Goal: Information Seeking & Learning: Learn about a topic

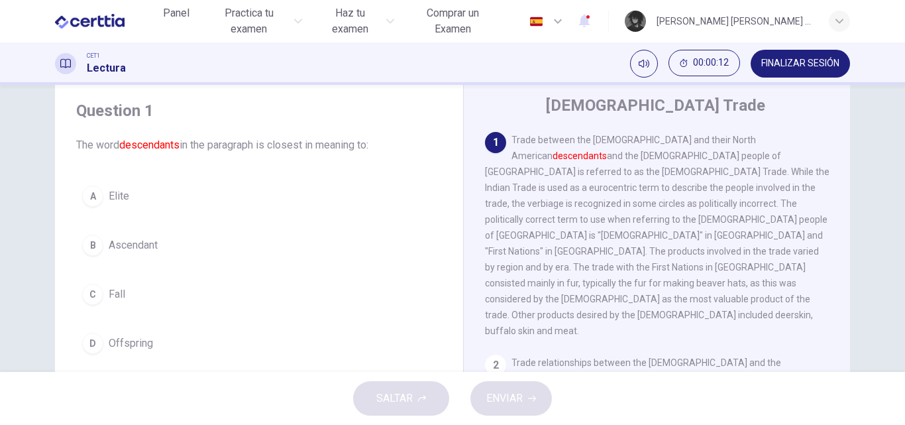
scroll to position [66, 0]
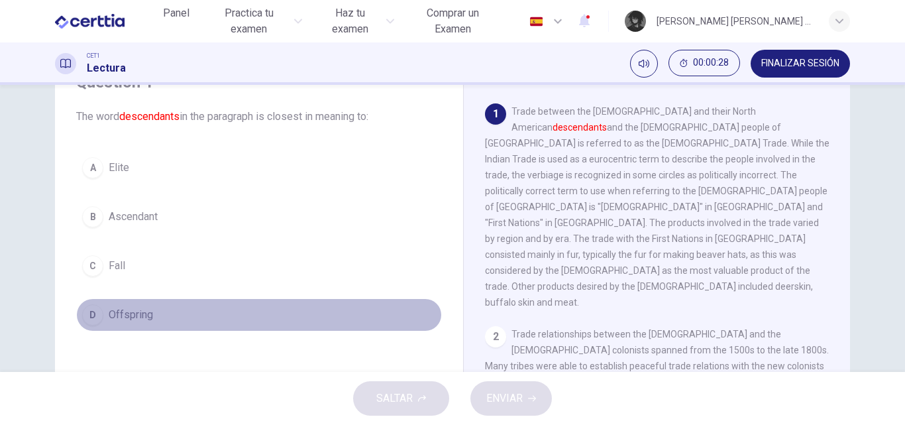
click at [149, 323] on button "D Offspring" at bounding box center [259, 314] width 366 height 33
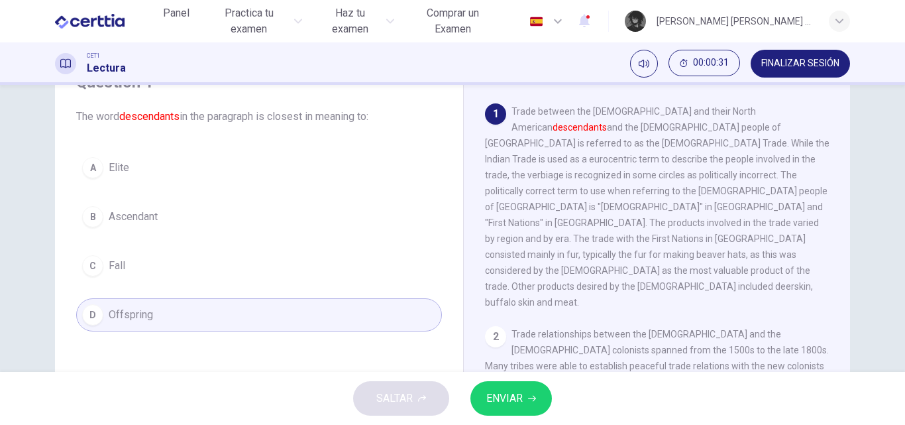
click at [521, 398] on span "ENVIAR" at bounding box center [504, 398] width 36 height 19
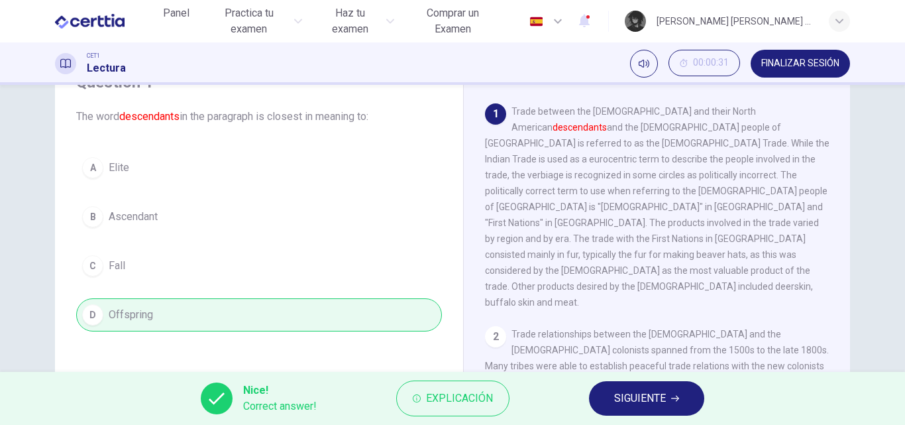
click at [618, 393] on span "SIGUIENTE" at bounding box center [640, 398] width 52 height 19
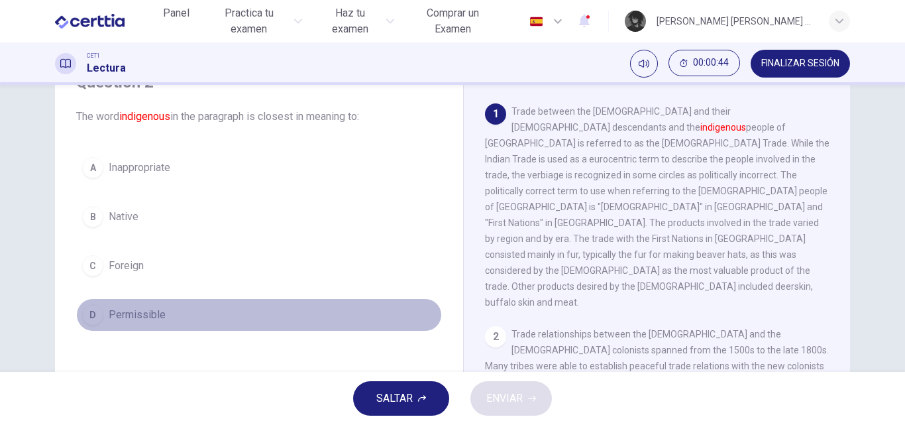
click at [178, 319] on button "D Permissible" at bounding box center [259, 314] width 366 height 33
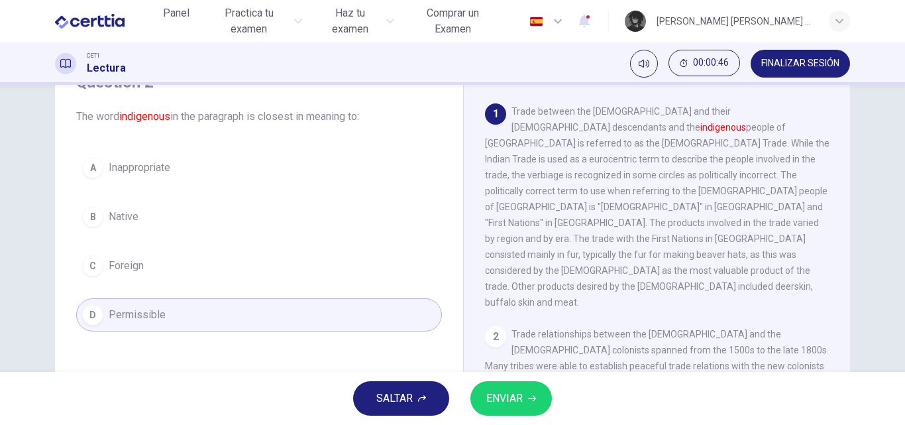
click at [524, 399] on button "ENVIAR" at bounding box center [510, 398] width 81 height 34
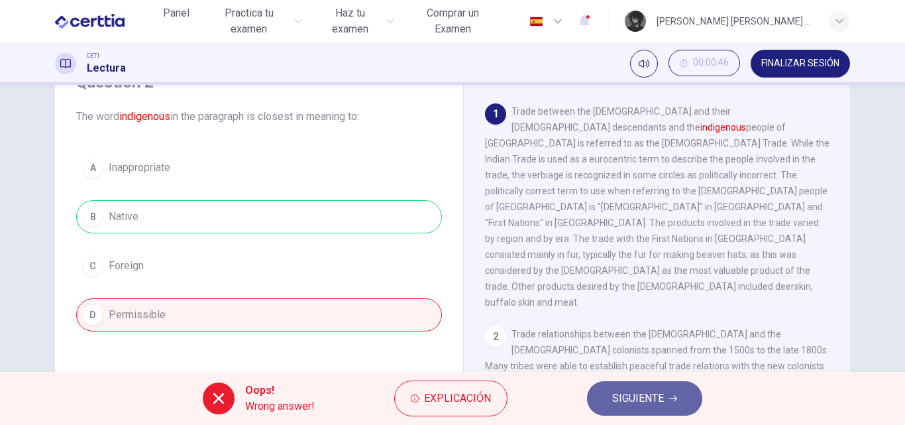
drag, startPoint x: 615, startPoint y: 390, endPoint x: 504, endPoint y: 355, distance: 116.0
click at [615, 390] on span "SIGUIENTE" at bounding box center [638, 398] width 52 height 19
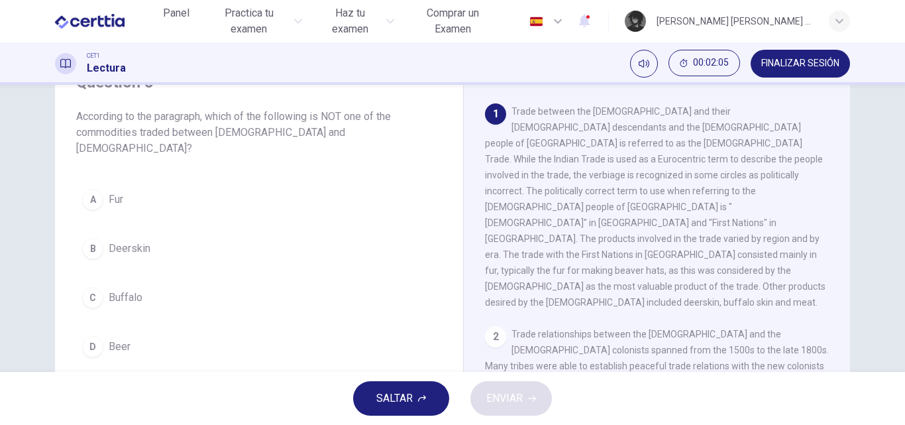
click at [182, 285] on button "C Buffalo" at bounding box center [259, 297] width 366 height 33
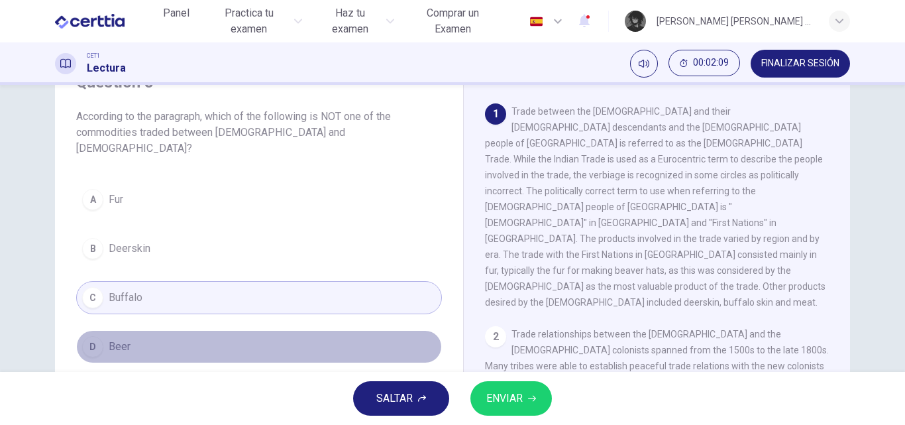
click at [189, 331] on button "D Beer" at bounding box center [259, 346] width 366 height 33
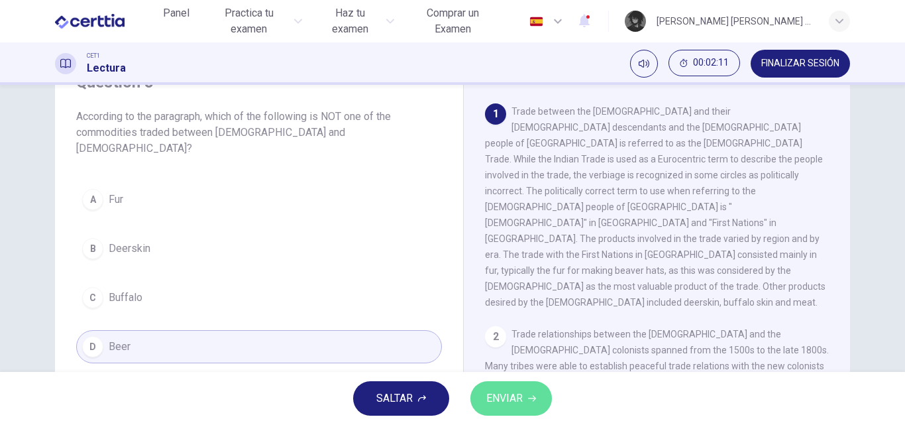
click at [518, 391] on span "ENVIAR" at bounding box center [504, 398] width 36 height 19
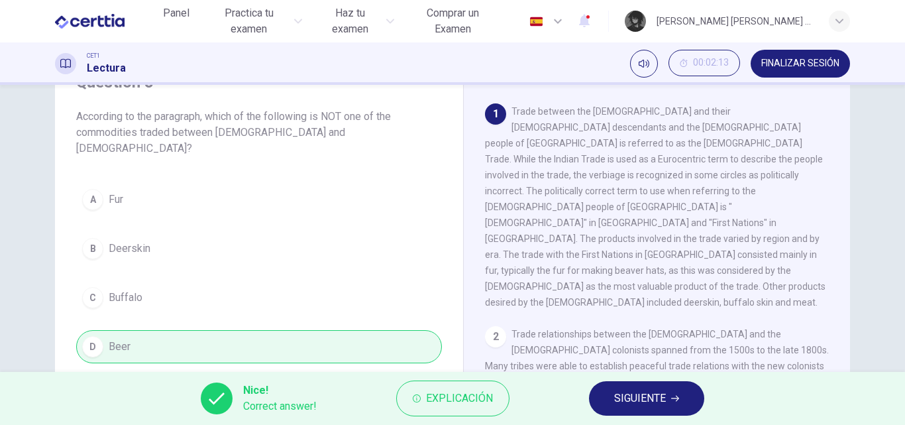
click at [643, 409] on button "SIGUIENTE" at bounding box center [646, 398] width 115 height 34
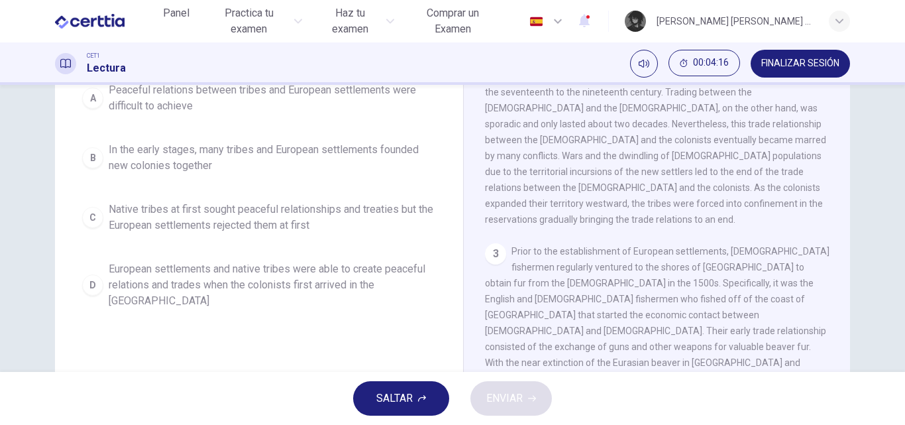
scroll to position [199, 0]
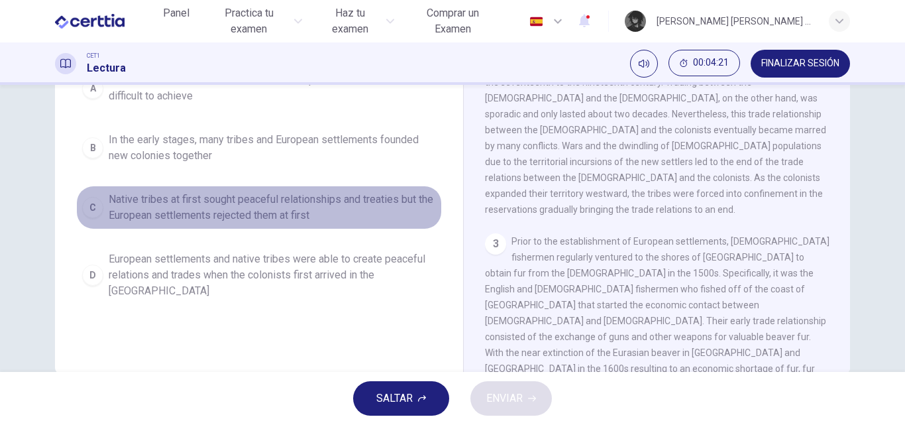
click at [321, 211] on span "Native tribes at first sought peaceful relationships and treaties but the Europ…" at bounding box center [272, 207] width 327 height 32
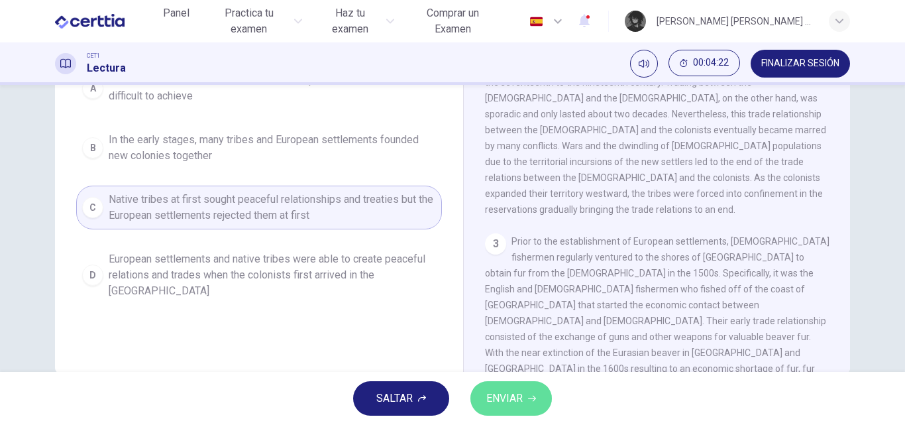
click at [513, 396] on span "ENVIAR" at bounding box center [504, 398] width 36 height 19
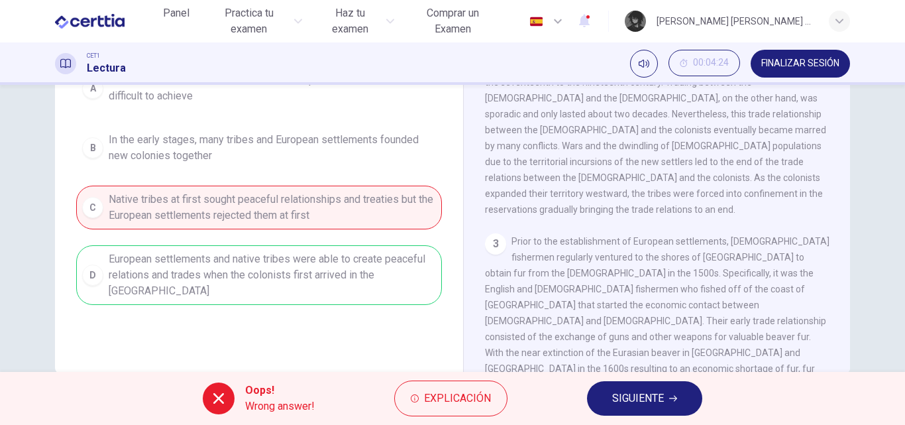
click at [670, 403] on button "SIGUIENTE" at bounding box center [644, 398] width 115 height 34
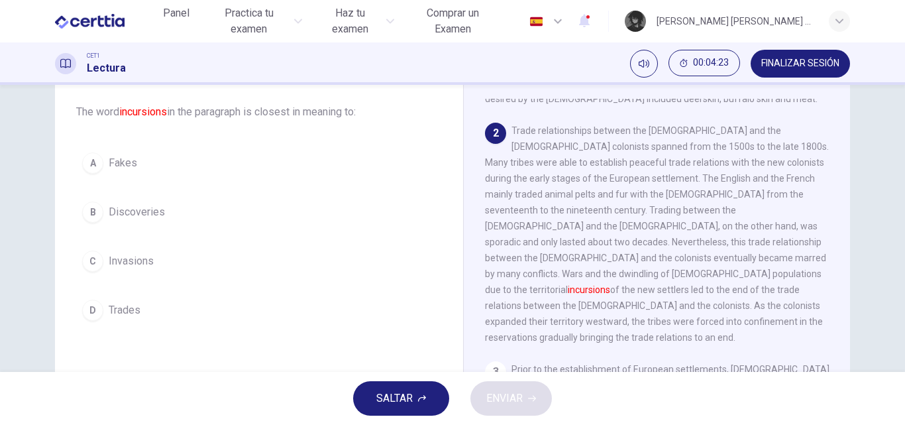
scroll to position [69, 0]
click at [167, 263] on button "C Invasions" at bounding box center [259, 262] width 366 height 33
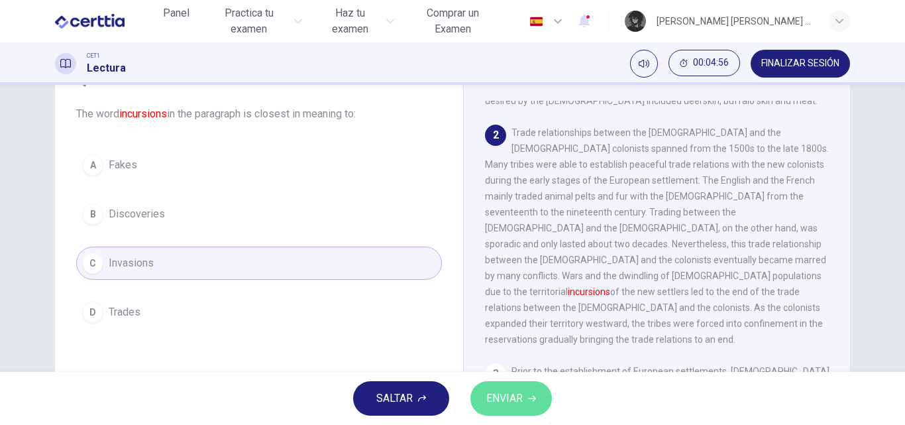
click at [539, 395] on button "ENVIAR" at bounding box center [510, 398] width 81 height 34
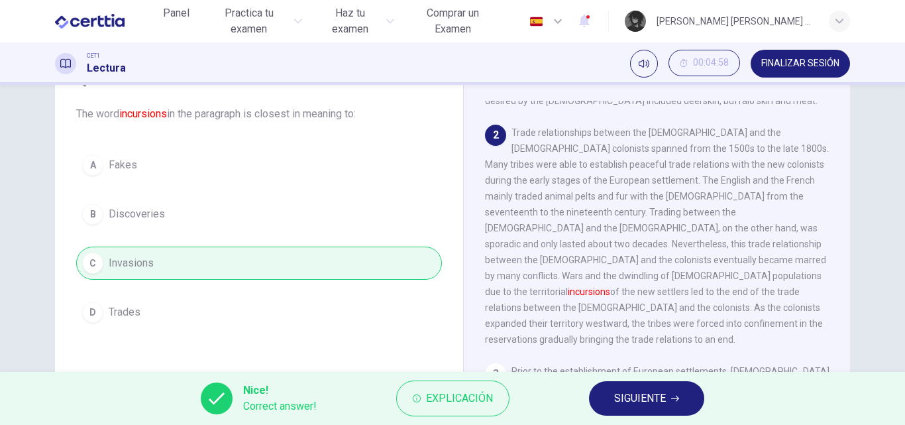
click at [653, 387] on button "SIGUIENTE" at bounding box center [646, 398] width 115 height 34
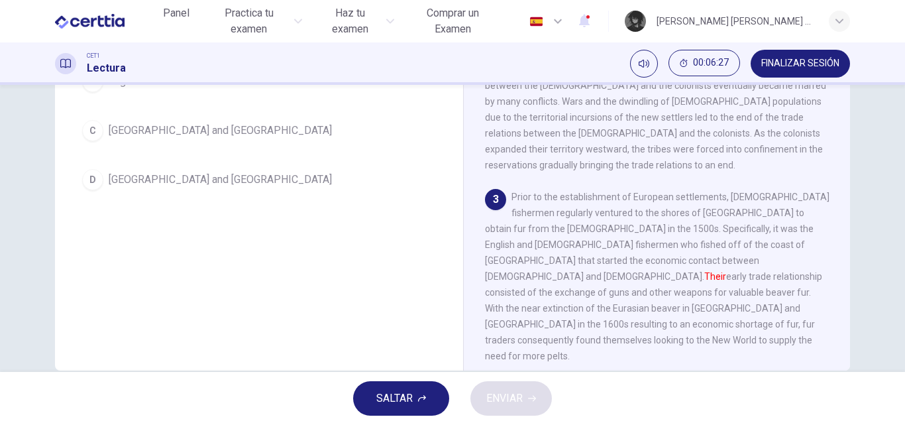
scroll to position [135, 0]
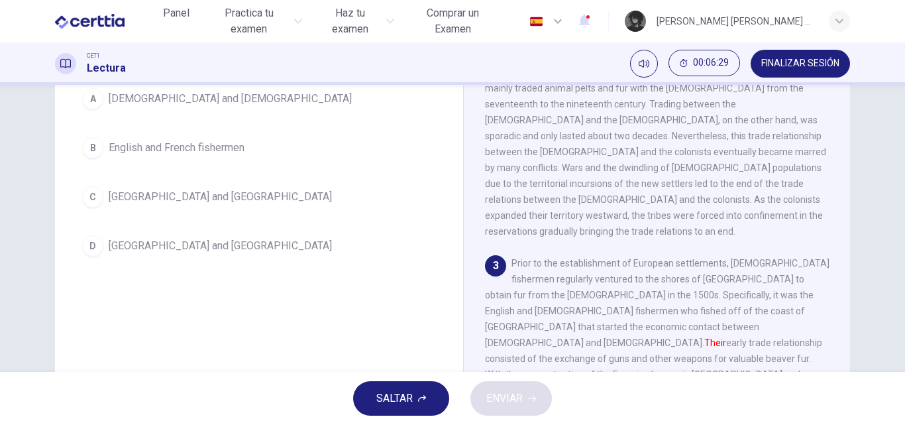
click at [270, 95] on button "A [DEMOGRAPHIC_DATA] and [DEMOGRAPHIC_DATA]" at bounding box center [259, 98] width 366 height 33
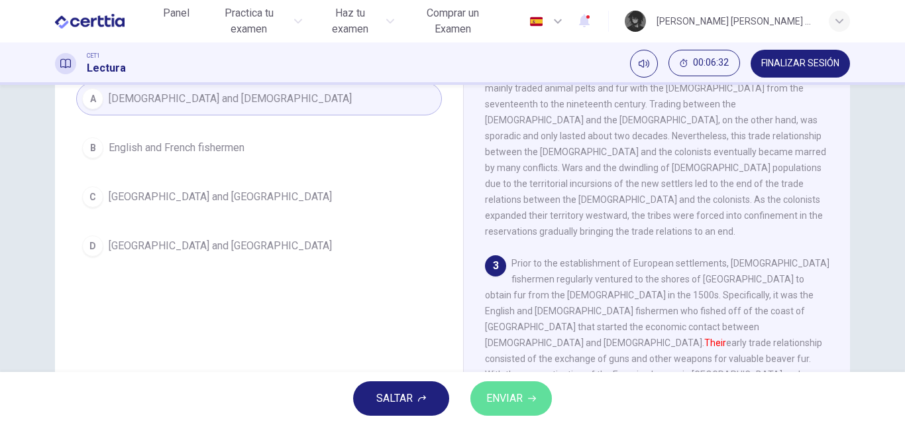
click at [519, 397] on span "ENVIAR" at bounding box center [504, 398] width 36 height 19
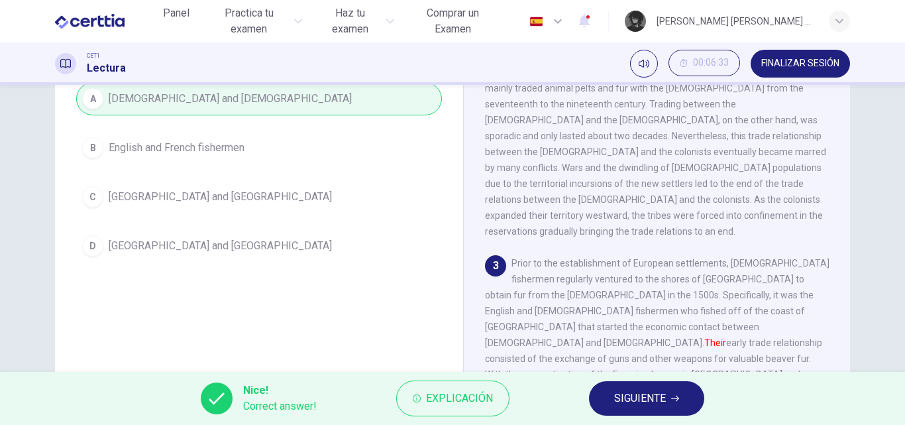
click at [674, 399] on icon "button" at bounding box center [675, 398] width 8 height 8
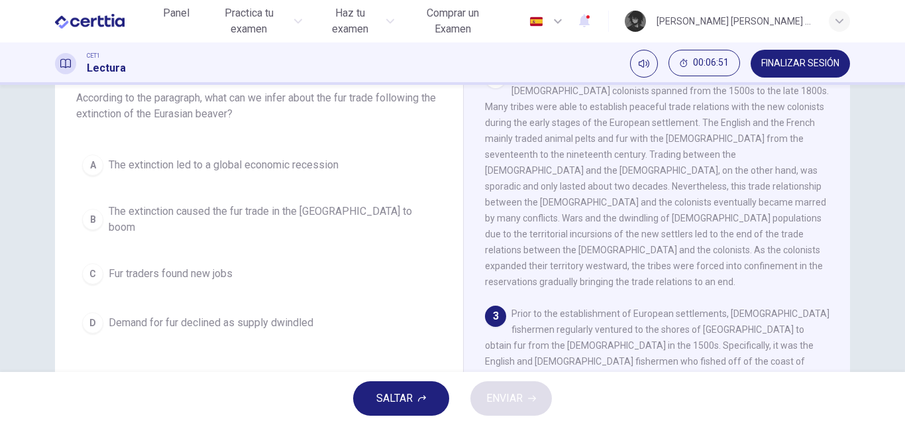
scroll to position [307, 0]
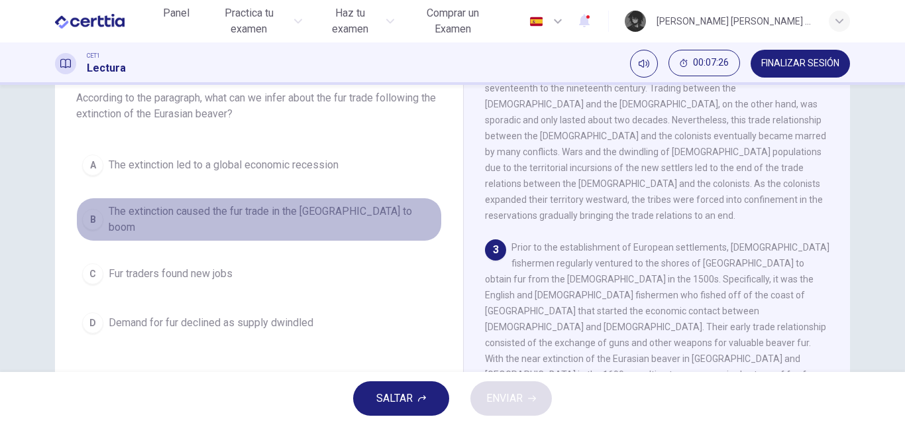
click at [315, 223] on button "B The extinction caused the fur trade in the [GEOGRAPHIC_DATA] to boom" at bounding box center [259, 219] width 366 height 44
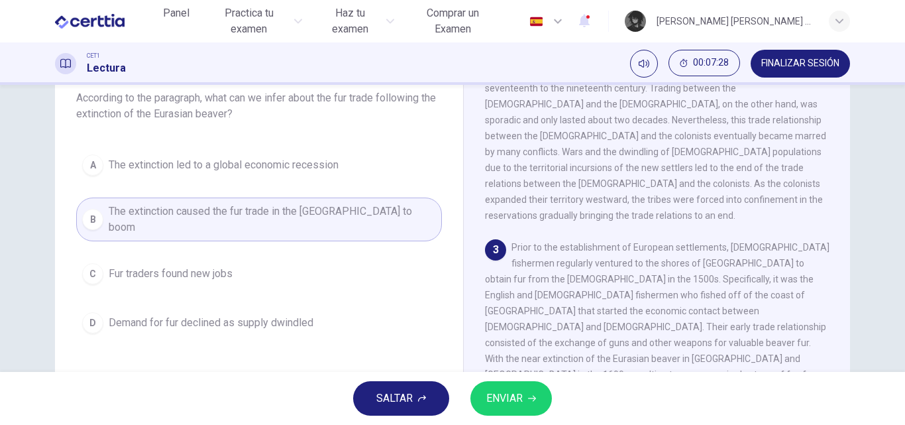
click at [508, 391] on span "ENVIAR" at bounding box center [504, 398] width 36 height 19
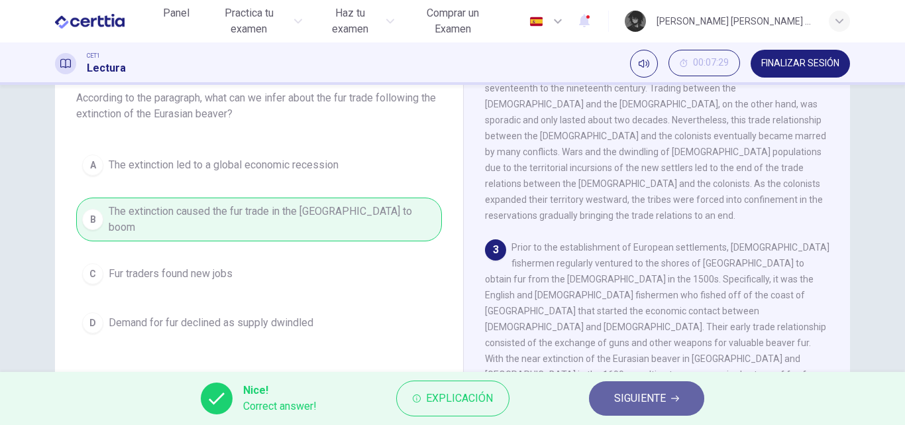
click at [640, 406] on span "SIGUIENTE" at bounding box center [640, 398] width 52 height 19
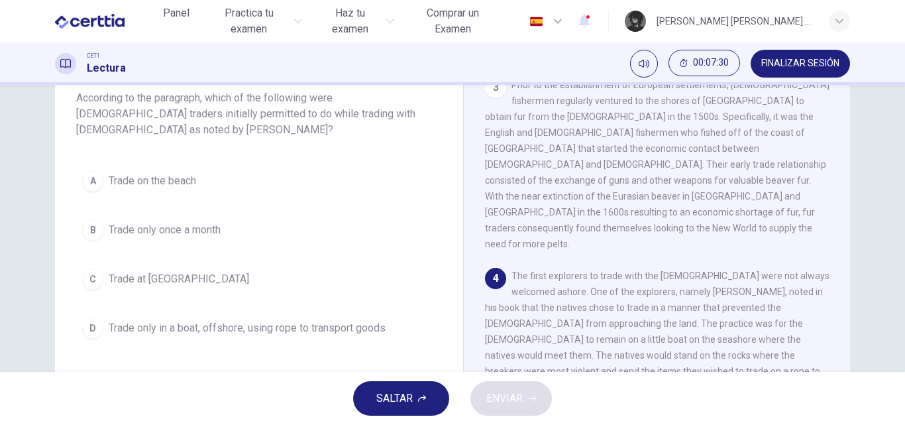
scroll to position [572, 0]
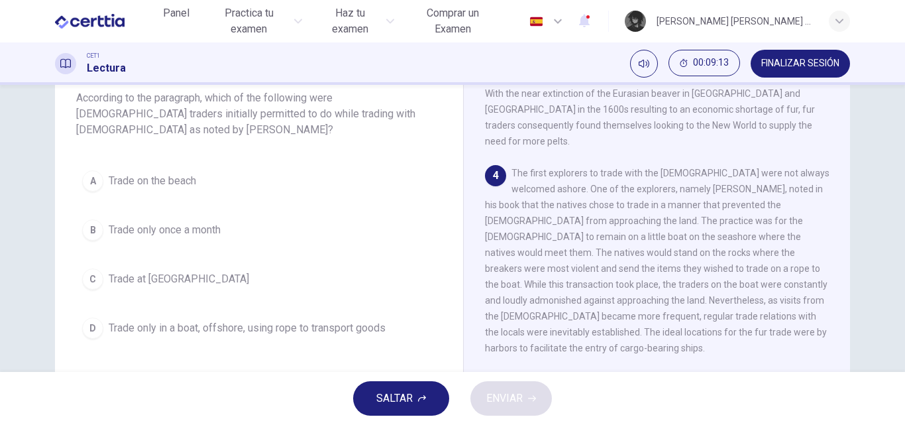
click at [203, 279] on span "Trade at [GEOGRAPHIC_DATA]" at bounding box center [179, 279] width 140 height 16
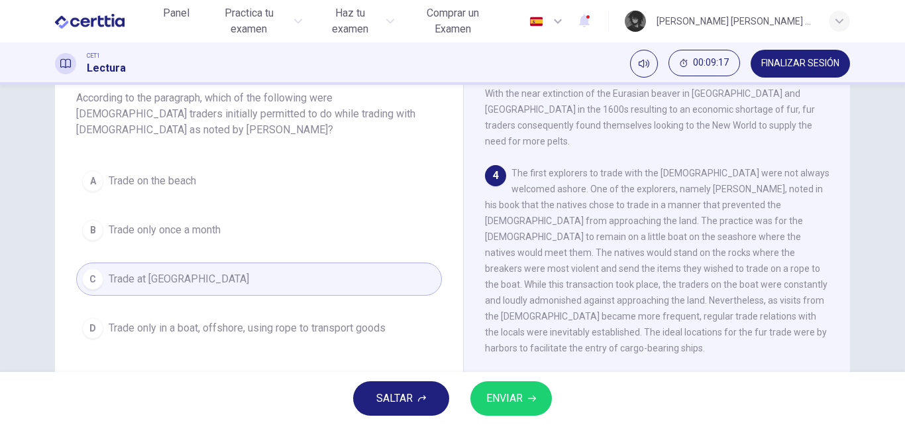
click at [509, 399] on span "ENVIAR" at bounding box center [504, 398] width 36 height 19
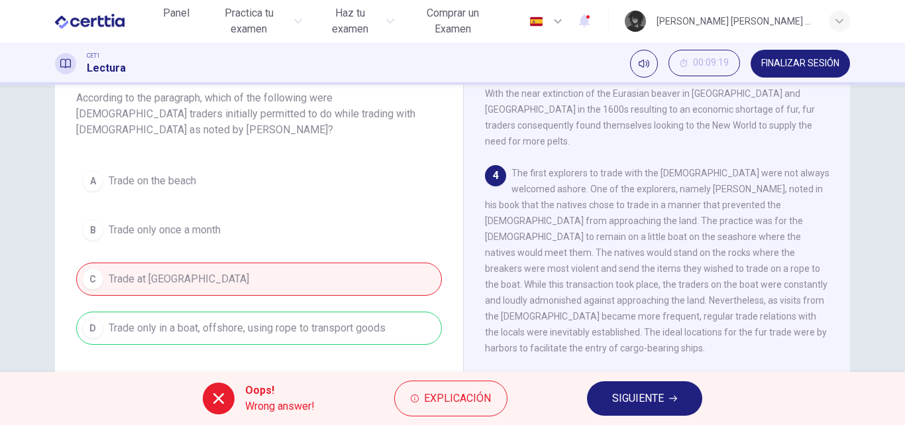
click at [675, 390] on button "SIGUIENTE" at bounding box center [644, 398] width 115 height 34
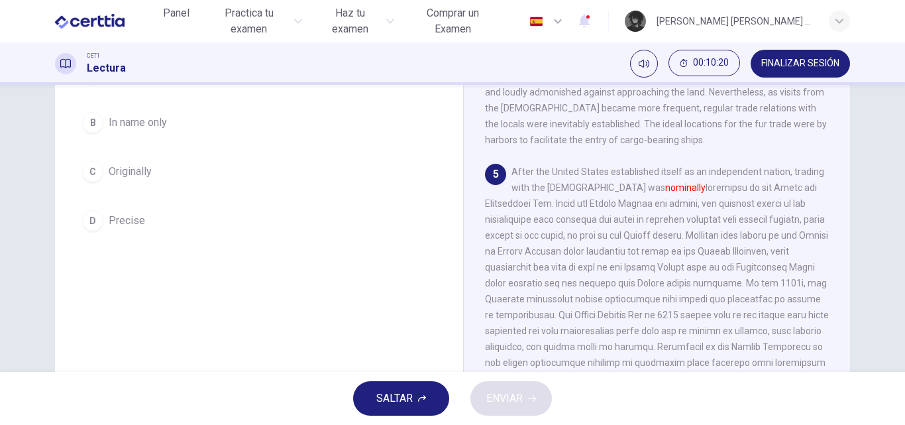
scroll to position [94, 0]
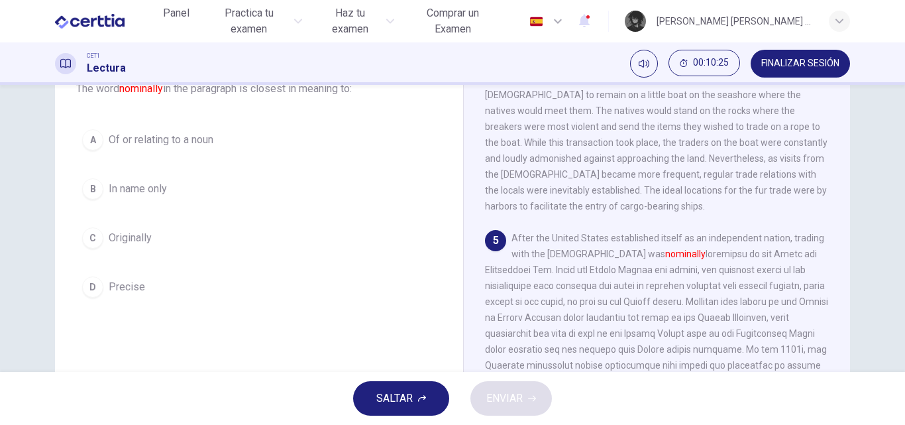
click at [197, 237] on button "C Originally" at bounding box center [259, 237] width 366 height 33
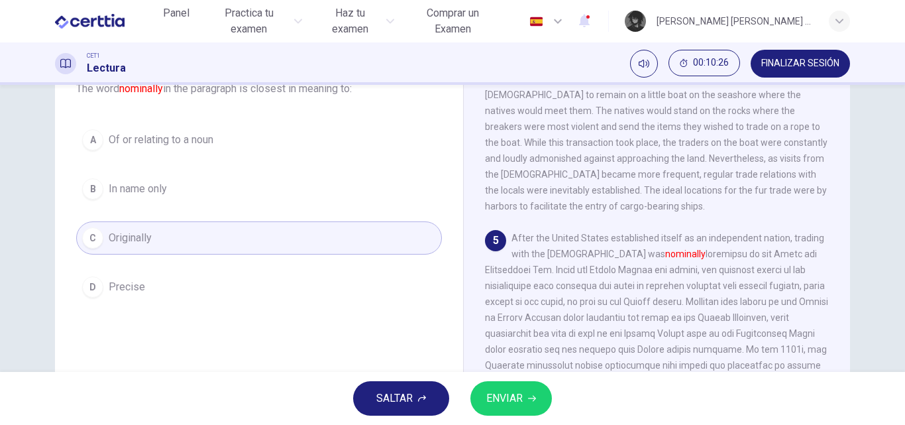
click at [539, 401] on button "ENVIAR" at bounding box center [510, 398] width 81 height 34
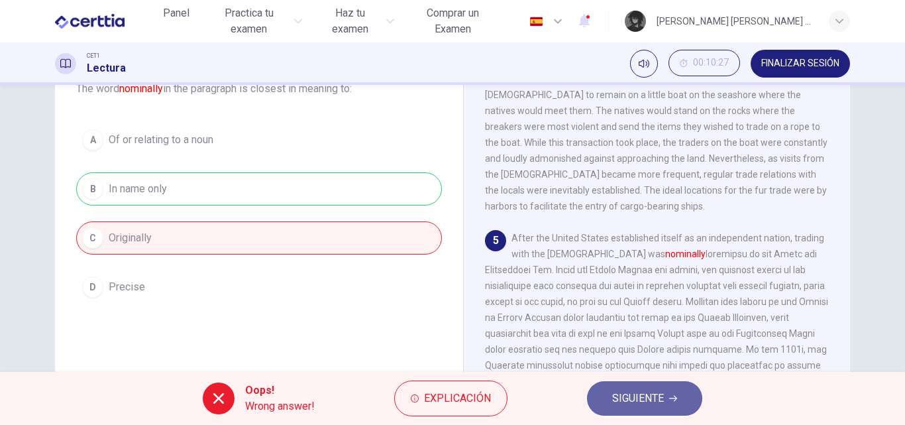
click at [678, 400] on button "SIGUIENTE" at bounding box center [644, 398] width 115 height 34
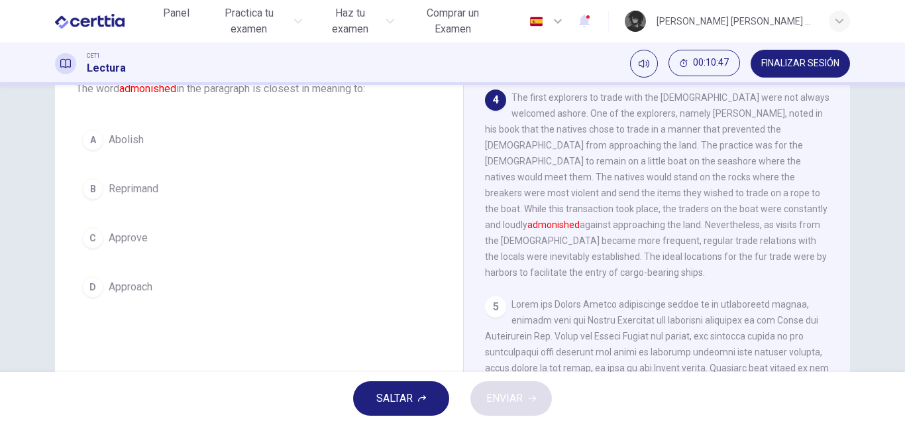
scroll to position [572, 0]
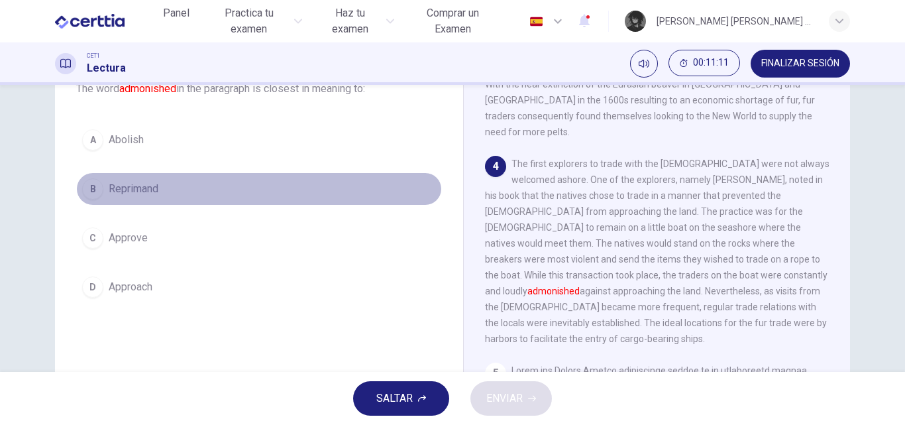
click at [193, 192] on button "B Reprimand" at bounding box center [259, 188] width 366 height 33
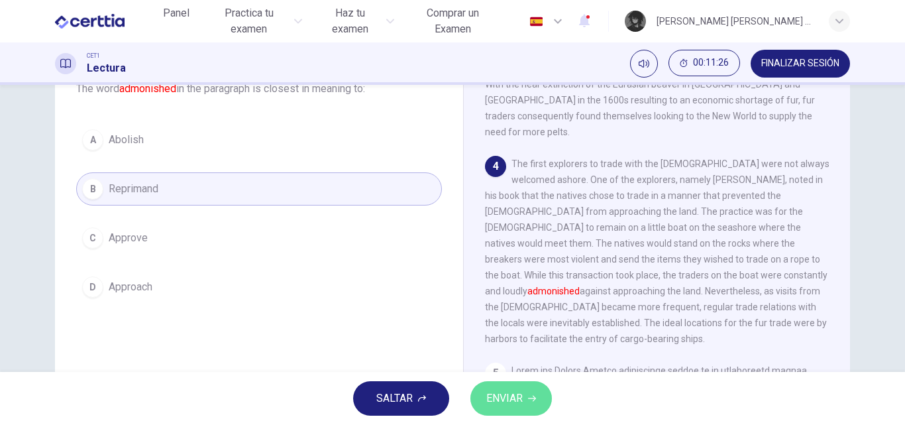
click at [540, 399] on button "ENVIAR" at bounding box center [510, 398] width 81 height 34
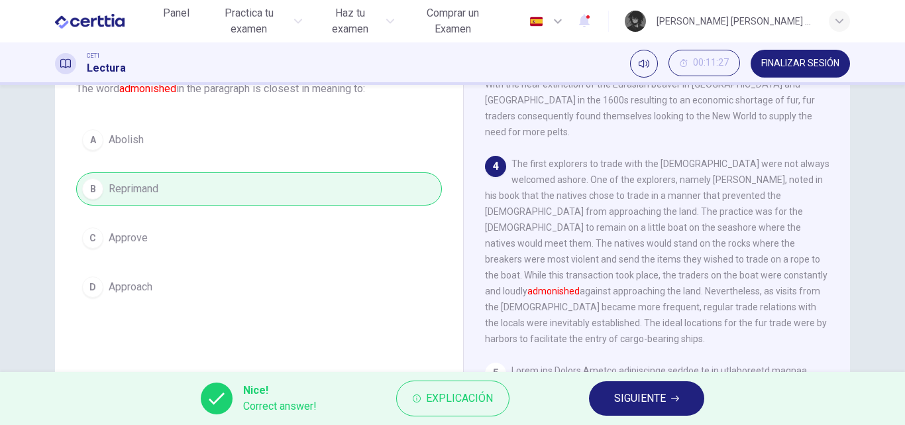
click at [662, 389] on span "SIGUIENTE" at bounding box center [640, 398] width 52 height 19
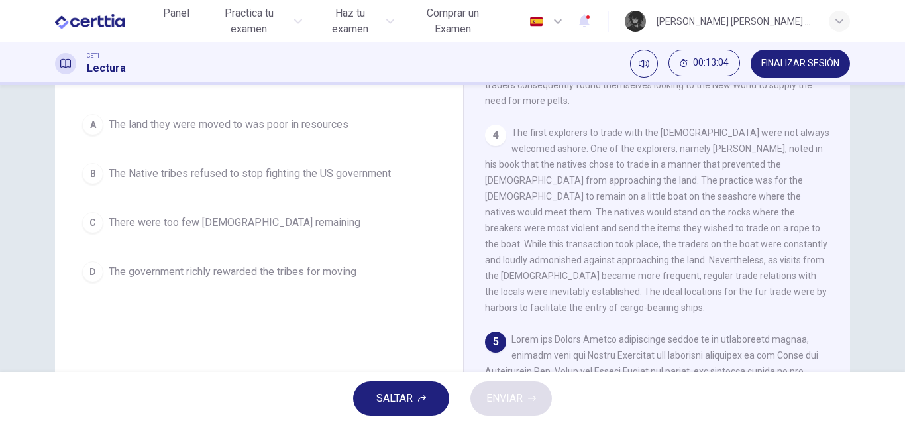
scroll to position [94, 0]
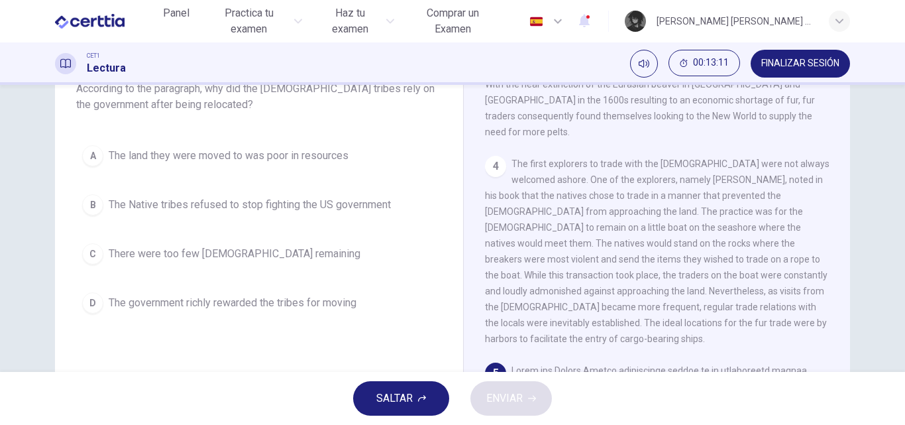
click at [268, 312] on button "D The government richly rewarded the tribes for moving" at bounding box center [259, 302] width 366 height 33
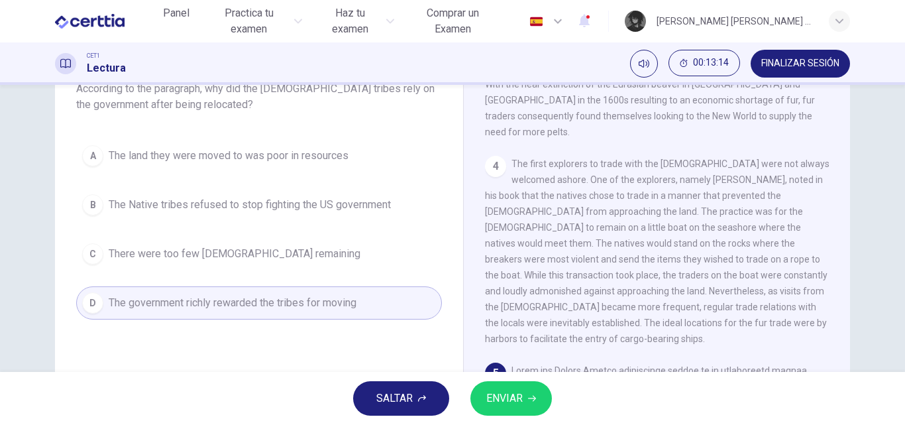
click at [517, 390] on span "ENVIAR" at bounding box center [504, 398] width 36 height 19
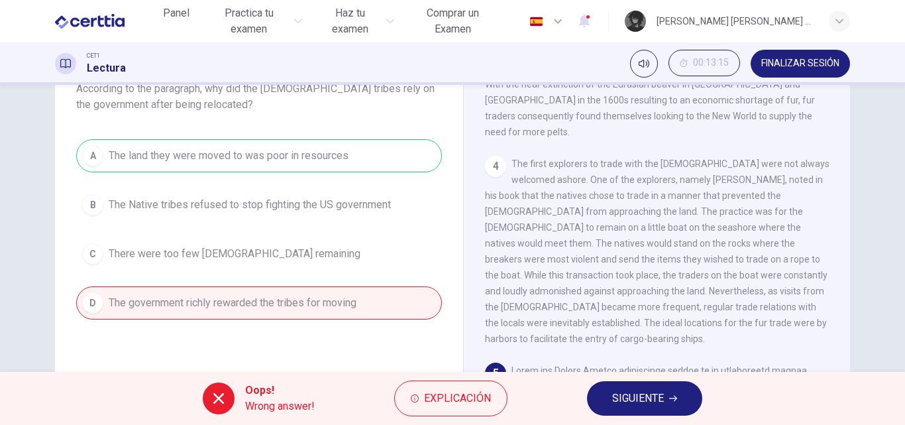
click at [668, 401] on button "SIGUIENTE" at bounding box center [644, 398] width 115 height 34
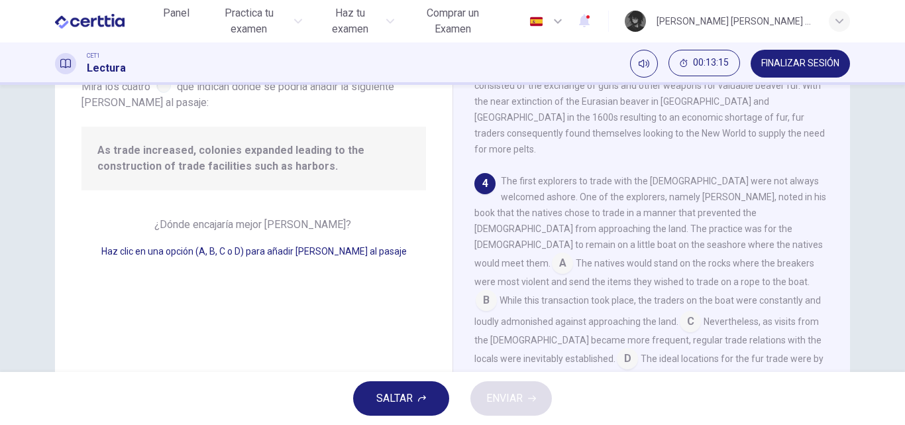
scroll to position [541, 0]
click at [638, 346] on input at bounding box center [627, 356] width 21 height 21
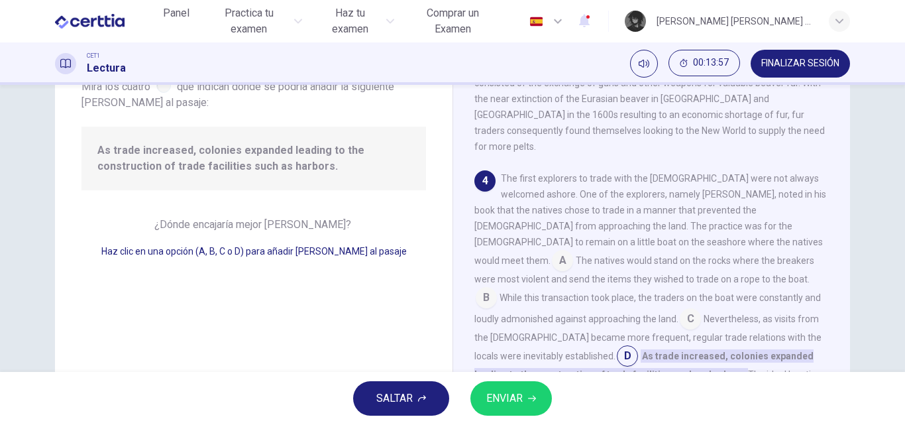
click at [537, 406] on button "ENVIAR" at bounding box center [510, 398] width 81 height 34
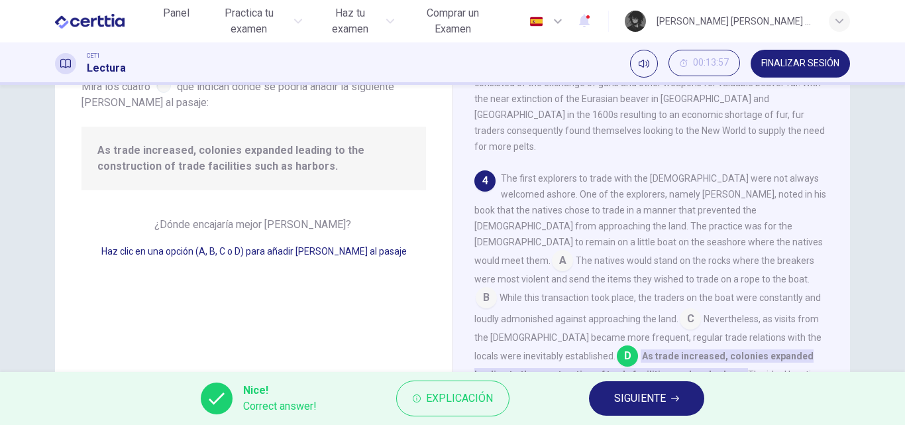
click at [635, 403] on span "SIGUIENTE" at bounding box center [640, 398] width 52 height 19
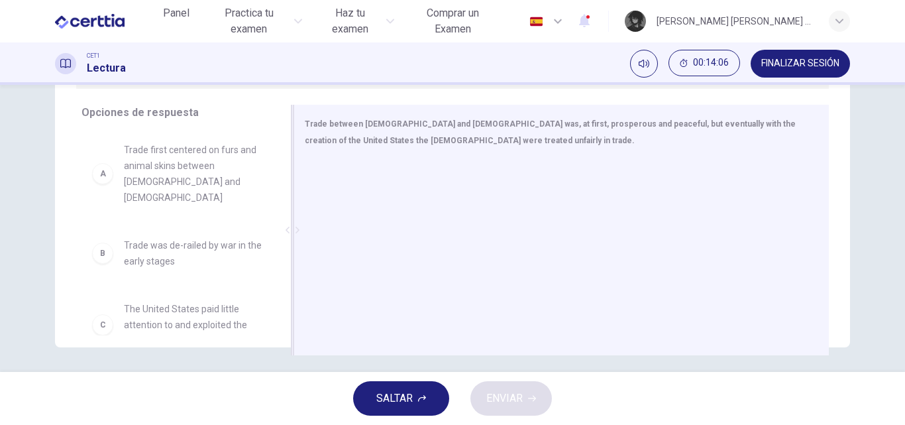
scroll to position [226, 0]
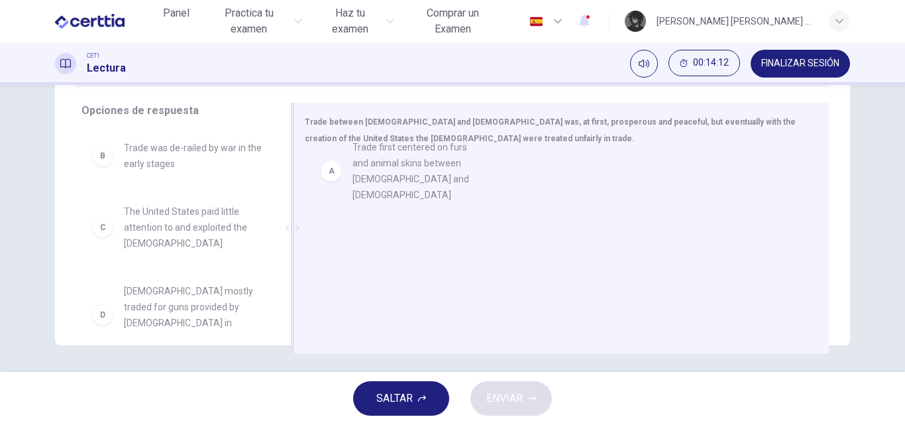
drag, startPoint x: 214, startPoint y: 157, endPoint x: 461, endPoint y: 188, distance: 249.0
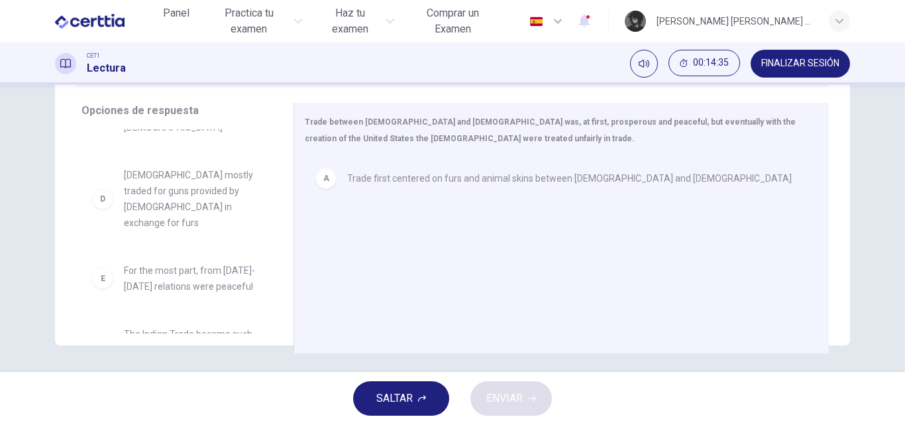
scroll to position [114, 0]
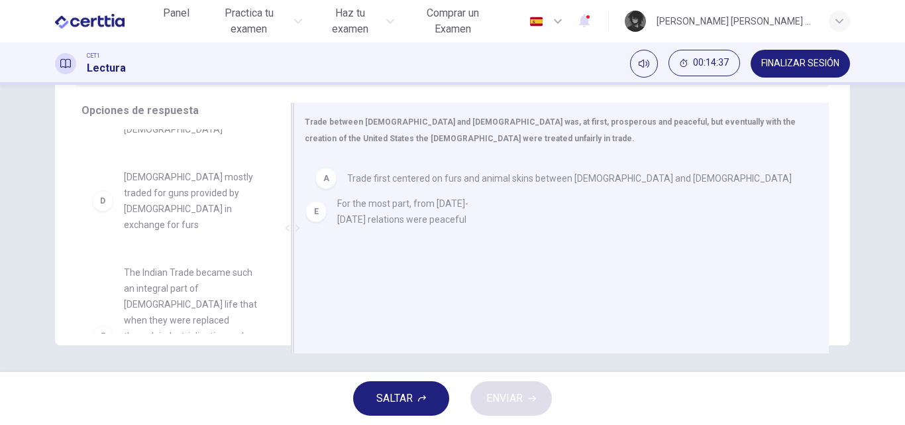
drag, startPoint x: 199, startPoint y: 254, endPoint x: 425, endPoint y: 217, distance: 228.9
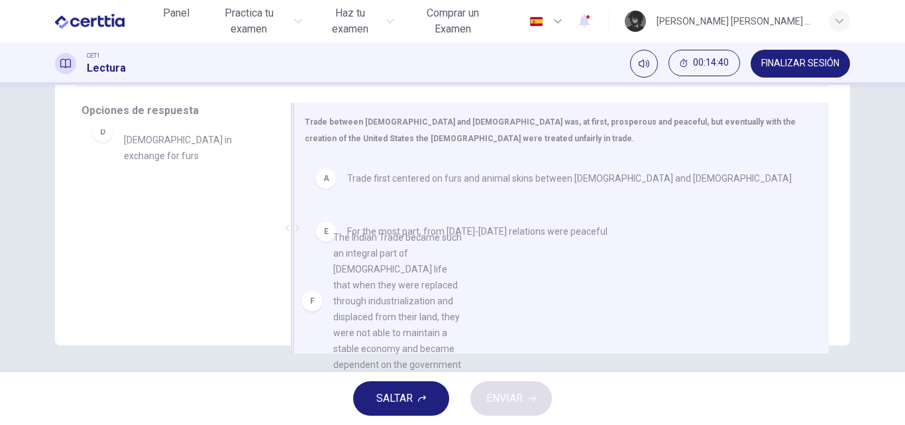
scroll to position [75, 0]
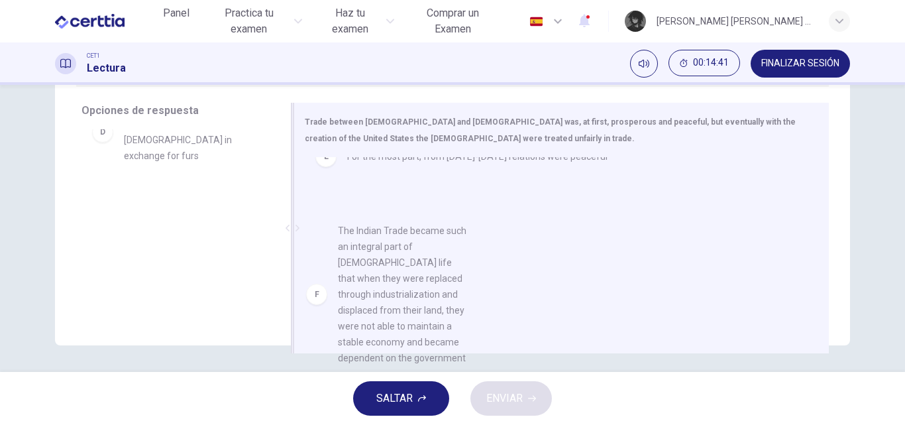
drag, startPoint x: 186, startPoint y: 263, endPoint x: 406, endPoint y: 253, distance: 220.1
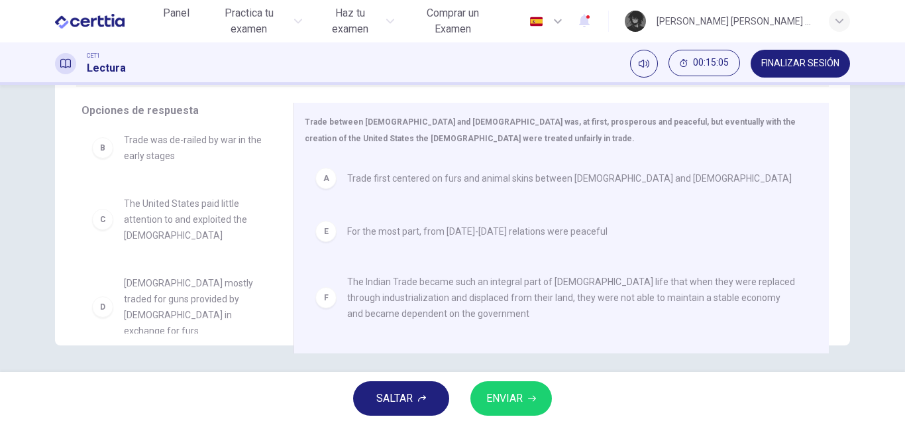
scroll to position [0, 0]
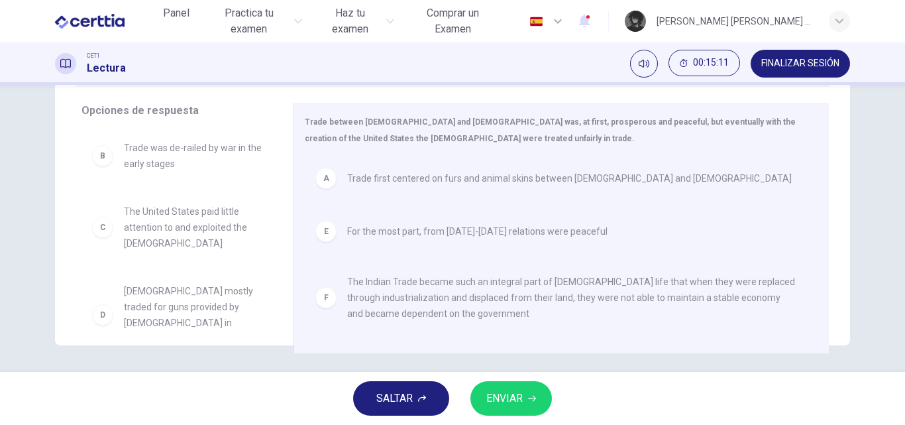
click at [502, 403] on span "ENVIAR" at bounding box center [504, 398] width 36 height 19
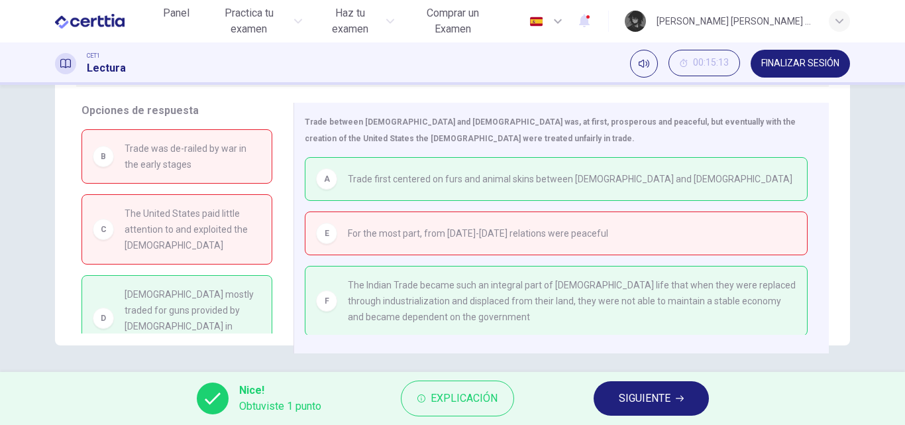
scroll to position [12, 0]
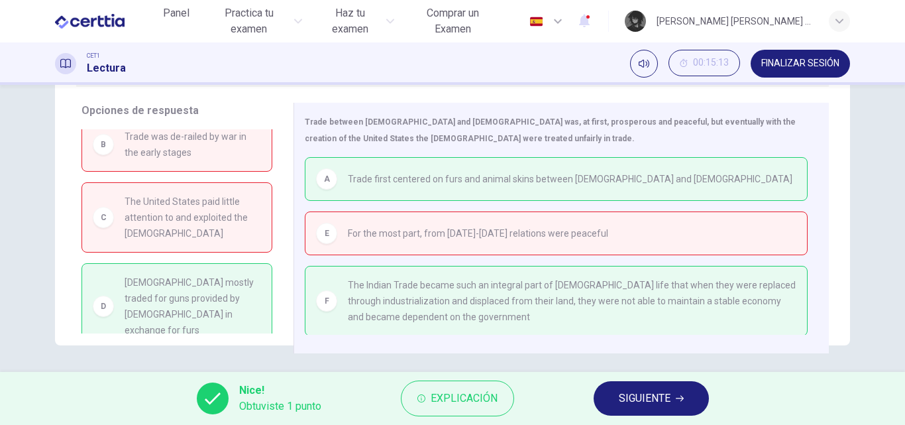
click at [674, 399] on button "SIGUIENTE" at bounding box center [650, 398] width 115 height 34
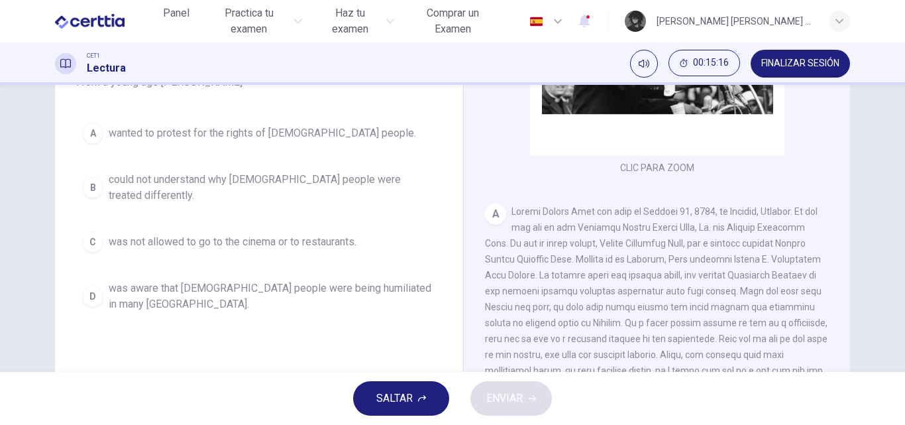
scroll to position [132, 0]
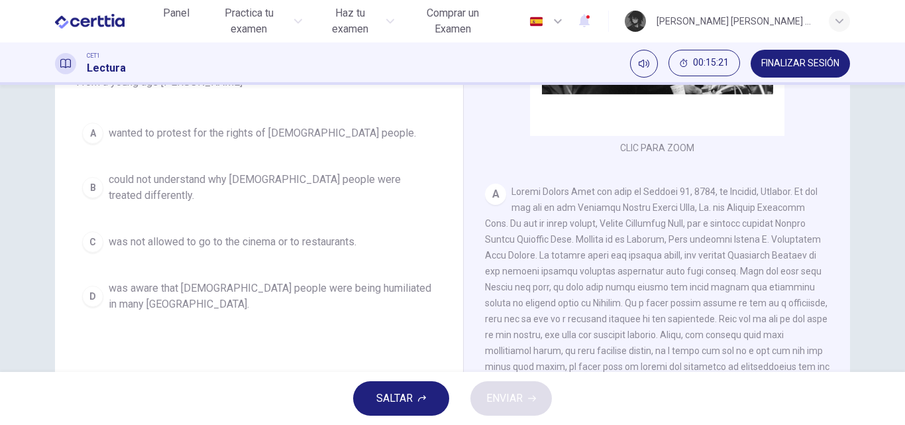
click at [215, 185] on span "could not understand why [DEMOGRAPHIC_DATA] people were treated differently." at bounding box center [272, 188] width 327 height 32
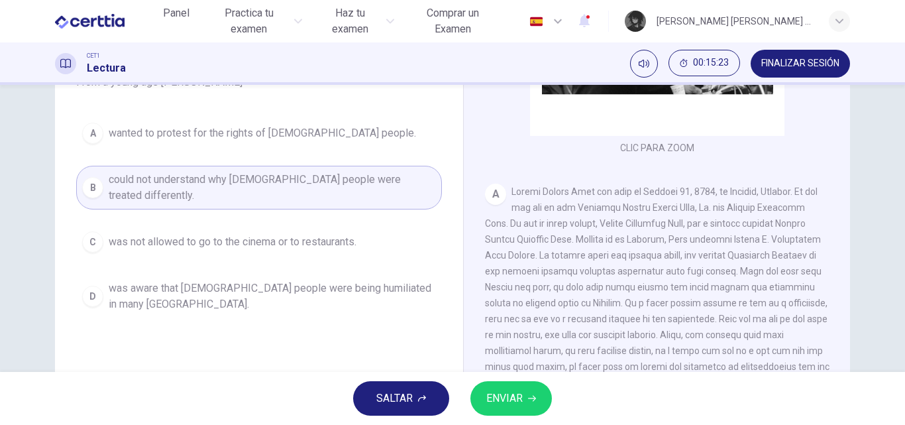
click at [509, 391] on span "ENVIAR" at bounding box center [504, 398] width 36 height 19
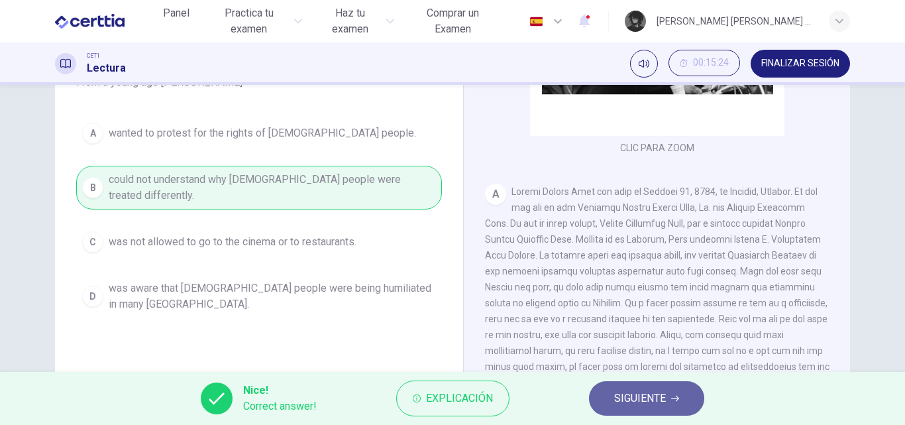
click at [612, 401] on button "SIGUIENTE" at bounding box center [646, 398] width 115 height 34
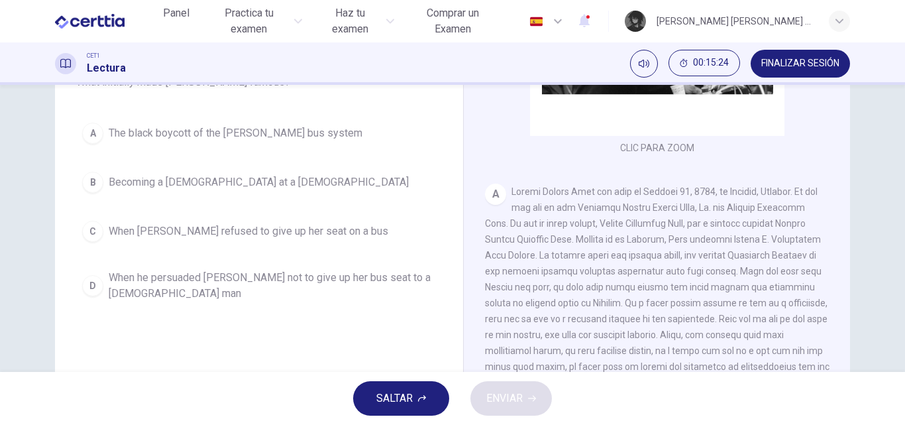
scroll to position [66, 0]
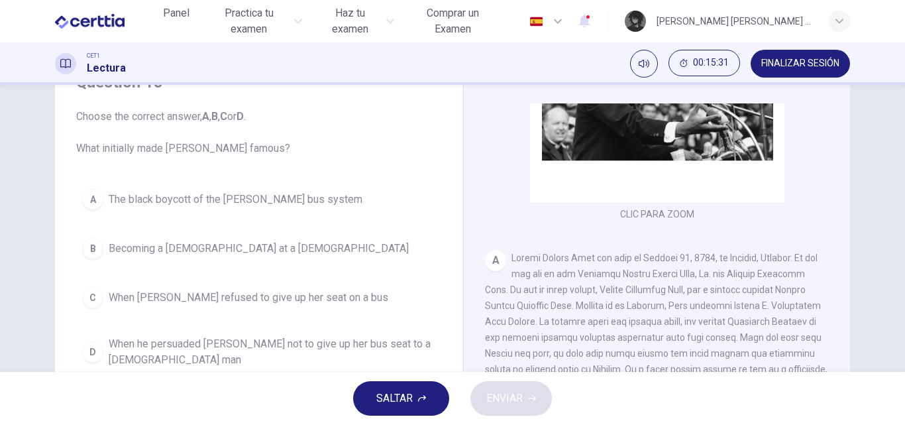
click at [319, 200] on span "The black boycott of the [PERSON_NAME] bus system" at bounding box center [236, 199] width 254 height 16
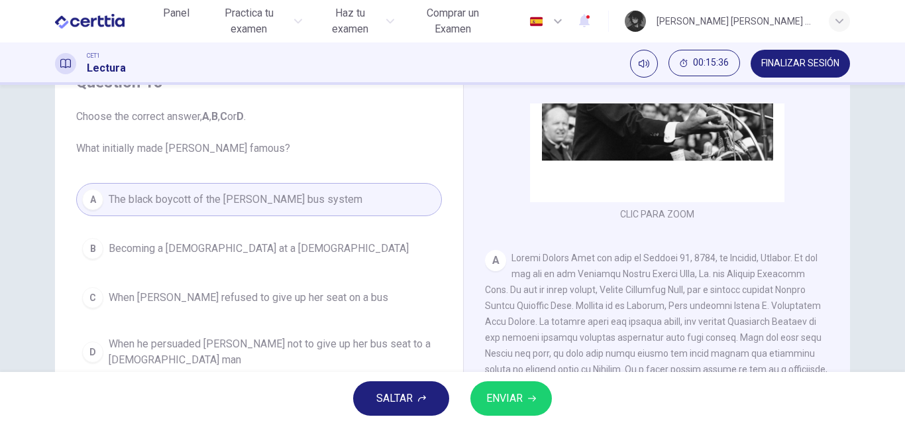
click at [508, 400] on span "ENVIAR" at bounding box center [504, 398] width 36 height 19
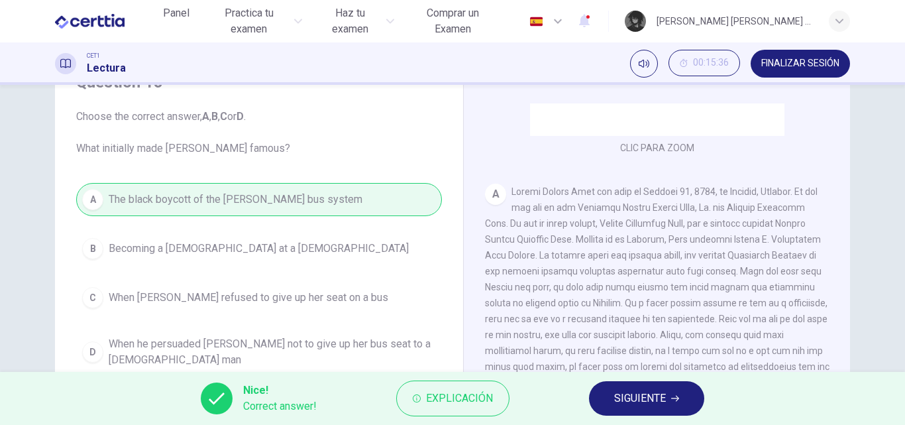
scroll to position [265, 0]
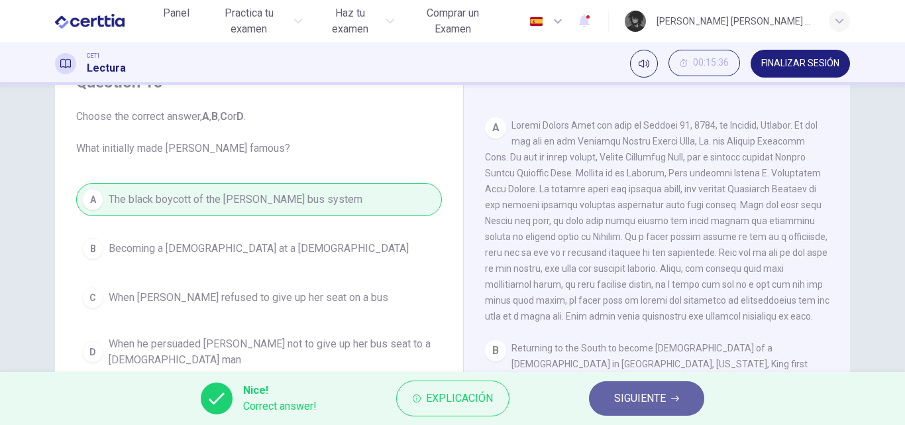
click at [640, 391] on span "SIGUIENTE" at bounding box center [640, 398] width 52 height 19
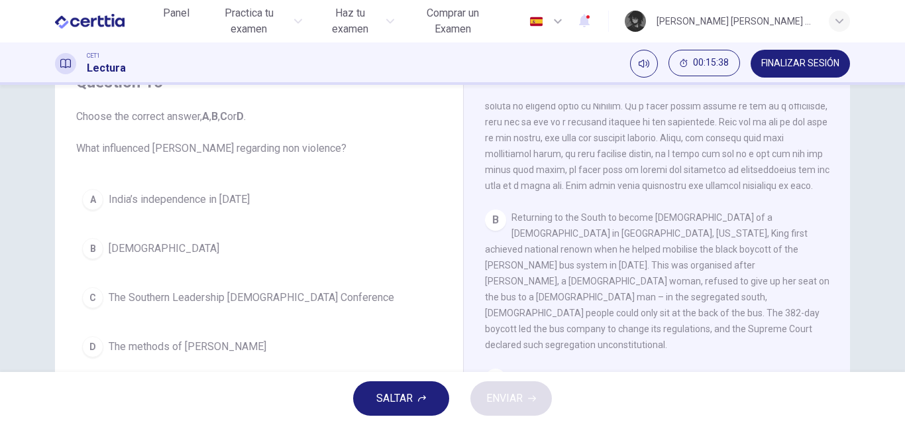
scroll to position [397, 0]
click at [248, 305] on button "C The Southern Leadership [DEMOGRAPHIC_DATA] Conference" at bounding box center [259, 297] width 366 height 33
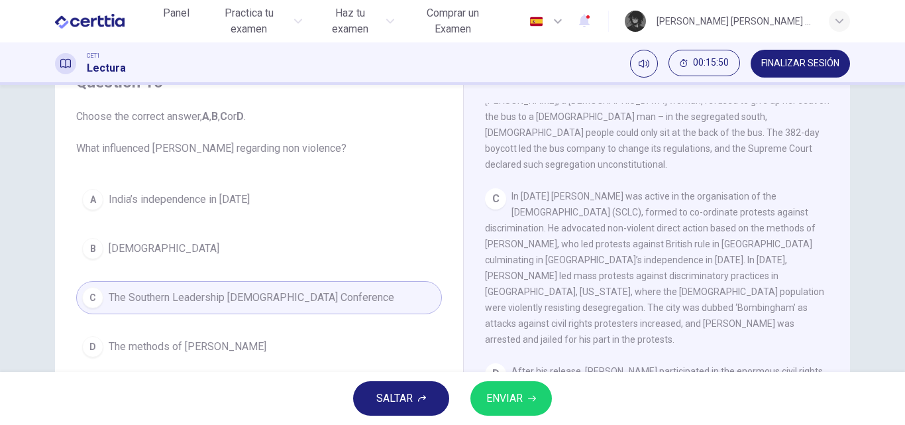
scroll to position [596, 0]
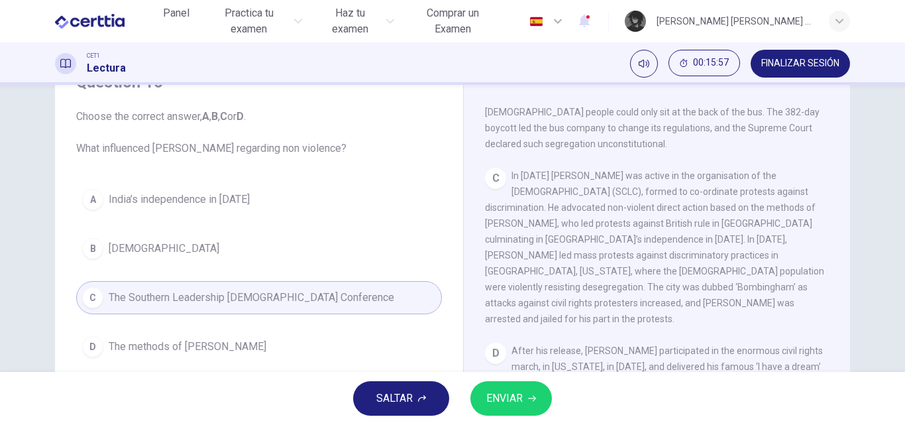
click at [278, 339] on button "D The methods of [PERSON_NAME]" at bounding box center [259, 346] width 366 height 33
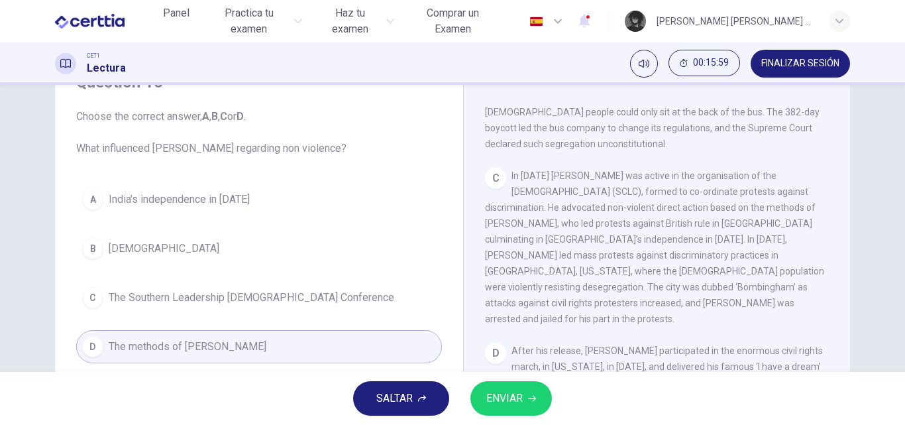
click at [521, 391] on span "ENVIAR" at bounding box center [504, 398] width 36 height 19
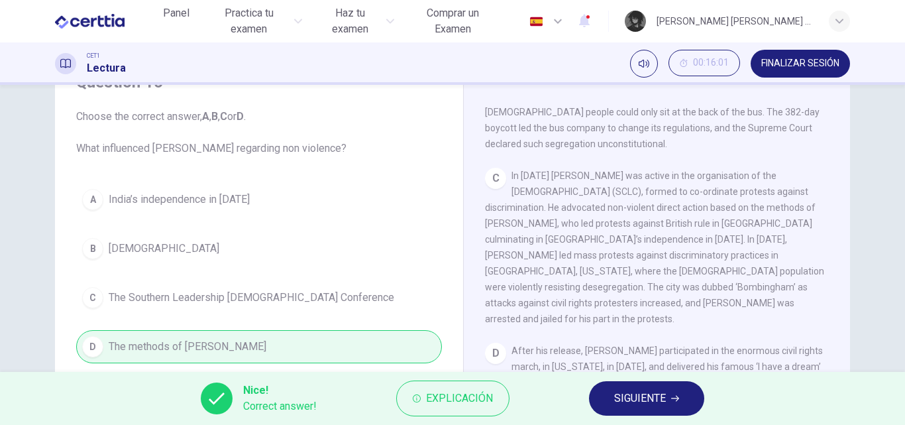
click at [652, 399] on span "SIGUIENTE" at bounding box center [640, 398] width 52 height 19
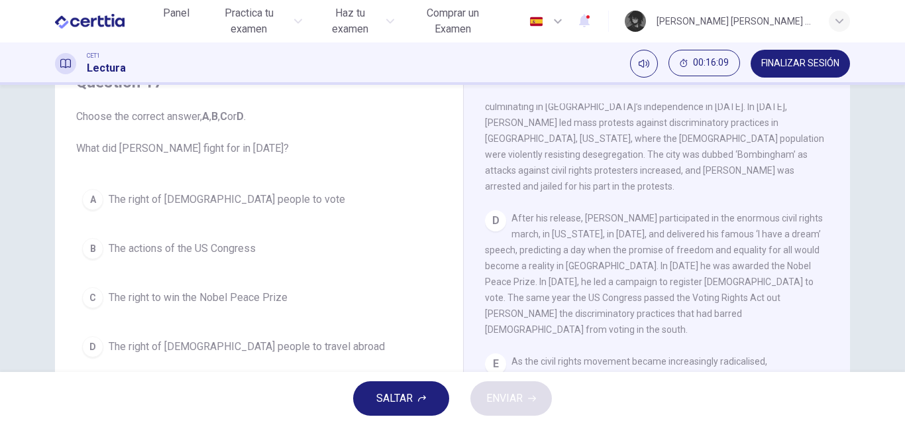
scroll to position [850, 0]
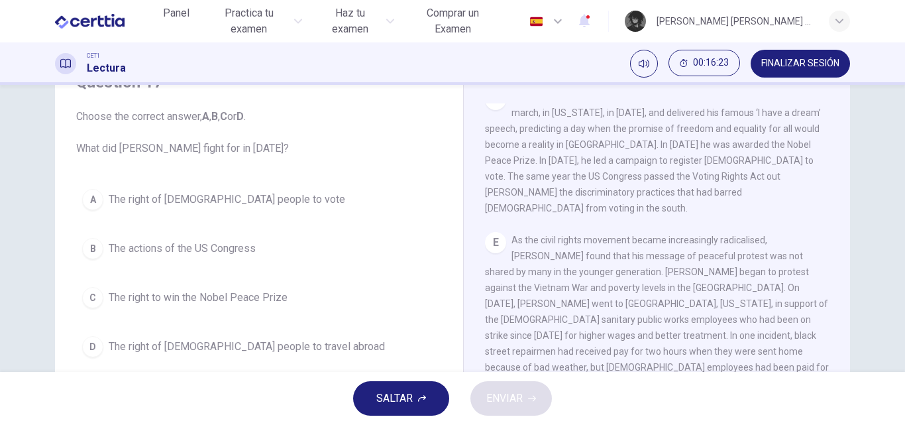
click at [193, 198] on span "The right of [DEMOGRAPHIC_DATA] people to vote" at bounding box center [227, 199] width 236 height 16
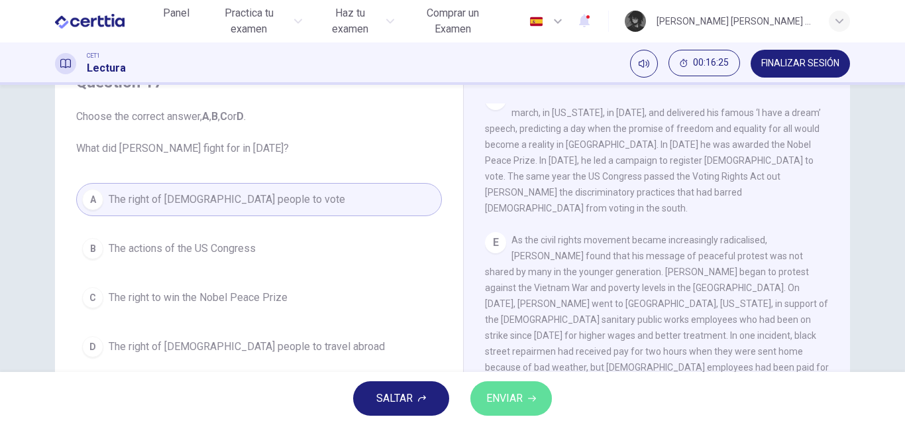
click at [511, 397] on span "ENVIAR" at bounding box center [504, 398] width 36 height 19
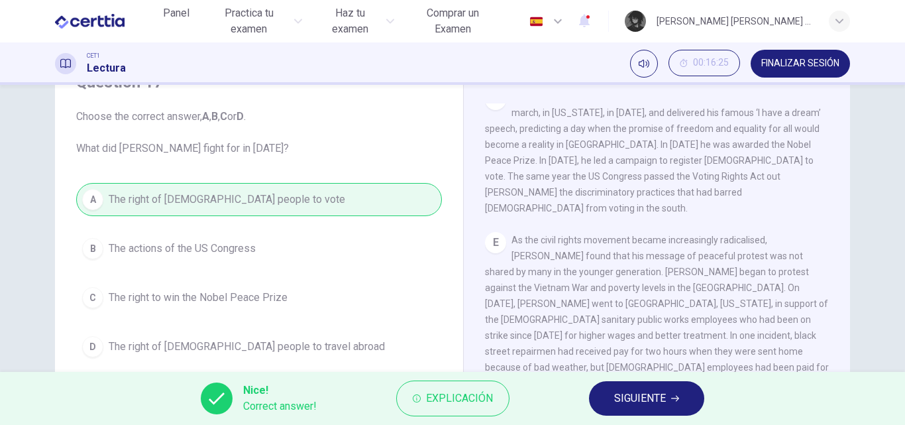
click at [646, 391] on span "SIGUIENTE" at bounding box center [640, 398] width 52 height 19
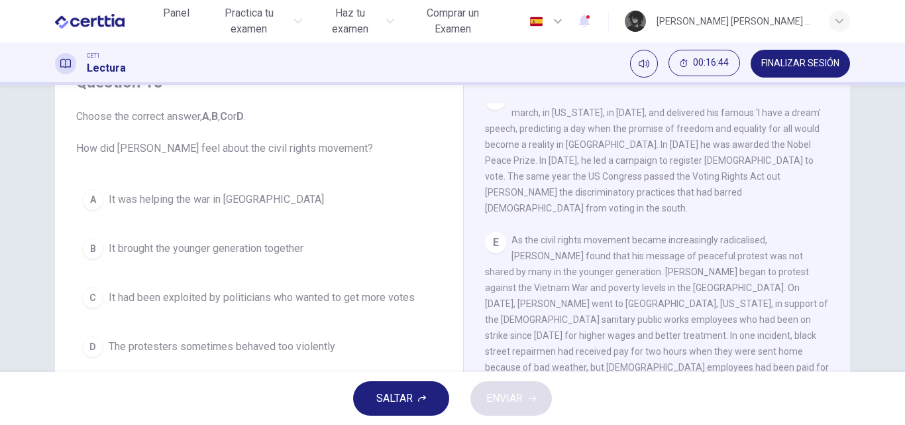
scroll to position [132, 0]
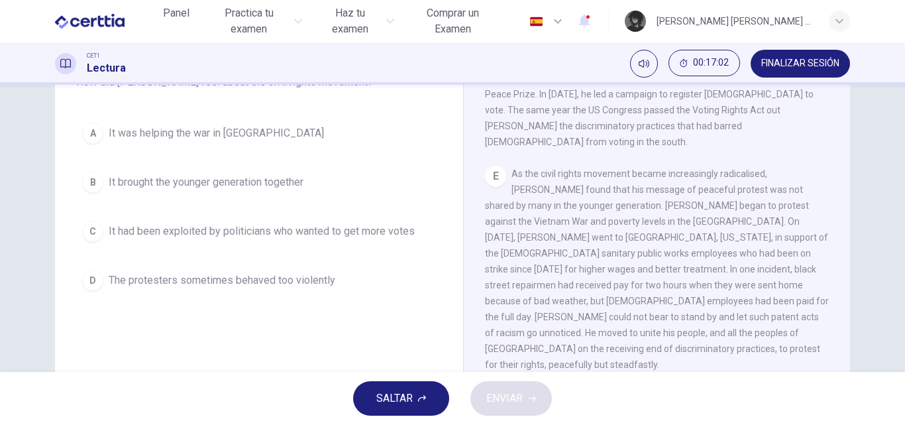
click at [240, 189] on span "It brought the younger generation together" at bounding box center [206, 182] width 195 height 16
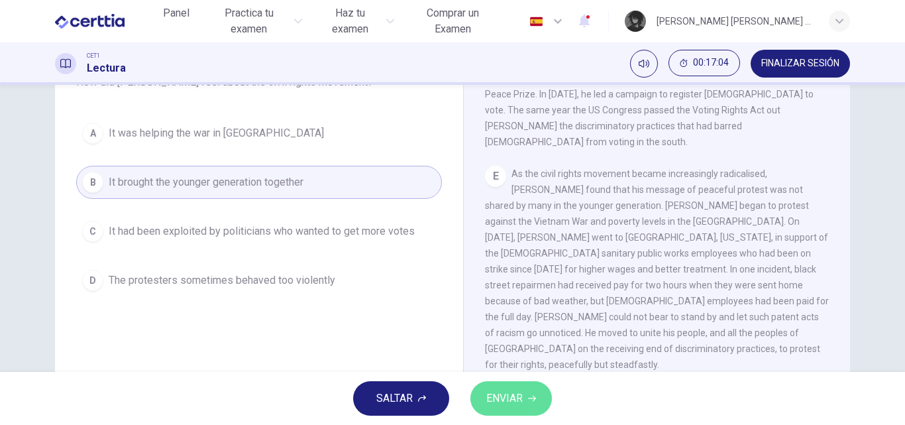
click at [541, 410] on button "ENVIAR" at bounding box center [510, 398] width 81 height 34
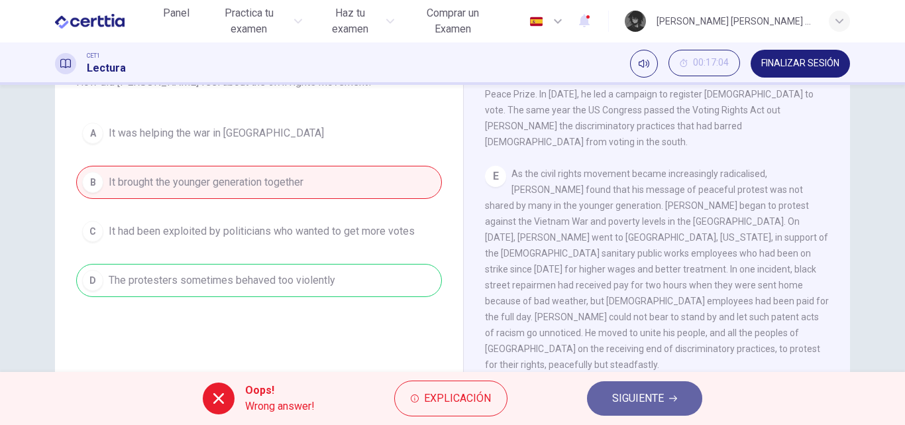
click at [675, 393] on button "SIGUIENTE" at bounding box center [644, 398] width 115 height 34
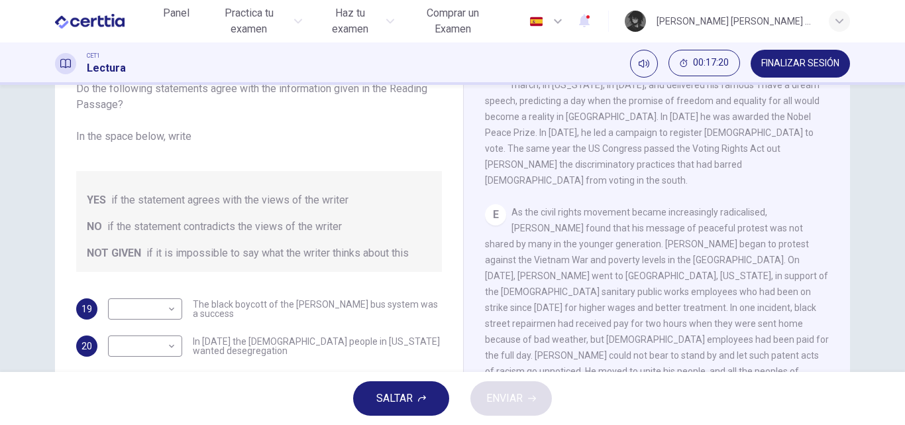
scroll to position [160, 0]
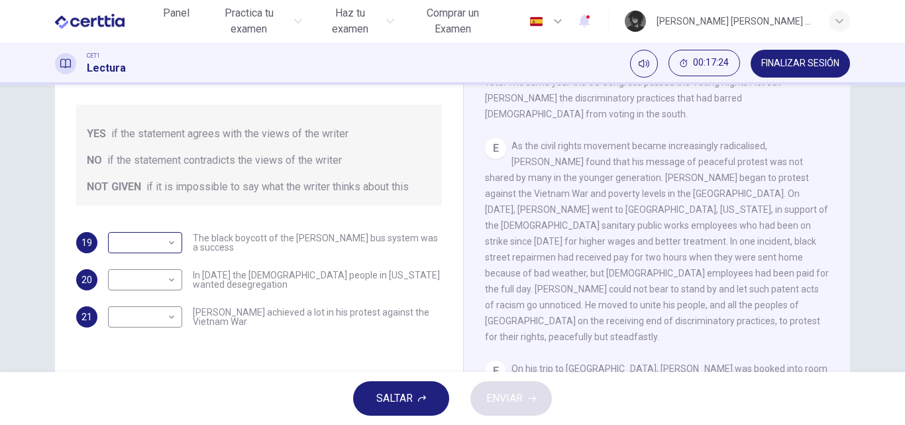
click at [160, 240] on body "Este sitio utiliza cookies, como se explica en nuestra Política de Privacidad .…" at bounding box center [452, 212] width 905 height 425
click at [142, 264] on li "YES" at bounding box center [142, 263] width 74 height 21
type input "***"
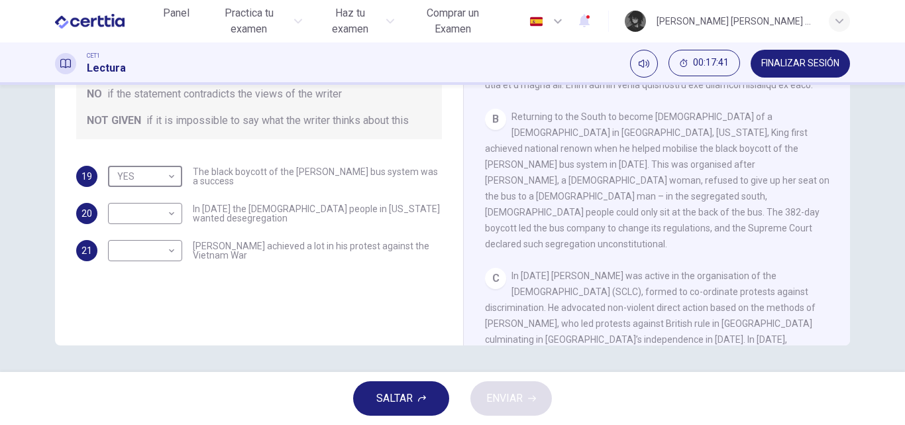
scroll to position [386, 0]
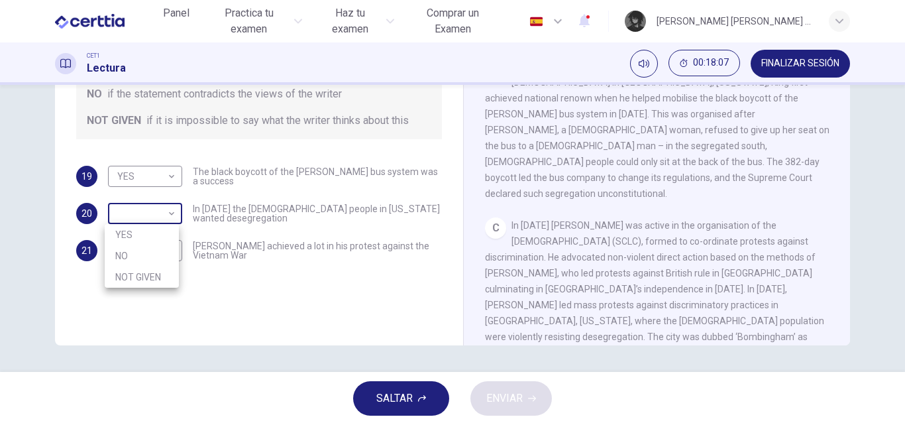
click at [167, 218] on body "Este sitio utiliza cookies, como se explica en nuestra Política de Privacidad .…" at bounding box center [452, 212] width 905 height 425
click at [140, 254] on li "NO" at bounding box center [142, 255] width 74 height 21
type input "**"
click at [140, 254] on body "Este sitio utiliza cookies, como se explica en nuestra Política de Privacidad .…" at bounding box center [452, 212] width 905 height 425
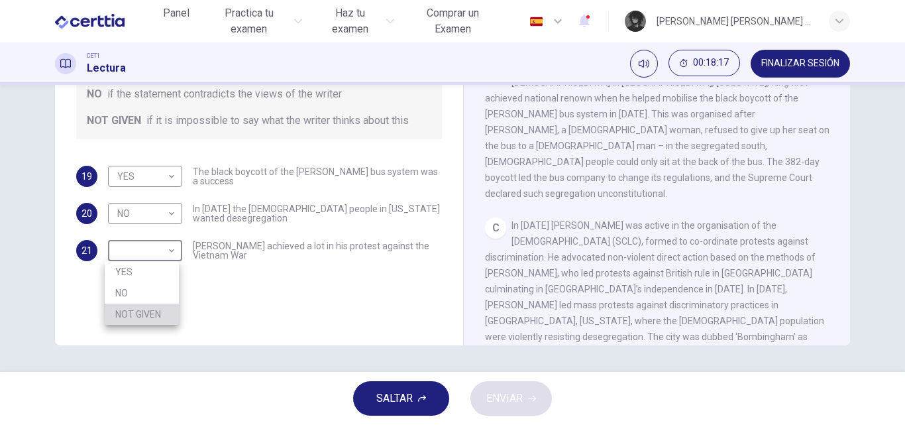
click at [164, 317] on li "NOT GIVEN" at bounding box center [142, 313] width 74 height 21
type input "*********"
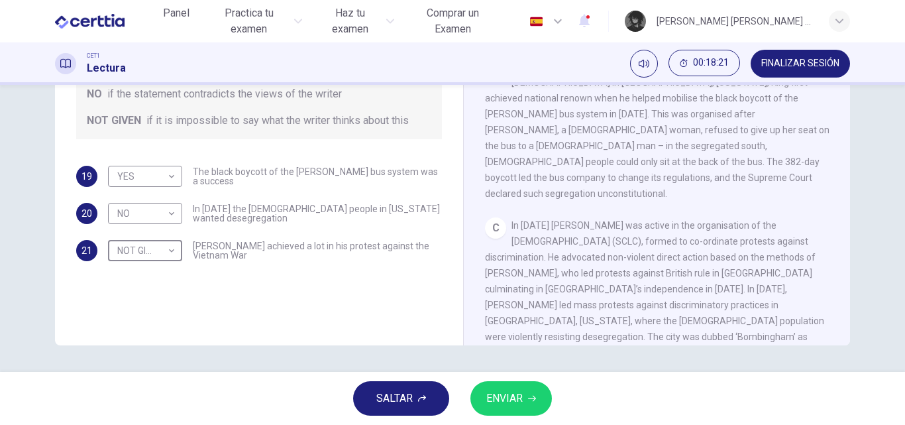
click at [525, 395] on button "ENVIAR" at bounding box center [510, 398] width 81 height 34
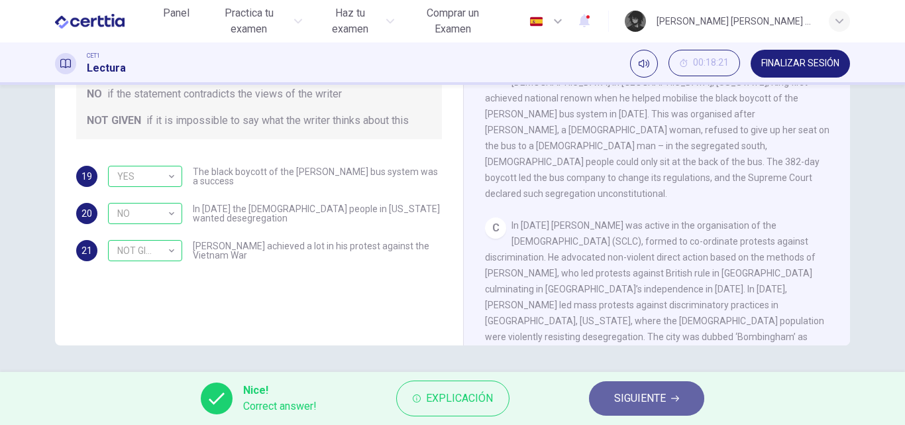
click at [639, 393] on span "SIGUIENTE" at bounding box center [640, 398] width 52 height 19
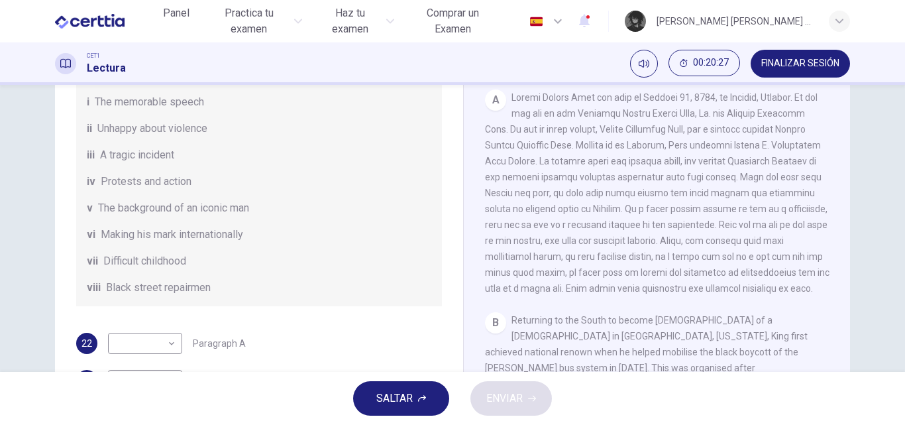
scroll to position [66, 0]
click at [170, 362] on body "Este sitio utiliza cookies, como se explica en nuestra Política de Privacidad .…" at bounding box center [452, 212] width 905 height 425
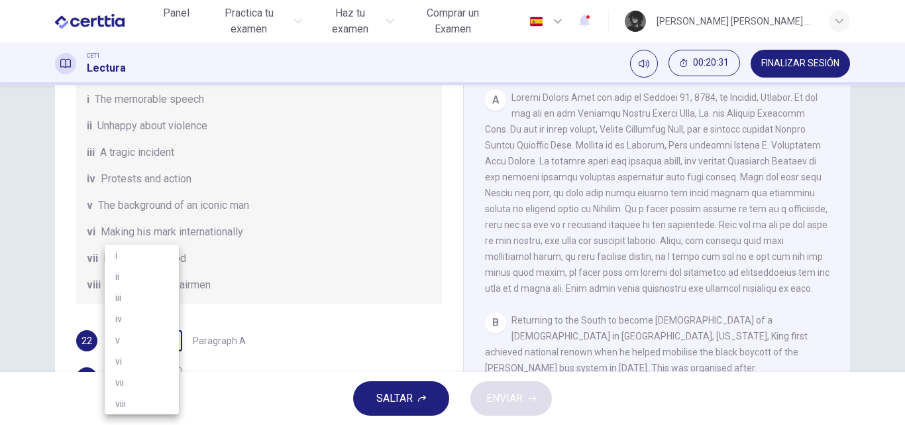
scroll to position [164, 0]
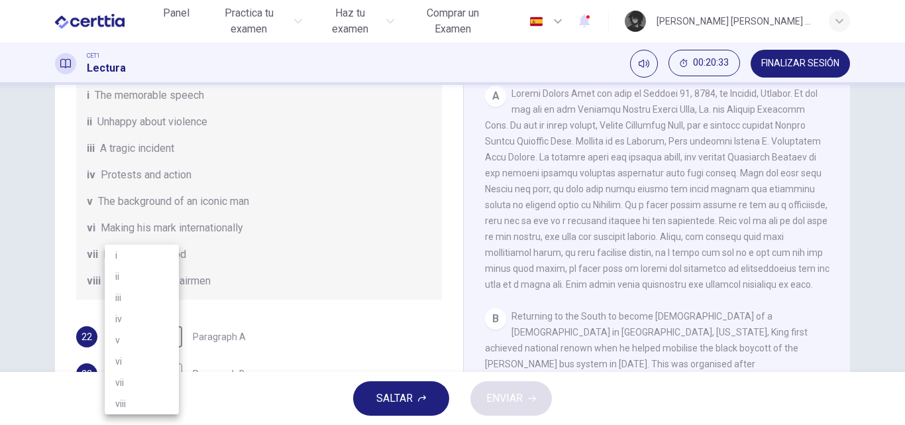
click at [143, 376] on li "vii" at bounding box center [142, 382] width 74 height 21
type input "***"
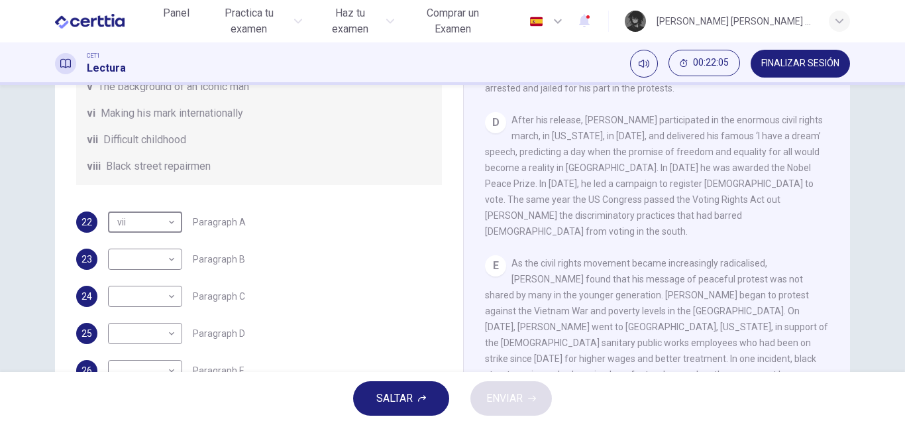
scroll to position [199, 0]
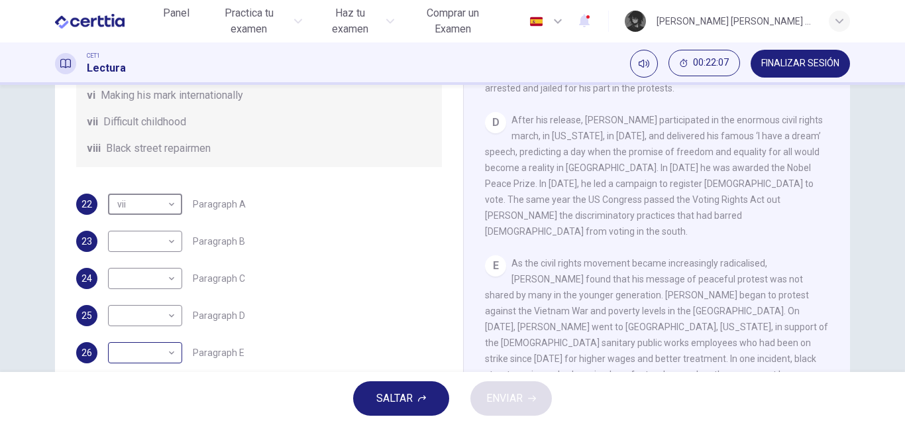
click at [173, 365] on body "Este sitio utiliza cookies, como se explica en nuestra Política de Privacidad .…" at bounding box center [452, 212] width 905 height 425
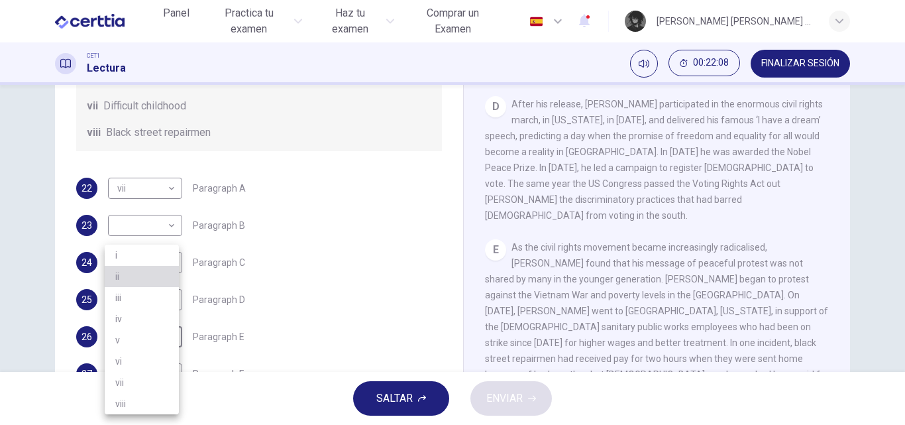
click at [129, 273] on li "ii" at bounding box center [142, 276] width 74 height 21
type input "**"
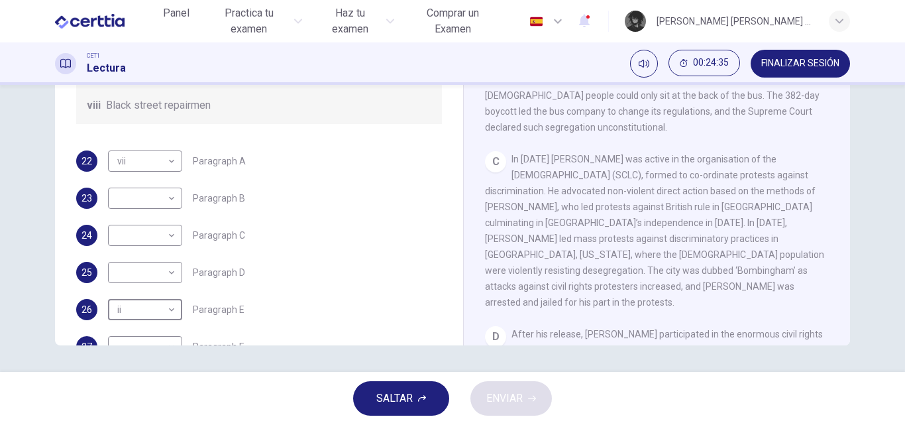
scroll to position [199, 0]
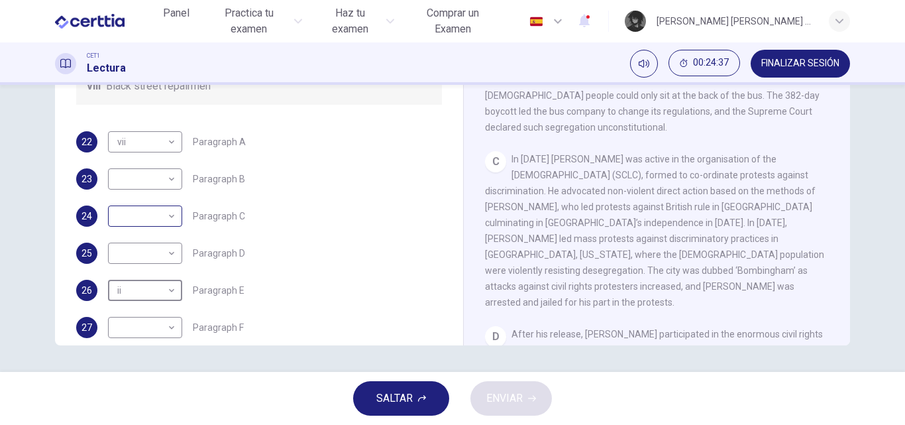
click at [156, 229] on body "Este sitio utiliza cookies, como se explica en nuestra Política de Privacidad .…" at bounding box center [452, 212] width 905 height 425
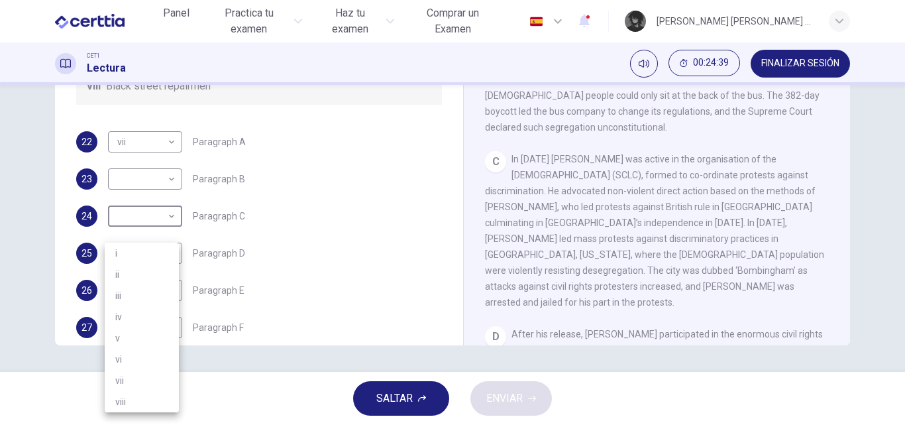
click at [146, 316] on li "iv" at bounding box center [142, 316] width 74 height 21
type input "**"
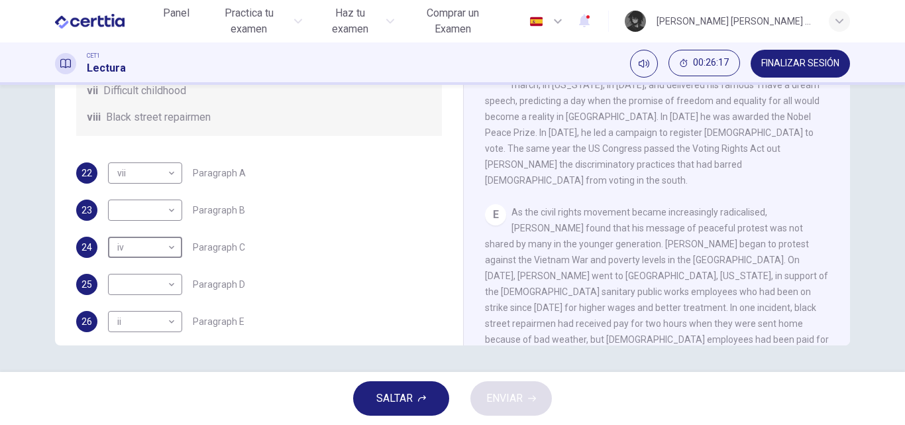
scroll to position [651, 0]
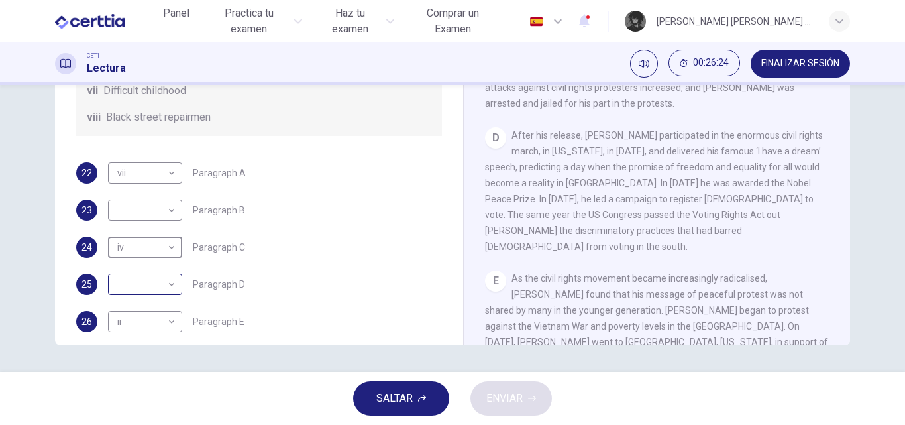
click at [155, 302] on body "Este sitio utiliza cookies, como se explica en nuestra Política de Privacidad .…" at bounding box center [452, 212] width 905 height 425
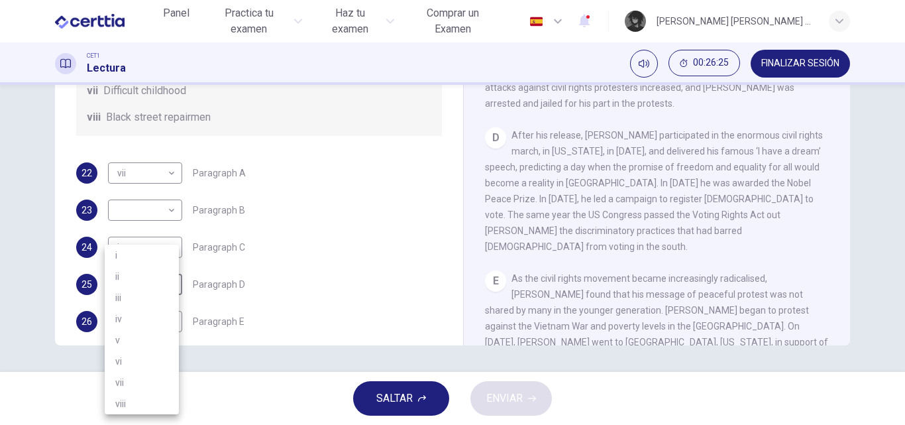
click at [139, 358] on li "vi" at bounding box center [142, 360] width 74 height 21
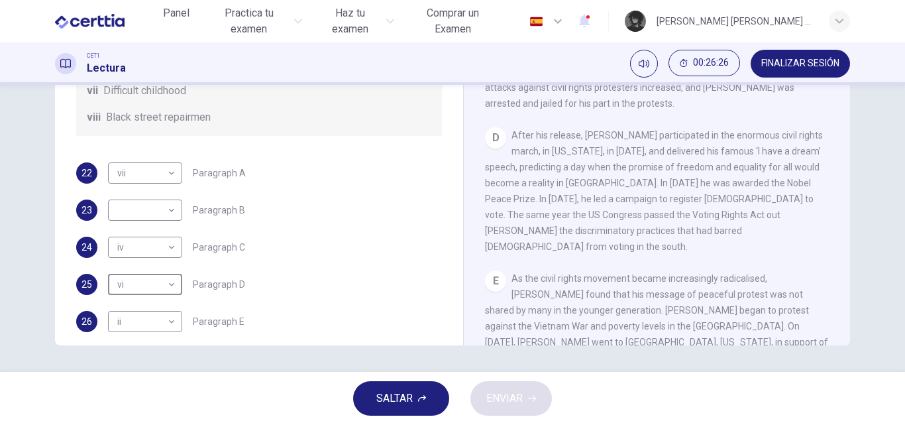
type input "**"
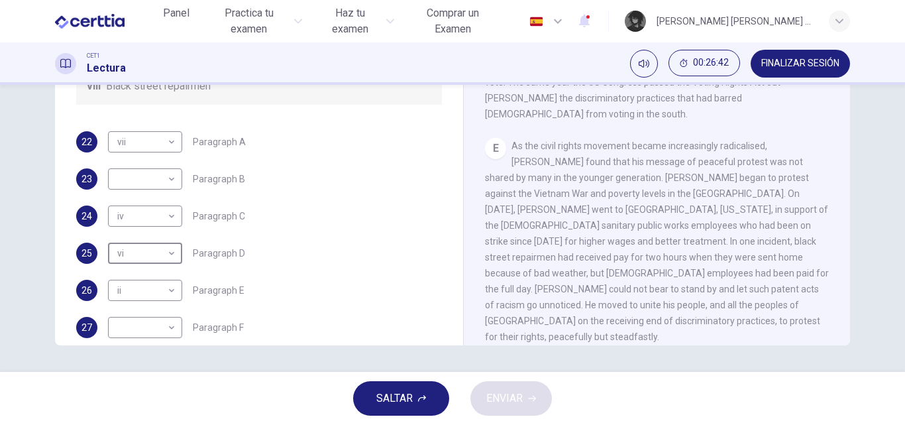
scroll to position [234, 0]
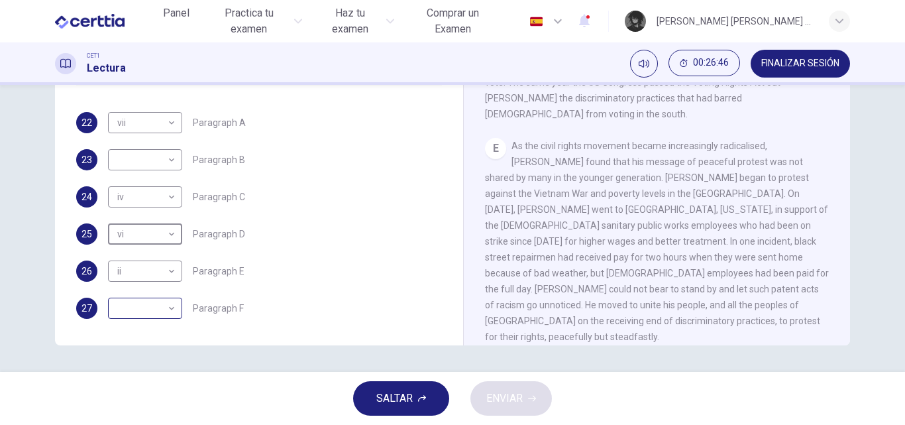
click at [170, 311] on body "Este sitio utiliza cookies, como se explica en nuestra Política de Privacidad .…" at bounding box center [452, 212] width 905 height 425
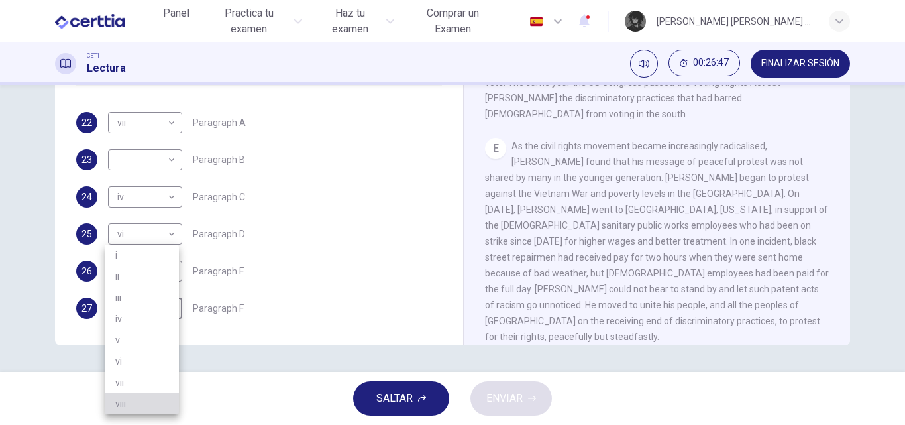
click at [145, 395] on li "viii" at bounding box center [142, 403] width 74 height 21
type input "****"
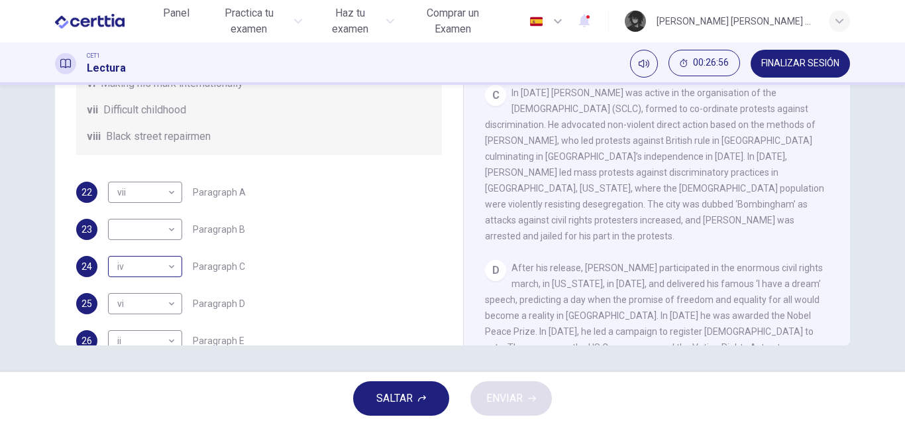
scroll to position [168, 0]
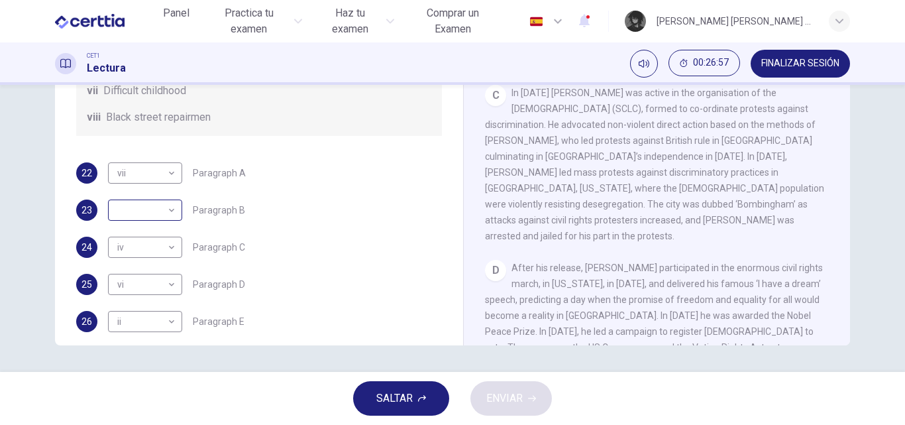
click at [170, 230] on body "Este sitio utiliza cookies, como se explica en nuestra Política de Privacidad .…" at bounding box center [452, 212] width 905 height 425
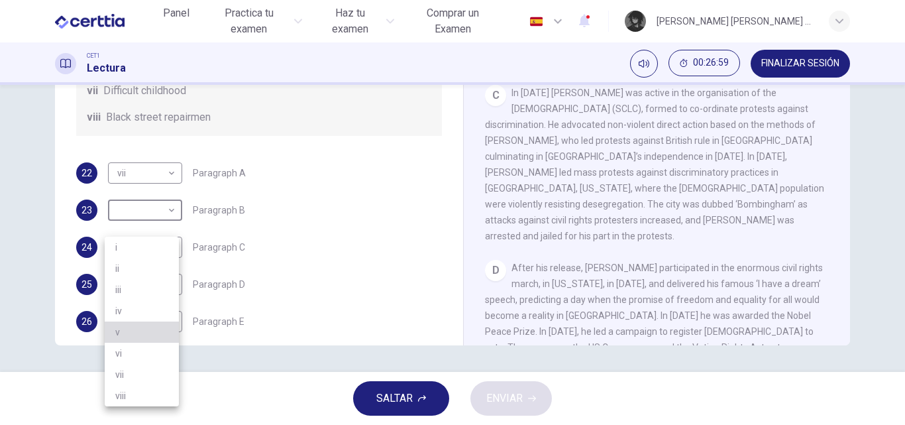
click at [142, 333] on li "v" at bounding box center [142, 331] width 74 height 21
type input "*"
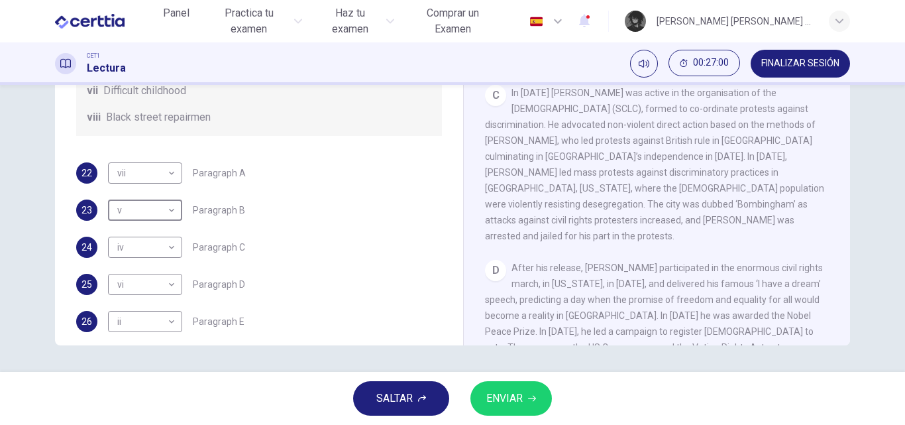
click at [509, 399] on span "ENVIAR" at bounding box center [504, 398] width 36 height 19
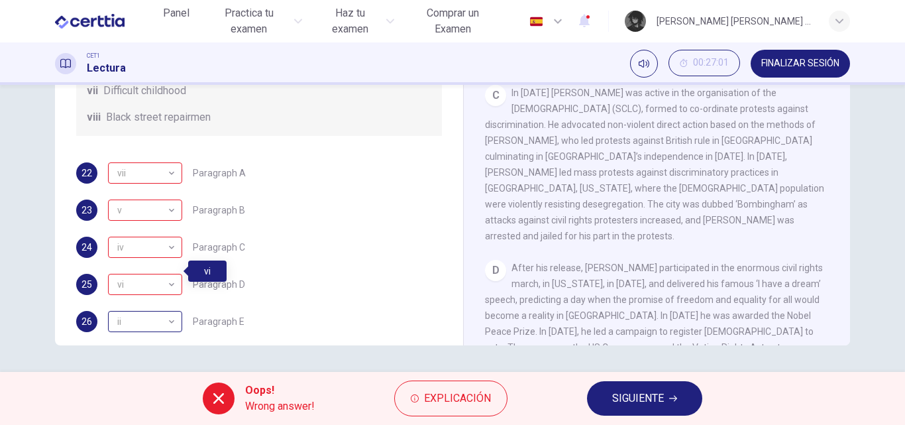
scroll to position [234, 0]
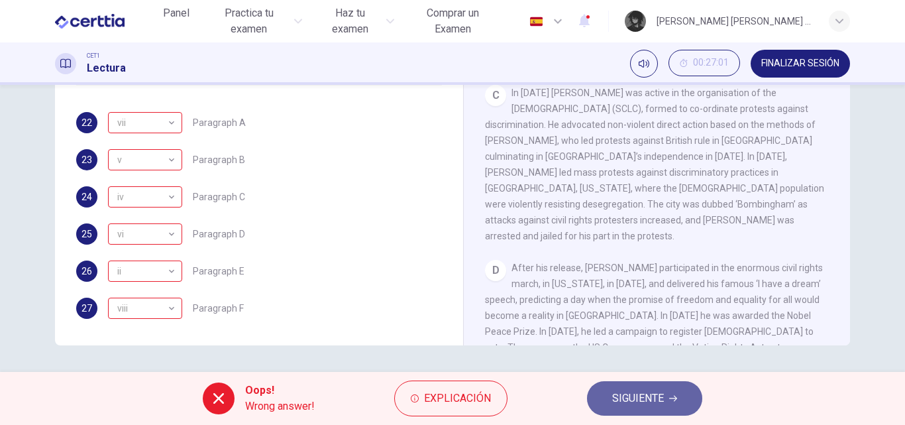
click at [650, 403] on span "SIGUIENTE" at bounding box center [638, 398] width 52 height 19
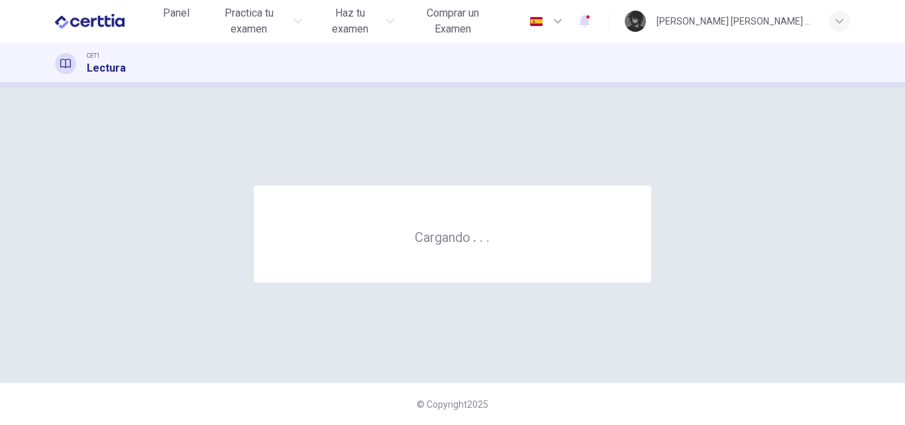
scroll to position [0, 0]
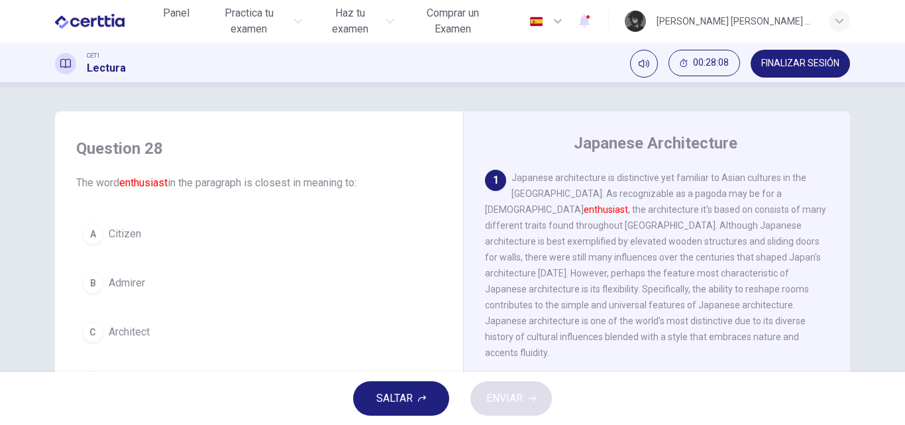
click at [0, 174] on div "Question 28 The word enthusiast in the paragraph is closest in meaning to: A Ci…" at bounding box center [452, 228] width 905 height 287
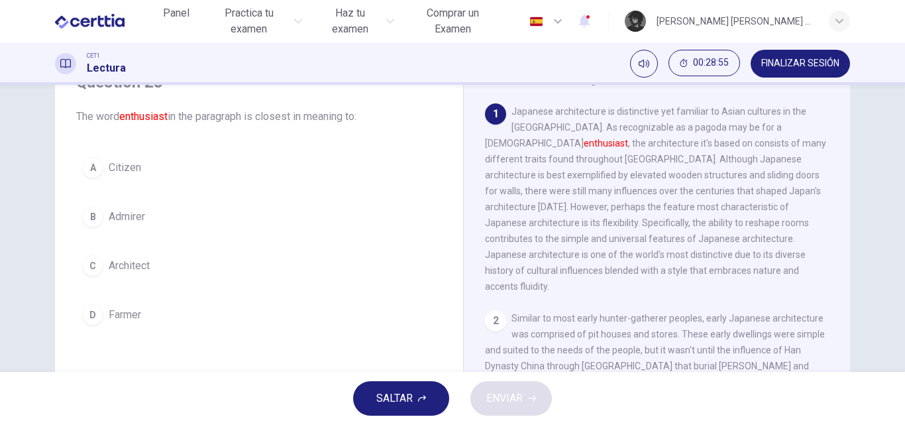
click at [191, 270] on button "C Architect" at bounding box center [259, 265] width 366 height 33
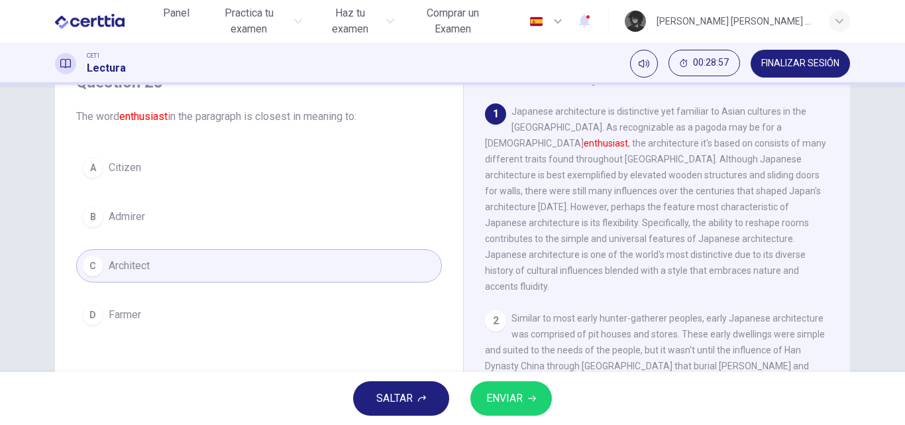
click at [522, 395] on span "ENVIAR" at bounding box center [504, 398] width 36 height 19
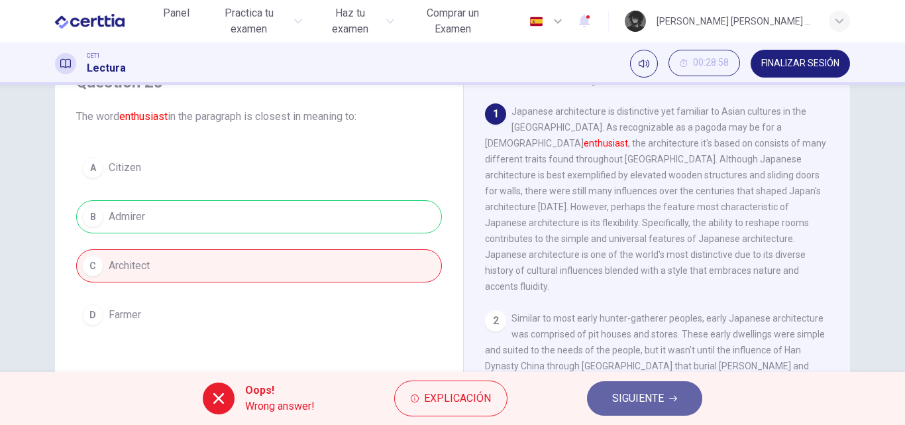
click at [657, 387] on button "SIGUIENTE" at bounding box center [644, 398] width 115 height 34
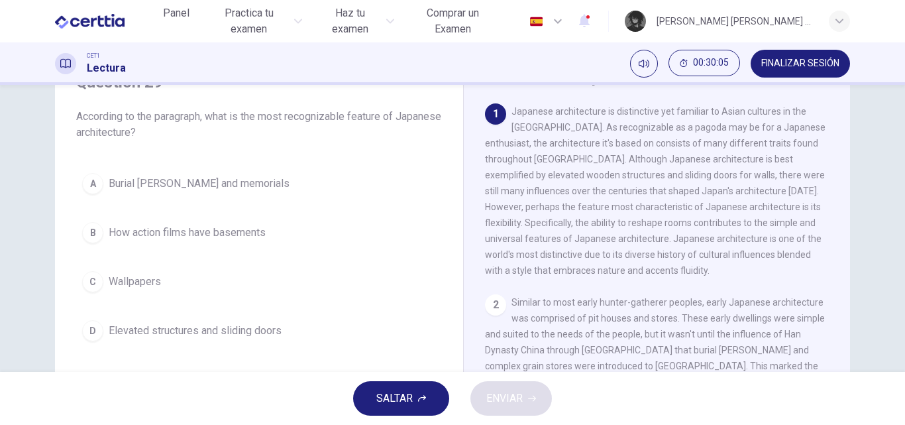
click at [199, 333] on span "Elevated structures and sliding doors" at bounding box center [195, 331] width 173 height 16
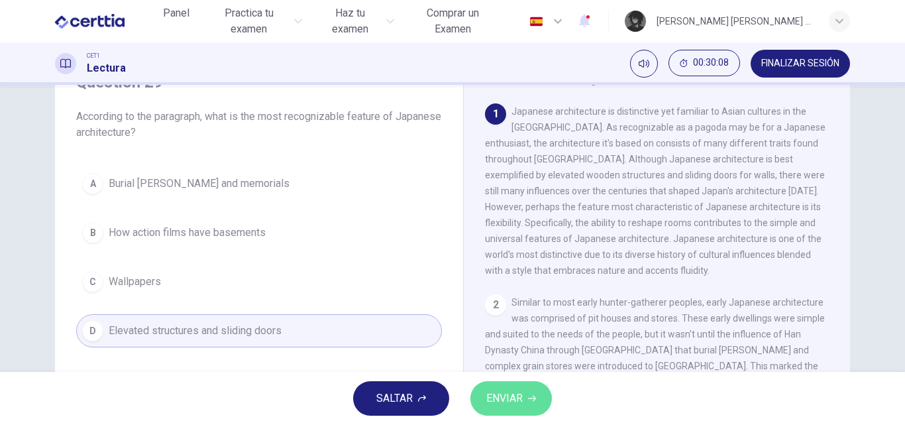
click at [536, 393] on button "ENVIAR" at bounding box center [510, 398] width 81 height 34
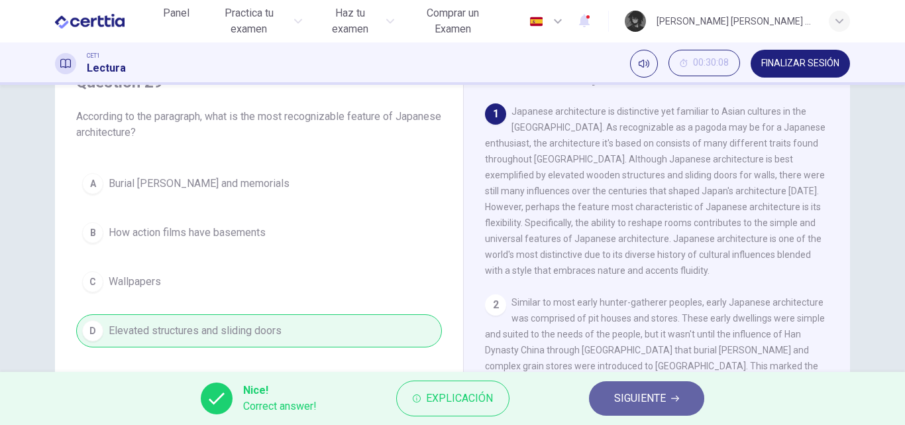
click at [609, 406] on button "SIGUIENTE" at bounding box center [646, 398] width 115 height 34
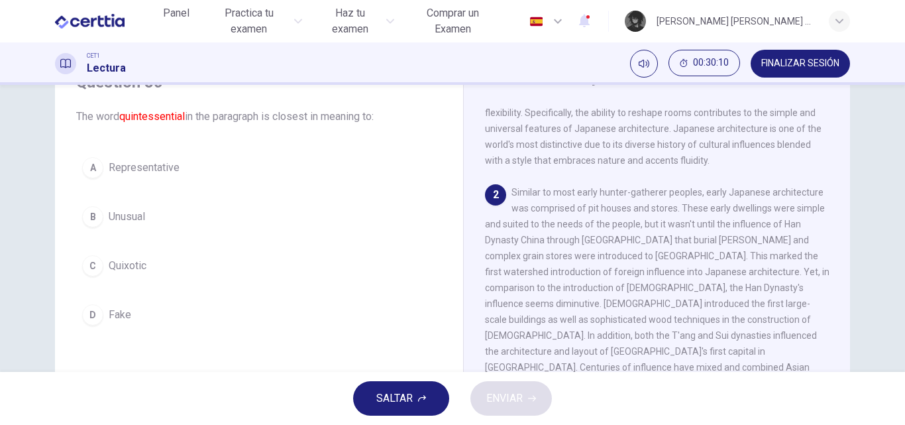
scroll to position [132, 0]
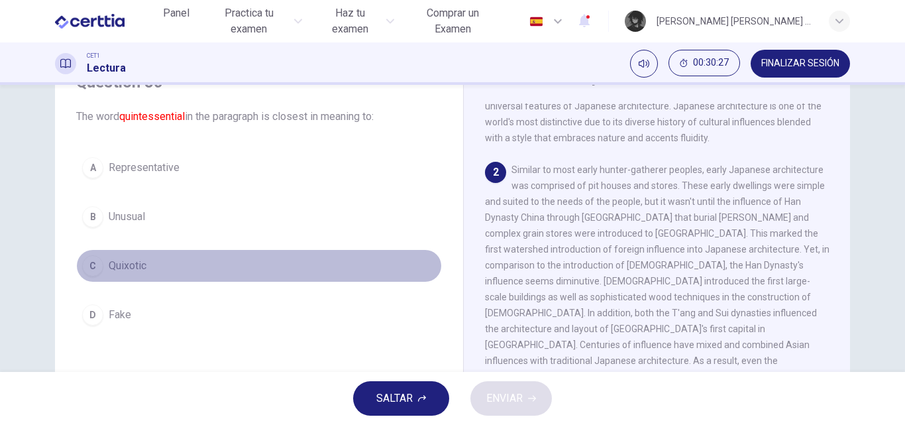
click at [117, 259] on span "Quixotic" at bounding box center [128, 266] width 38 height 16
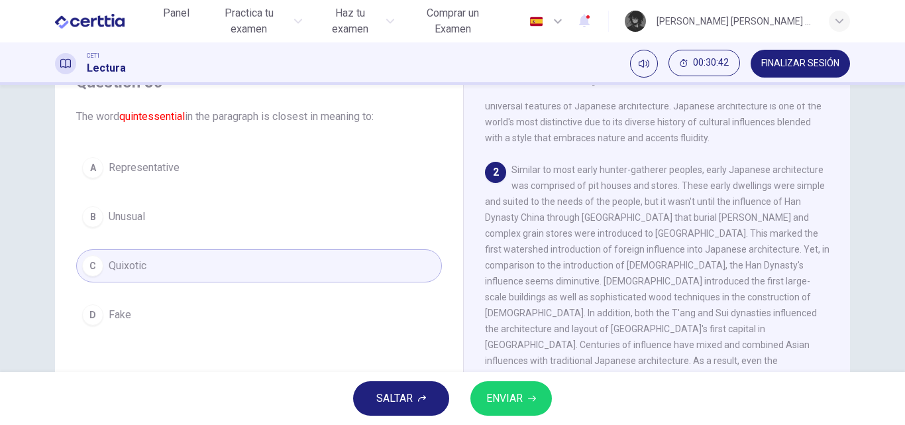
scroll to position [199, 0]
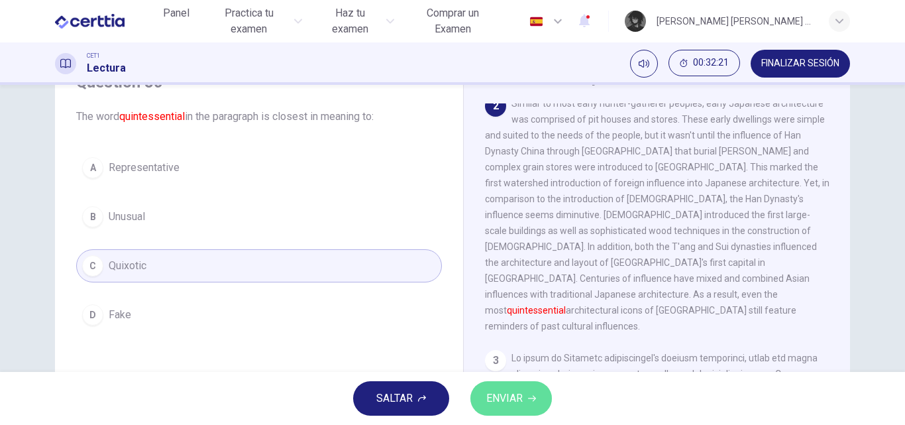
click at [497, 399] on span "ENVIAR" at bounding box center [504, 398] width 36 height 19
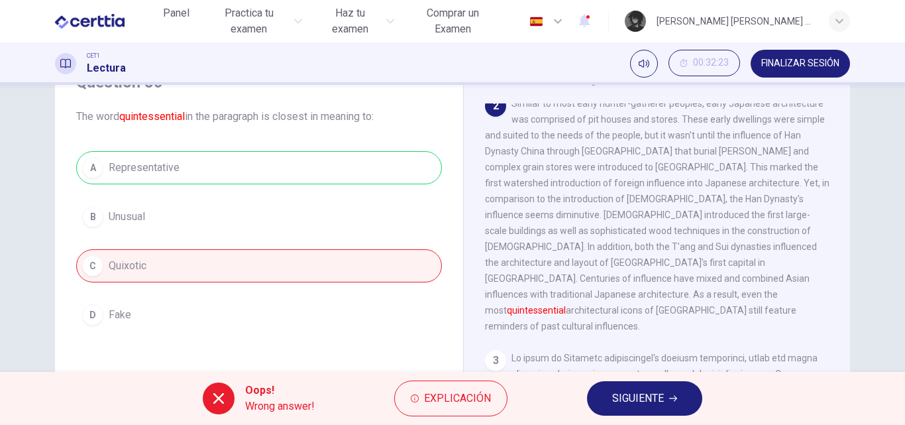
click at [648, 399] on span "SIGUIENTE" at bounding box center [638, 398] width 52 height 19
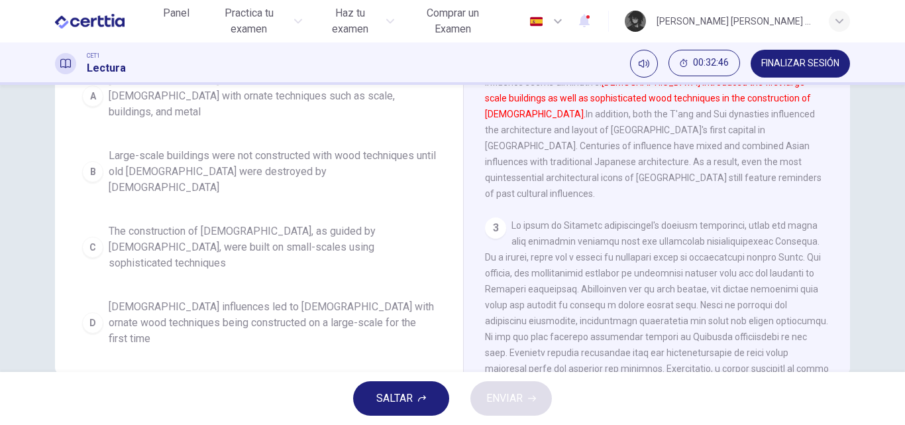
click at [316, 299] on span "[DEMOGRAPHIC_DATA] influences led to [DEMOGRAPHIC_DATA] with ornate wood techni…" at bounding box center [272, 323] width 327 height 48
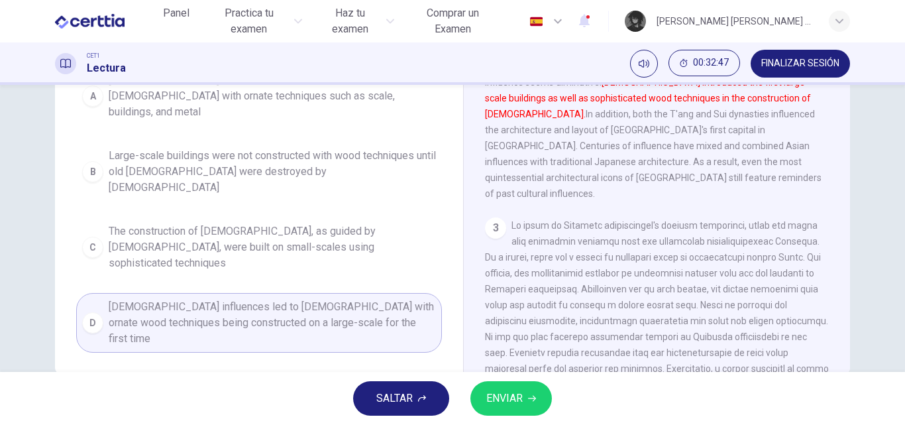
click at [503, 395] on span "ENVIAR" at bounding box center [504, 398] width 36 height 19
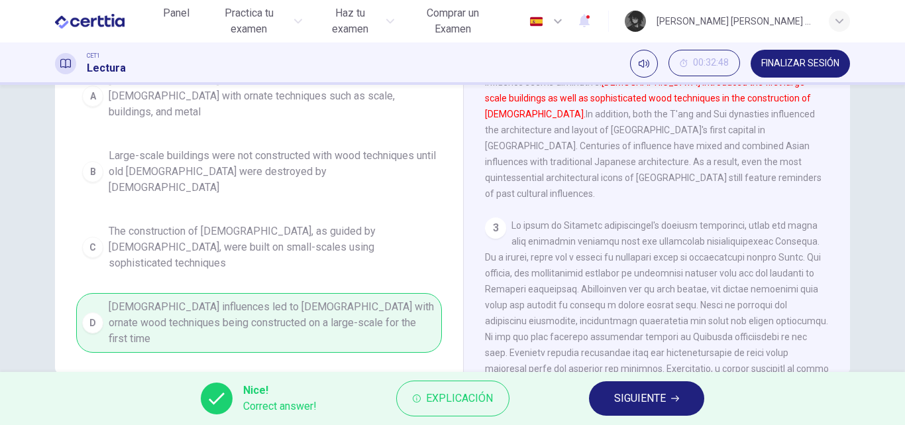
scroll to position [132, 0]
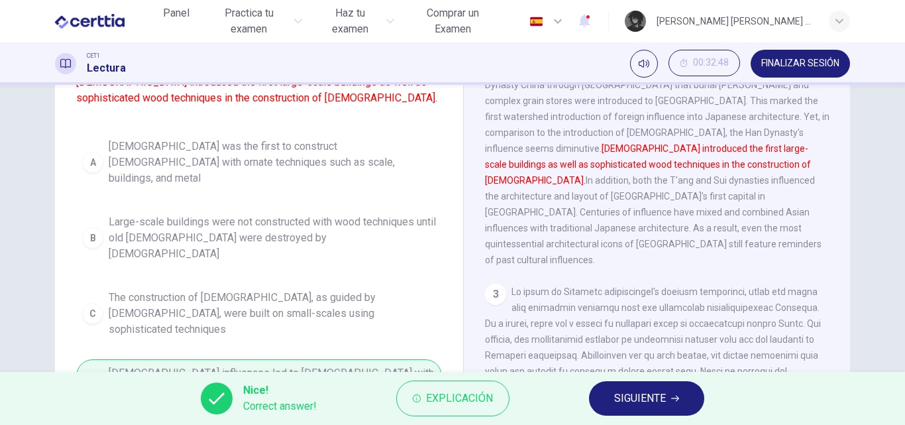
click at [660, 401] on span "SIGUIENTE" at bounding box center [640, 398] width 52 height 19
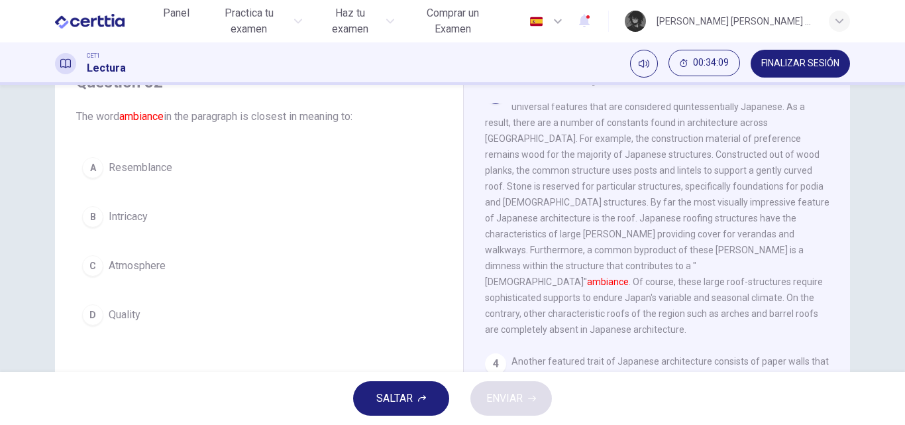
scroll to position [530, 0]
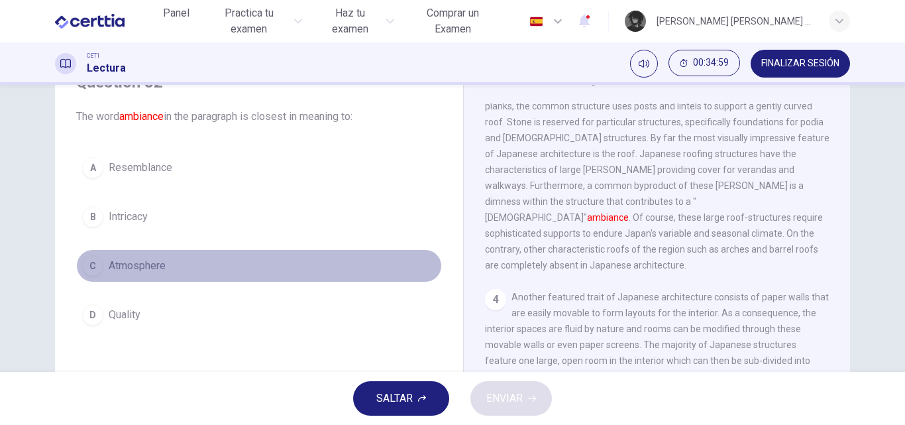
click at [152, 266] on span "Atmosphere" at bounding box center [137, 266] width 57 height 16
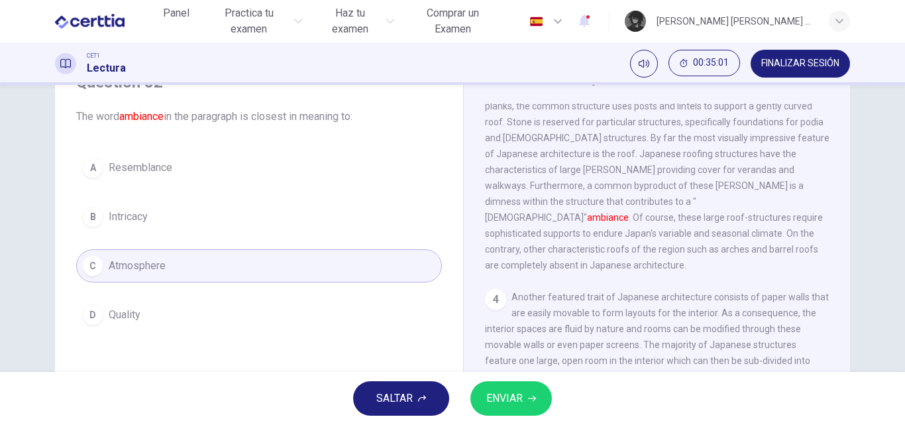
click at [515, 402] on span "ENVIAR" at bounding box center [504, 398] width 36 height 19
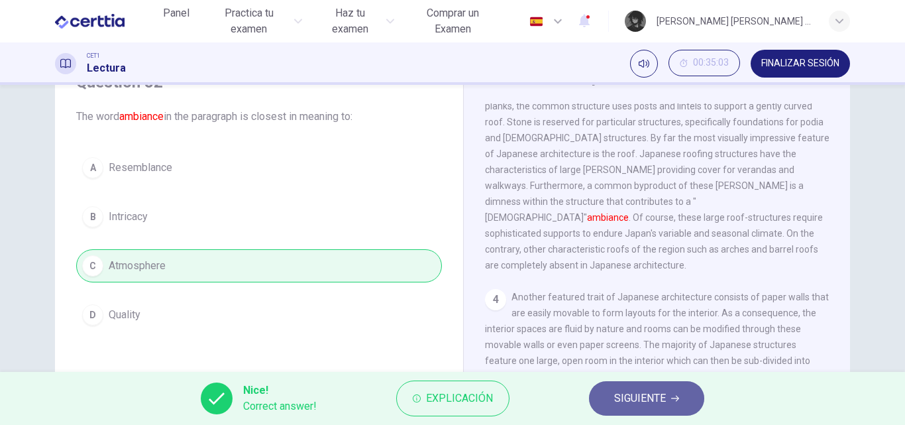
click at [671, 395] on icon "button" at bounding box center [675, 398] width 8 height 8
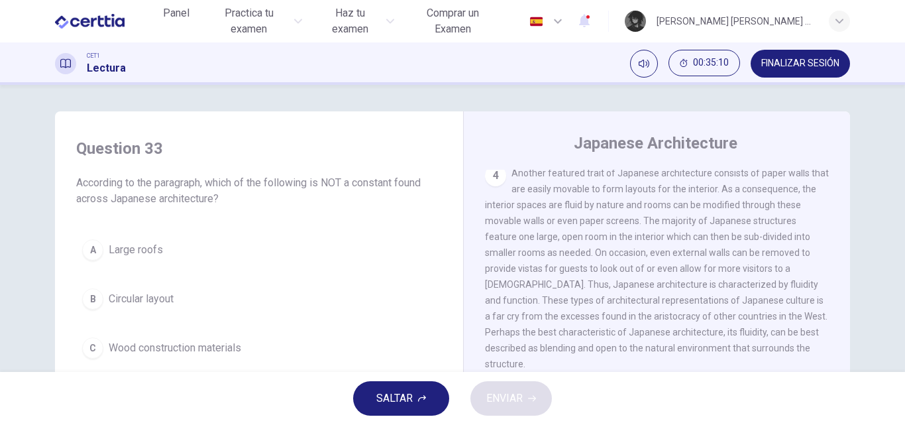
scroll to position [66, 0]
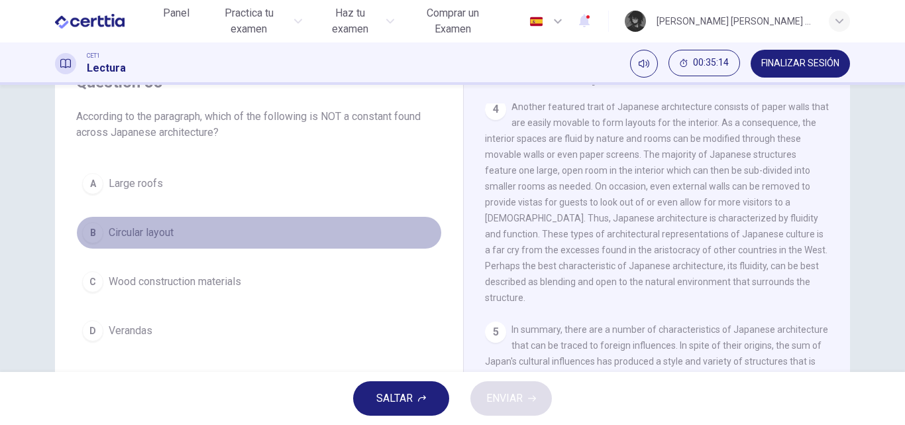
click at [188, 234] on button "B Circular layout" at bounding box center [259, 232] width 366 height 33
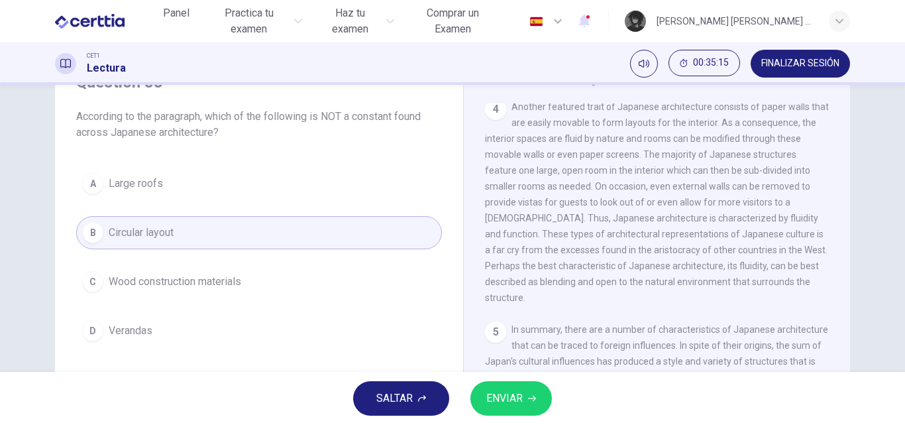
click at [528, 395] on icon "button" at bounding box center [532, 398] width 8 height 8
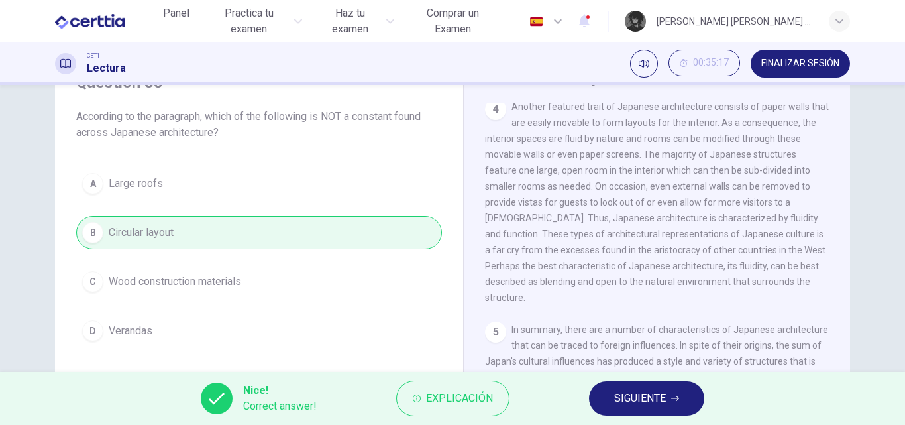
click at [668, 400] on button "SIGUIENTE" at bounding box center [646, 398] width 115 height 34
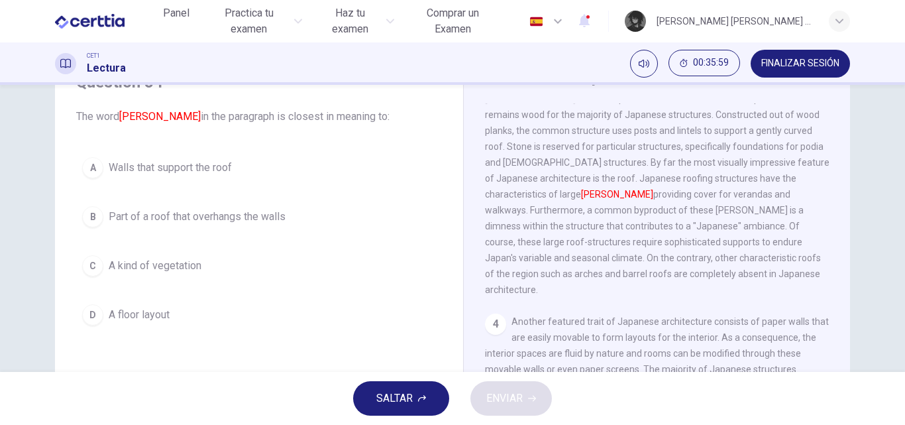
click at [221, 220] on span "Part of a roof that overhangs the walls" at bounding box center [197, 217] width 177 height 16
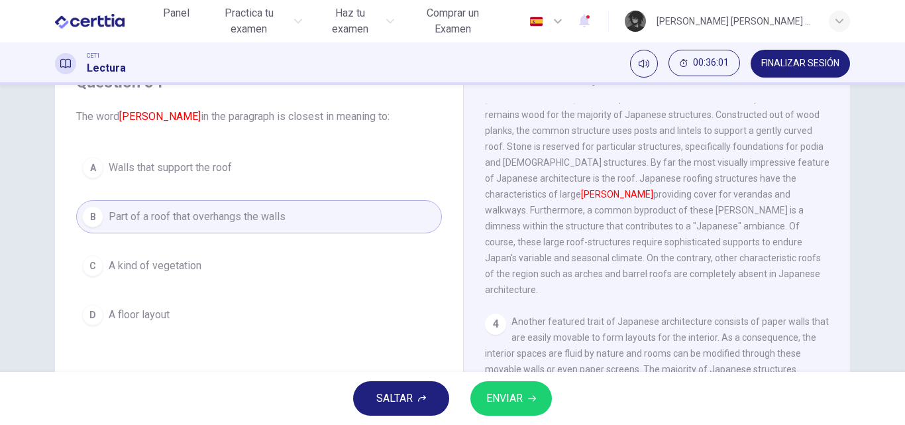
click at [532, 393] on button "ENVIAR" at bounding box center [510, 398] width 81 height 34
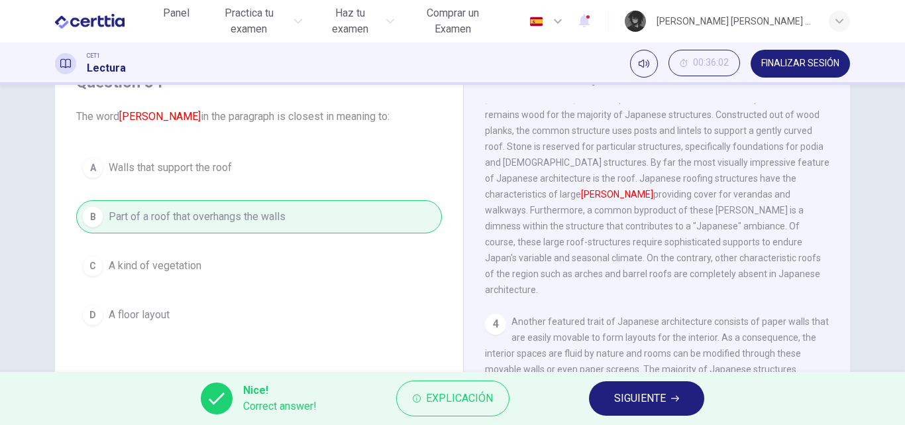
click at [667, 392] on button "SIGUIENTE" at bounding box center [646, 398] width 115 height 34
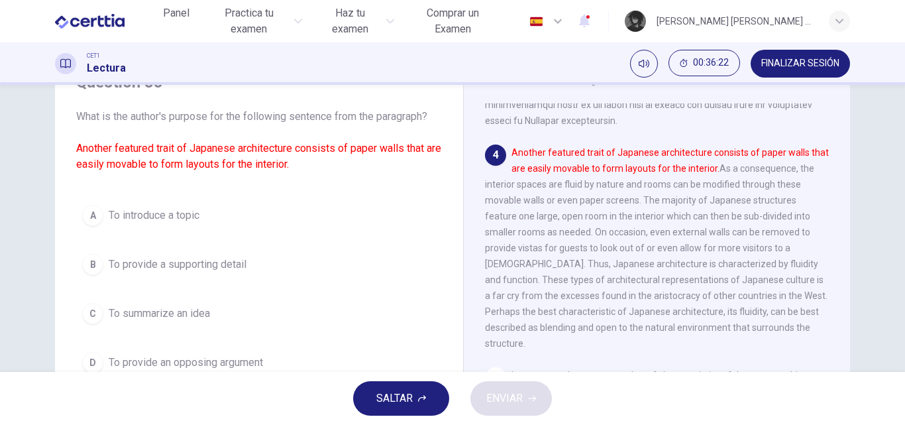
scroll to position [638, 0]
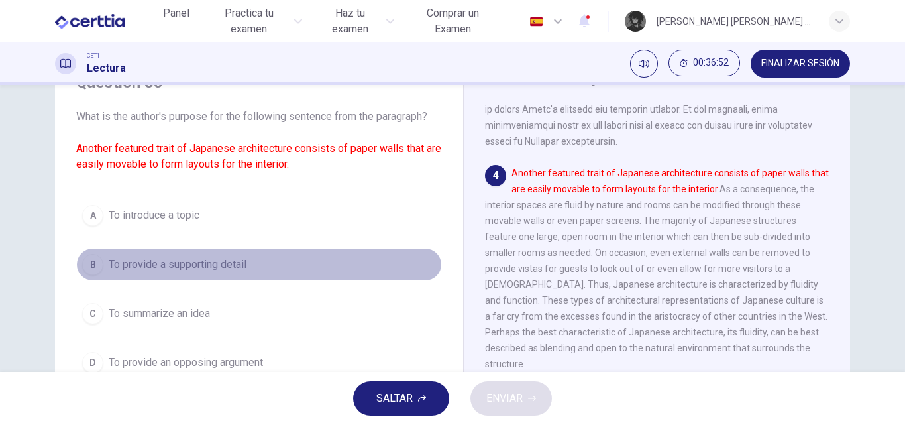
click at [272, 264] on button "B To provide a supporting detail" at bounding box center [259, 264] width 366 height 33
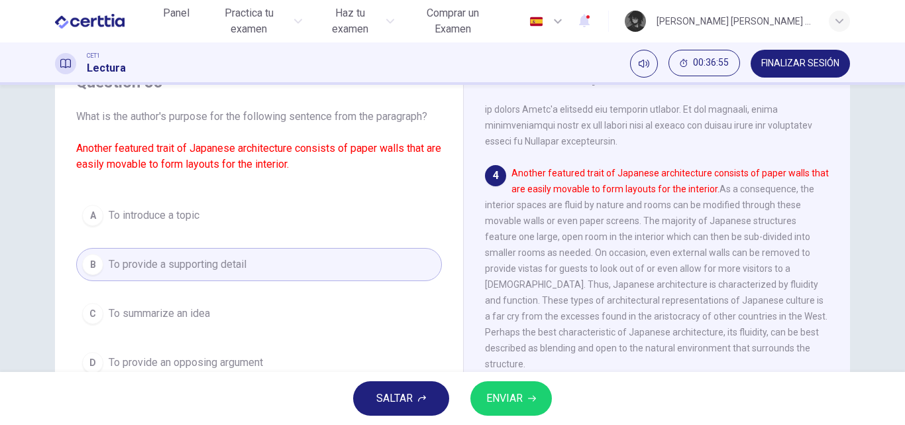
click at [534, 403] on button "ENVIAR" at bounding box center [510, 398] width 81 height 34
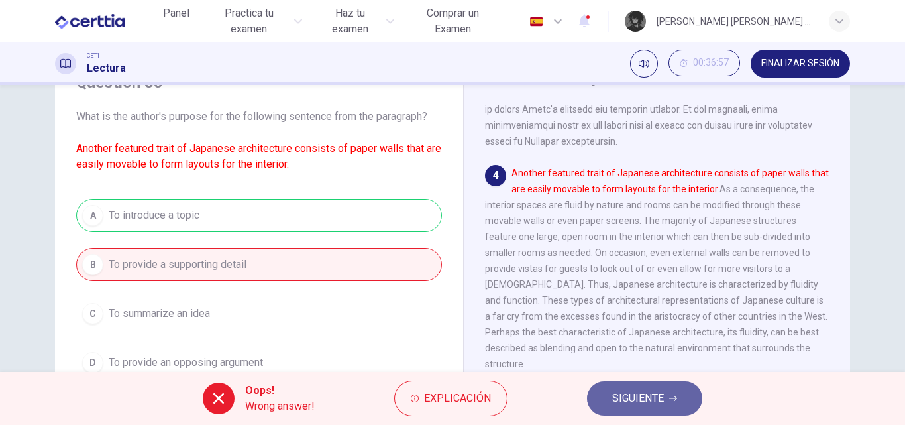
click at [619, 392] on span "SIGUIENTE" at bounding box center [638, 398] width 52 height 19
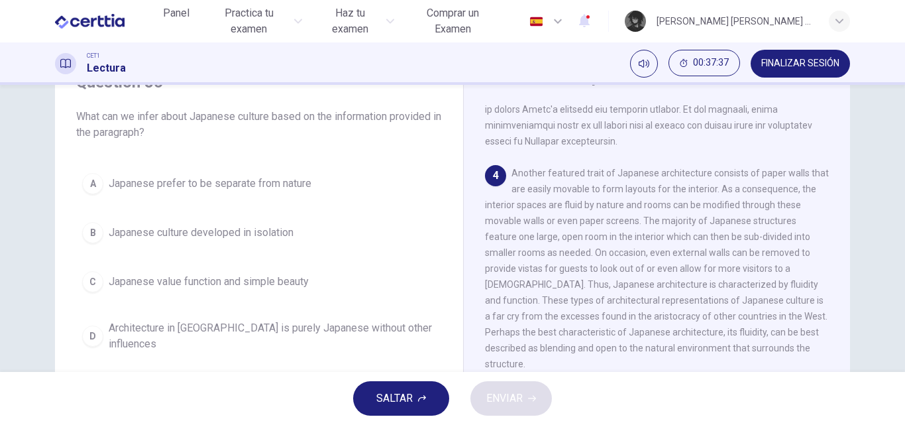
scroll to position [704, 0]
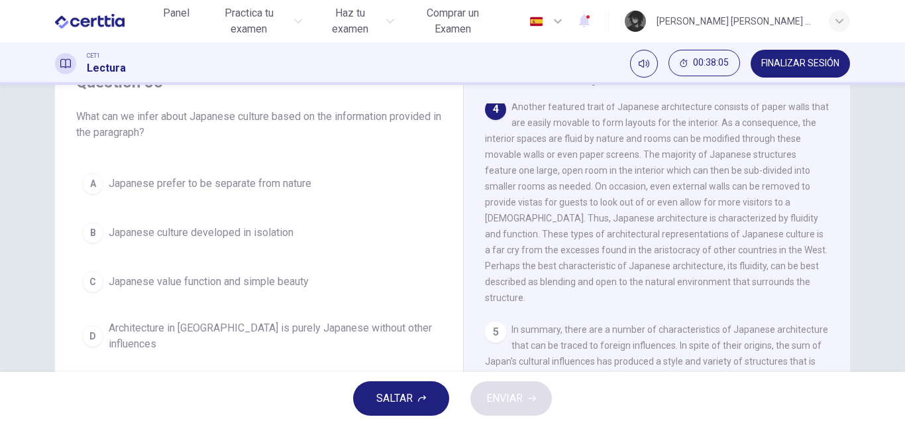
click at [307, 329] on span "Architecture in [GEOGRAPHIC_DATA] is purely Japanese without other influences" at bounding box center [272, 336] width 327 height 32
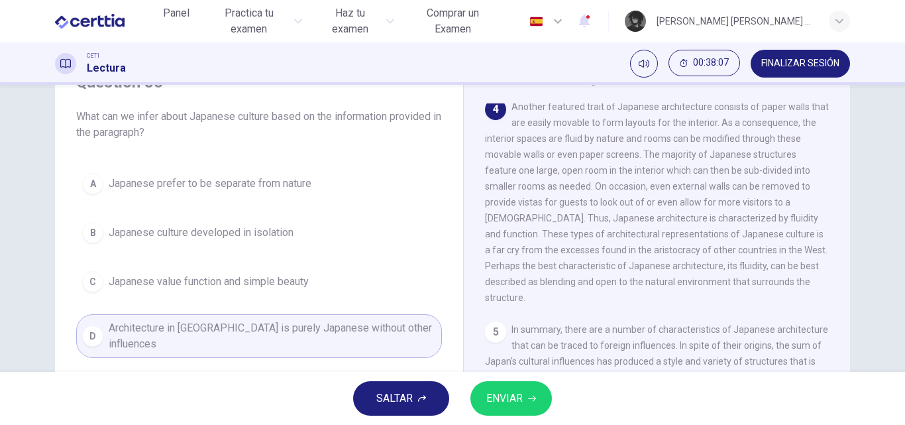
click at [528, 389] on button "ENVIAR" at bounding box center [510, 398] width 81 height 34
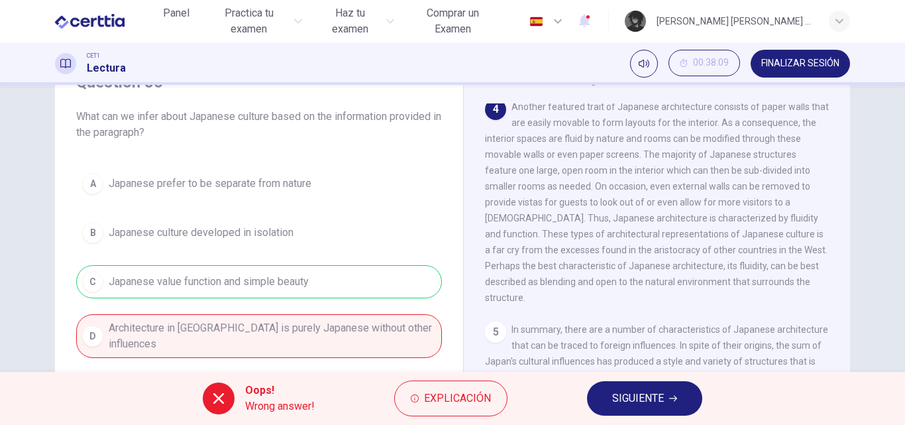
click at [651, 404] on span "SIGUIENTE" at bounding box center [638, 398] width 52 height 19
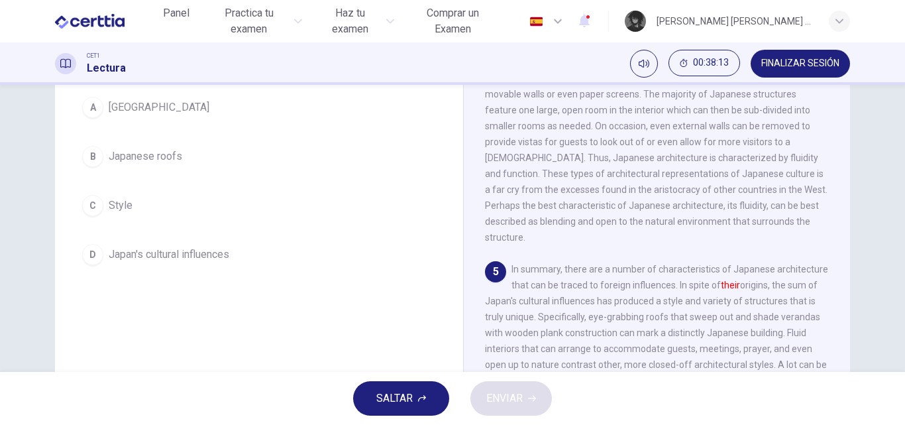
scroll to position [132, 0]
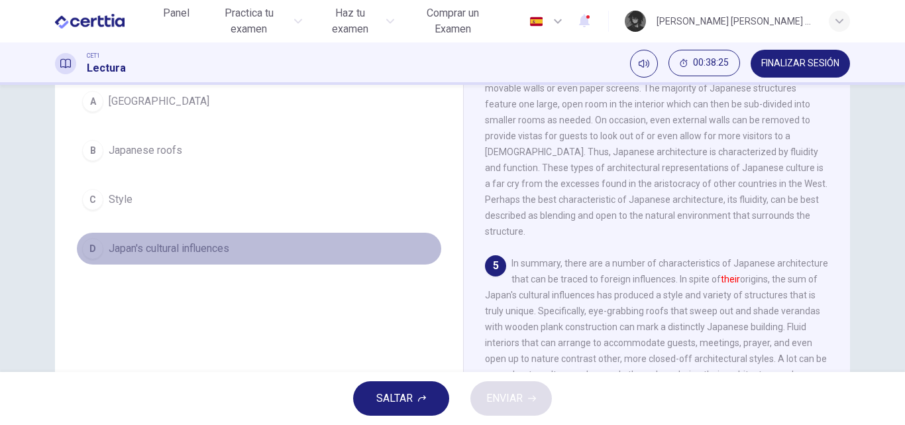
click at [211, 253] on span "Japan's cultural influences" at bounding box center [169, 248] width 121 height 16
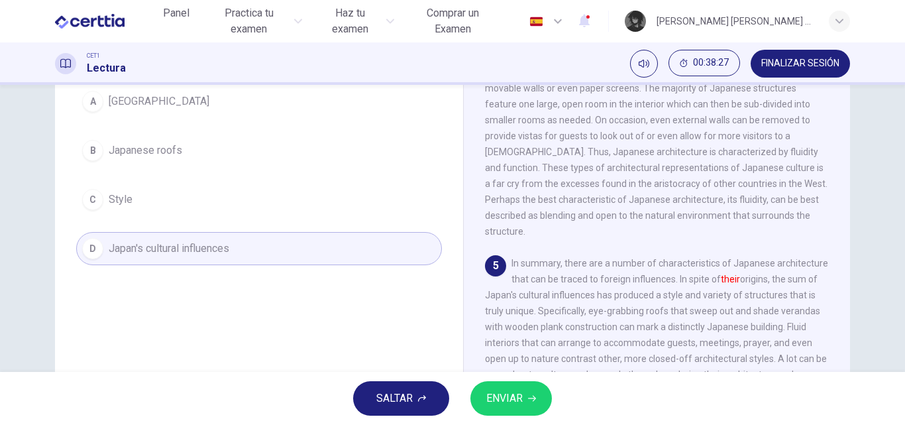
click at [532, 390] on button "ENVIAR" at bounding box center [510, 398] width 81 height 34
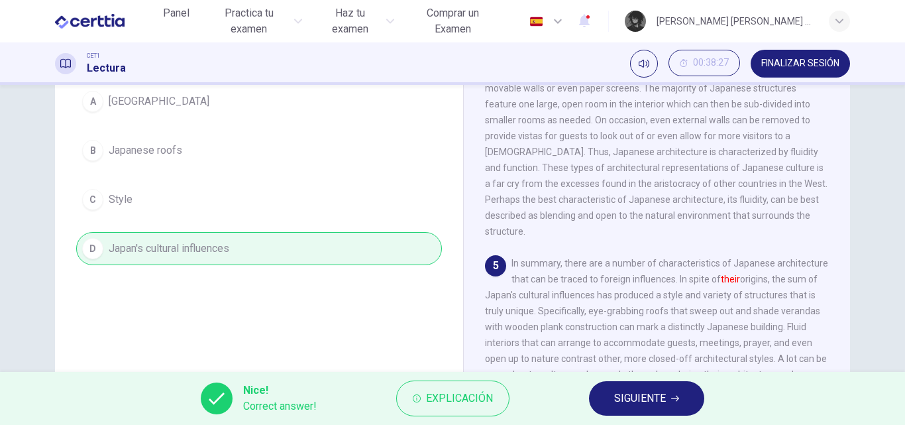
click at [688, 398] on button "SIGUIENTE" at bounding box center [646, 398] width 115 height 34
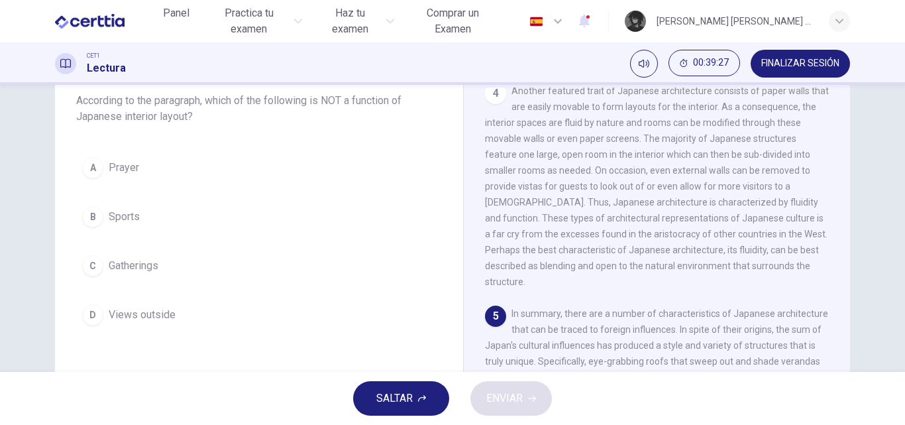
scroll to position [148, 0]
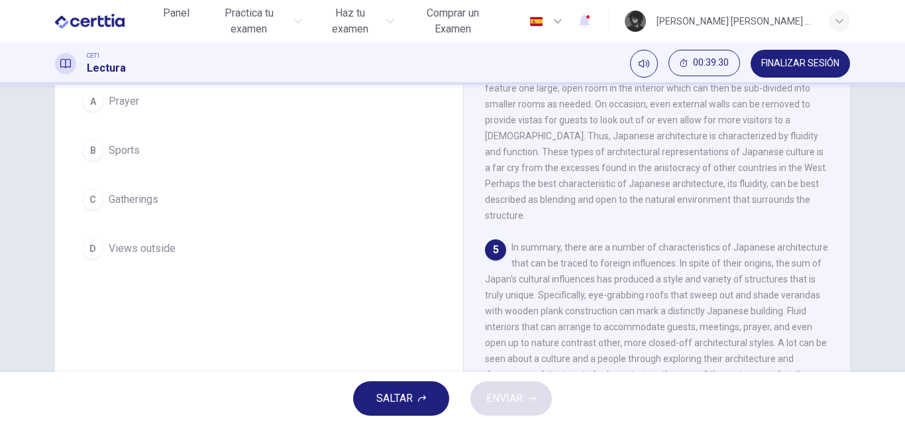
click at [191, 140] on button "B Sports" at bounding box center [259, 150] width 366 height 33
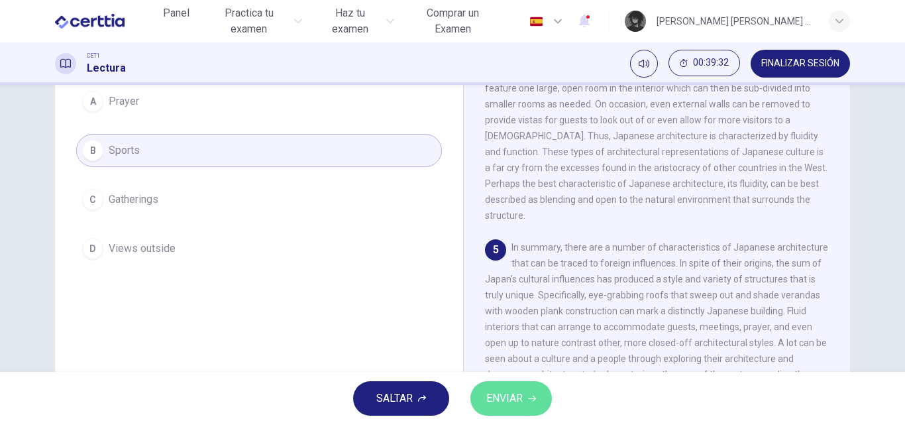
click at [510, 410] on button "ENVIAR" at bounding box center [510, 398] width 81 height 34
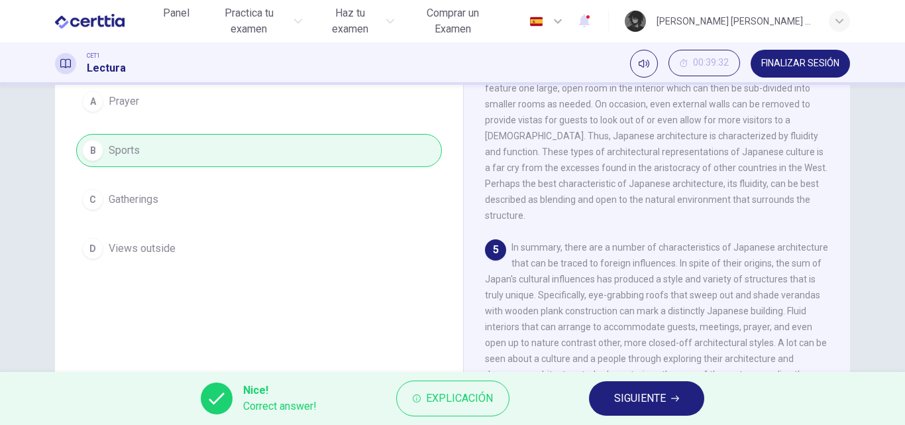
click at [640, 405] on span "SIGUIENTE" at bounding box center [640, 398] width 52 height 19
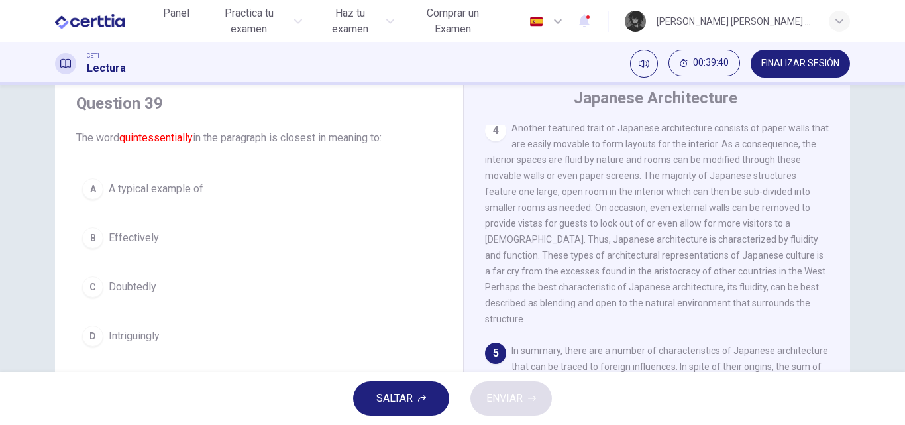
scroll to position [146, 0]
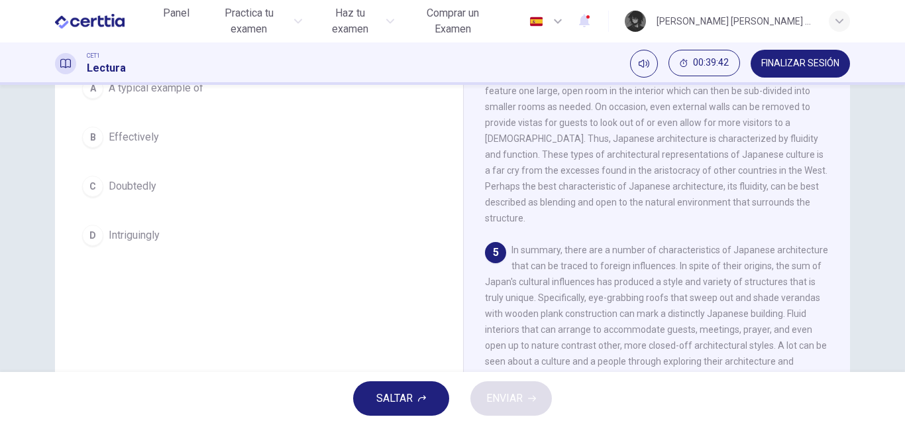
click at [491, 401] on div "SALTAR ENVIAR" at bounding box center [452, 398] width 905 height 53
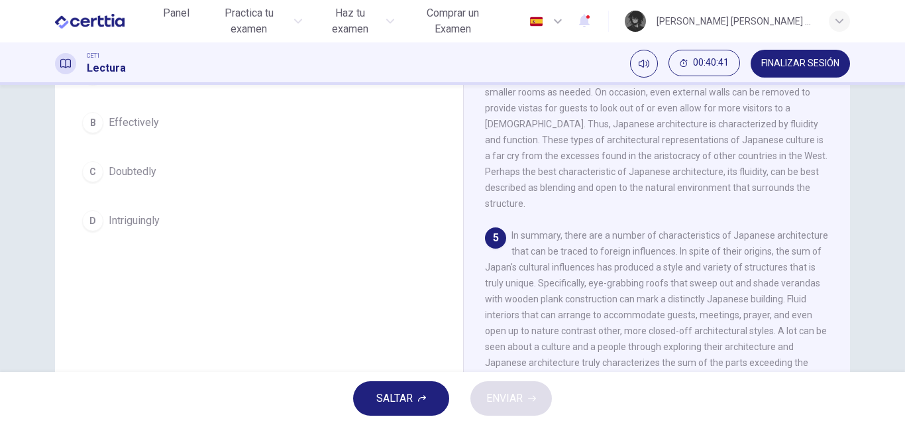
scroll to position [94, 0]
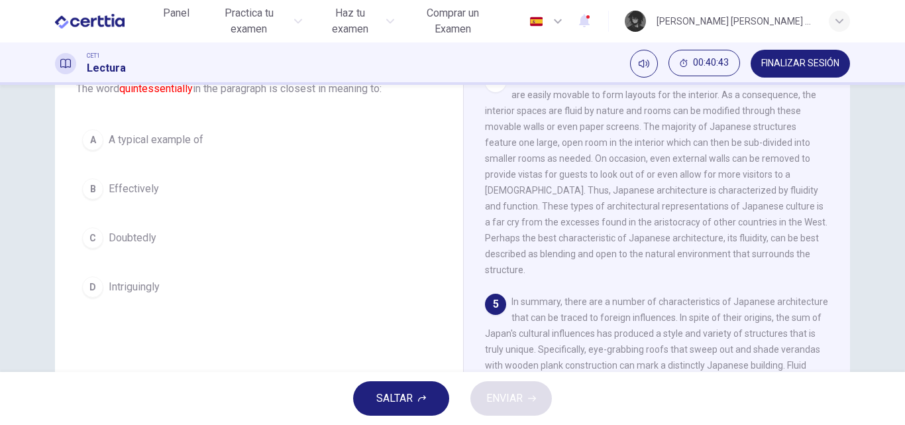
click at [248, 138] on button "A A typical example of" at bounding box center [259, 139] width 366 height 33
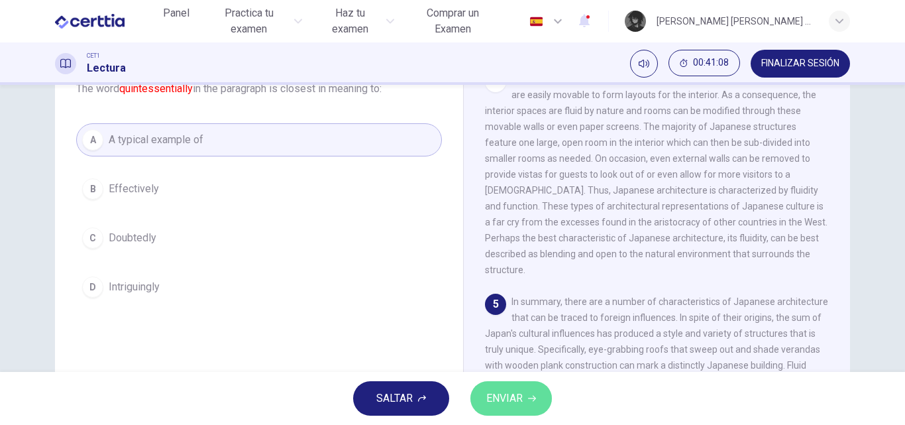
click at [503, 403] on span "ENVIAR" at bounding box center [504, 398] width 36 height 19
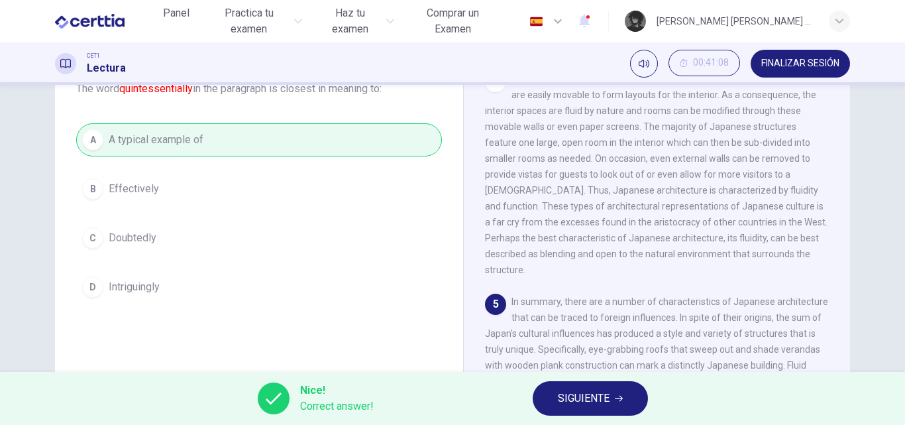
click at [583, 388] on button "SIGUIENTE" at bounding box center [589, 398] width 115 height 34
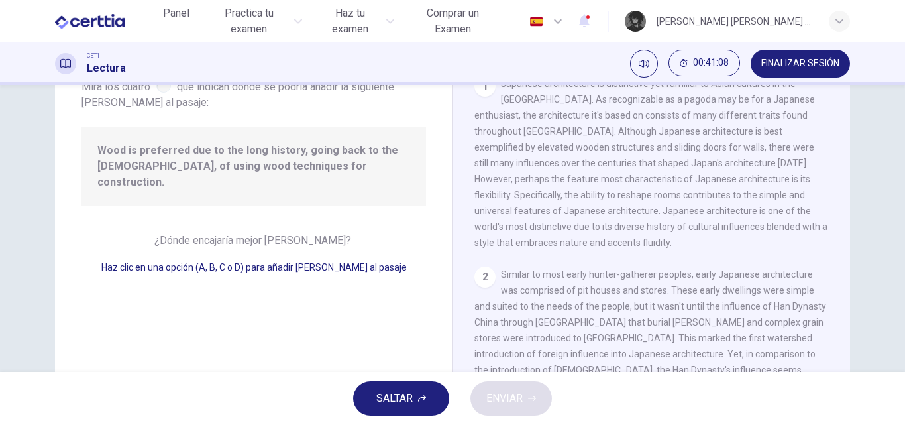
scroll to position [281, 0]
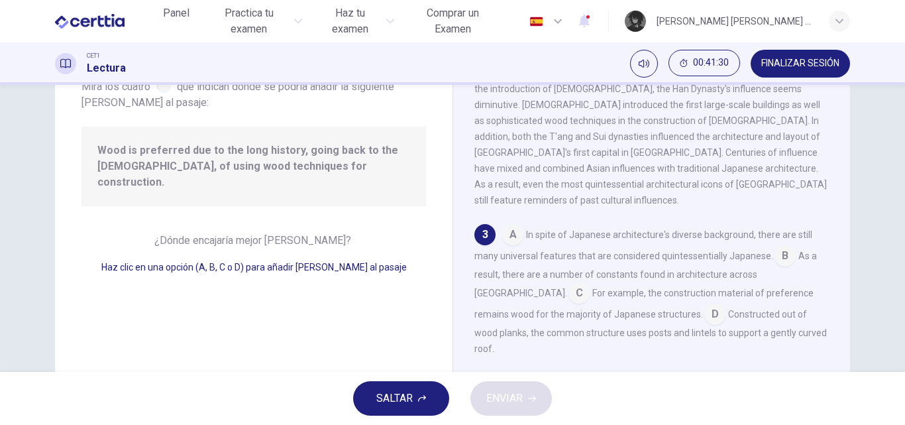
click at [589, 283] on input at bounding box center [578, 293] width 21 height 21
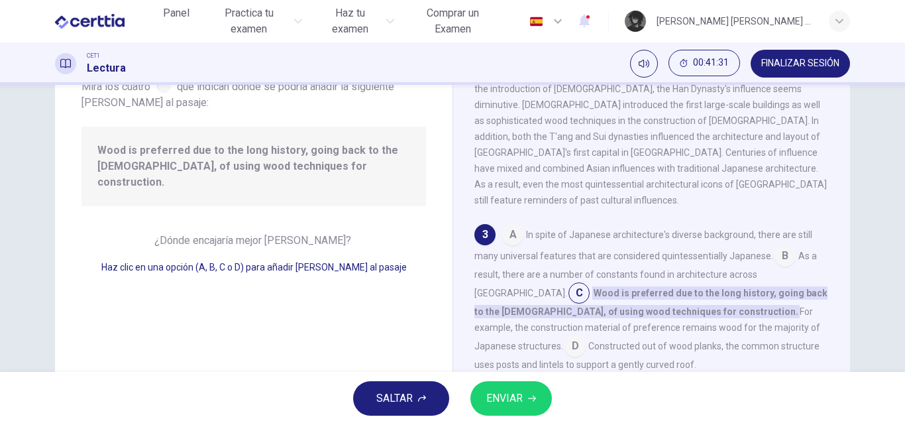
drag, startPoint x: 524, startPoint y: 395, endPoint x: 497, endPoint y: 386, distance: 28.5
click at [524, 395] on button "ENVIAR" at bounding box center [510, 398] width 81 height 34
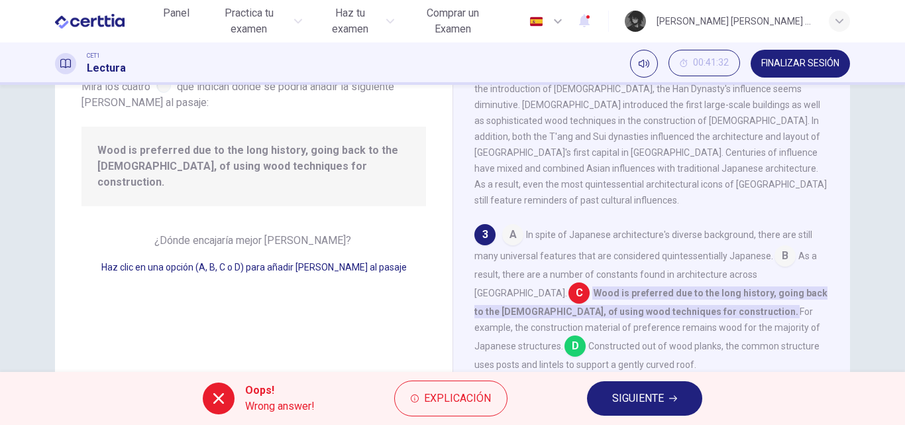
click at [682, 389] on button "SIGUIENTE" at bounding box center [644, 398] width 115 height 34
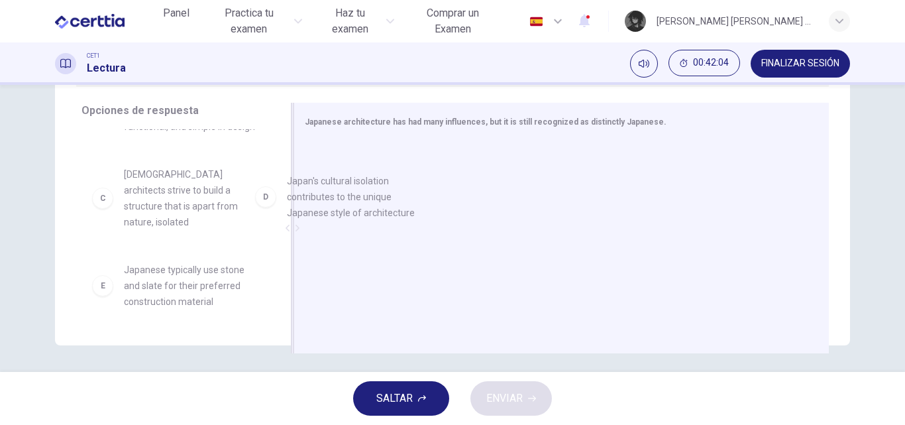
scroll to position [133, 0]
drag, startPoint x: 209, startPoint y: 268, endPoint x: 406, endPoint y: 193, distance: 210.7
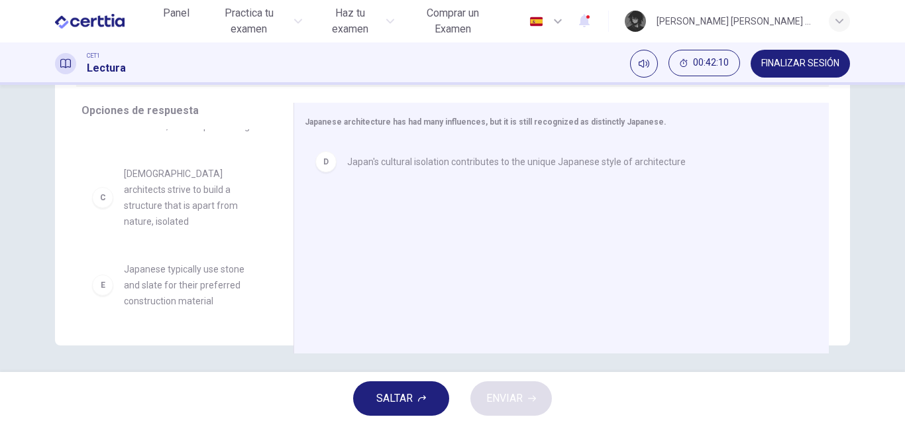
scroll to position [183, 0]
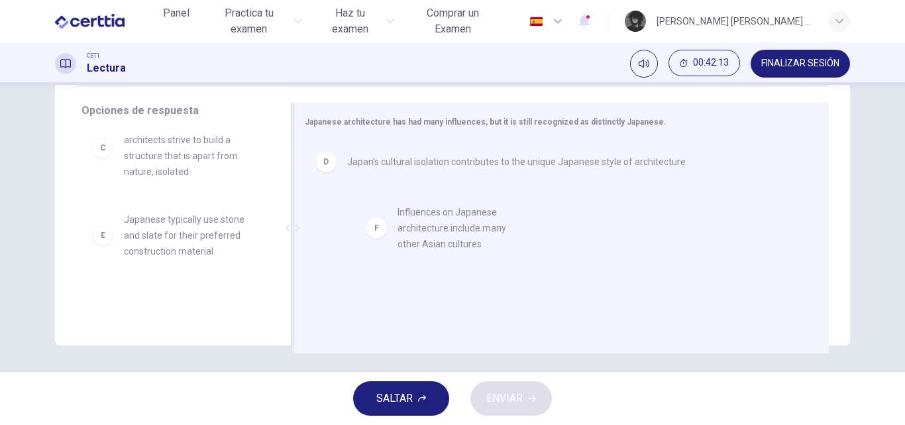
drag, startPoint x: 200, startPoint y: 297, endPoint x: 481, endPoint y: 242, distance: 286.1
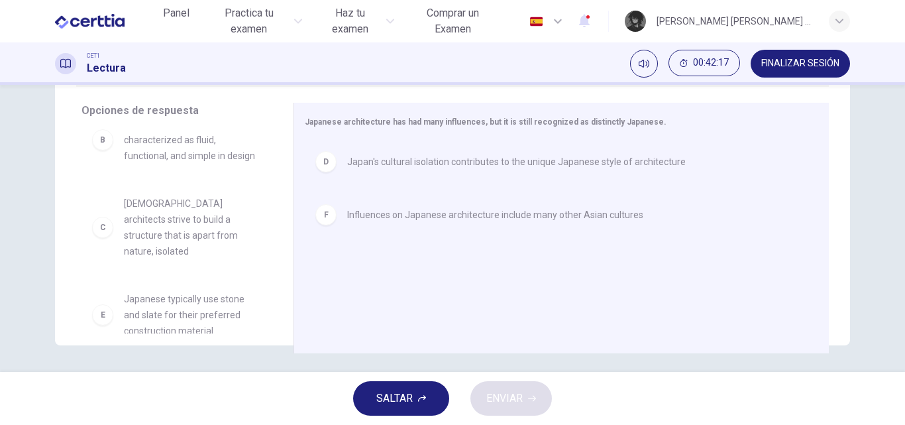
scroll to position [0, 0]
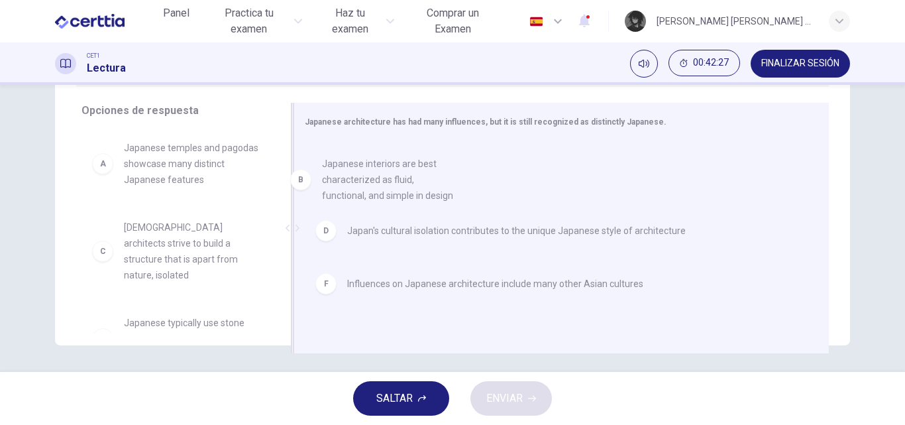
drag, startPoint x: 209, startPoint y: 241, endPoint x: 421, endPoint y: 185, distance: 219.3
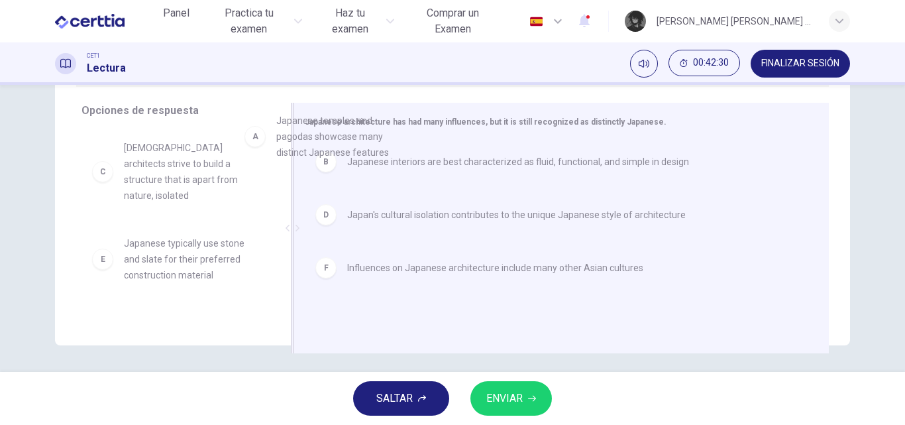
drag, startPoint x: 203, startPoint y: 160, endPoint x: 411, endPoint y: 144, distance: 208.6
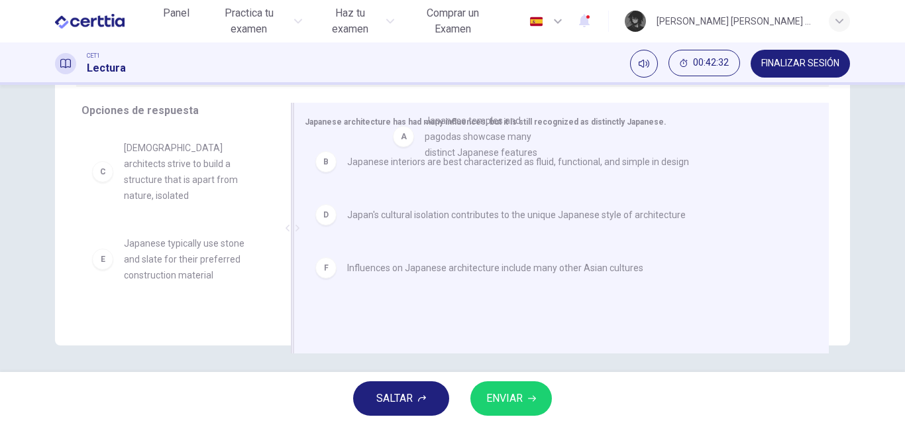
drag, startPoint x: 172, startPoint y: 158, endPoint x: 484, endPoint y: 147, distance: 312.8
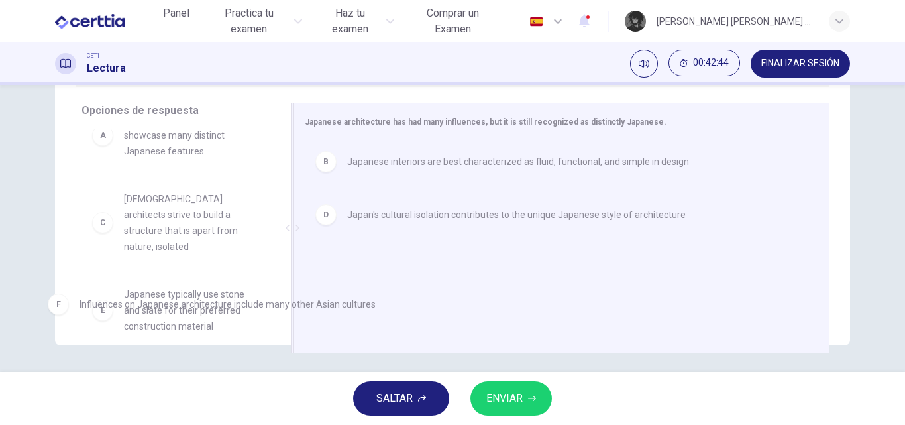
scroll to position [77, 0]
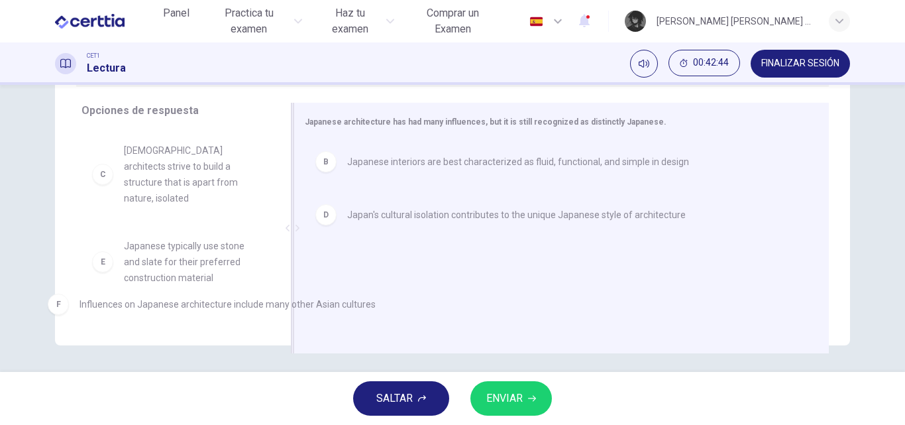
drag, startPoint x: 437, startPoint y: 258, endPoint x: 169, endPoint y: 310, distance: 273.1
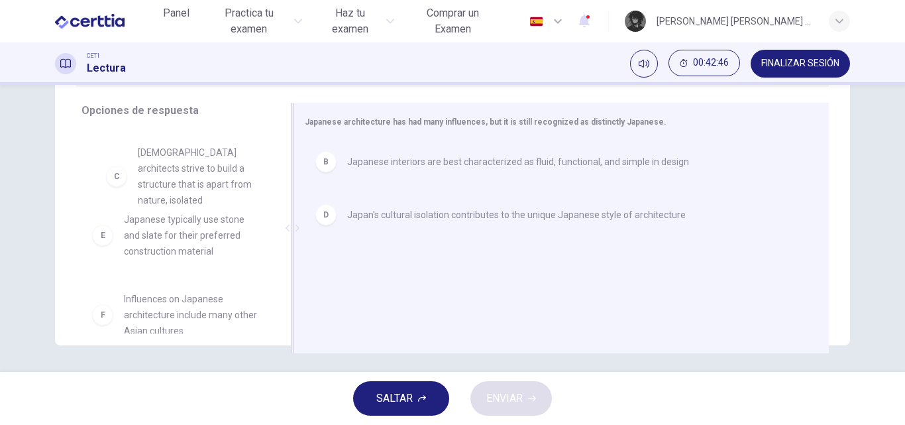
scroll to position [75, 0]
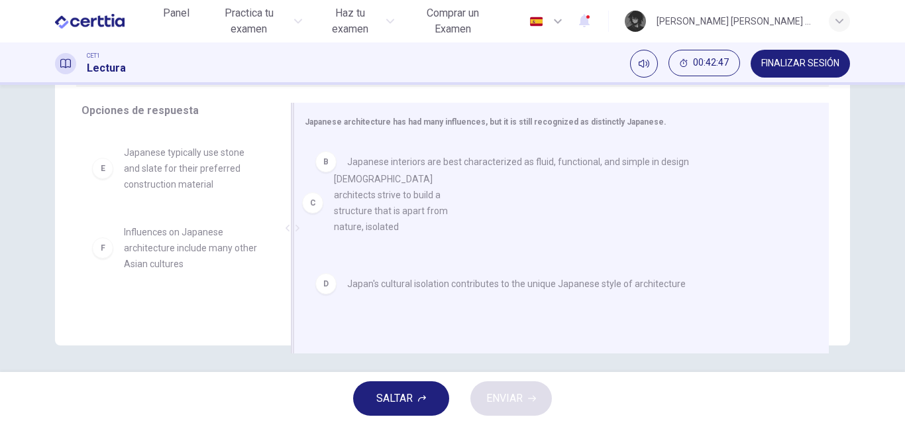
drag, startPoint x: 187, startPoint y: 160, endPoint x: 404, endPoint y: 205, distance: 221.8
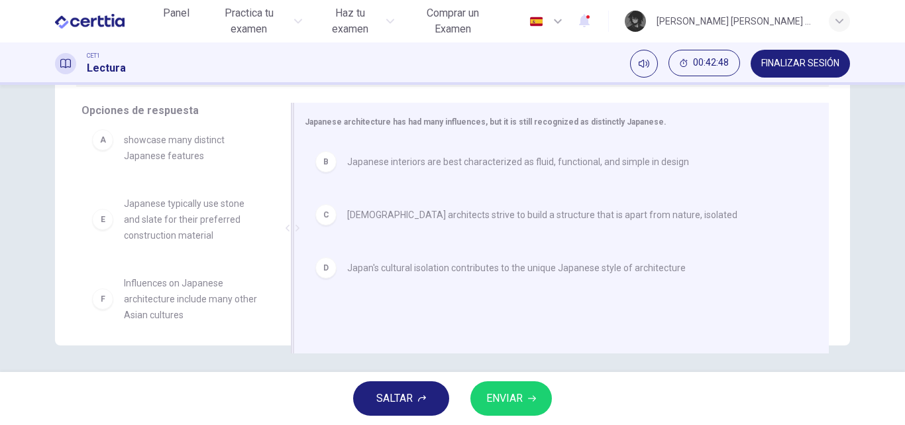
scroll to position [24, 0]
click at [520, 395] on span "ENVIAR" at bounding box center [504, 398] width 36 height 19
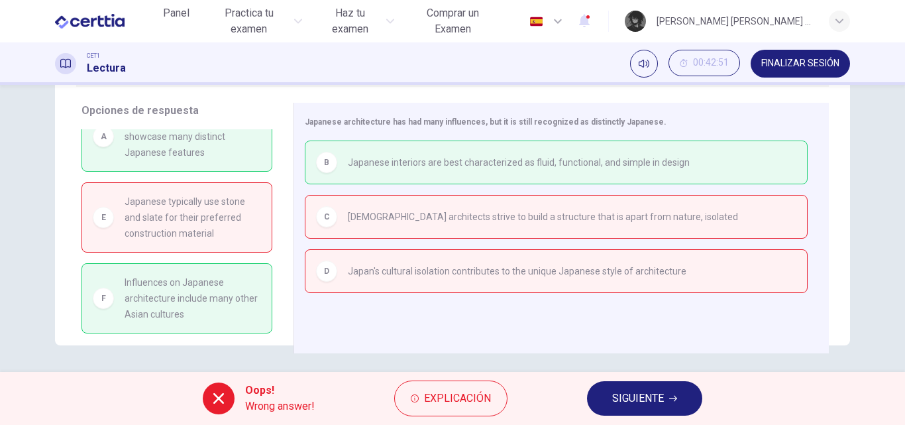
scroll to position [0, 0]
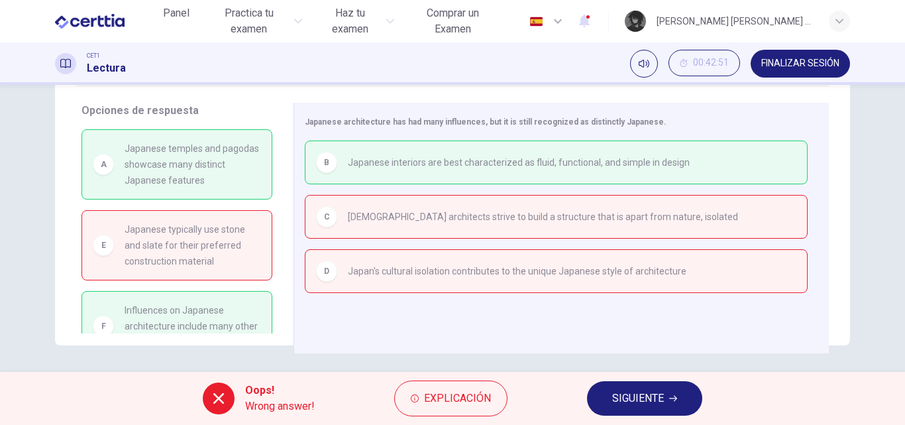
click at [642, 403] on span "SIGUIENTE" at bounding box center [638, 398] width 52 height 19
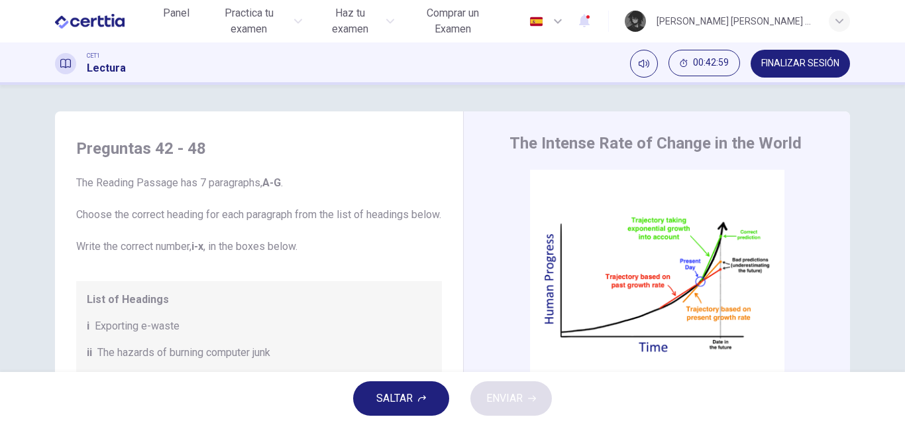
click at [790, 77] on div "CET1 Lectura 00:42:59 FINALIZAR SESIÓN" at bounding box center [452, 63] width 905 height 42
click at [791, 72] on button "FINALIZAR SESIÓN" at bounding box center [799, 64] width 99 height 28
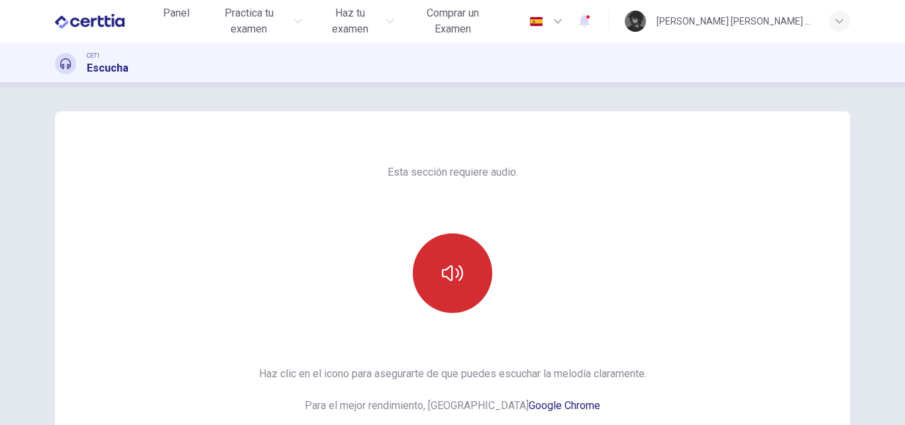
click at [460, 281] on button "button" at bounding box center [452, 272] width 79 height 79
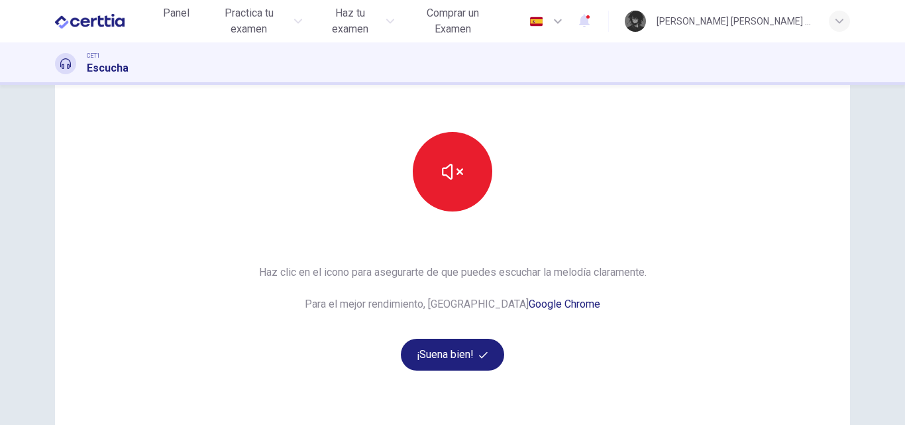
scroll to position [132, 0]
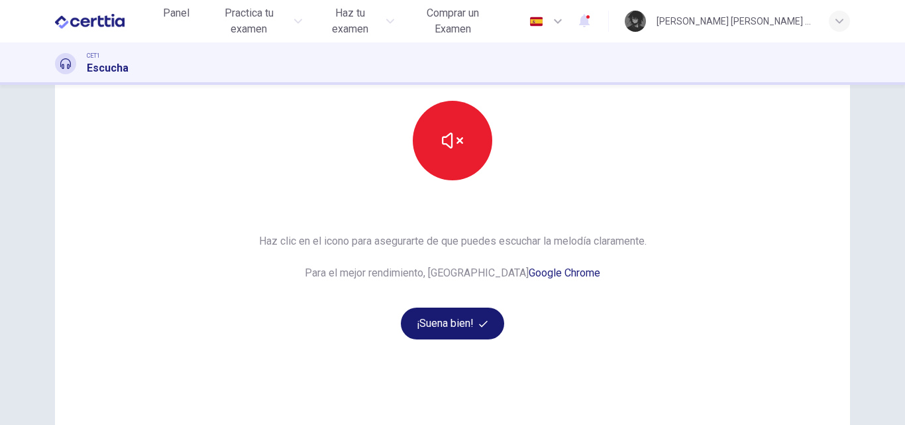
click at [467, 319] on button "¡Suena bien!" at bounding box center [452, 323] width 103 height 32
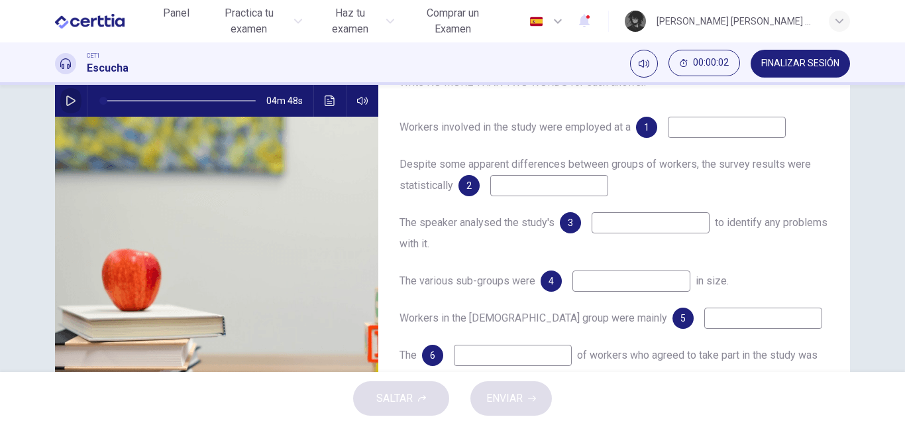
click at [75, 103] on button "button" at bounding box center [70, 101] width 21 height 32
type input "*"
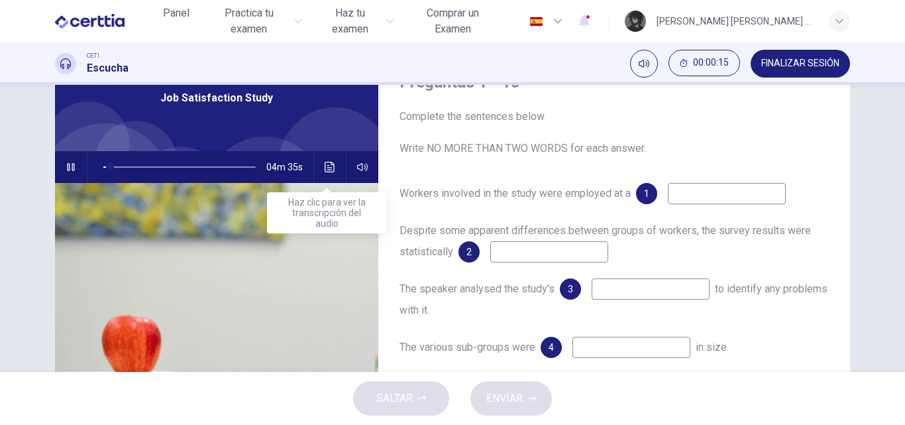
click at [325, 170] on icon "Haz clic para ver la transcripción del audio" at bounding box center [330, 167] width 11 height 11
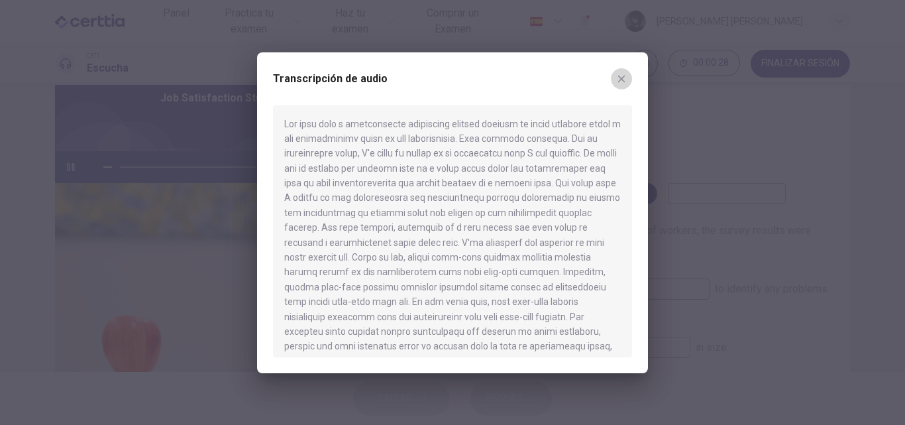
click at [624, 72] on button "button" at bounding box center [621, 78] width 21 height 21
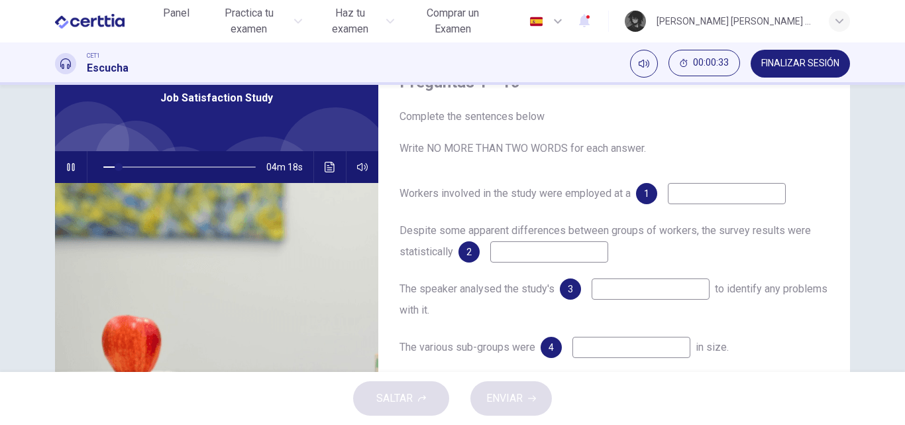
click at [325, 170] on icon "Haz clic para ver la transcripción del audio" at bounding box center [330, 167] width 11 height 11
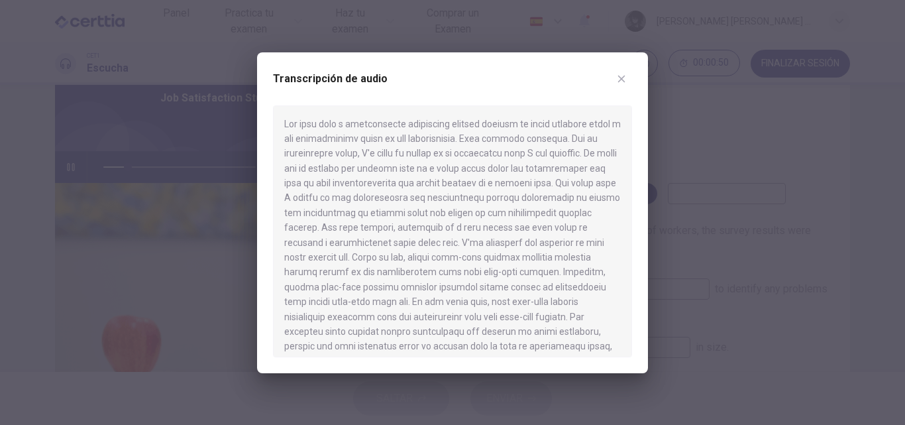
click at [624, 76] on icon "button" at bounding box center [621, 78] width 7 height 7
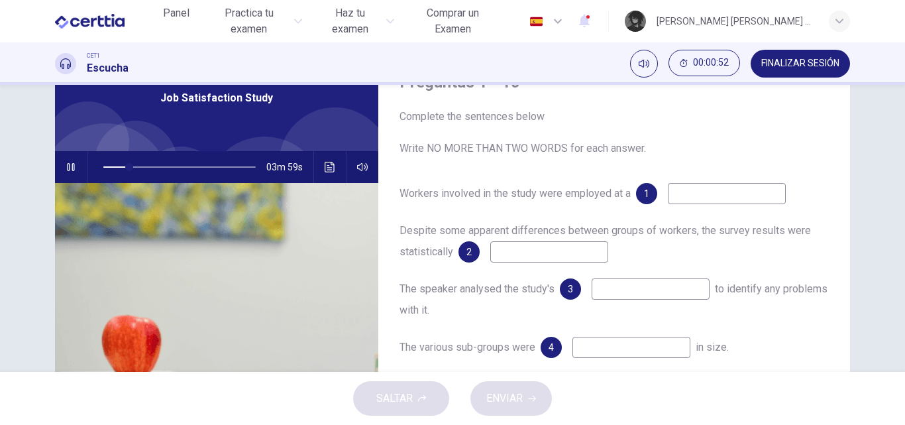
click at [70, 164] on icon "button" at bounding box center [70, 167] width 7 height 8
click at [327, 169] on icon "Haz clic para ver la transcripción del audio" at bounding box center [330, 167] width 11 height 11
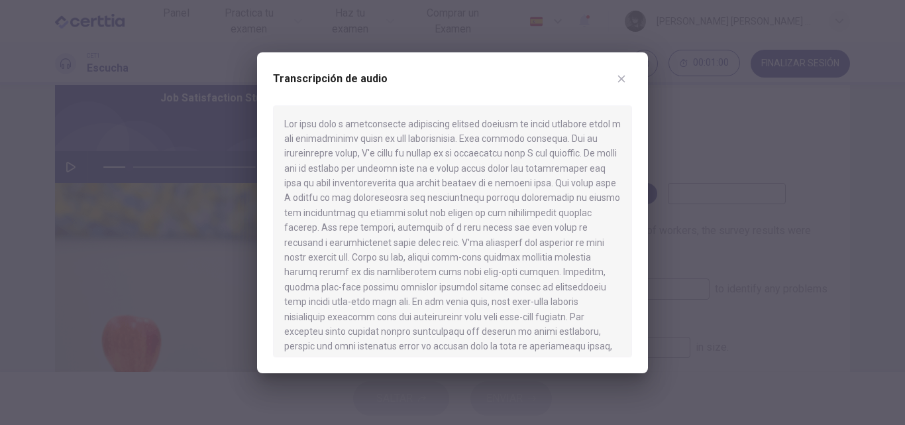
click at [638, 72] on div "Transcripción de audio" at bounding box center [452, 212] width 391 height 321
click at [627, 78] on button "button" at bounding box center [621, 78] width 21 height 21
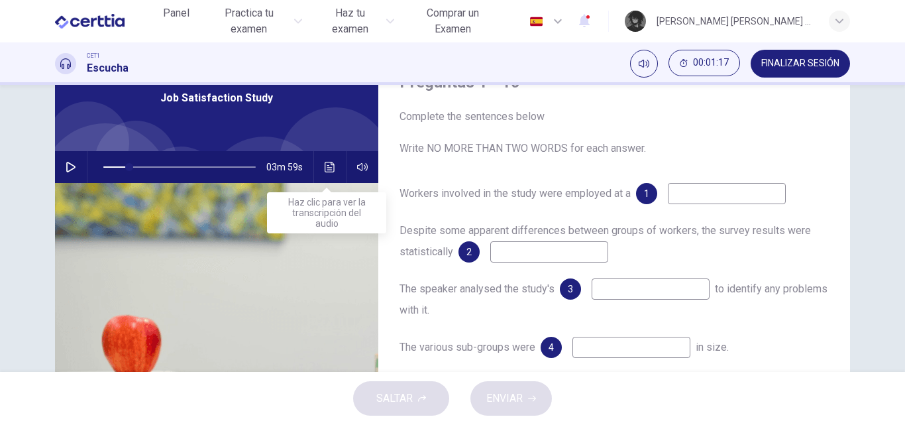
click at [334, 168] on button "Haz clic para ver la transcripción del audio" at bounding box center [329, 167] width 21 height 32
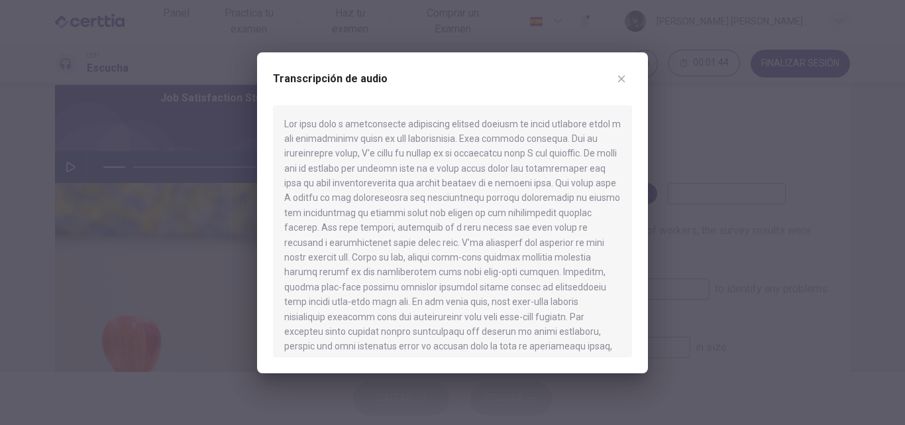
click at [626, 75] on icon "button" at bounding box center [621, 79] width 11 height 11
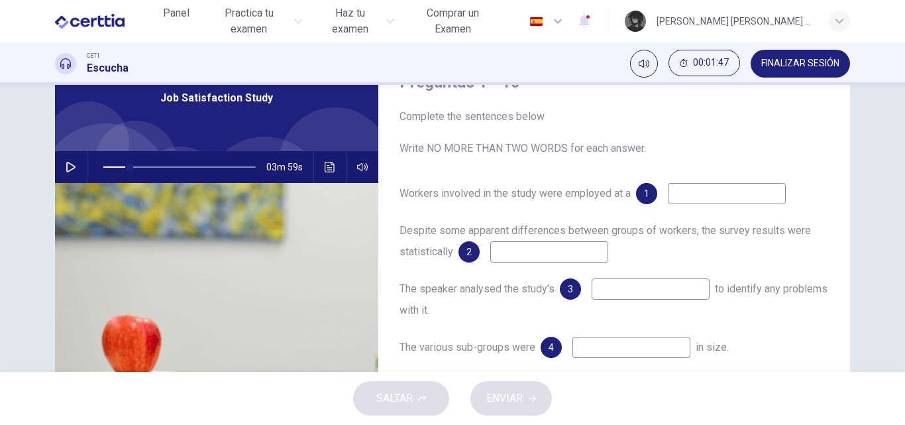
click at [70, 170] on icon "button" at bounding box center [71, 167] width 11 height 11
click at [69, 169] on icon "button" at bounding box center [70, 167] width 7 height 8
click at [69, 169] on icon "button" at bounding box center [70, 167] width 9 height 11
click at [69, 169] on icon "button" at bounding box center [70, 167] width 7 height 8
type input "**"
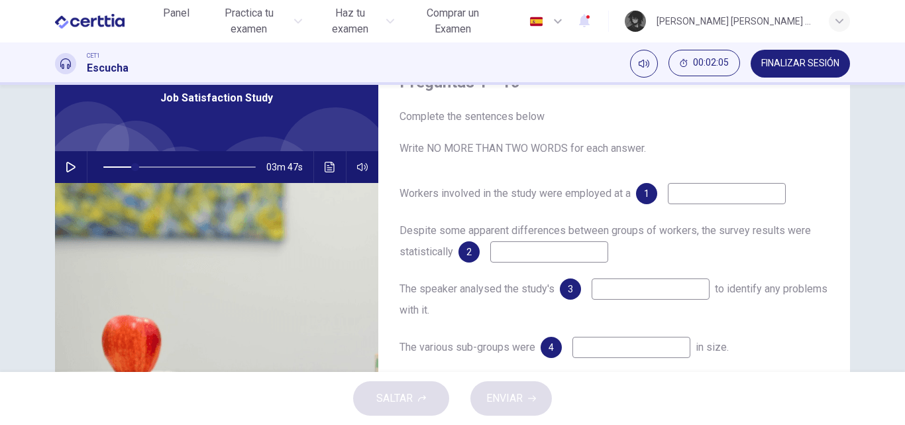
click at [723, 203] on input at bounding box center [727, 193] width 118 height 21
type input "**********"
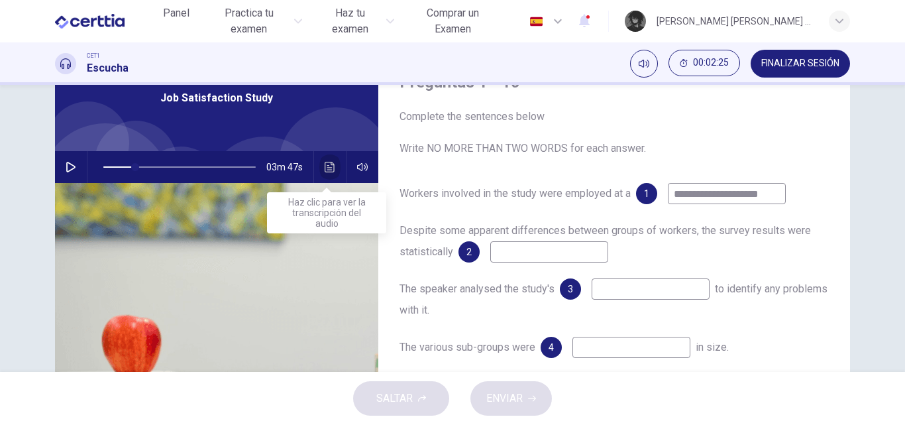
click at [325, 175] on button "Haz clic para ver la transcripción del audio" at bounding box center [329, 167] width 21 height 32
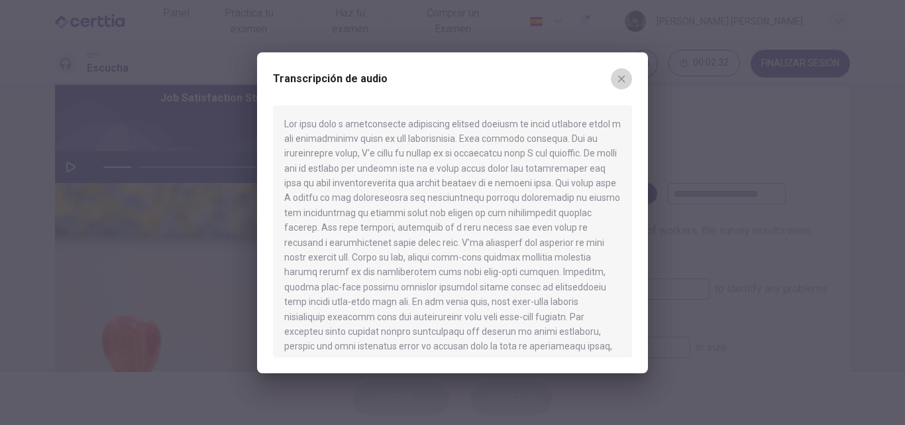
click at [622, 78] on icon "button" at bounding box center [621, 78] width 7 height 7
type input "**"
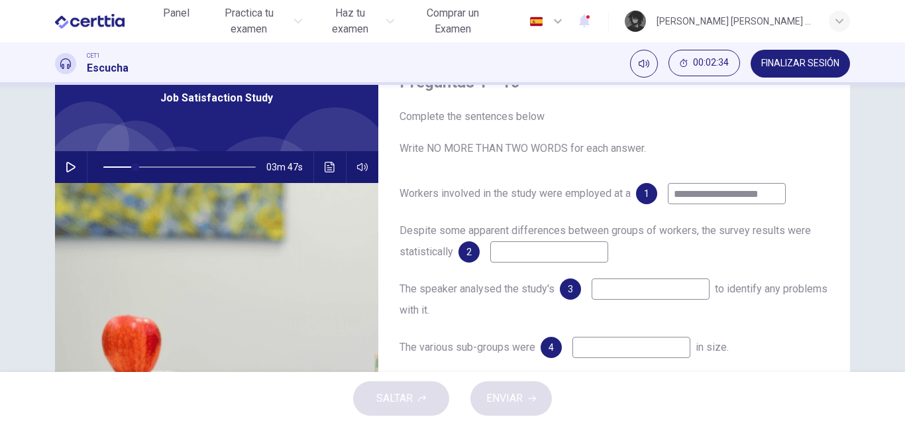
click at [708, 194] on input "**********" at bounding box center [727, 193] width 118 height 21
click at [711, 197] on input "**********" at bounding box center [727, 193] width 118 height 21
type input "**********"
click at [528, 250] on input at bounding box center [549, 251] width 118 height 21
click at [72, 168] on icon "button" at bounding box center [71, 167] width 11 height 11
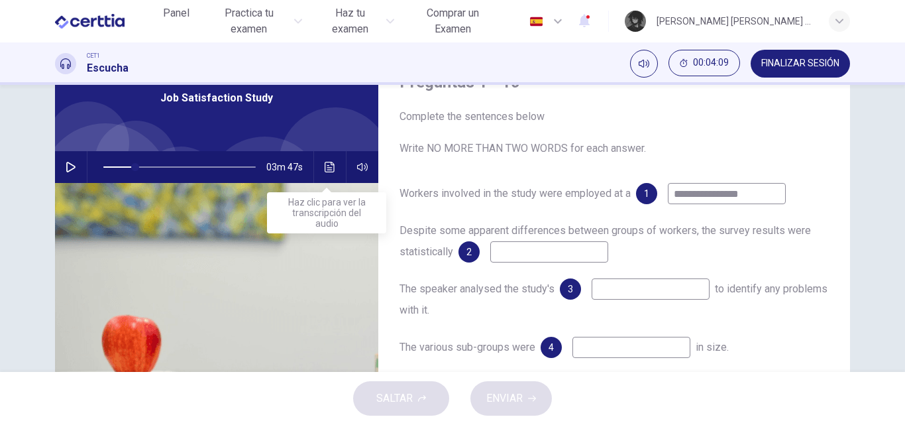
click at [325, 171] on icon "Haz clic para ver la transcripción del audio" at bounding box center [330, 167] width 11 height 11
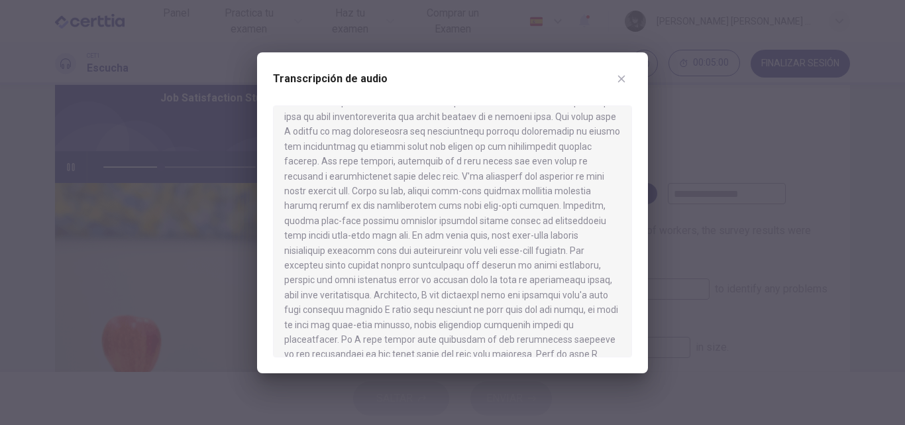
click at [618, 80] on icon "button" at bounding box center [621, 79] width 11 height 11
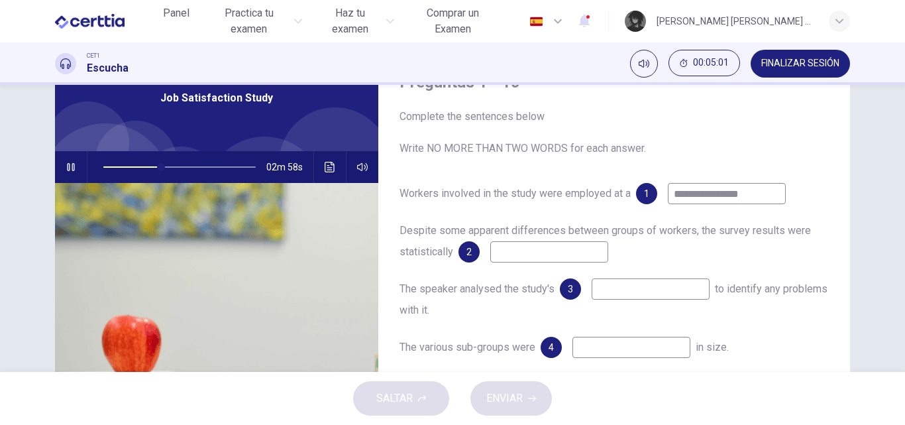
click at [75, 168] on button "button" at bounding box center [70, 167] width 21 height 32
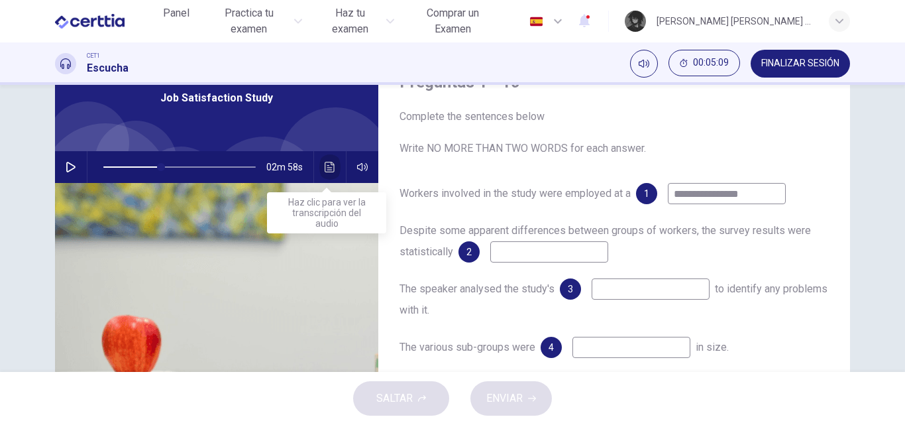
click at [325, 172] on icon "Haz clic para ver la transcripción del audio" at bounding box center [330, 167] width 10 height 11
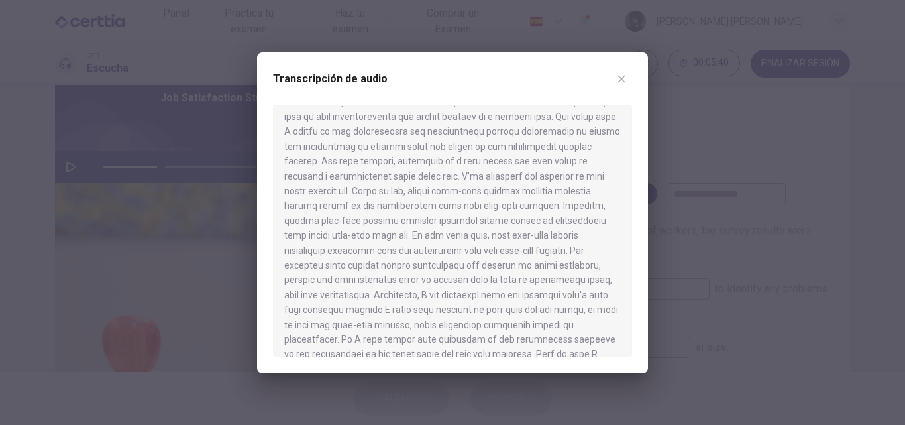
click at [620, 79] on icon "button" at bounding box center [621, 78] width 7 height 7
type input "**"
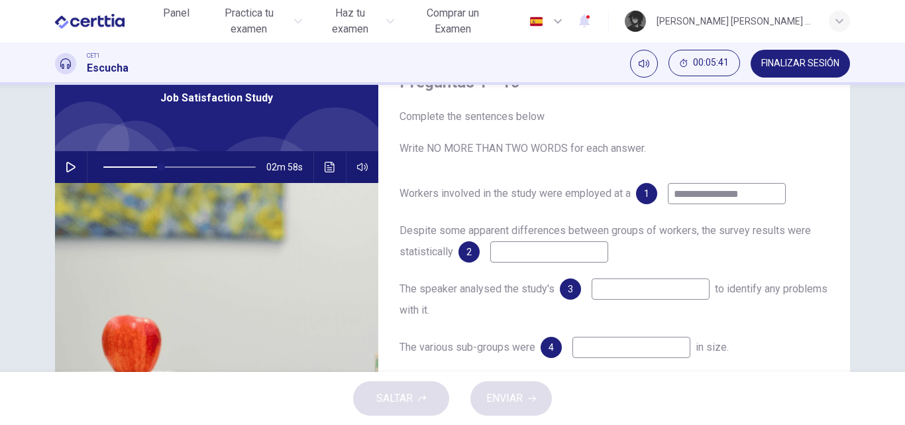
click at [560, 259] on input at bounding box center [549, 251] width 118 height 21
type input "**********"
click at [612, 294] on input at bounding box center [650, 288] width 118 height 21
click at [55, 170] on div "02m 58s" at bounding box center [216, 167] width 323 height 32
click at [68, 168] on icon "button" at bounding box center [71, 167] width 11 height 11
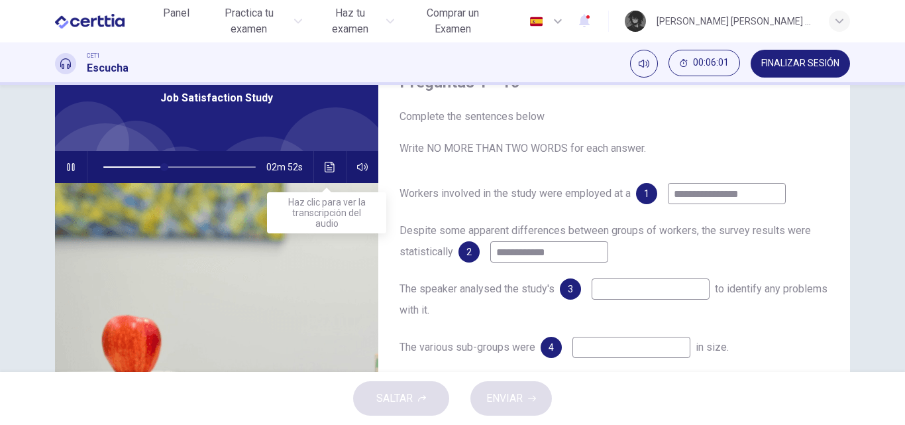
click at [333, 172] on button "Haz clic para ver la transcripción del audio" at bounding box center [329, 167] width 21 height 32
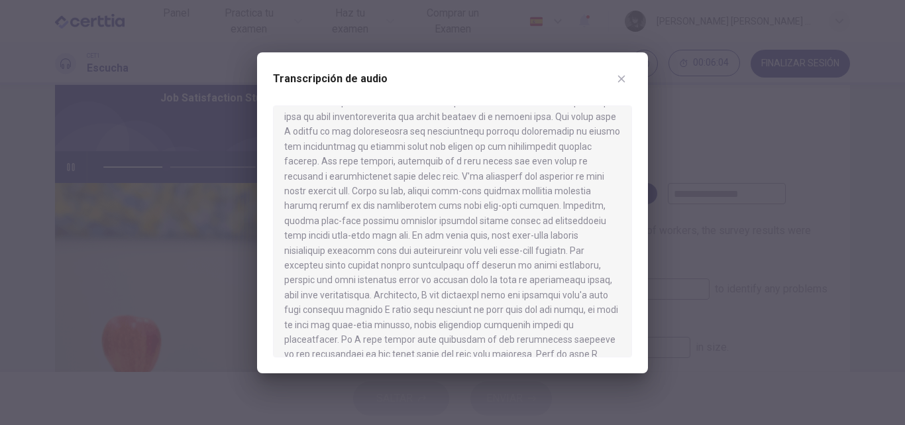
scroll to position [132, 0]
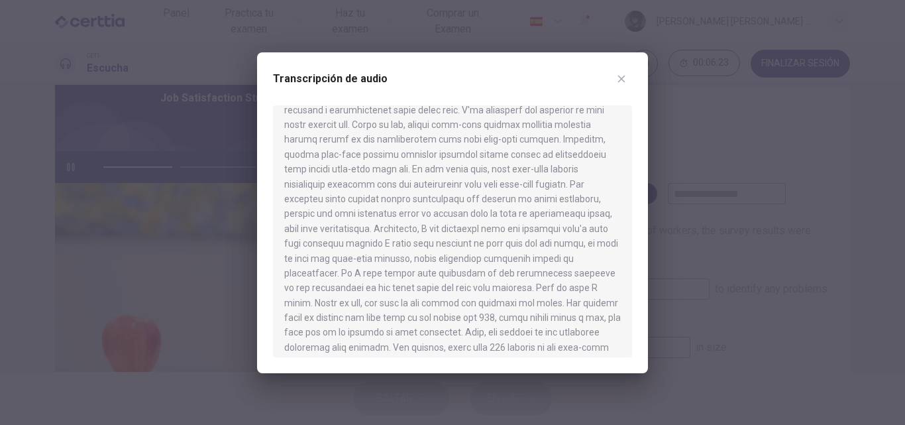
click at [628, 79] on button "button" at bounding box center [621, 78] width 21 height 21
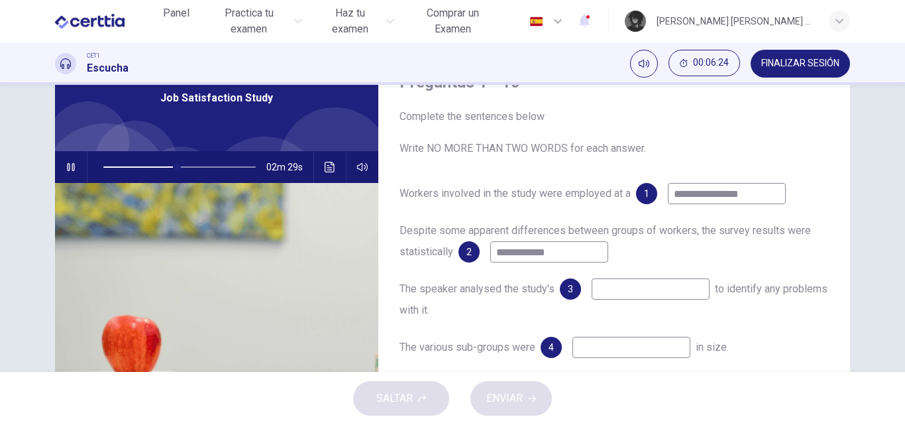
click at [70, 165] on icon "button" at bounding box center [71, 167] width 11 height 11
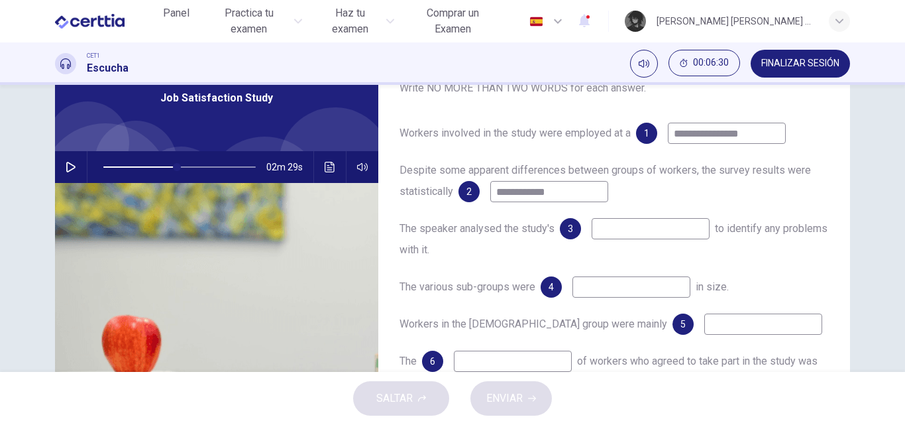
scroll to position [126, 0]
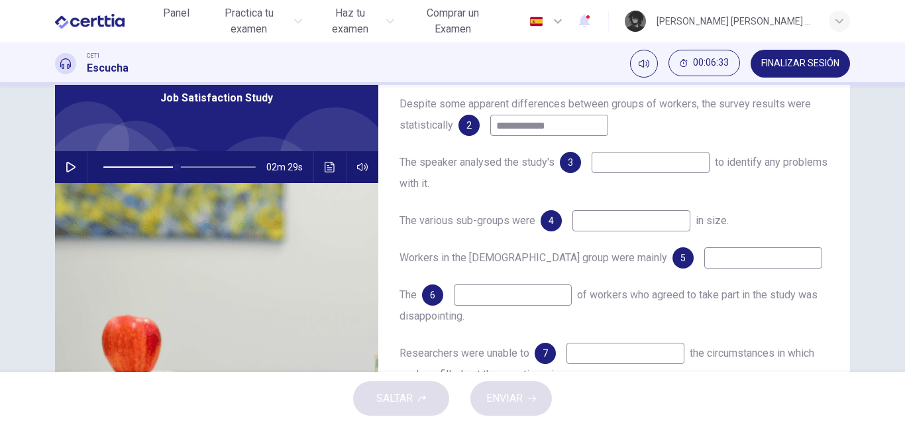
click at [625, 170] on input at bounding box center [650, 162] width 118 height 21
click at [334, 167] on button "Haz clic para ver la transcripción del audio" at bounding box center [329, 167] width 21 height 32
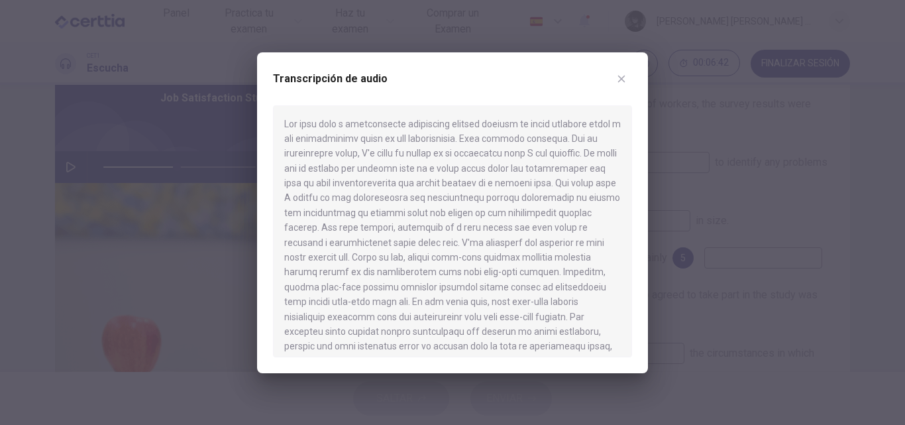
scroll to position [66, 0]
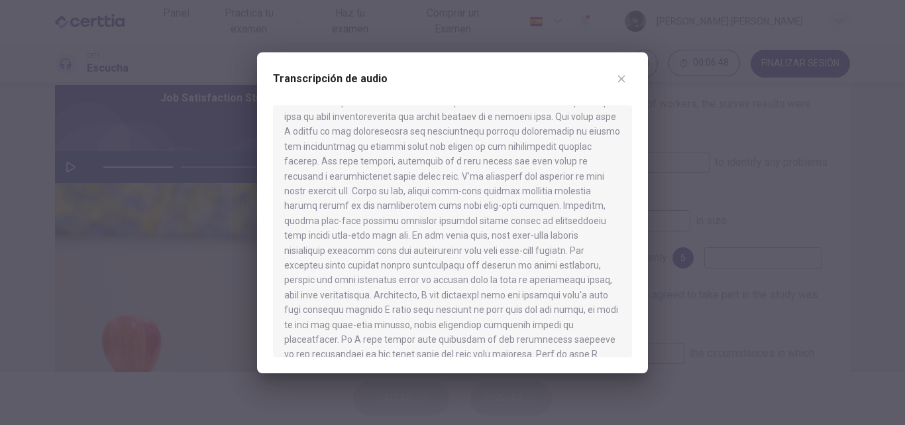
click at [620, 77] on icon "button" at bounding box center [621, 78] width 7 height 7
type input "**"
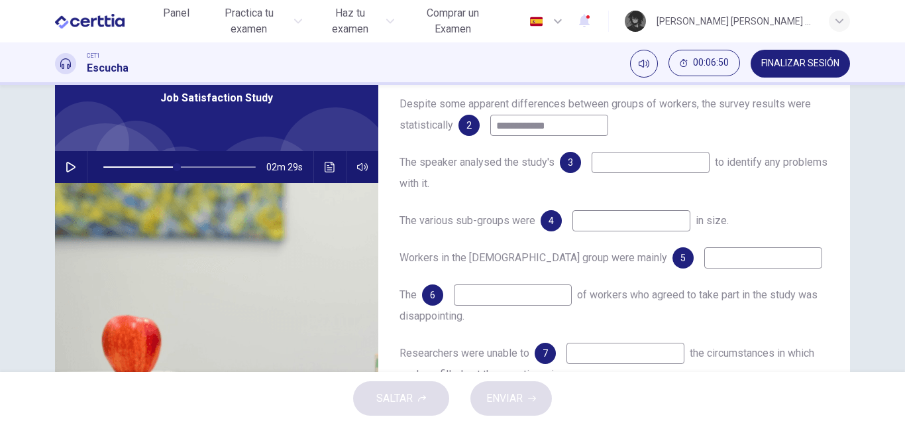
click at [607, 166] on input at bounding box center [650, 162] width 118 height 21
type input "**********"
click at [627, 229] on input at bounding box center [631, 220] width 118 height 21
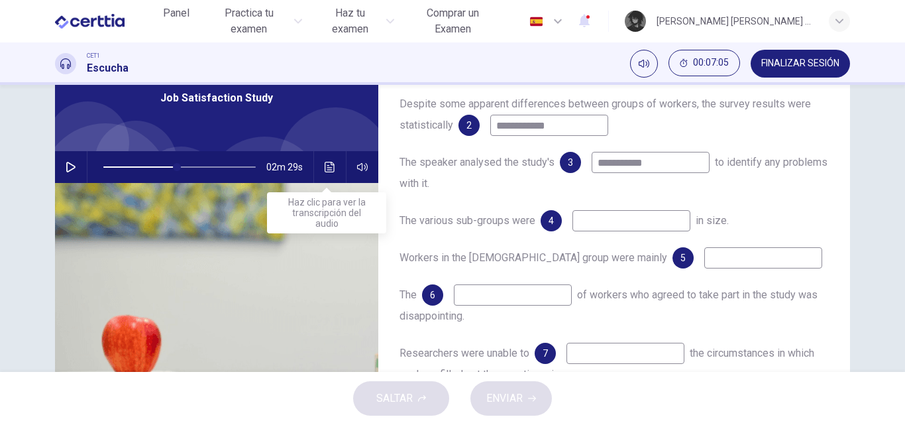
click at [327, 172] on icon "Haz clic para ver la transcripción del audio" at bounding box center [330, 167] width 10 height 11
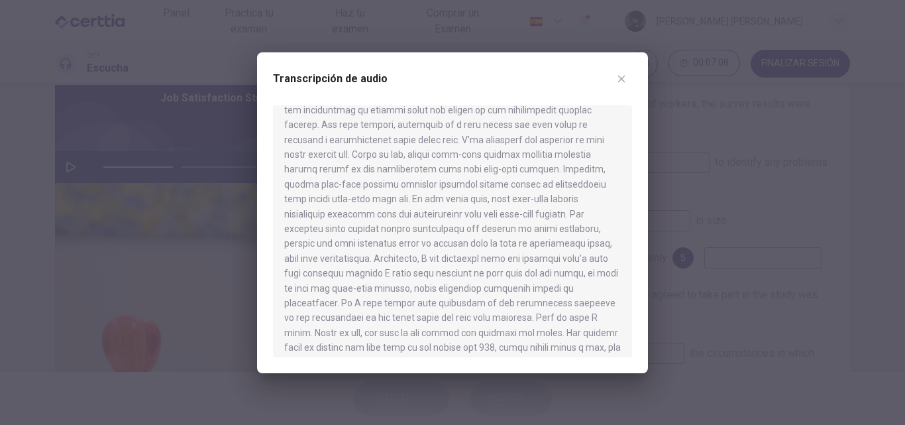
scroll to position [132, 0]
click at [617, 81] on icon "button" at bounding box center [621, 79] width 11 height 11
type input "**"
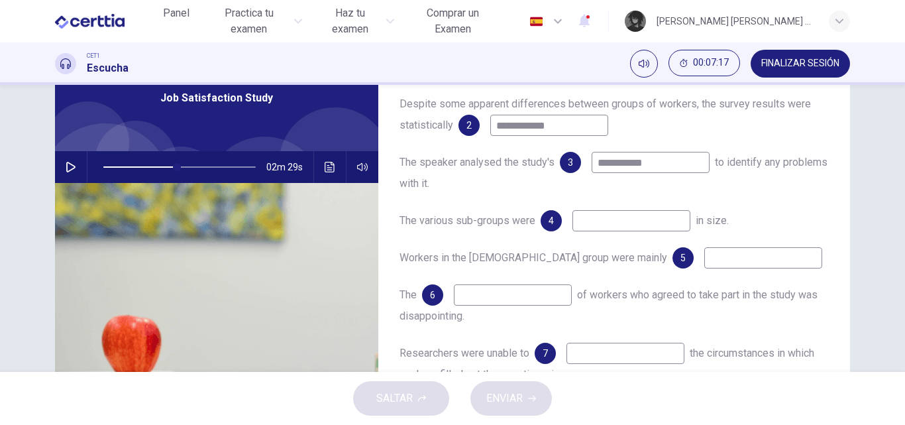
click at [617, 226] on input at bounding box center [631, 220] width 118 height 21
type input "*****"
click at [704, 262] on input at bounding box center [763, 257] width 118 height 21
click at [74, 171] on button "button" at bounding box center [70, 167] width 21 height 32
click at [173, 168] on span at bounding box center [177, 167] width 8 height 8
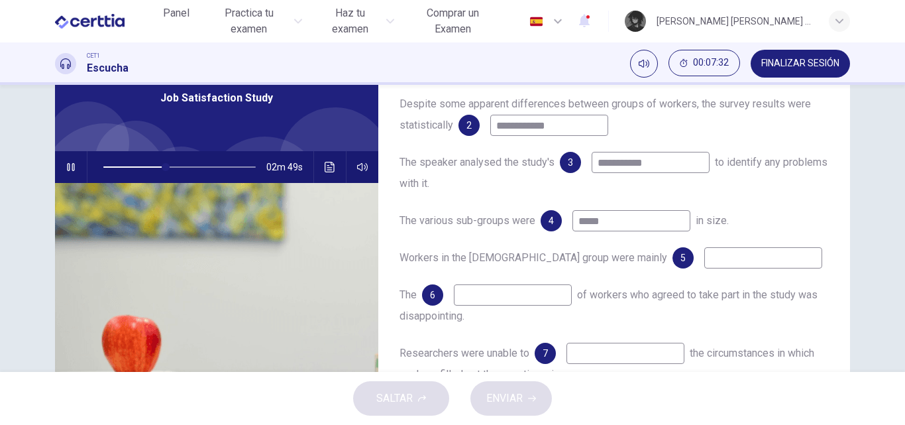
click at [332, 174] on button "Haz clic para ver la transcripción del audio" at bounding box center [329, 167] width 21 height 32
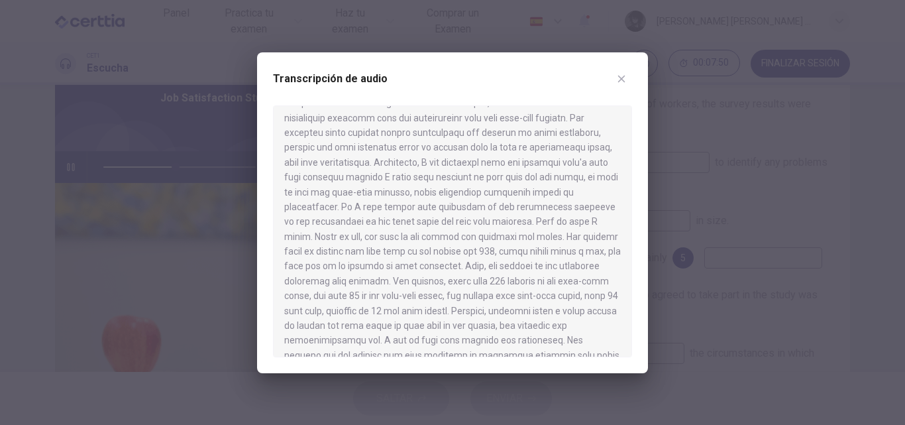
scroll to position [265, 0]
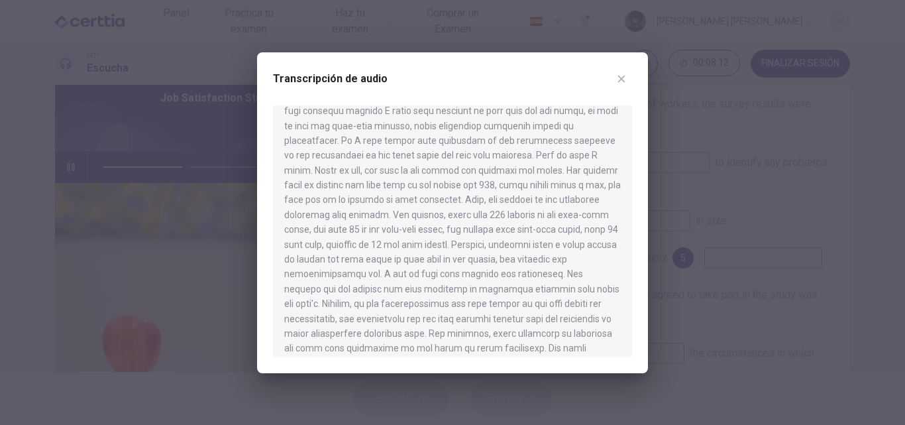
click at [629, 79] on button "button" at bounding box center [621, 78] width 21 height 21
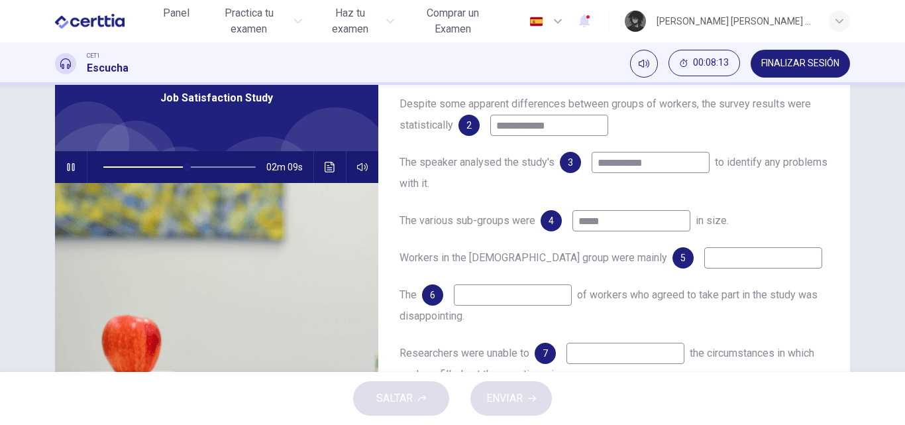
click at [70, 170] on icon "button" at bounding box center [71, 167] width 11 height 11
click at [70, 170] on icon "button" at bounding box center [70, 167] width 7 height 8
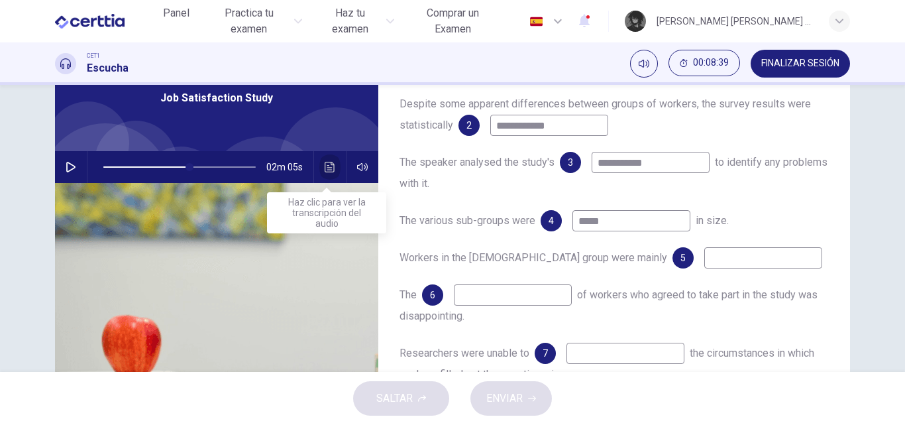
click at [327, 167] on icon "Haz clic para ver la transcripción del audio" at bounding box center [330, 167] width 11 height 11
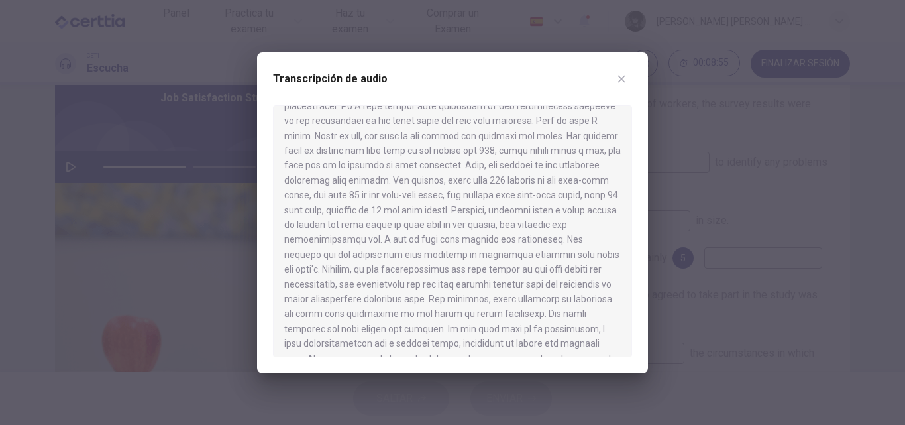
scroll to position [331, 0]
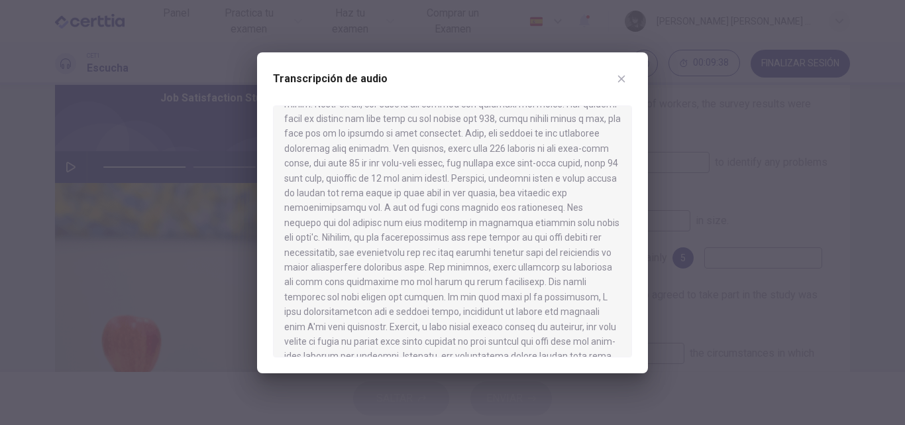
click at [626, 76] on icon "button" at bounding box center [621, 79] width 11 height 11
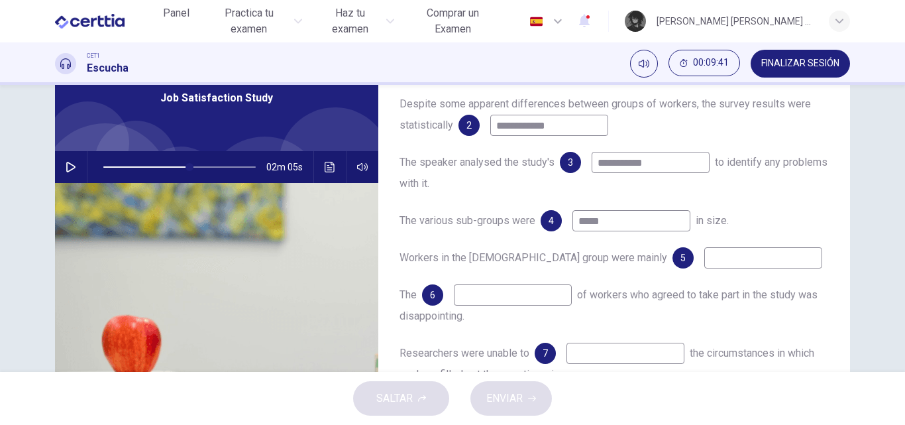
click at [704, 264] on input at bounding box center [763, 257] width 118 height 21
click at [336, 171] on button "Haz clic para ver la transcripción del audio" at bounding box center [329, 167] width 21 height 32
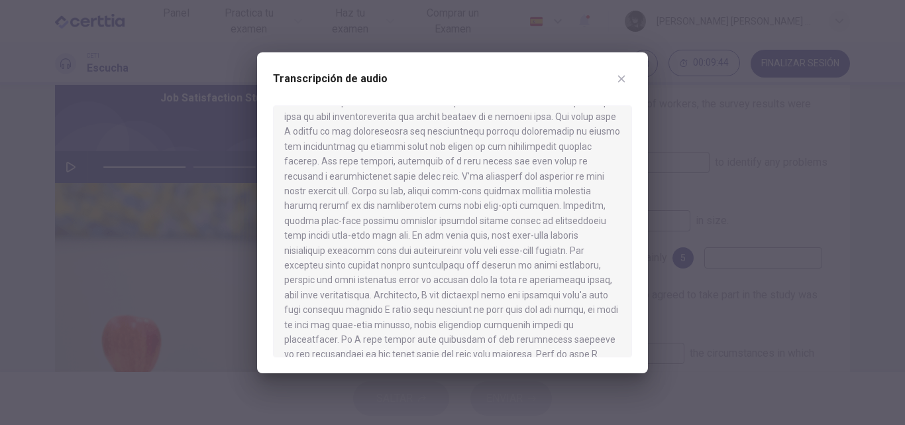
scroll to position [132, 0]
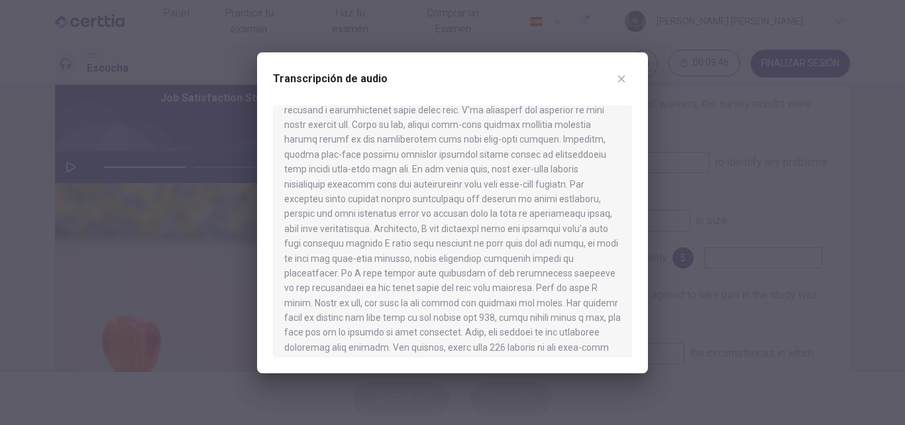
drag, startPoint x: 472, startPoint y: 162, endPoint x: 504, endPoint y: 272, distance: 114.6
click at [504, 272] on div at bounding box center [452, 231] width 359 height 252
drag, startPoint x: 433, startPoint y: 209, endPoint x: 458, endPoint y: 164, distance: 51.0
click at [624, 80] on icon "button" at bounding box center [621, 79] width 11 height 11
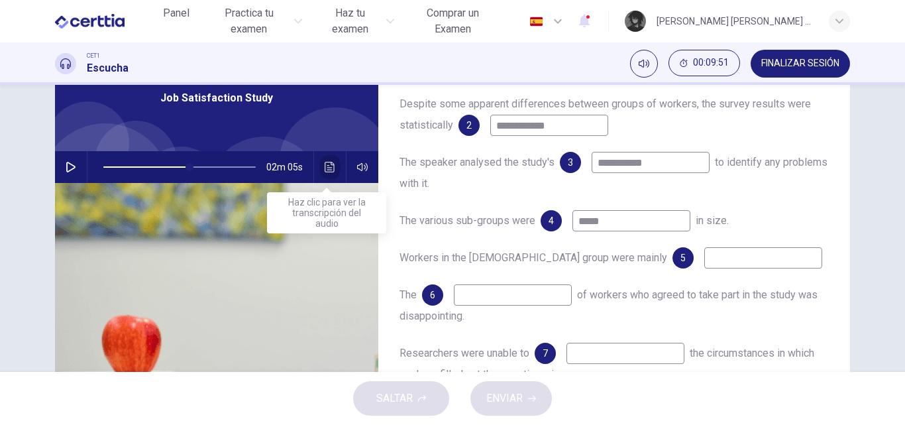
click at [331, 174] on button "Haz clic para ver la transcripción del audio" at bounding box center [329, 167] width 21 height 32
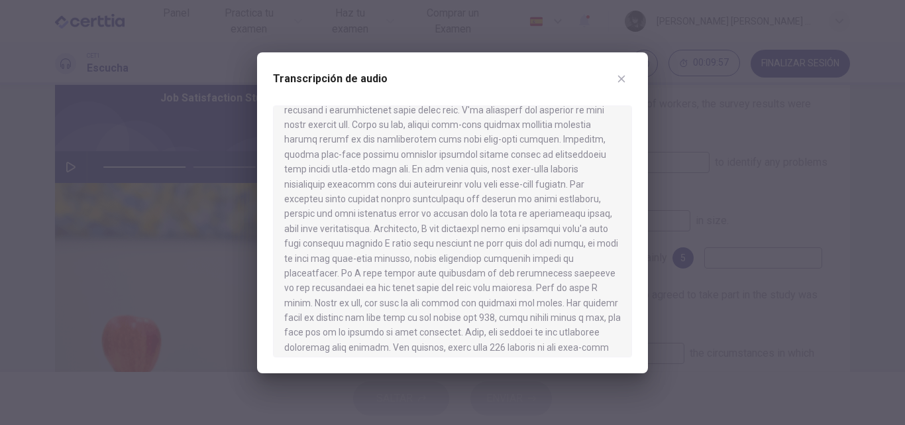
scroll to position [199, 0]
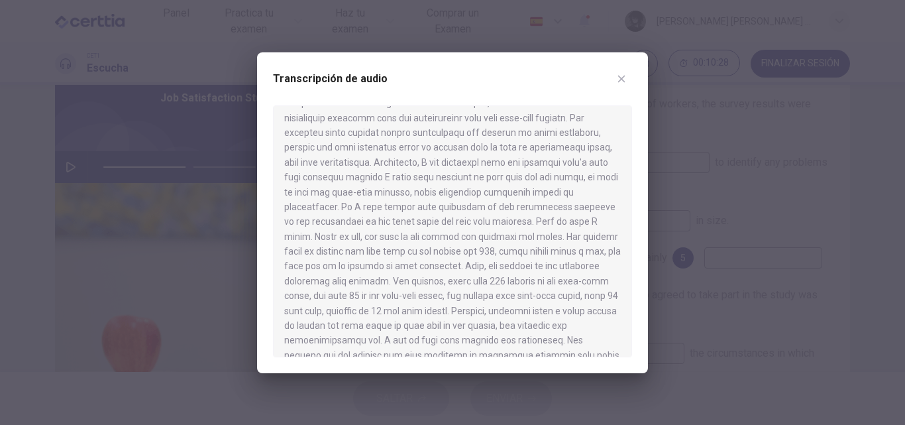
click at [627, 76] on button "button" at bounding box center [621, 78] width 21 height 21
type input "**"
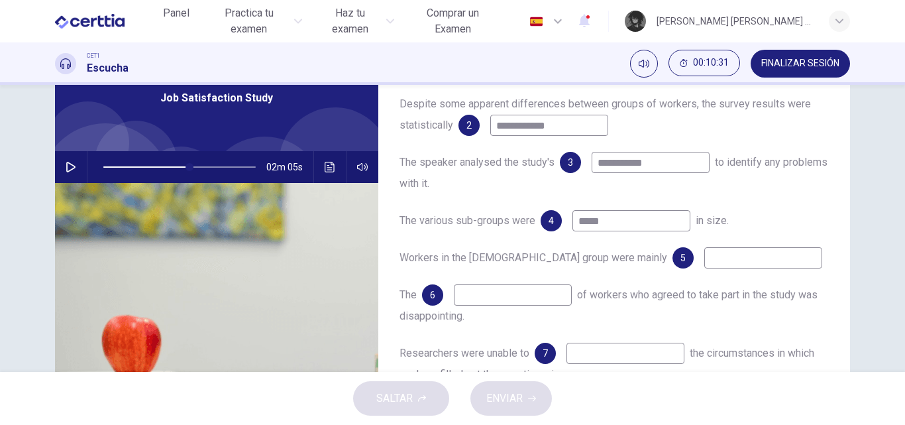
click at [704, 268] on input at bounding box center [763, 257] width 118 height 21
type input "**********"
click at [546, 304] on input at bounding box center [513, 294] width 118 height 21
click at [66, 164] on icon "button" at bounding box center [71, 167] width 11 height 11
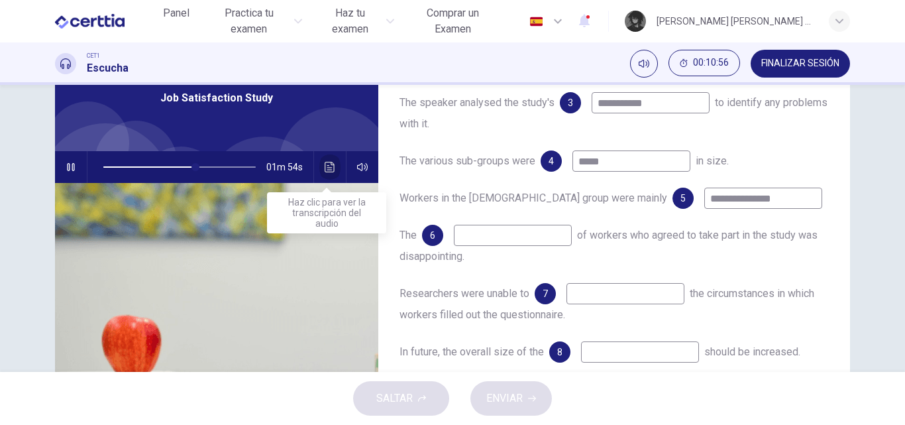
click at [334, 167] on button "Haz clic para ver la transcripción del audio" at bounding box center [329, 167] width 21 height 32
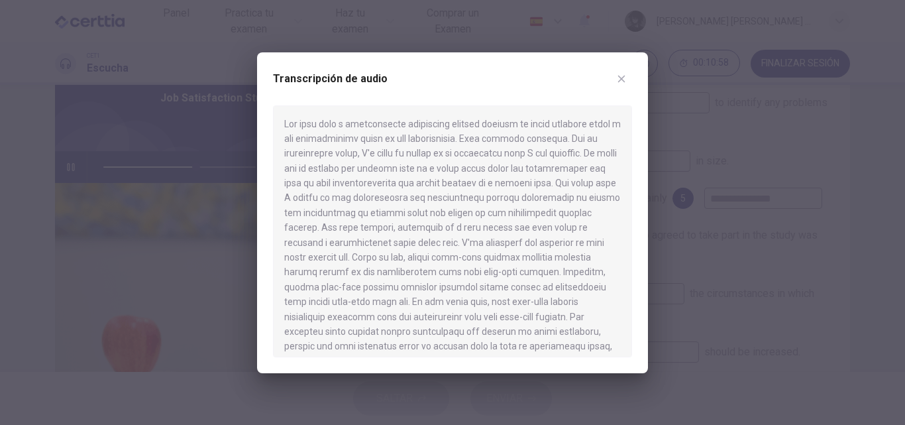
click at [621, 83] on icon "button" at bounding box center [621, 79] width 11 height 11
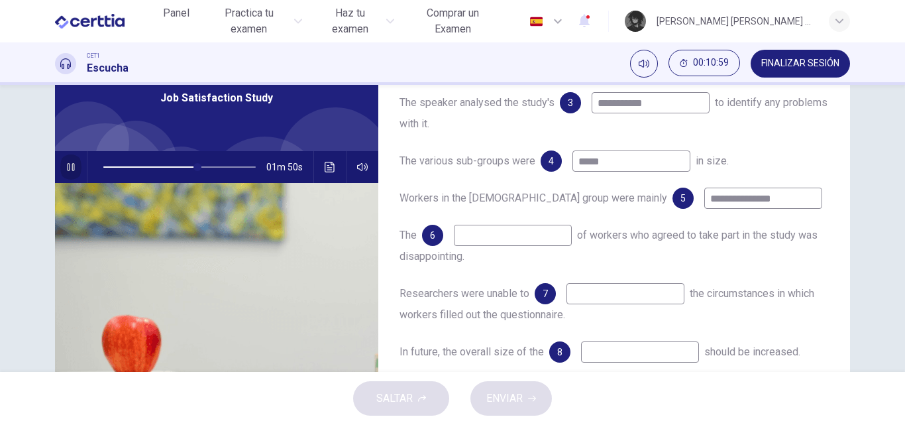
click at [75, 171] on button "button" at bounding box center [70, 167] width 21 height 32
click at [327, 173] on button "Haz clic para ver la transcripción del audio" at bounding box center [329, 167] width 21 height 32
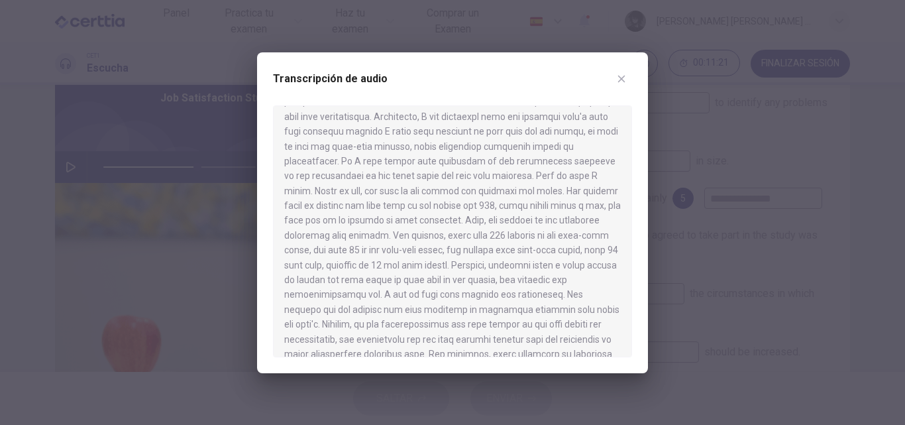
scroll to position [265, 0]
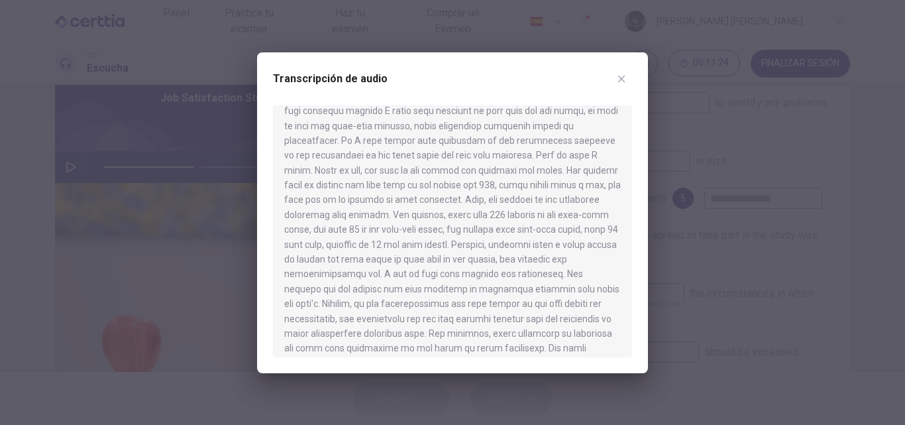
click at [616, 77] on icon "button" at bounding box center [621, 79] width 11 height 11
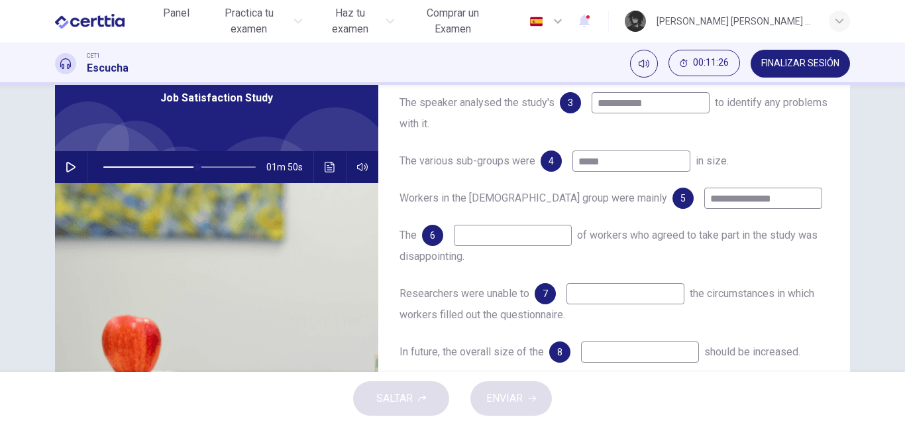
click at [514, 236] on input at bounding box center [513, 235] width 118 height 21
click at [325, 164] on icon "Haz clic para ver la transcripción del audio" at bounding box center [330, 167] width 11 height 11
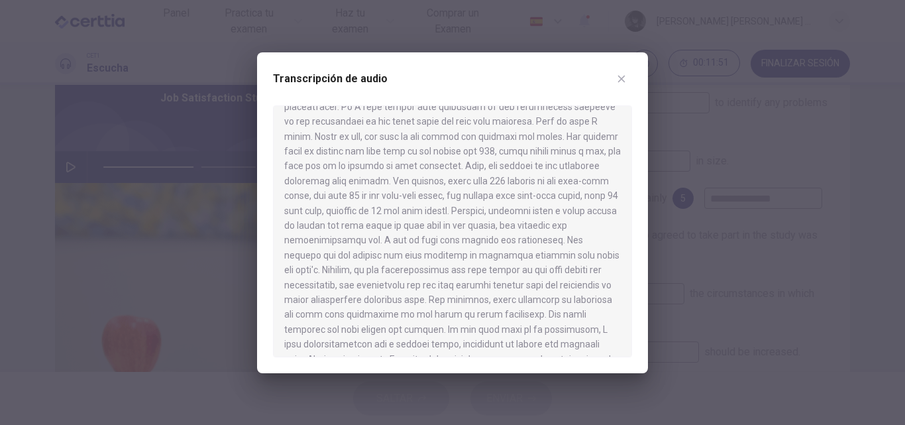
scroll to position [331, 0]
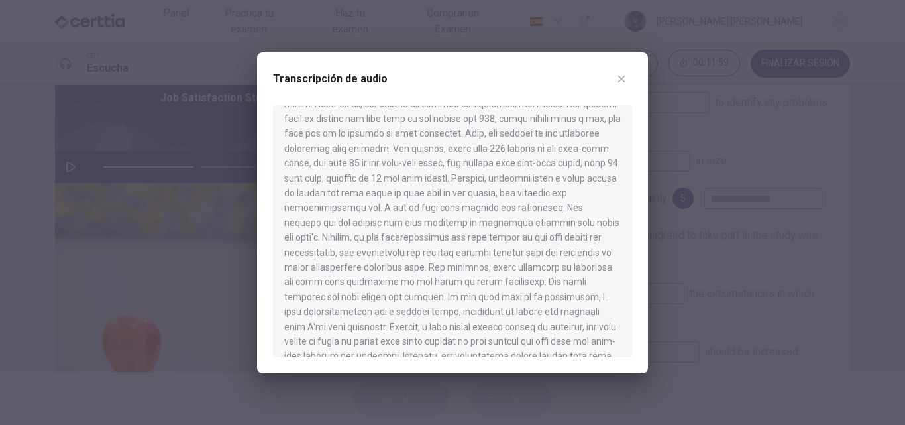
click at [621, 81] on icon "button" at bounding box center [621, 79] width 11 height 11
type input "**"
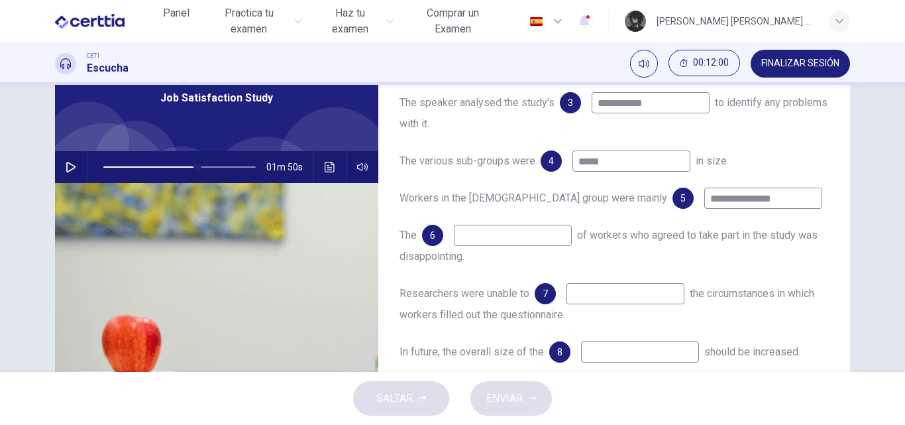
click at [548, 236] on input at bounding box center [513, 235] width 118 height 21
type input "******"
click at [599, 289] on input at bounding box center [625, 293] width 118 height 21
click at [67, 166] on icon "button" at bounding box center [71, 167] width 11 height 11
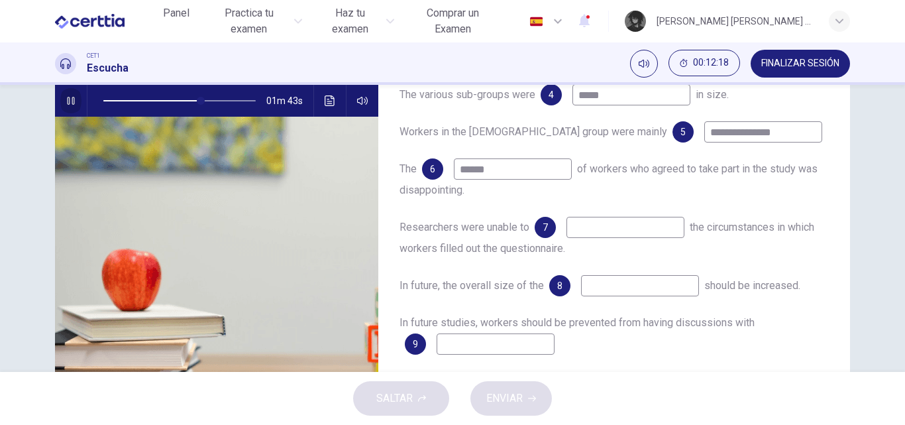
click at [77, 103] on button "button" at bounding box center [70, 101] width 21 height 32
type input "**"
click at [646, 225] on input at bounding box center [625, 227] width 118 height 21
type input "*******"
click at [66, 99] on icon "button" at bounding box center [71, 100] width 11 height 11
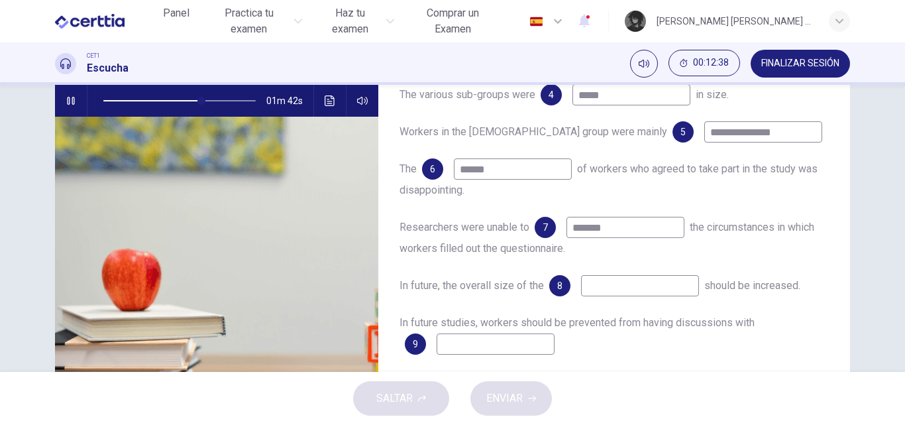
click at [630, 291] on input at bounding box center [640, 285] width 118 height 21
click at [325, 105] on icon "Haz clic para ver la transcripción del audio" at bounding box center [330, 100] width 10 height 11
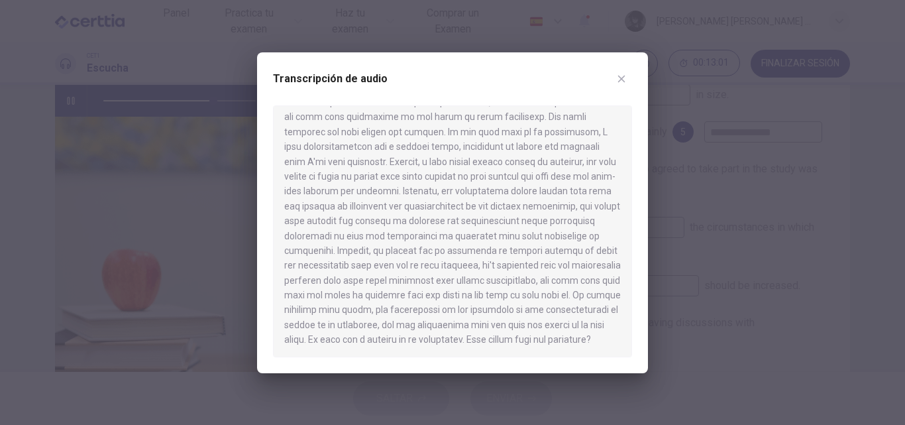
scroll to position [497, 0]
click at [623, 79] on icon "button" at bounding box center [621, 79] width 11 height 11
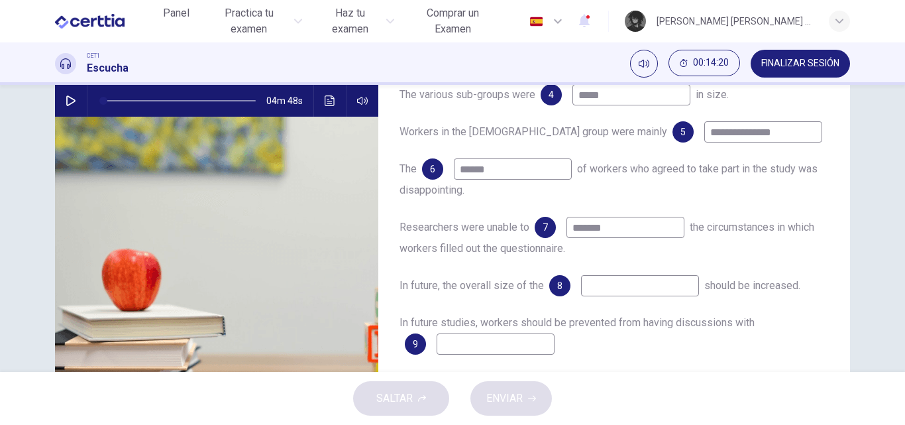
type input "*"
click at [330, 103] on icon "Haz clic para ver la transcripción del audio" at bounding box center [330, 100] width 11 height 11
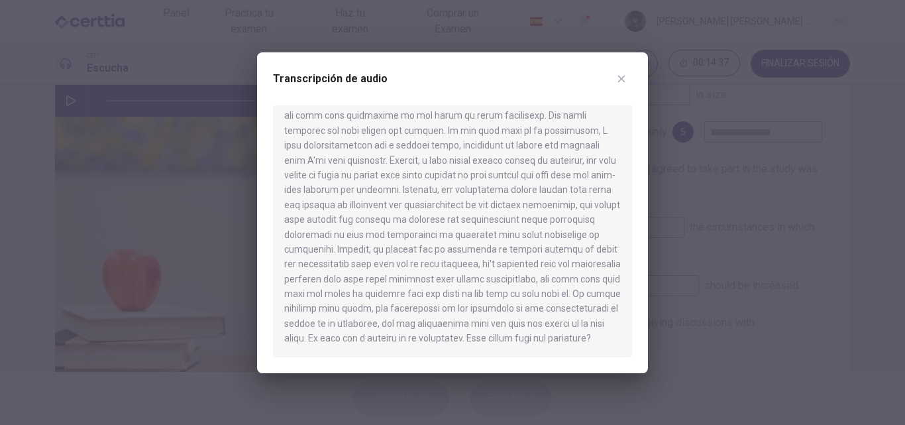
click at [623, 83] on icon "button" at bounding box center [621, 79] width 11 height 11
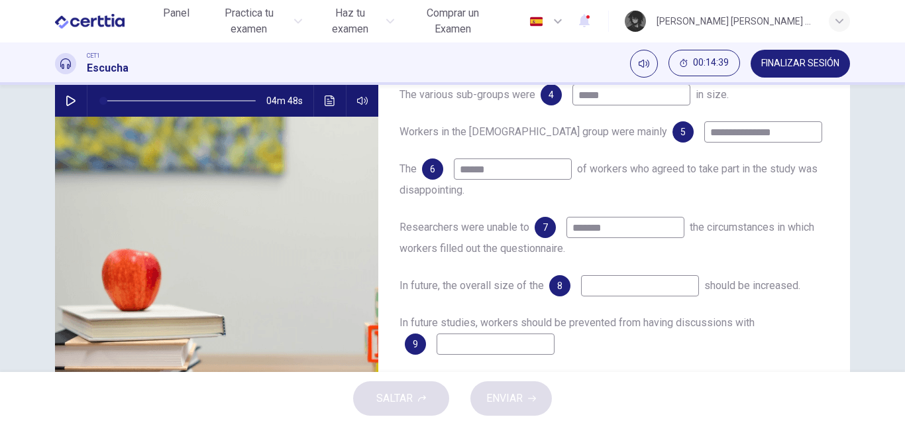
click at [508, 344] on input at bounding box center [495, 343] width 118 height 21
click at [325, 98] on icon "Haz clic para ver la transcripción del audio" at bounding box center [330, 100] width 11 height 11
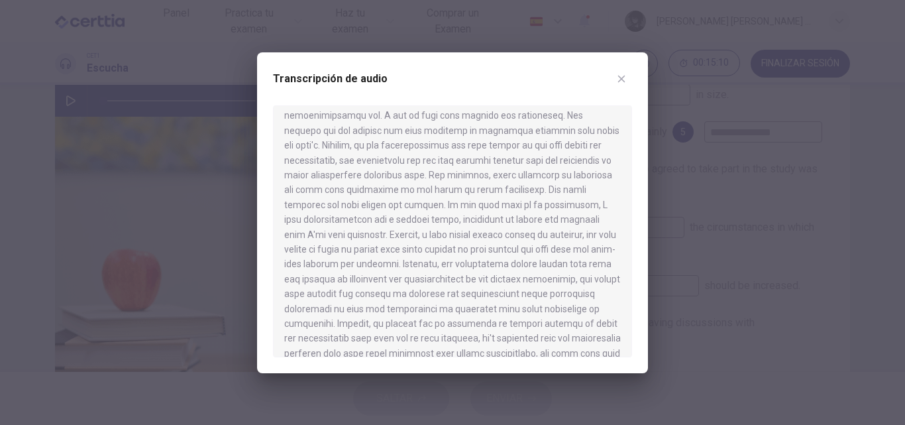
scroll to position [365, 0]
click at [620, 74] on icon "button" at bounding box center [621, 79] width 11 height 11
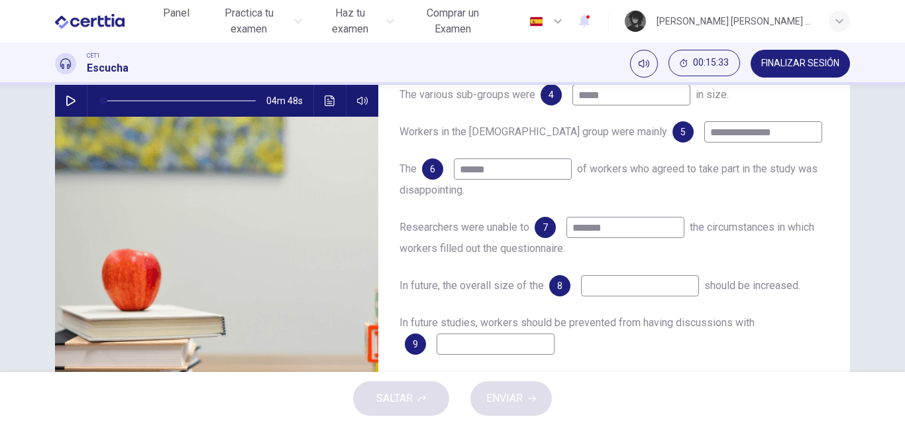
click at [627, 279] on input at bounding box center [640, 285] width 118 height 21
type input "********"
click at [489, 347] on input at bounding box center [495, 343] width 118 height 21
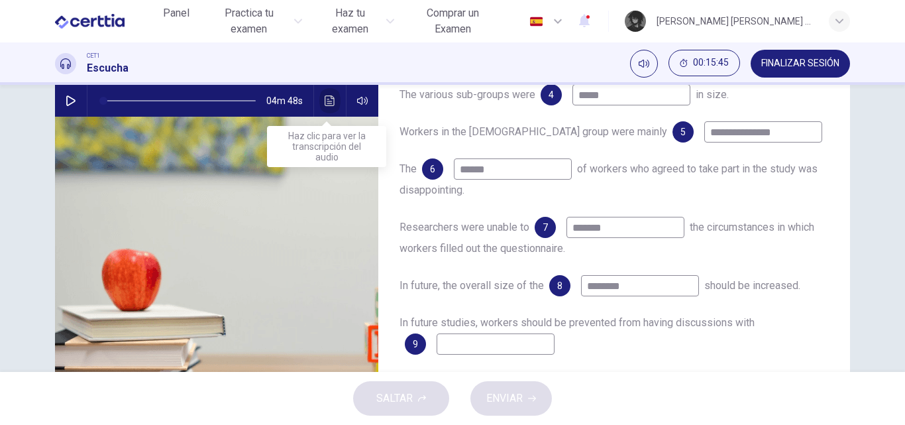
click at [333, 104] on button "Haz clic para ver la transcripción del audio" at bounding box center [329, 101] width 21 height 32
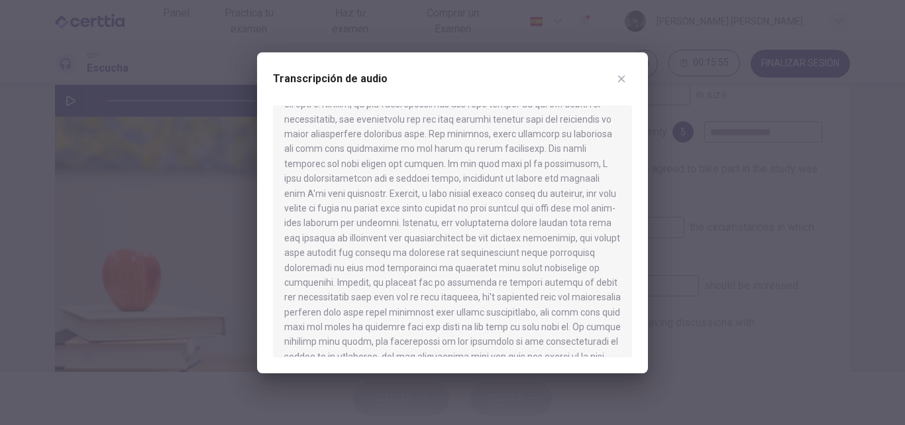
scroll to position [497, 0]
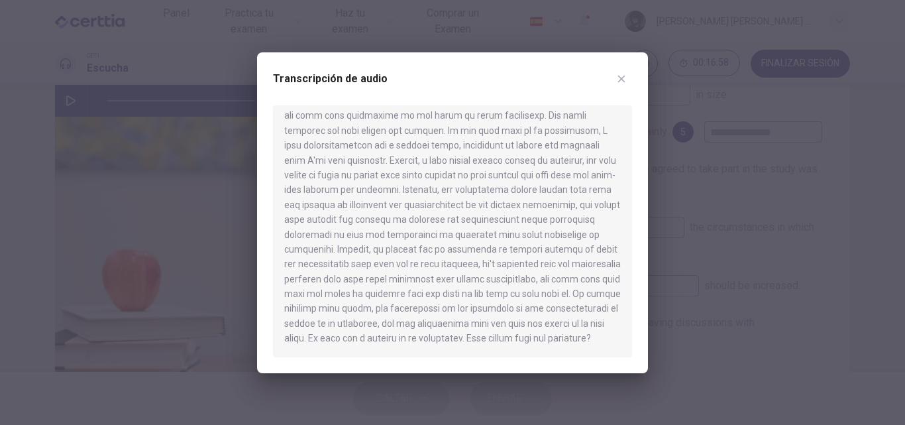
click at [625, 79] on icon "button" at bounding box center [621, 79] width 11 height 11
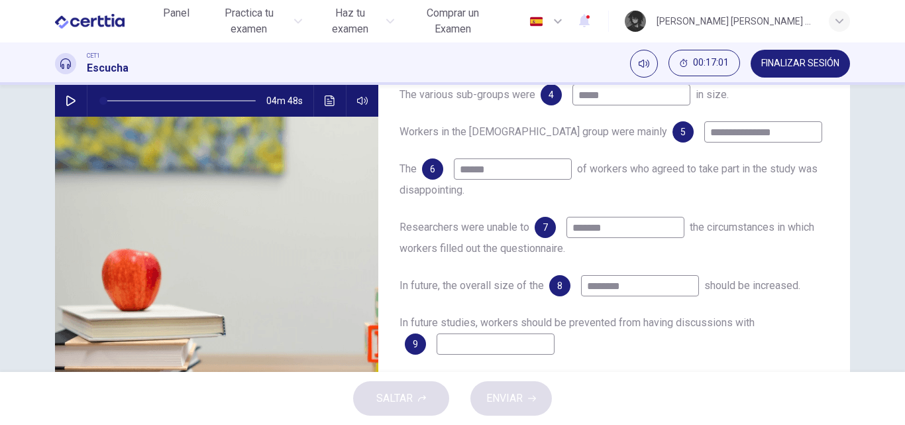
click at [513, 350] on input at bounding box center [495, 343] width 118 height 21
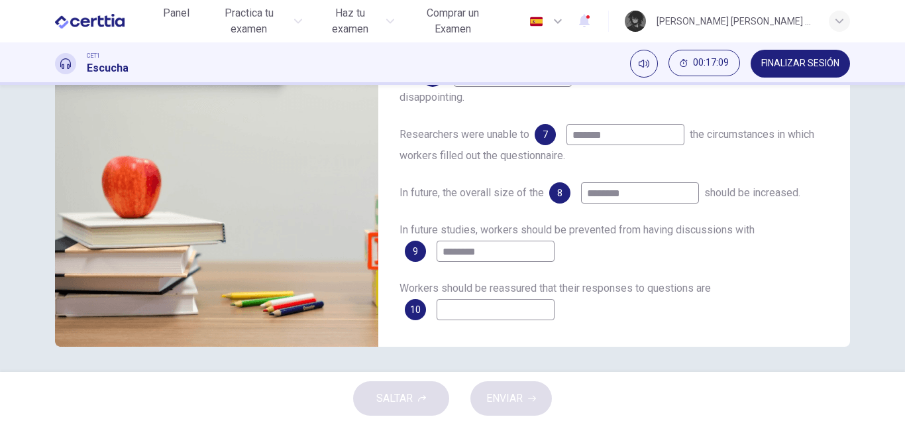
scroll to position [226, 0]
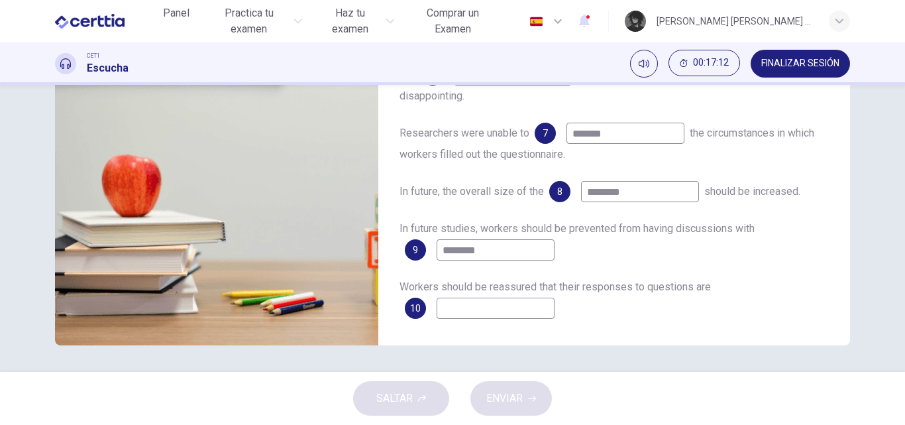
click at [534, 308] on input at bounding box center [495, 307] width 118 height 21
click at [511, 246] on input "********" at bounding box center [495, 249] width 118 height 21
type input "*"
click at [522, 317] on input at bounding box center [495, 307] width 118 height 21
type input "**********"
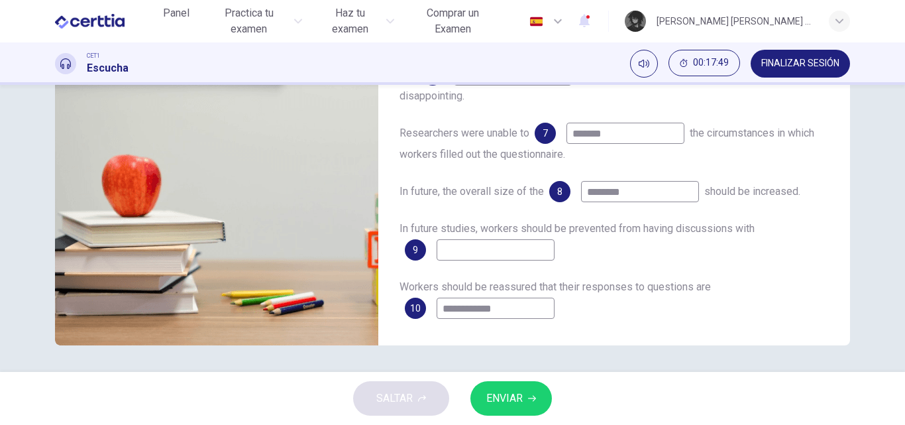
click at [528, 244] on input at bounding box center [495, 249] width 118 height 21
click at [528, 395] on icon "button" at bounding box center [532, 398] width 8 height 8
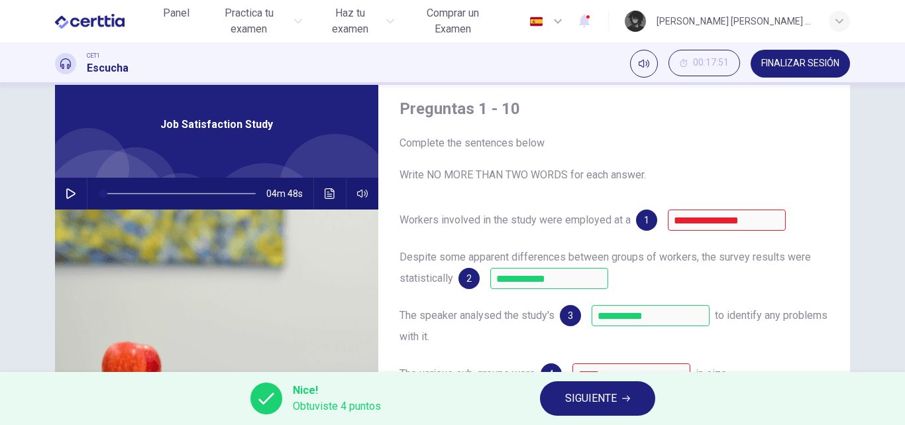
scroll to position [0, 0]
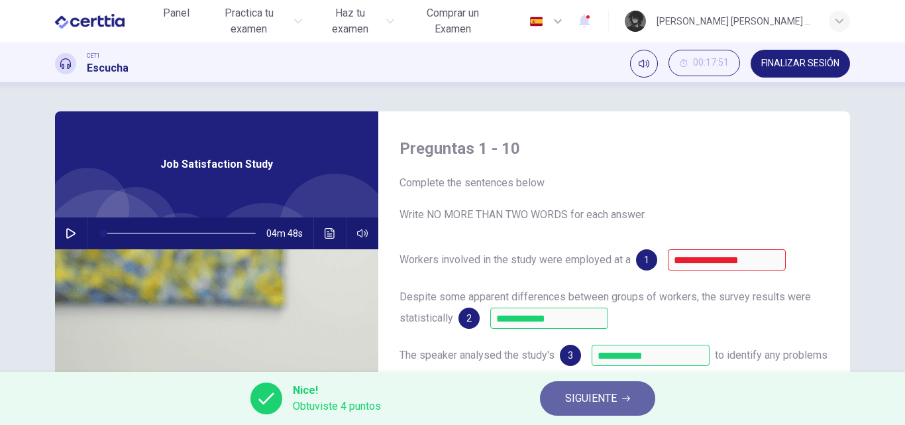
click at [603, 406] on span "SIGUIENTE" at bounding box center [591, 398] width 52 height 19
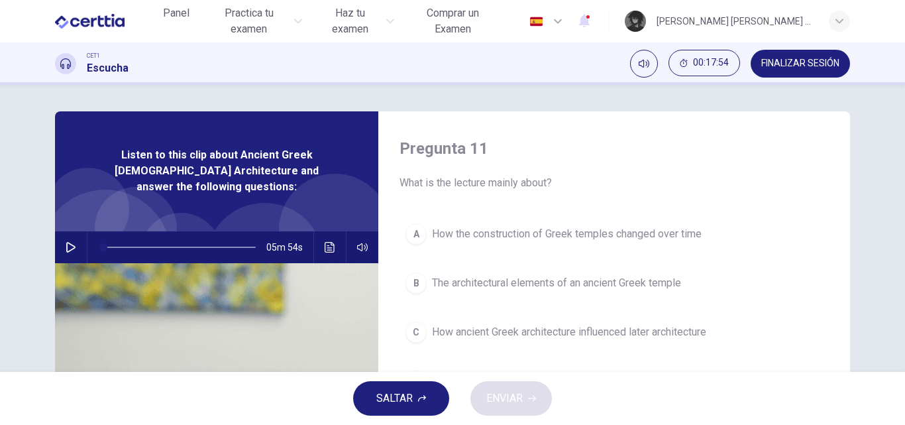
click at [60, 234] on button "button" at bounding box center [70, 247] width 21 height 32
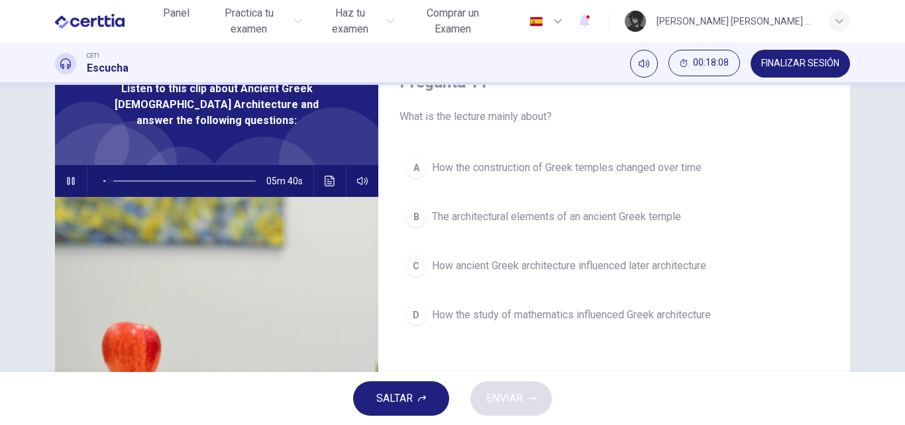
click at [562, 223] on span "The architectural elements of an ancient Greek temple" at bounding box center [556, 217] width 249 height 16
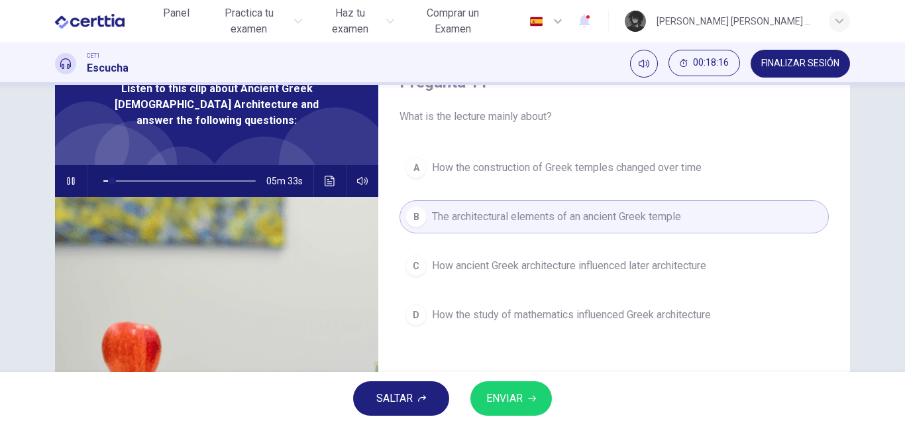
click at [69, 172] on button "button" at bounding box center [70, 181] width 21 height 32
click at [499, 397] on span "ENVIAR" at bounding box center [504, 398] width 36 height 19
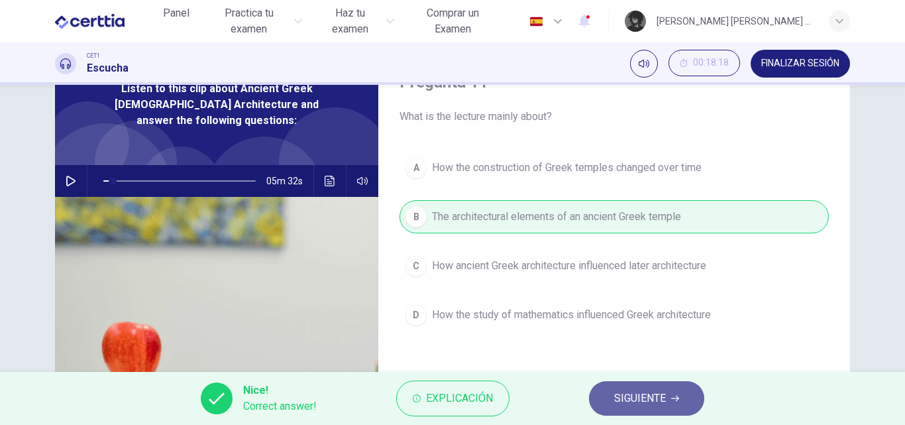
click at [606, 400] on button "SIGUIENTE" at bounding box center [646, 398] width 115 height 34
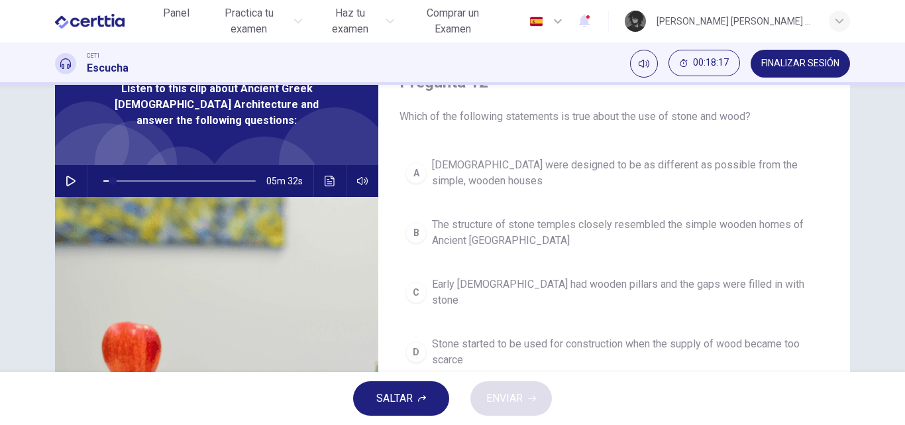
click at [60, 165] on button "button" at bounding box center [70, 181] width 21 height 32
click at [328, 175] on button "Haz clic para ver la transcripción del audio" at bounding box center [329, 181] width 21 height 32
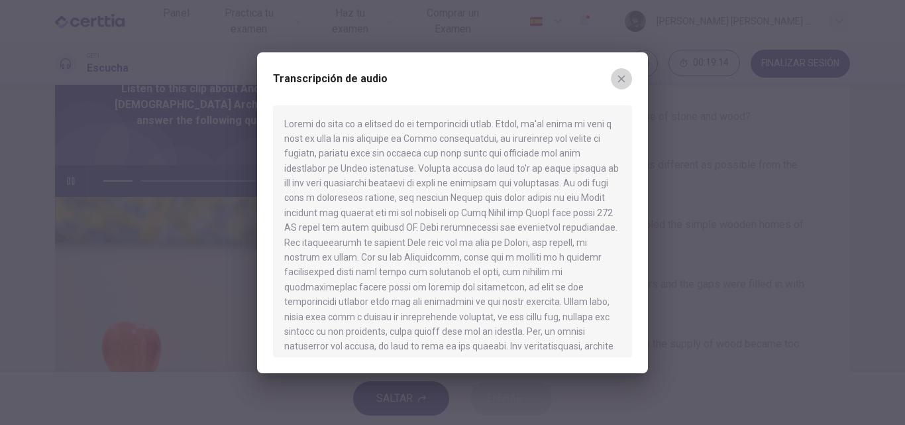
click at [623, 74] on icon "button" at bounding box center [621, 79] width 11 height 11
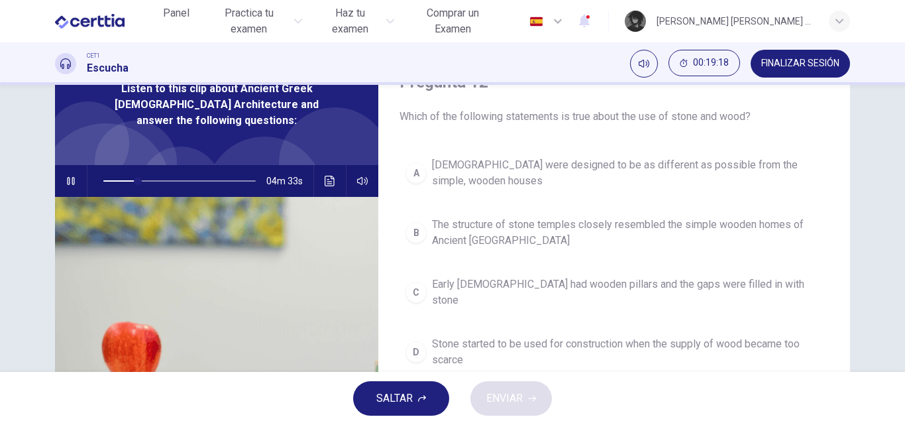
click at [72, 176] on icon "button" at bounding box center [71, 181] width 11 height 11
click at [581, 340] on span "Stone started to be used for construction when the supply of wood became too sc…" at bounding box center [627, 352] width 391 height 32
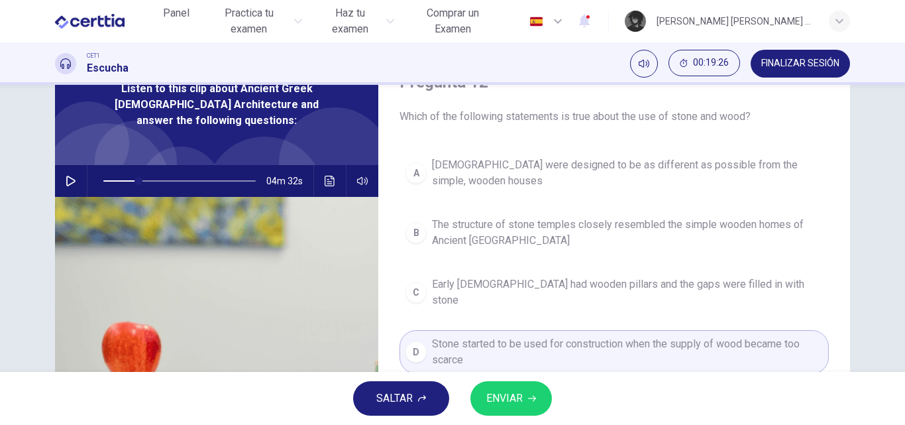
click at [525, 390] on button "ENVIAR" at bounding box center [510, 398] width 81 height 34
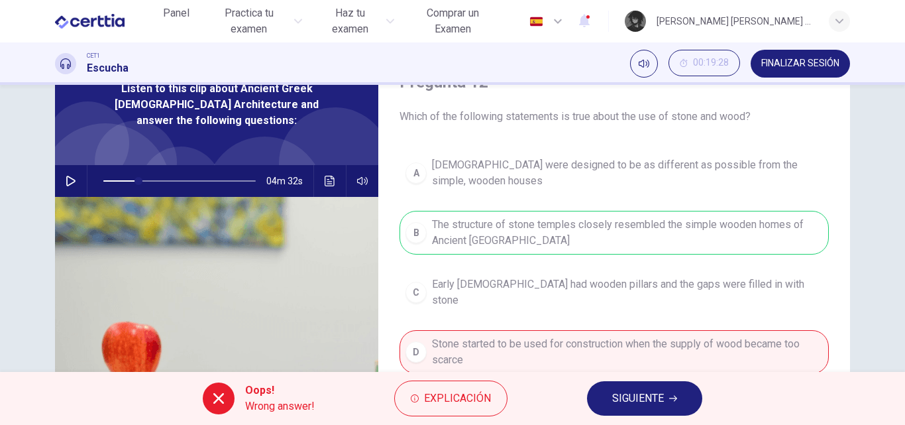
click at [644, 407] on span "SIGUIENTE" at bounding box center [638, 398] width 52 height 19
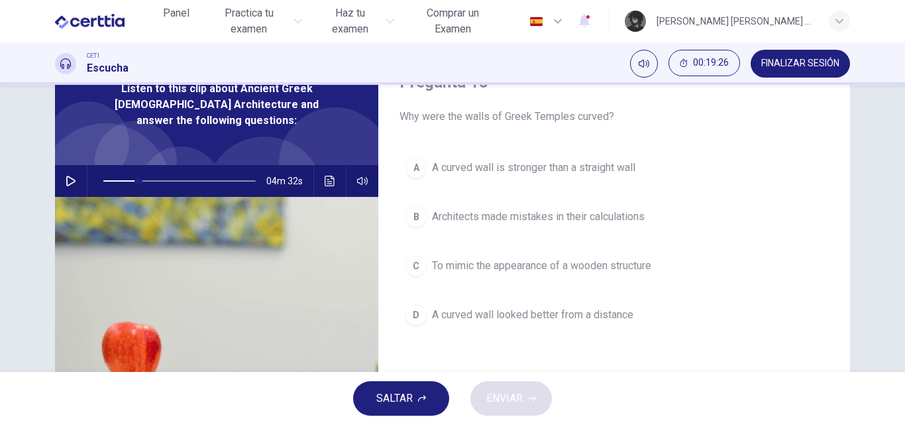
click at [61, 170] on button "button" at bounding box center [70, 181] width 21 height 32
click at [604, 163] on span "A curved wall is stronger than a straight wall" at bounding box center [533, 168] width 203 height 16
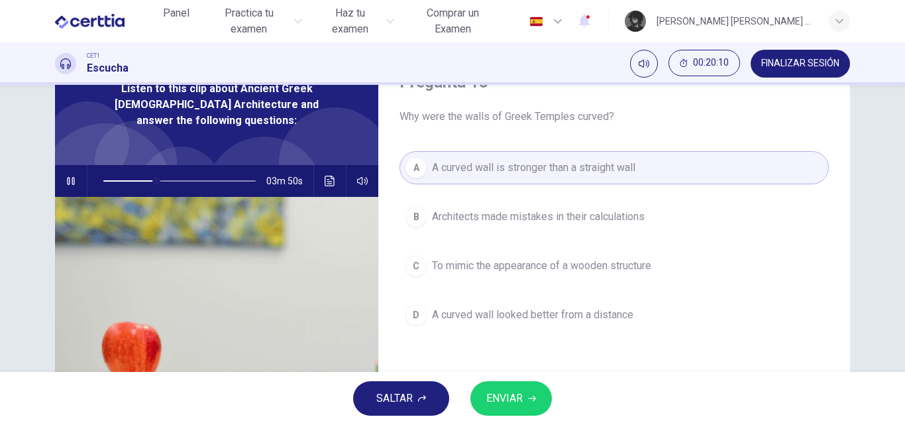
click at [72, 176] on icon "button" at bounding box center [71, 181] width 11 height 11
click at [538, 397] on button "ENVIAR" at bounding box center [510, 398] width 81 height 34
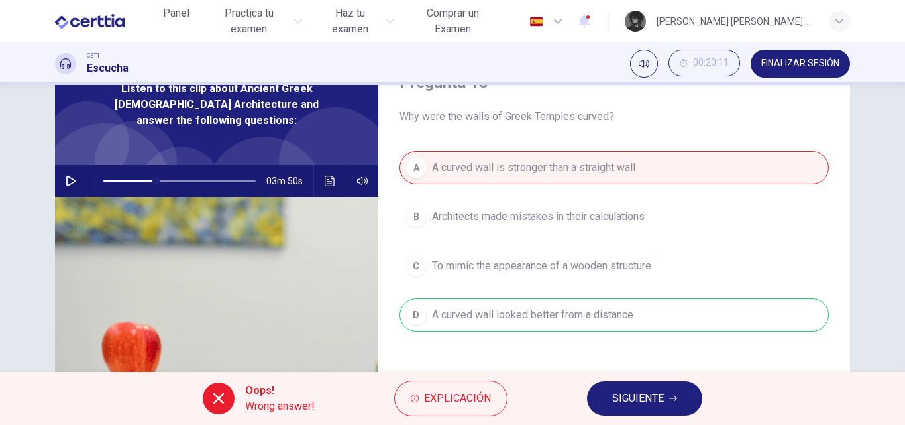
type input "**"
click at [648, 396] on span "SIGUIENTE" at bounding box center [638, 398] width 52 height 19
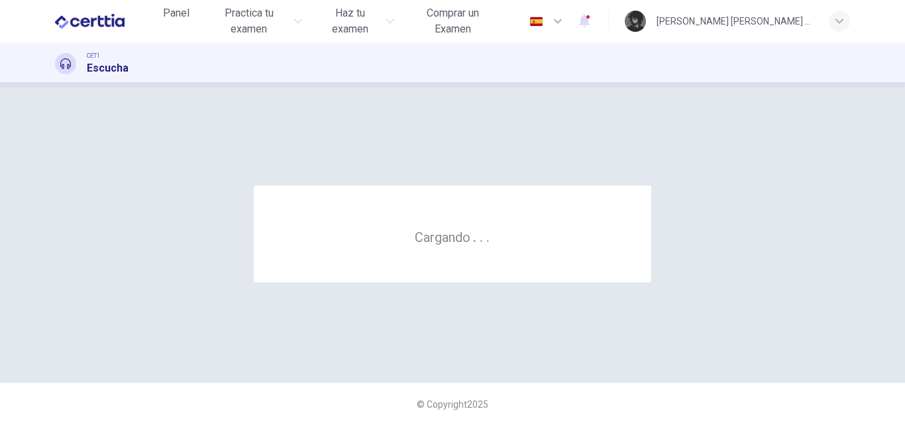
scroll to position [0, 0]
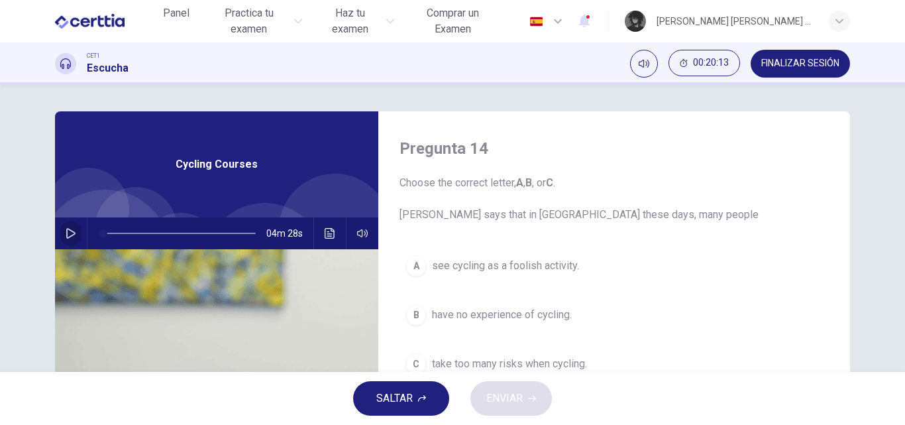
click at [66, 231] on icon "button" at bounding box center [70, 233] width 9 height 11
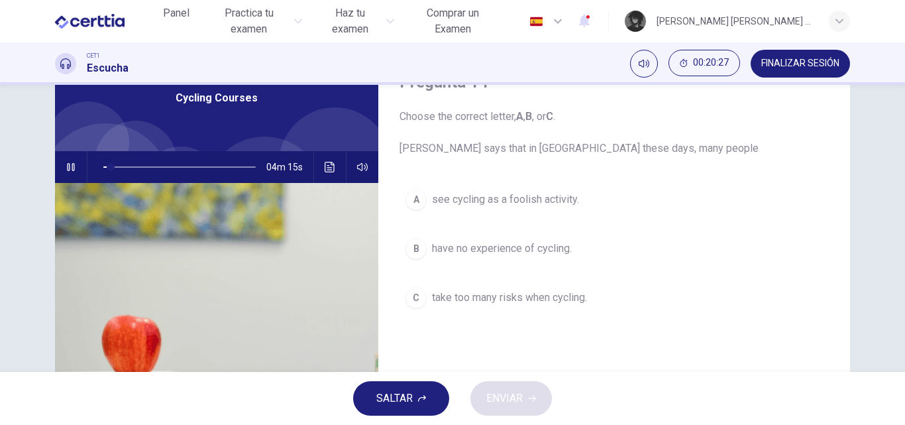
click at [330, 174] on button "Haz clic para ver la transcripción del audio" at bounding box center [329, 167] width 21 height 32
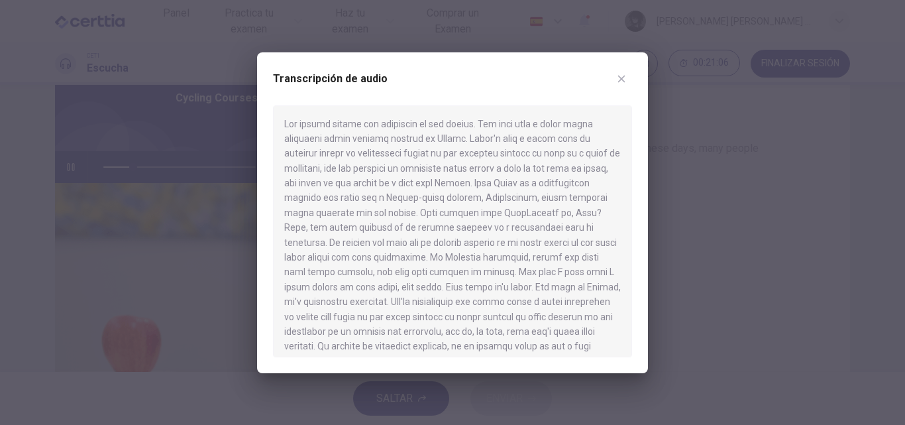
click at [627, 76] on button "button" at bounding box center [621, 78] width 21 height 21
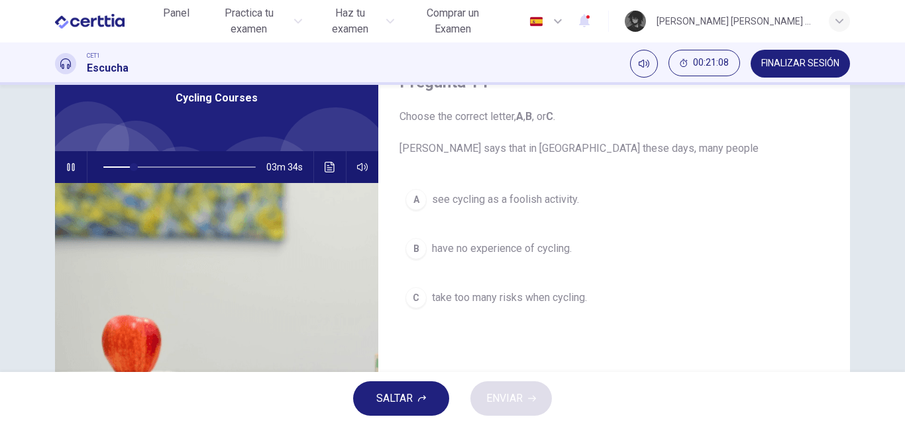
click at [72, 170] on icon "button" at bounding box center [71, 167] width 11 height 11
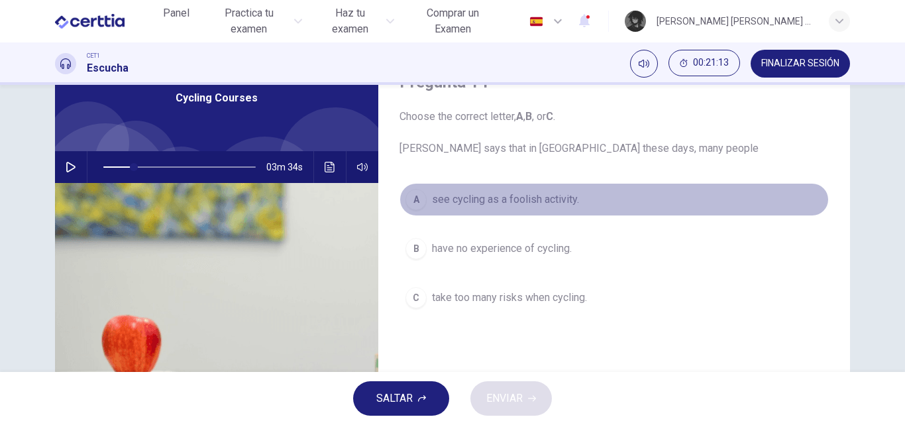
click at [529, 199] on span "see cycling as a foolish activity." at bounding box center [505, 199] width 147 height 16
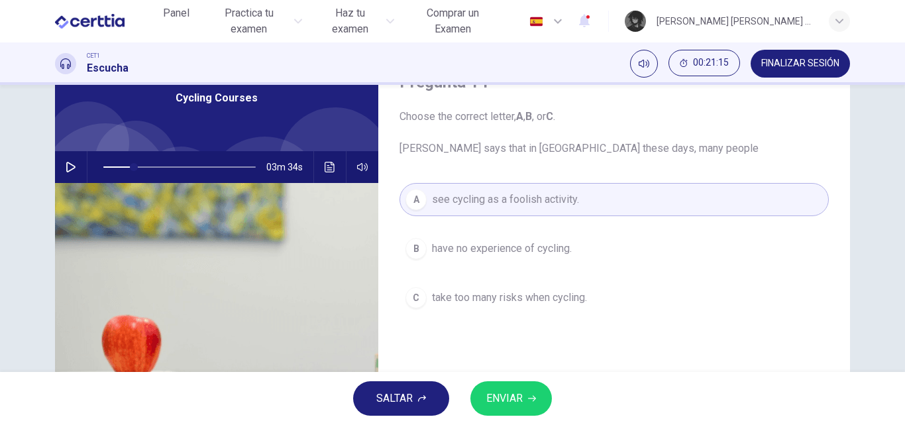
click at [517, 399] on span "ENVIAR" at bounding box center [504, 398] width 36 height 19
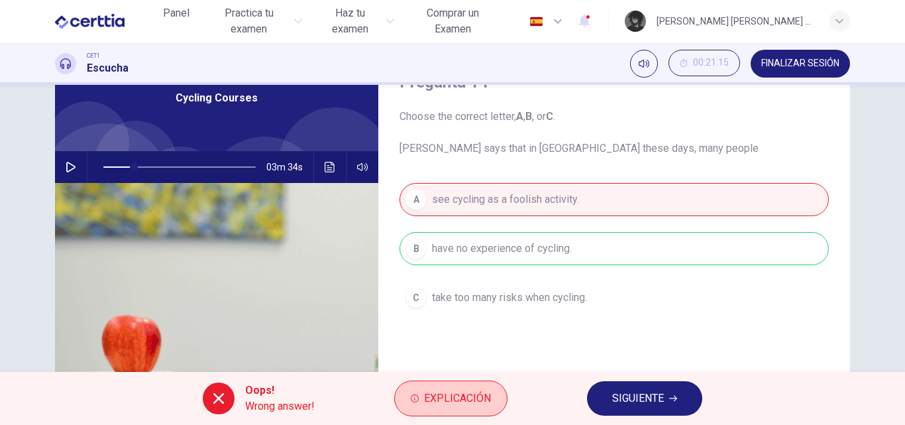
click at [485, 397] on span "Explicación" at bounding box center [457, 398] width 67 height 19
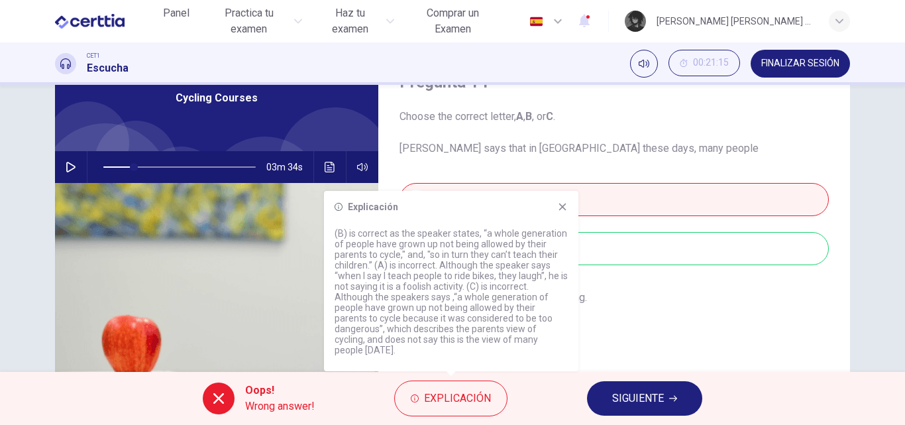
click at [564, 211] on div "Explicación (B) is correct as the speaker states, “a whole generation of people…" at bounding box center [451, 281] width 254 height 180
click at [567, 212] on icon at bounding box center [562, 206] width 11 height 11
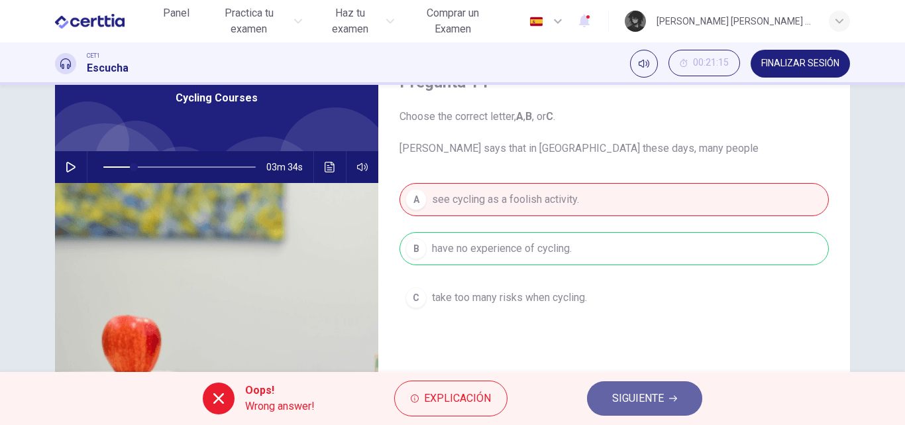
click at [659, 399] on span "SIGUIENTE" at bounding box center [638, 398] width 52 height 19
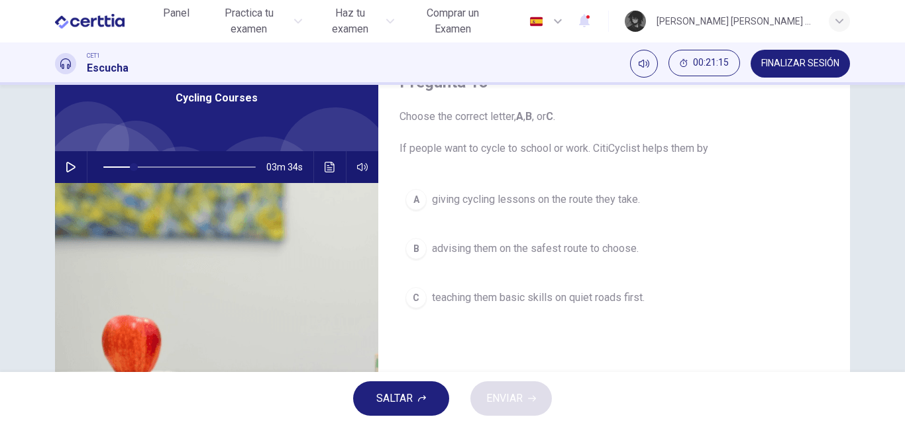
click at [66, 168] on icon "button" at bounding box center [71, 167] width 11 height 11
click at [577, 308] on button "C teaching them basic skills on quiet roads first." at bounding box center [613, 297] width 429 height 33
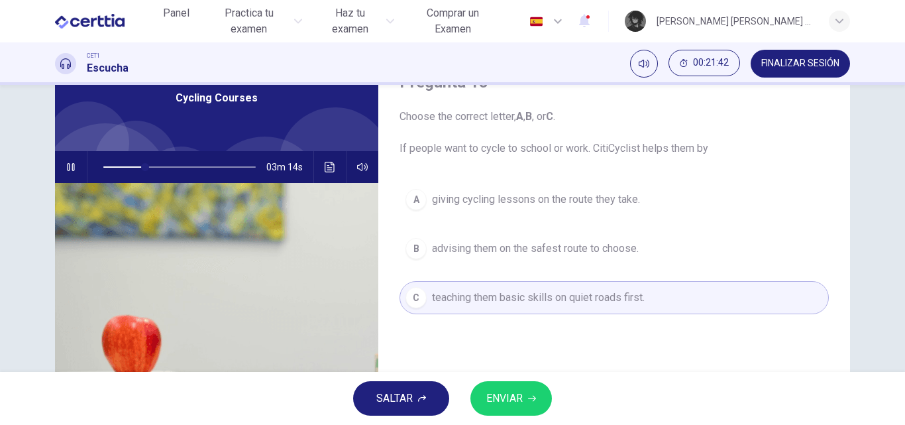
click at [72, 168] on icon "button" at bounding box center [71, 167] width 11 height 11
click at [527, 396] on button "ENVIAR" at bounding box center [510, 398] width 81 height 34
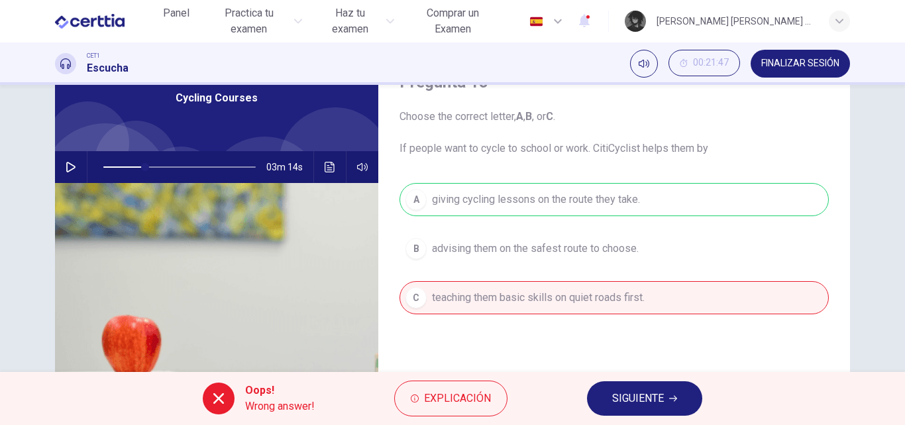
click at [540, 185] on div "A giving cycling lessons on the route they take. B advising them on the safest …" at bounding box center [613, 262] width 429 height 158
click at [540, 201] on div "A giving cycling lessons on the route they take. B advising them on the safest …" at bounding box center [613, 262] width 429 height 158
click at [540, 203] on div "A giving cycling lessons on the route they take. B advising them on the safest …" at bounding box center [613, 262] width 429 height 158
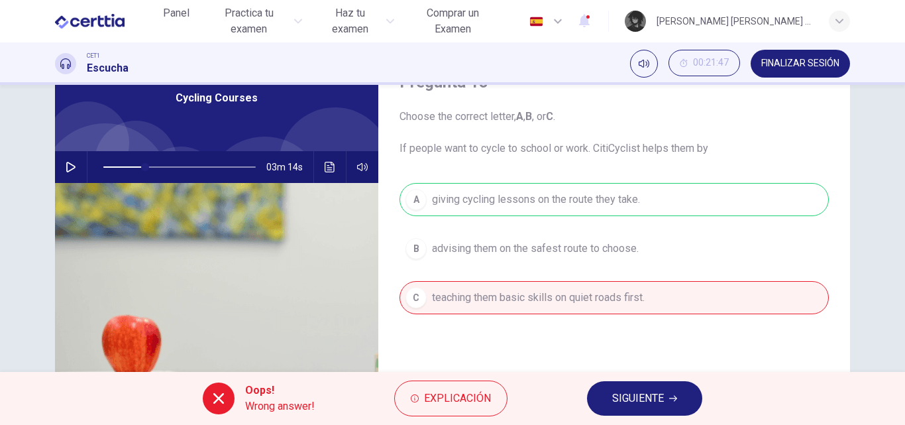
click at [670, 407] on button "SIGUIENTE" at bounding box center [644, 398] width 115 height 34
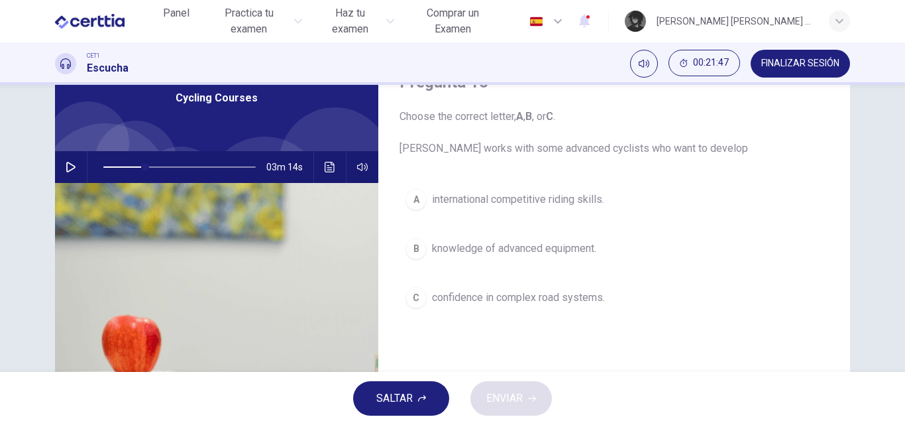
click at [68, 170] on icon "button" at bounding box center [71, 167] width 11 height 11
click at [596, 203] on span "international competitive riding skills." at bounding box center [518, 199] width 172 height 16
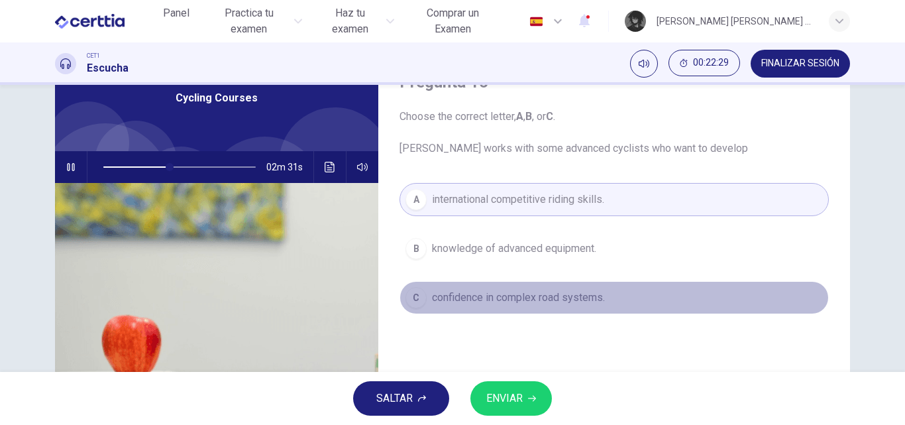
click at [570, 297] on span "confidence in complex road systems." at bounding box center [518, 297] width 173 height 16
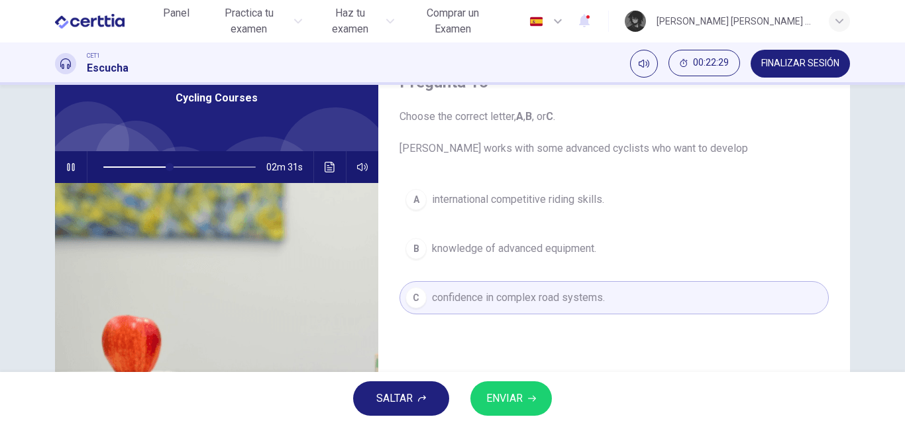
click at [68, 163] on icon "button" at bounding box center [71, 167] width 11 height 11
click at [534, 407] on button "ENVIAR" at bounding box center [510, 398] width 81 height 34
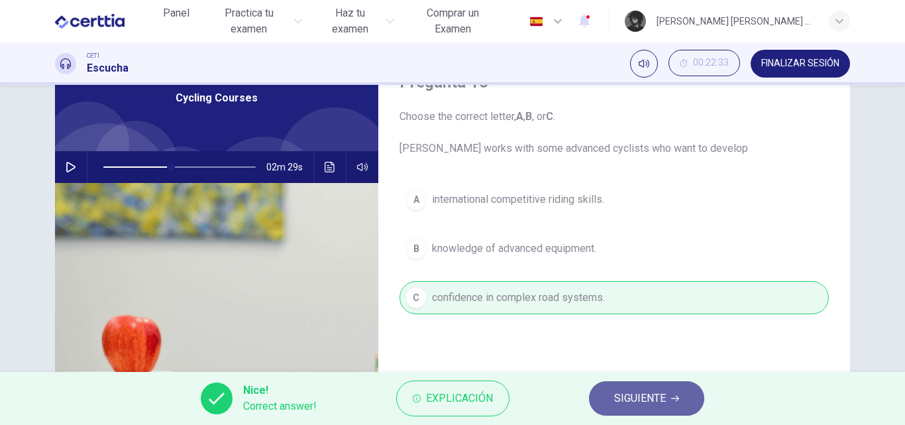
click at [681, 397] on button "SIGUIENTE" at bounding box center [646, 398] width 115 height 34
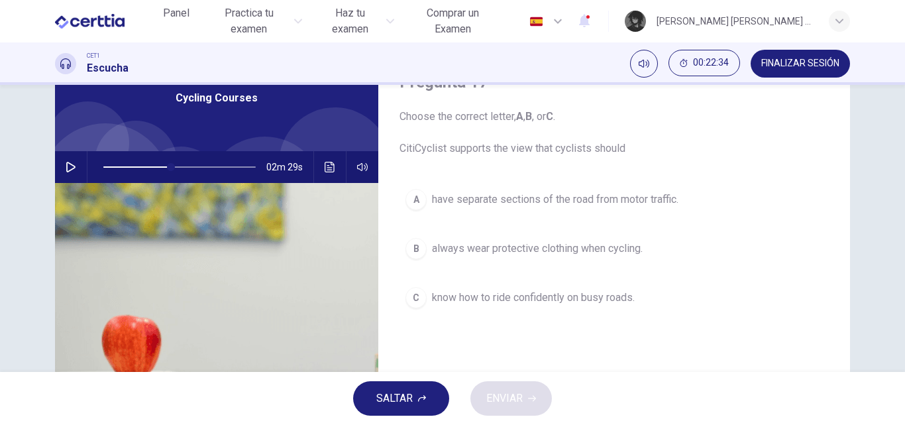
click at [62, 168] on button "button" at bounding box center [70, 167] width 21 height 32
click at [556, 246] on span "always wear protective clothing when cycling." at bounding box center [537, 248] width 211 height 16
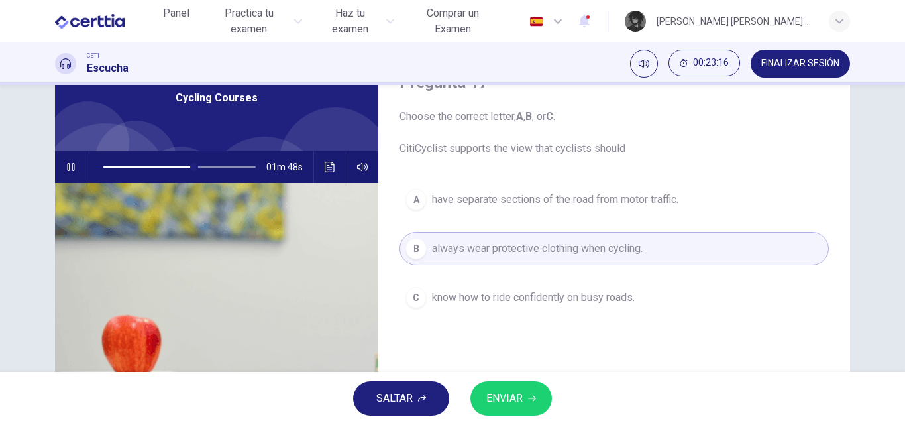
click at [574, 211] on button "A have separate sections of the road from motor traffic." at bounding box center [613, 199] width 429 height 33
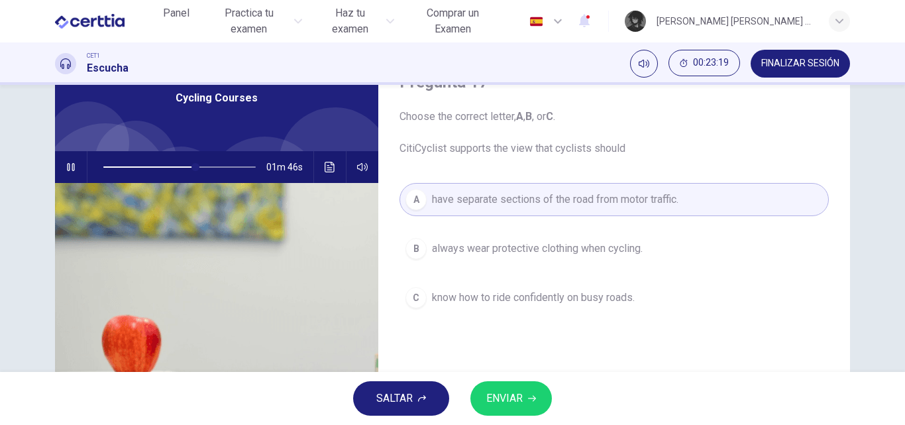
click at [67, 170] on icon "button" at bounding box center [71, 167] width 11 height 11
click at [515, 392] on span "ENVIAR" at bounding box center [504, 398] width 36 height 19
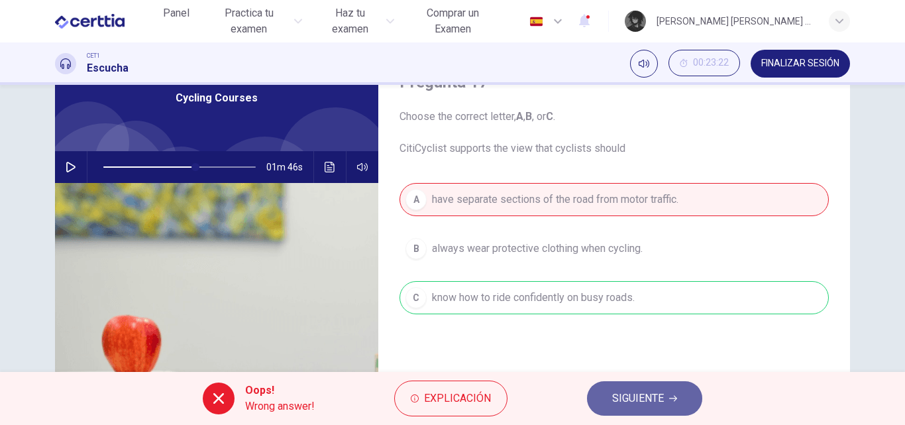
click at [630, 393] on span "SIGUIENTE" at bounding box center [638, 398] width 52 height 19
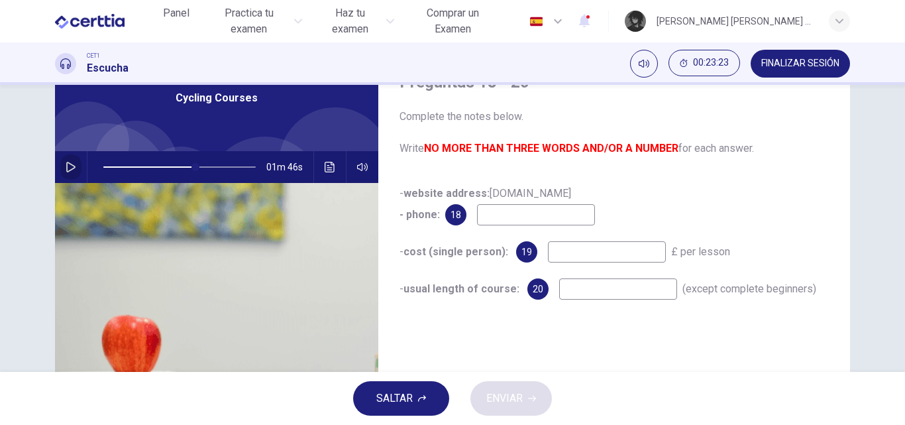
click at [61, 174] on button "button" at bounding box center [70, 167] width 21 height 32
click at [570, 221] on input at bounding box center [536, 214] width 118 height 21
click at [70, 169] on icon "button" at bounding box center [71, 167] width 11 height 11
click at [330, 174] on button "Haz clic para ver la transcripción del audio" at bounding box center [329, 167] width 21 height 32
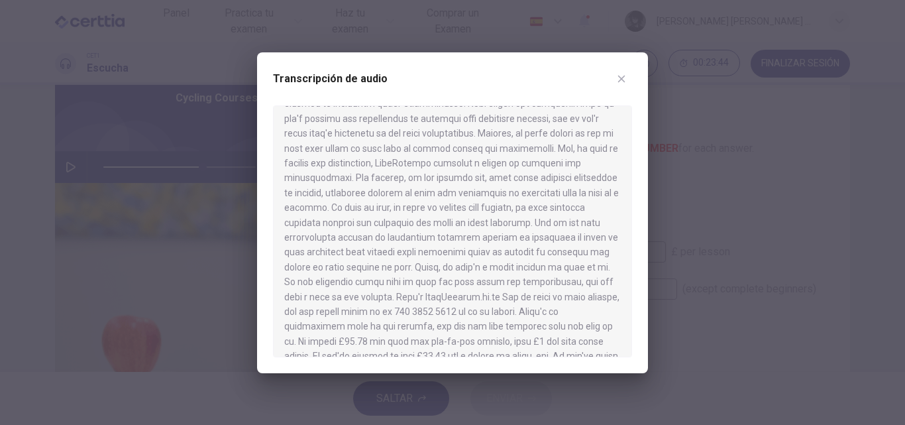
scroll to position [464, 0]
click at [623, 77] on icon "button" at bounding box center [621, 78] width 7 height 7
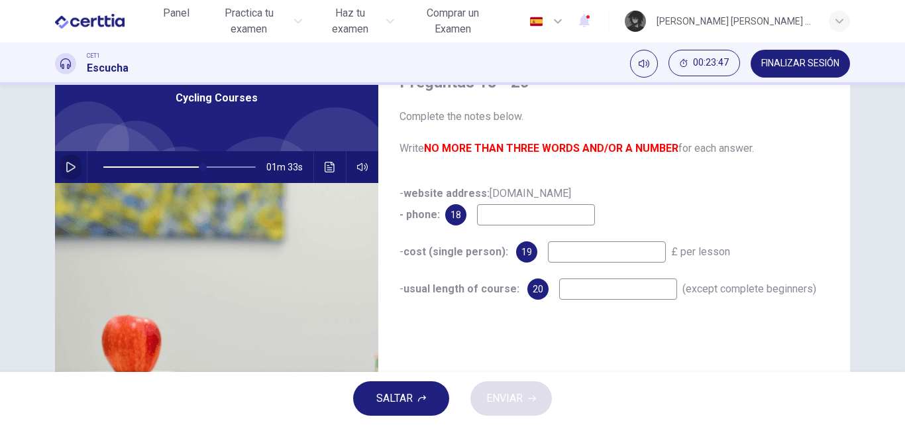
click at [72, 169] on icon "button" at bounding box center [71, 167] width 11 height 11
click at [523, 216] on input at bounding box center [536, 214] width 118 height 21
type input "**"
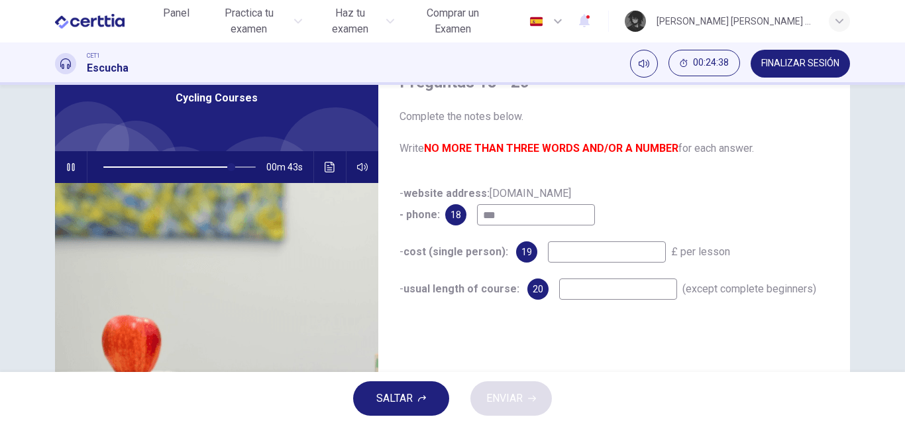
type input "****"
type input "**"
type input "*****"
type input "**"
type input "******"
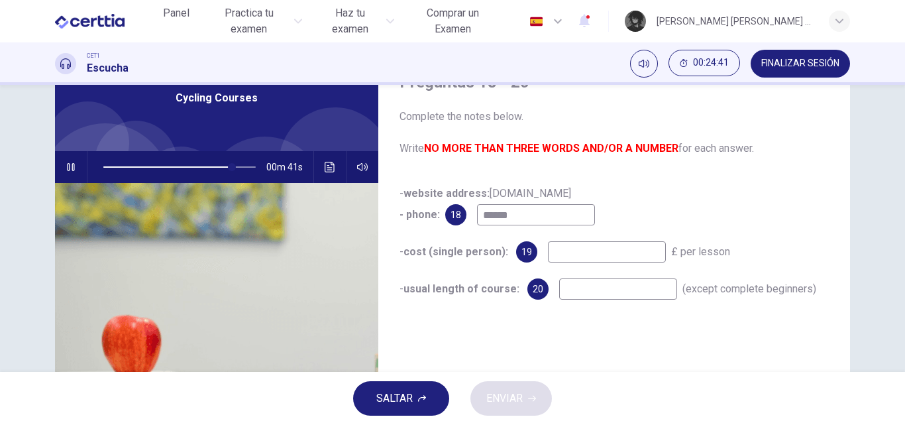
type input "**"
type input "*******"
type input "**"
type input "*******"
click at [229, 169] on span at bounding box center [233, 167] width 8 height 8
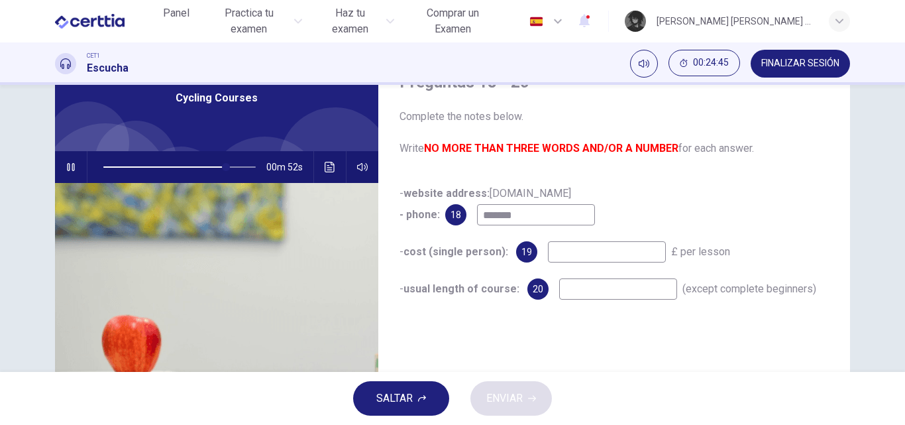
click at [535, 214] on input "*******" at bounding box center [536, 214] width 118 height 21
type input "**"
type input "****"
type input "**"
type input "*"
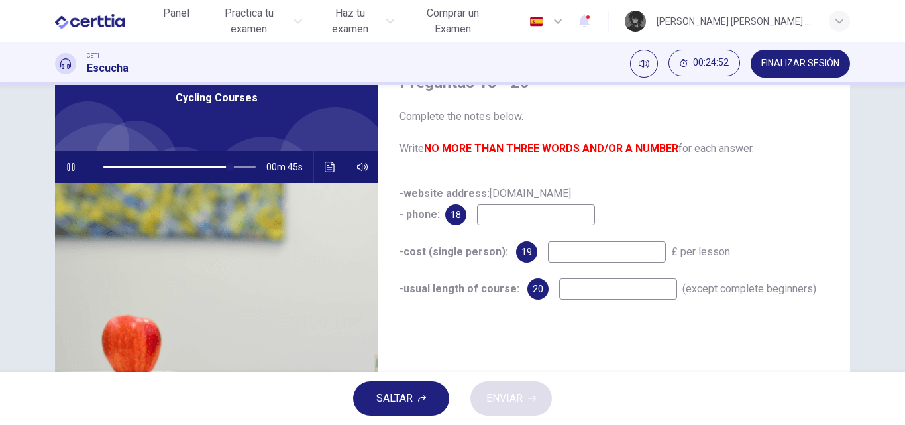
type input "**"
type input "***"
type input "**"
type input "****"
type input "**"
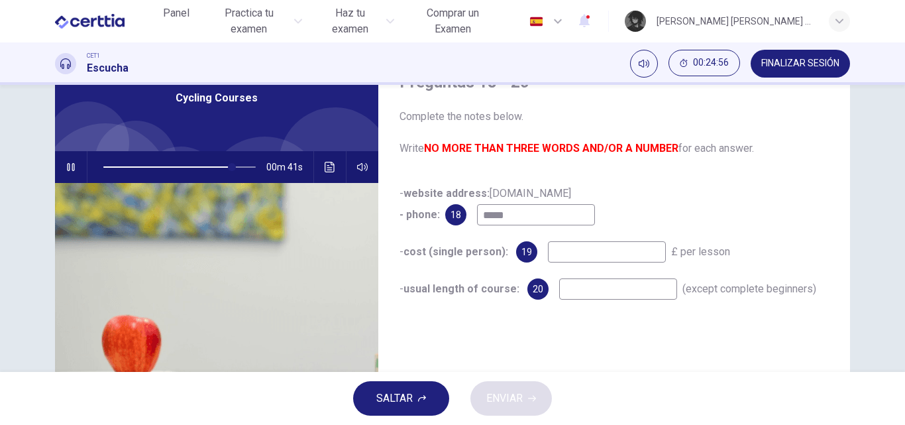
type input "******"
type input "**"
type input "*******"
type input "**"
type input "*******"
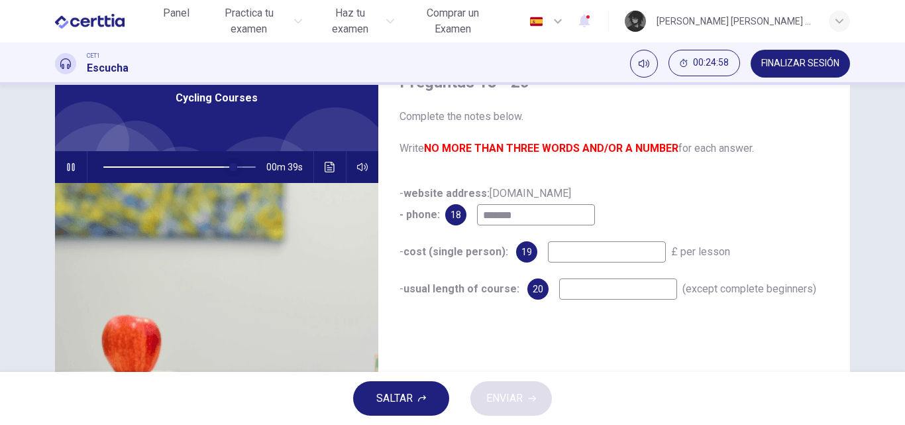
click at [229, 170] on span at bounding box center [233, 167] width 8 height 8
click at [554, 215] on input "*******" at bounding box center [536, 214] width 118 height 21
type input "**"
type input "*********"
type input "**"
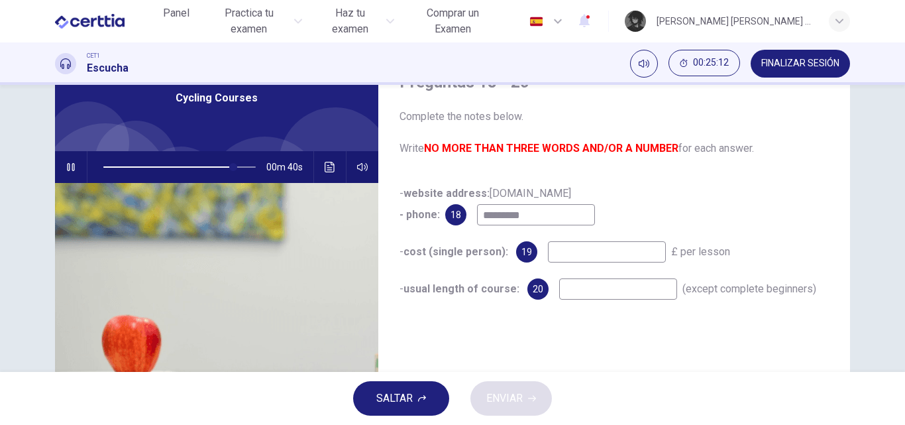
type input "**********"
type input "**"
type input "**********"
click at [594, 252] on input at bounding box center [607, 251] width 118 height 21
click at [233, 164] on span at bounding box center [237, 167] width 8 height 8
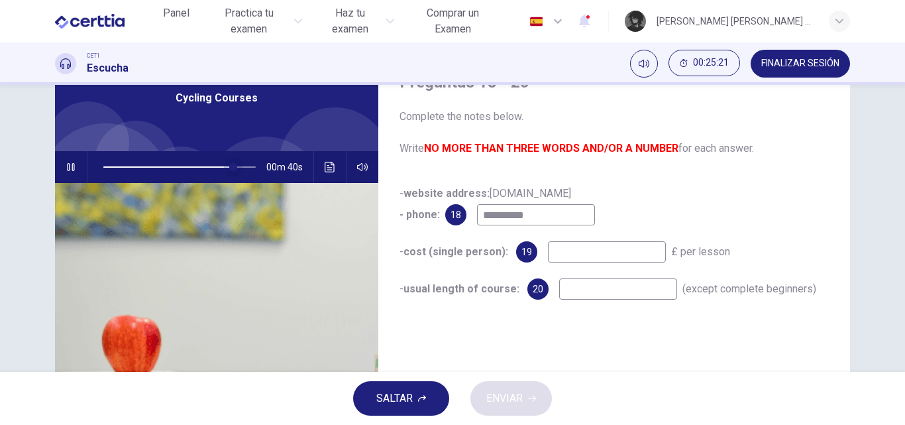
click at [229, 167] on span at bounding box center [233, 167] width 8 height 8
click at [528, 219] on input "**********" at bounding box center [536, 214] width 118 height 21
type input "**"
type input "**********"
type input "**"
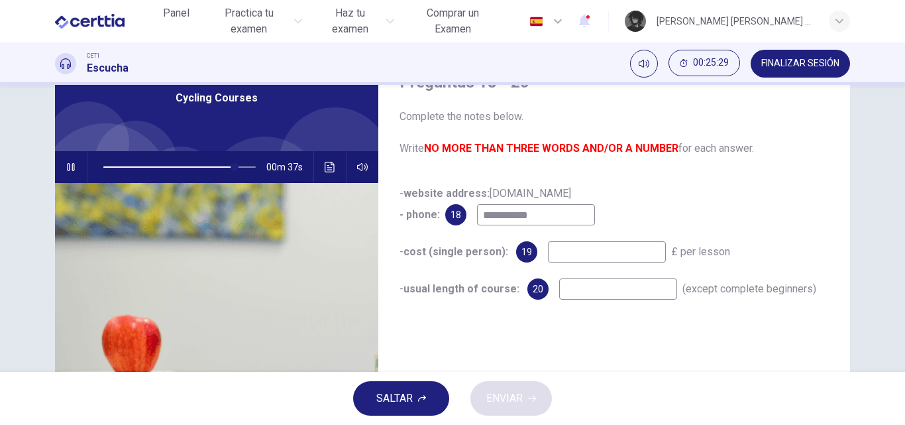
type input "**********"
click at [568, 254] on input at bounding box center [607, 251] width 118 height 21
click at [72, 176] on button "button" at bounding box center [70, 167] width 21 height 32
type input "**"
click at [586, 266] on div "**********" at bounding box center [613, 254] width 429 height 143
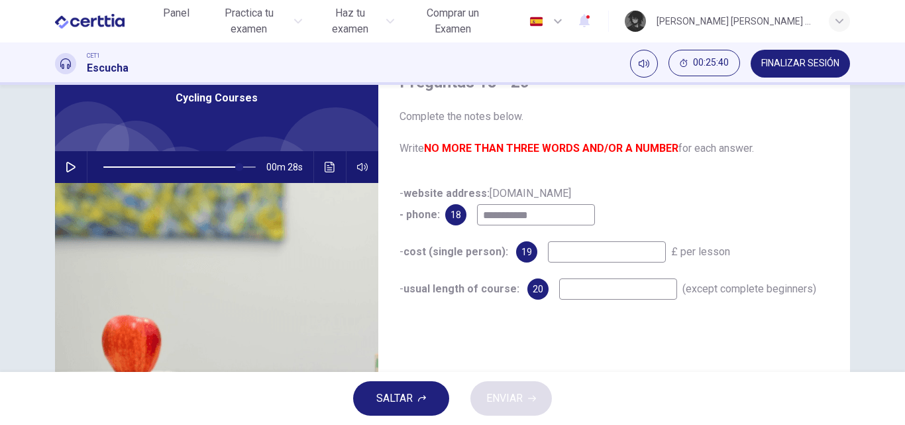
click at [586, 256] on input at bounding box center [607, 251] width 118 height 21
type input "**"
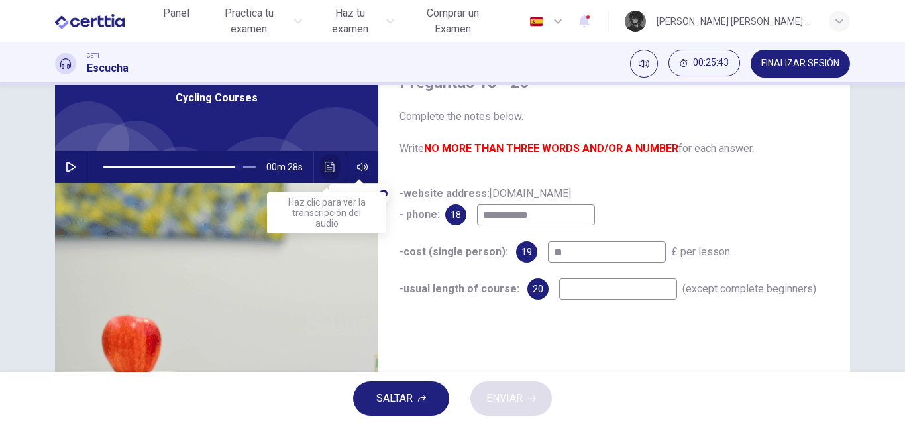
click at [327, 172] on icon "Haz clic para ver la transcripción del audio" at bounding box center [330, 167] width 10 height 11
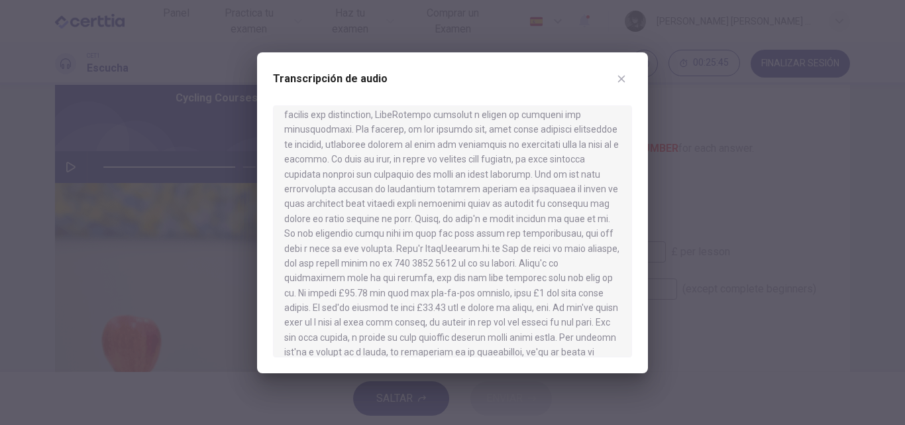
scroll to position [512, 0]
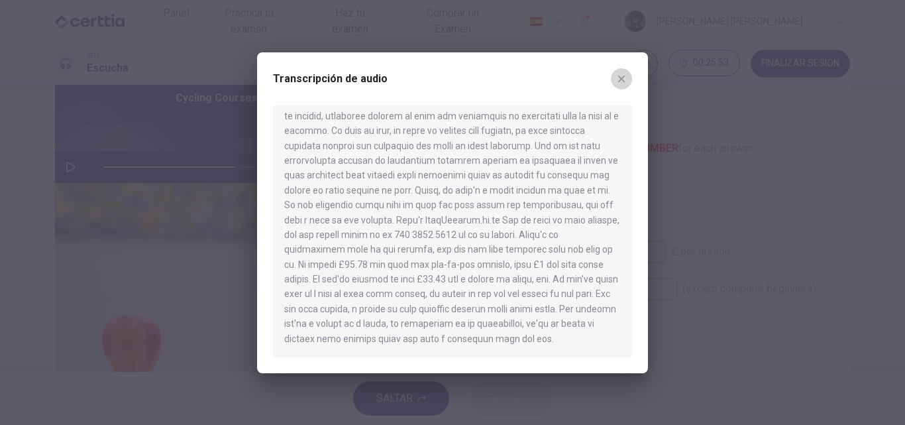
click at [622, 78] on icon "button" at bounding box center [621, 78] width 7 height 7
type input "**"
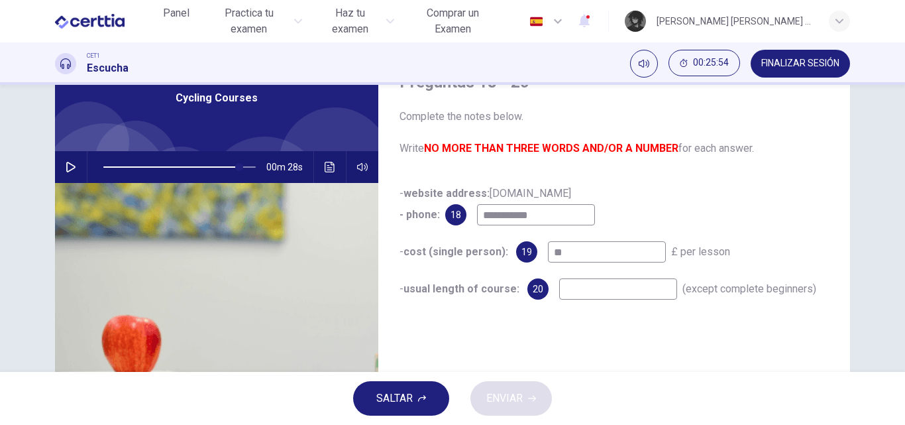
click at [581, 251] on input "**" at bounding box center [607, 251] width 118 height 21
type input "*****"
click at [72, 166] on icon "button" at bounding box center [71, 167] width 11 height 11
click at [236, 169] on span at bounding box center [240, 167] width 8 height 8
click at [643, 292] on input at bounding box center [618, 288] width 118 height 21
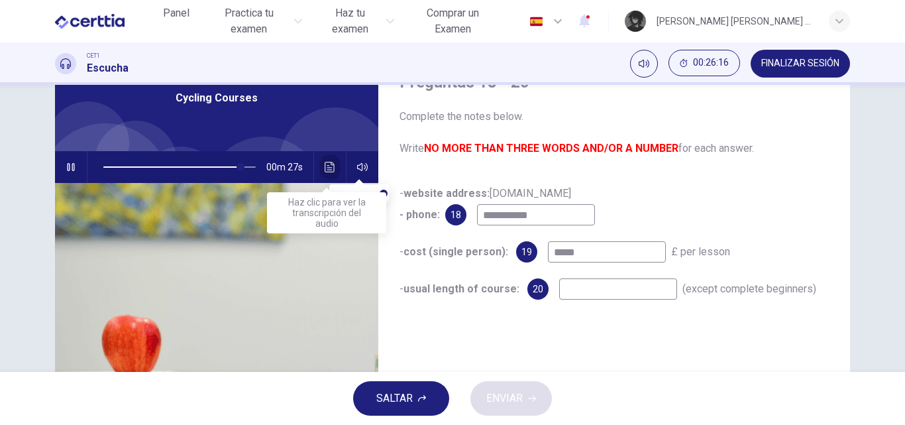
click at [328, 168] on icon "Haz clic para ver la transcripción del audio" at bounding box center [330, 167] width 10 height 11
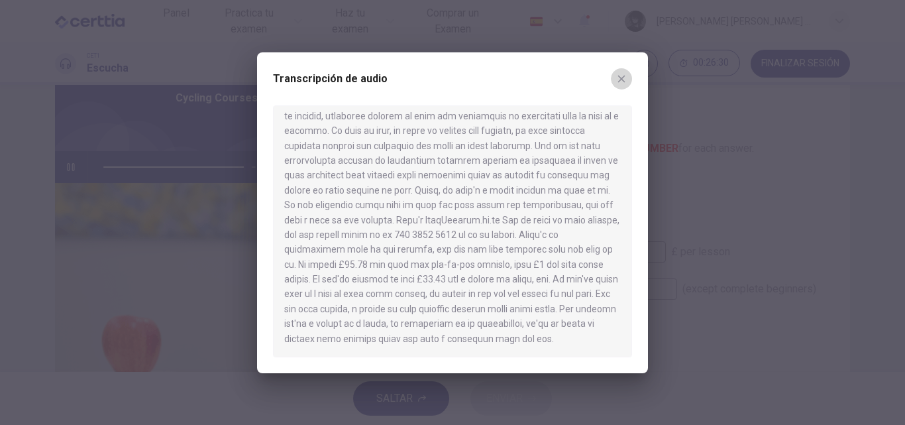
click at [623, 76] on icon "button" at bounding box center [621, 79] width 11 height 11
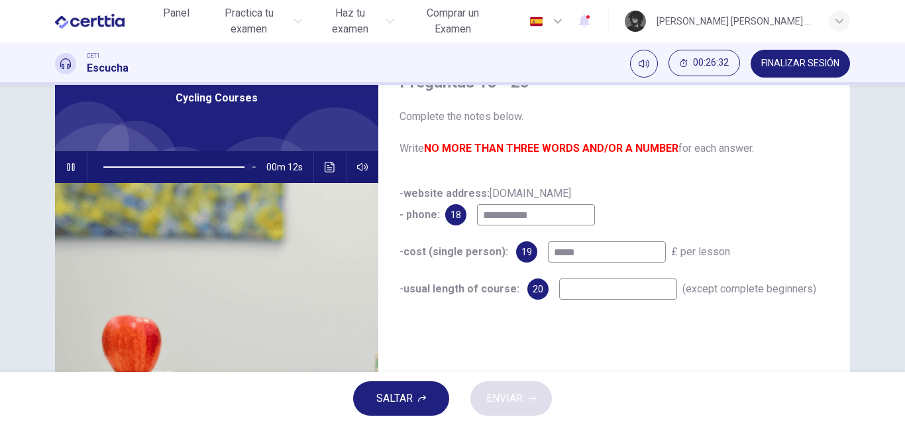
click at [610, 295] on input at bounding box center [618, 288] width 118 height 21
type input "**"
type input "***"
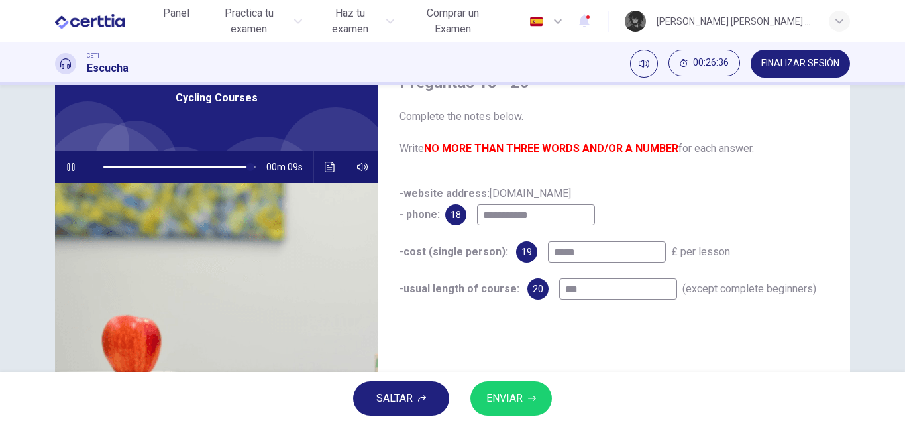
type input "**"
type input "*****"
type input "**"
type input "*****"
click at [528, 399] on icon "button" at bounding box center [532, 398] width 8 height 8
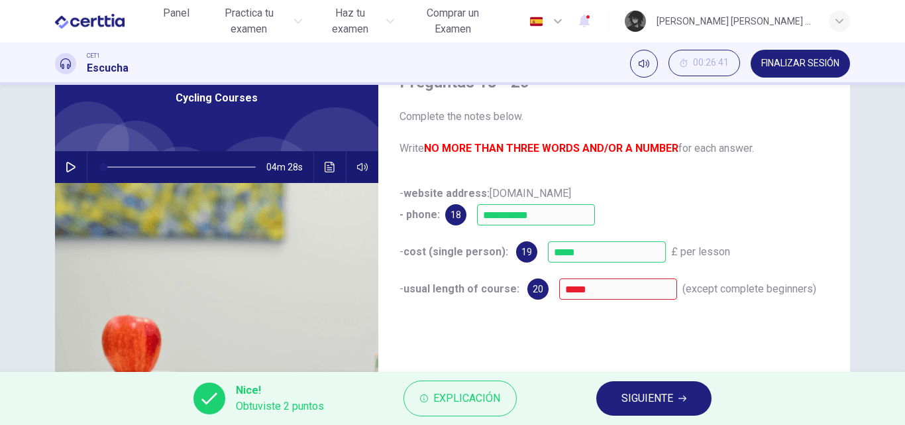
type input "*"
click at [656, 402] on span "SIGUIENTE" at bounding box center [647, 398] width 52 height 19
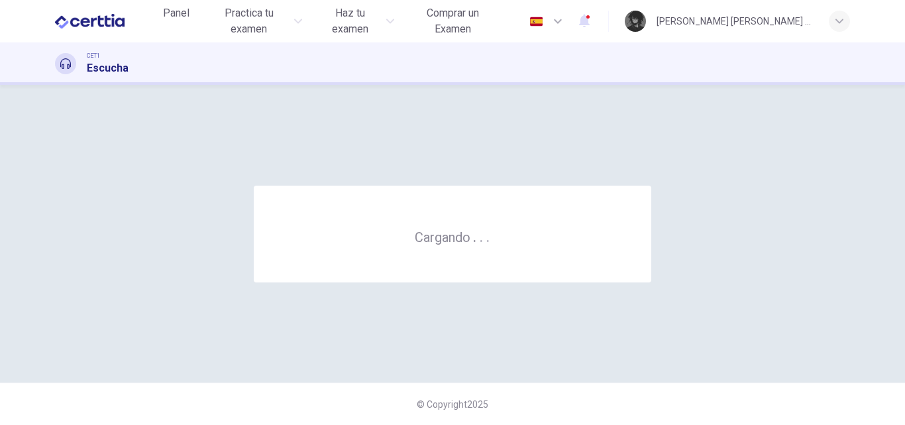
scroll to position [0, 0]
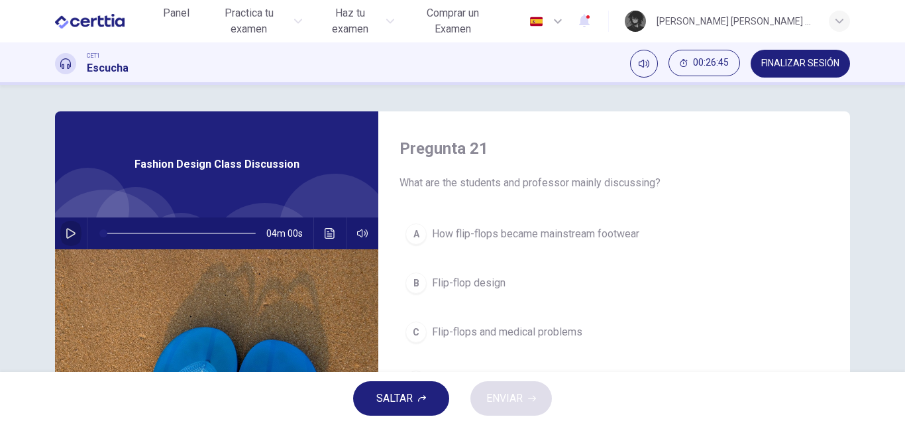
click at [66, 237] on icon "button" at bounding box center [71, 233] width 11 height 11
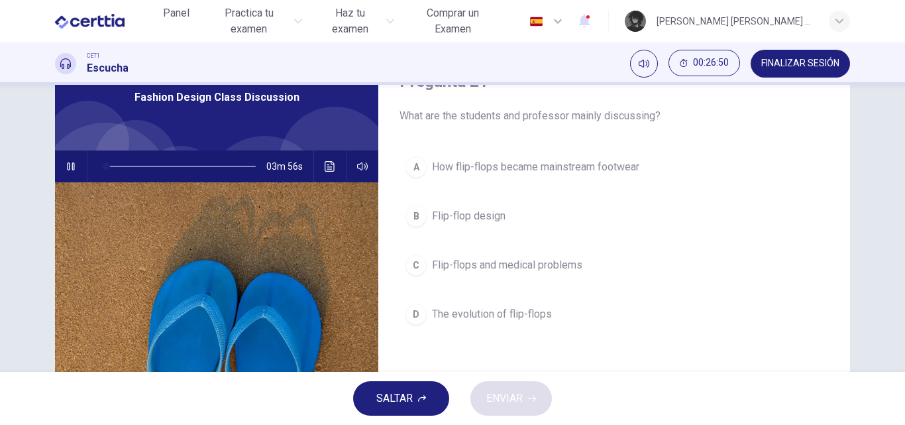
scroll to position [66, 0]
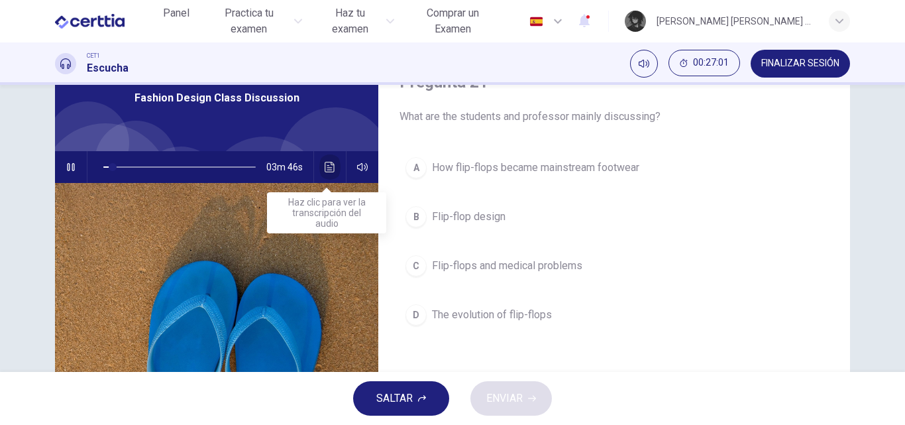
click at [324, 174] on button "Haz clic para ver la transcripción del audio" at bounding box center [329, 167] width 21 height 32
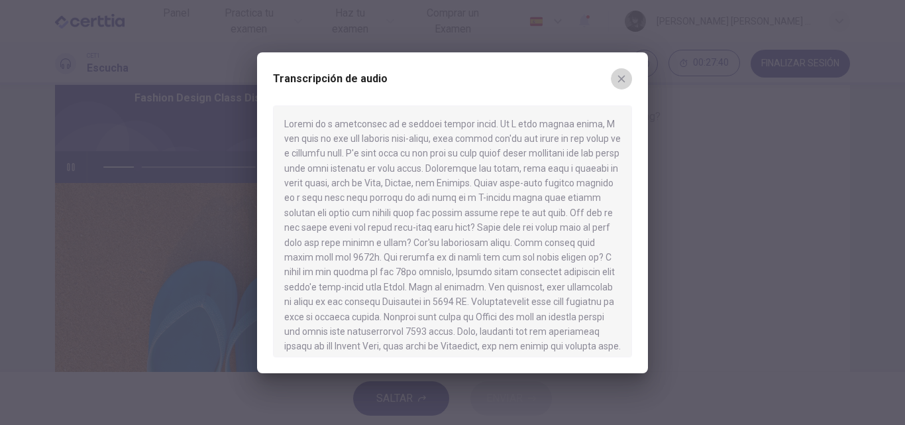
click at [623, 78] on icon "button" at bounding box center [621, 79] width 11 height 11
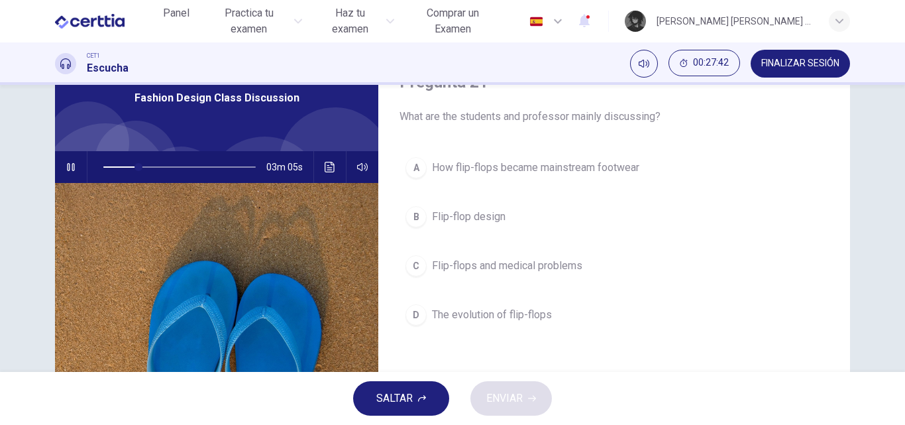
click at [66, 166] on icon "button" at bounding box center [71, 167] width 11 height 11
click at [68, 168] on icon "button" at bounding box center [71, 167] width 11 height 11
click at [68, 172] on button "button" at bounding box center [70, 167] width 21 height 32
click at [554, 165] on span "How flip-flops became mainstream footwear" at bounding box center [535, 168] width 207 height 16
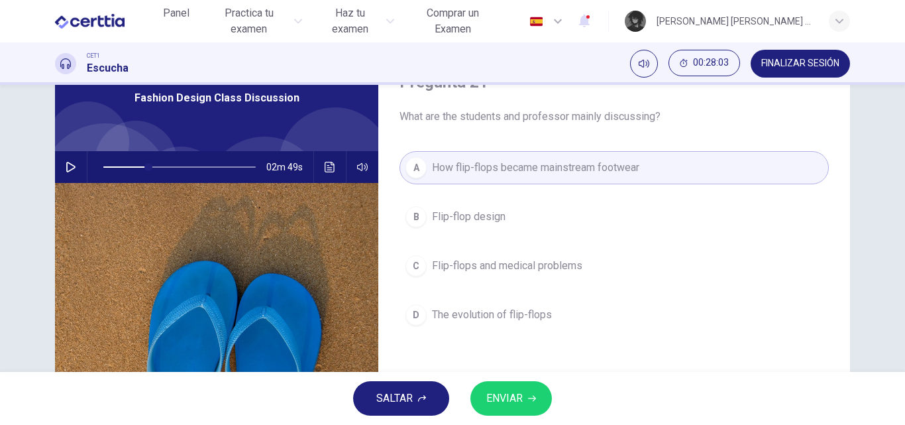
click at [509, 401] on span "ENVIAR" at bounding box center [504, 398] width 36 height 19
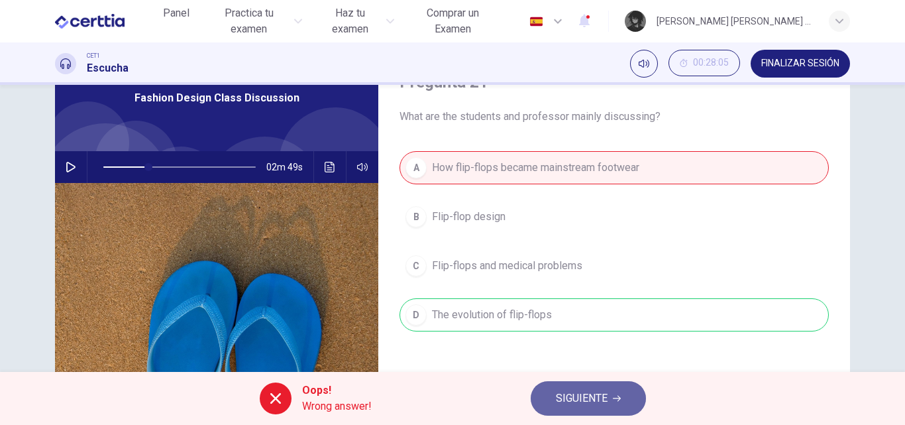
click at [595, 396] on span "SIGUIENTE" at bounding box center [582, 398] width 52 height 19
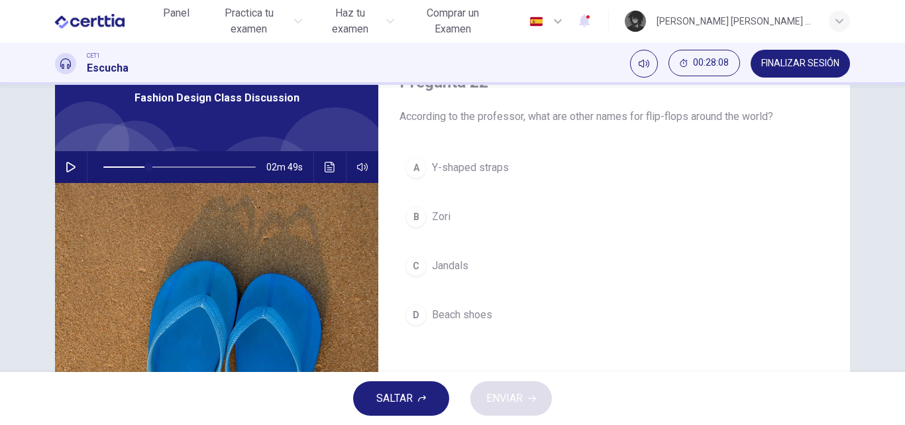
click at [497, 223] on button "B Zori" at bounding box center [613, 216] width 429 height 33
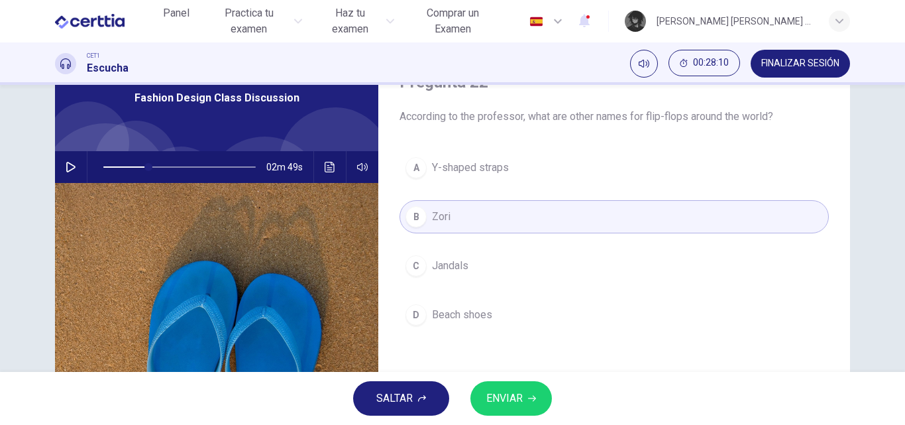
click at [519, 398] on span "ENVIAR" at bounding box center [504, 398] width 36 height 19
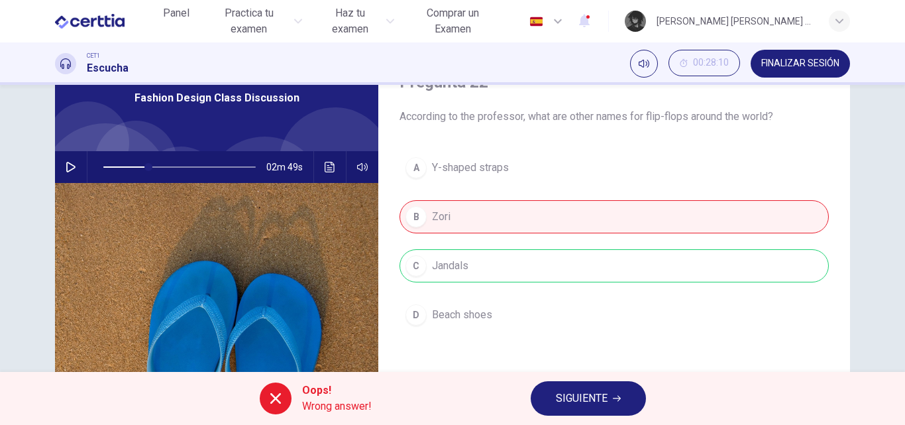
click at [326, 170] on icon "Haz clic para ver la transcripción del audio" at bounding box center [330, 167] width 10 height 11
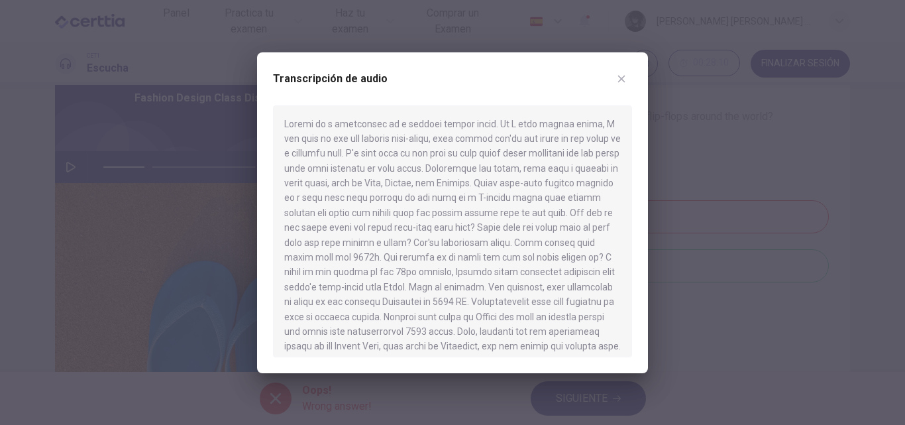
click at [620, 79] on icon "button" at bounding box center [621, 79] width 11 height 11
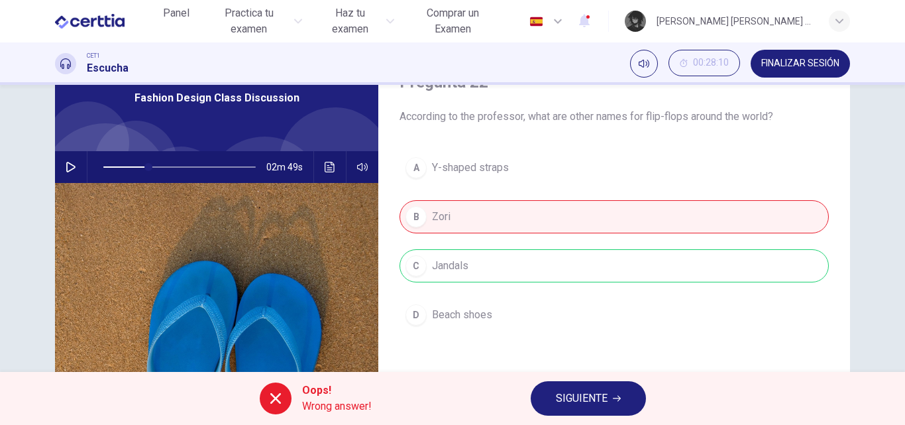
click at [270, 398] on icon at bounding box center [276, 398] width 16 height 16
click at [325, 172] on icon "Haz clic para ver la transcripción del audio" at bounding box center [330, 167] width 11 height 11
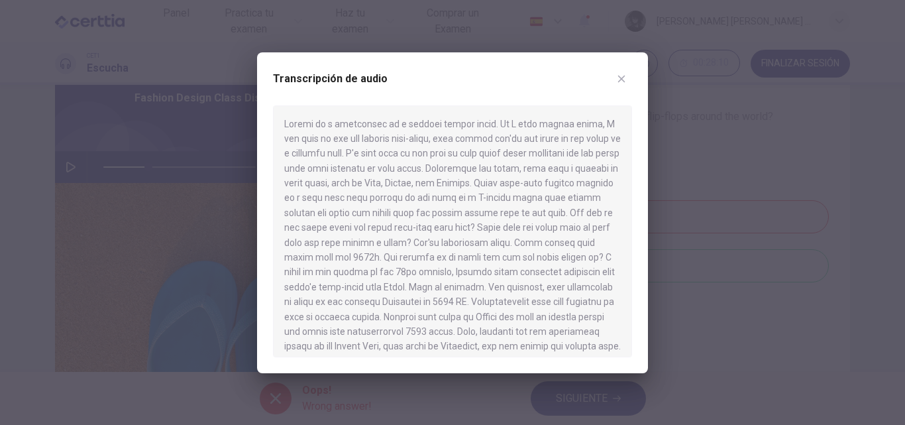
click at [619, 82] on icon "button" at bounding box center [621, 79] width 11 height 11
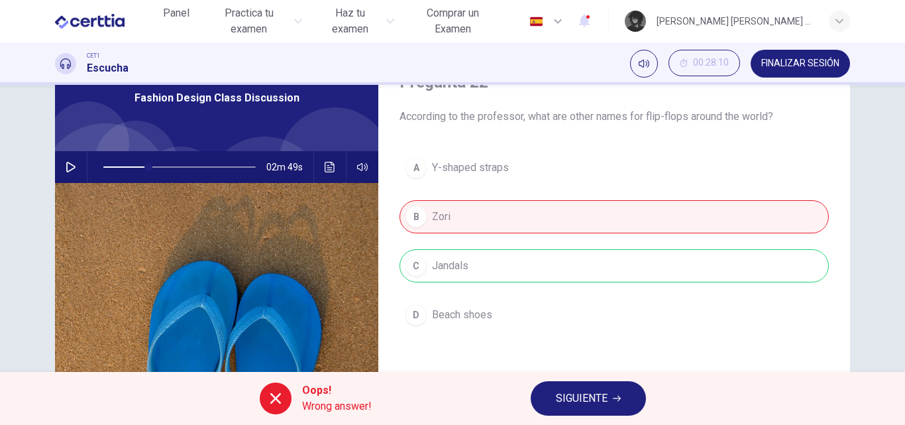
click at [608, 406] on button "SIGUIENTE" at bounding box center [587, 398] width 115 height 34
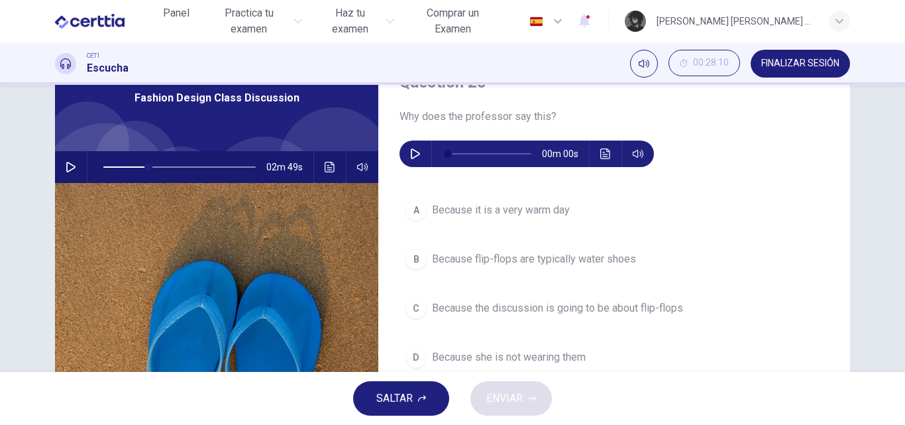
type input "**"
click at [413, 159] on button "button" at bounding box center [415, 153] width 21 height 26
click at [409, 148] on button "button" at bounding box center [415, 153] width 21 height 26
click at [405, 154] on button "button" at bounding box center [415, 153] width 21 height 26
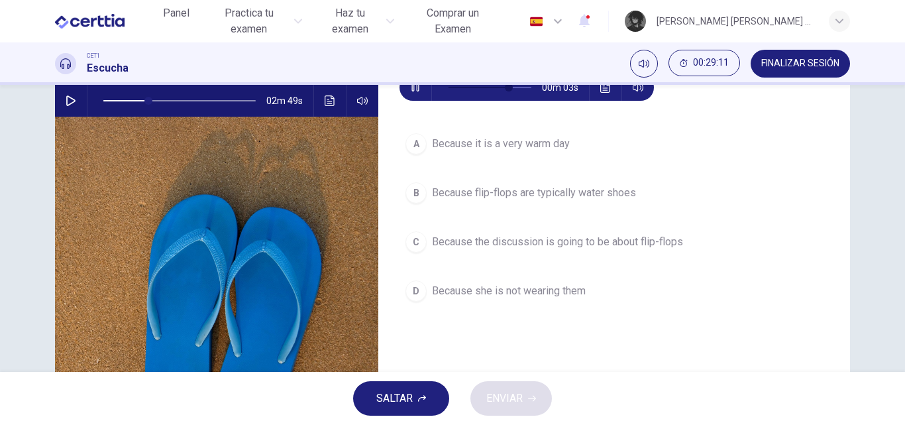
type input "**"
click at [595, 249] on span "Because the discussion is going to be about flip-flops" at bounding box center [557, 242] width 251 height 16
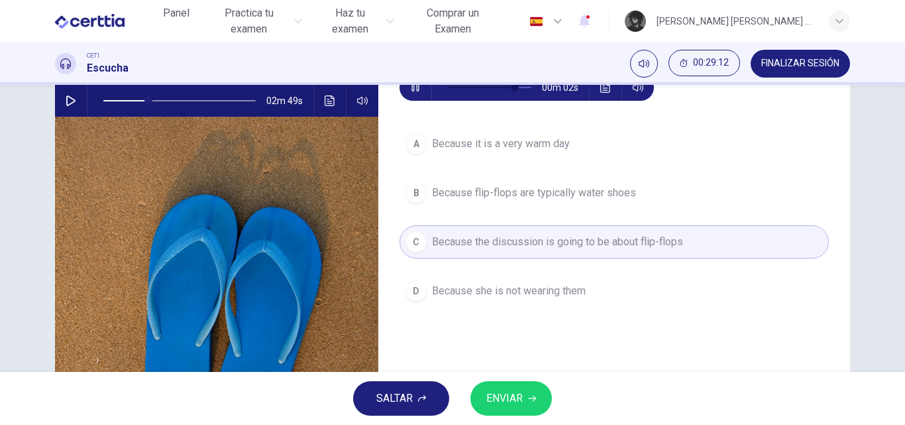
type input "**"
click at [514, 400] on span "ENVIAR" at bounding box center [504, 398] width 36 height 19
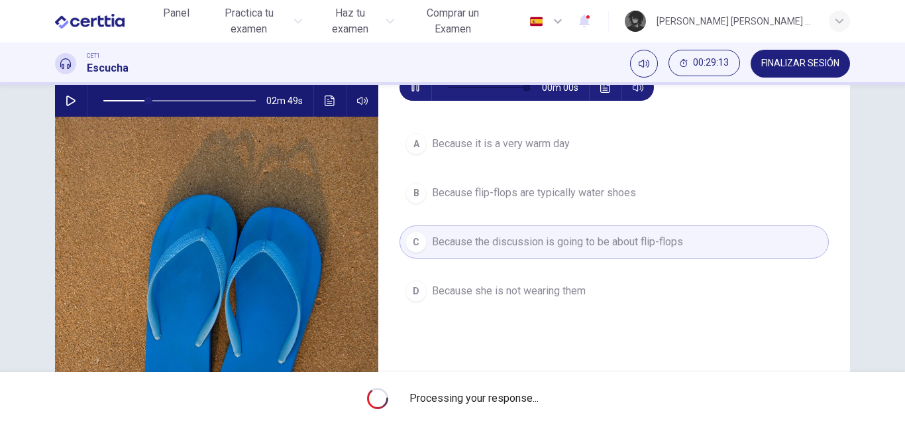
type input "**"
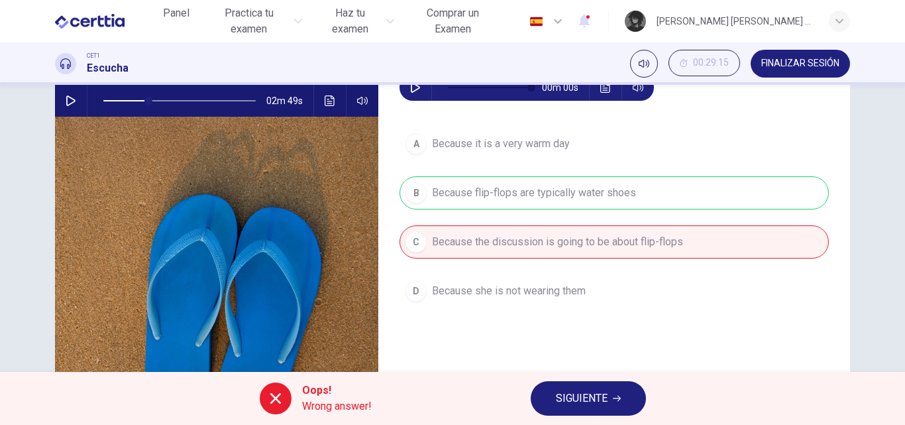
type input "*"
click at [595, 395] on span "SIGUIENTE" at bounding box center [582, 398] width 52 height 19
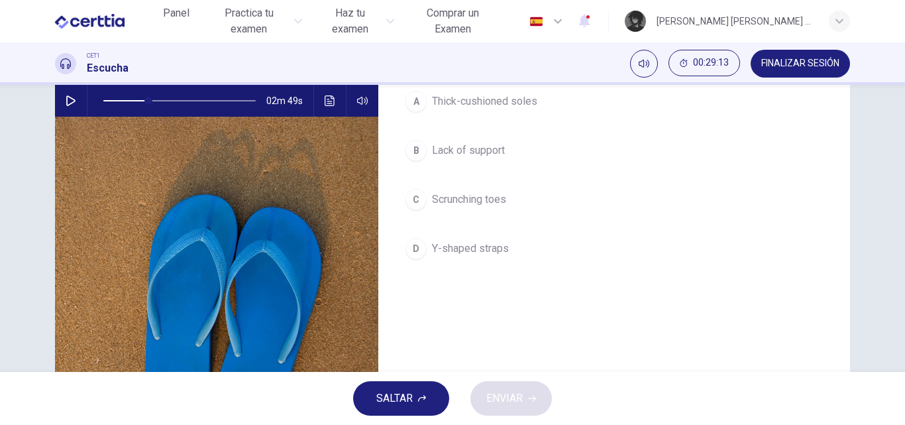
scroll to position [66, 0]
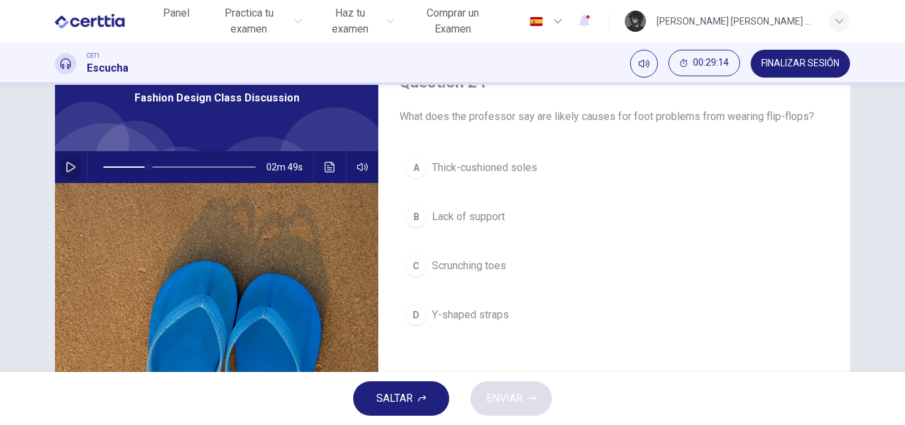
click at [74, 169] on button "button" at bounding box center [70, 167] width 21 height 32
click at [543, 173] on button "A Thick-cushioned soles" at bounding box center [613, 167] width 429 height 33
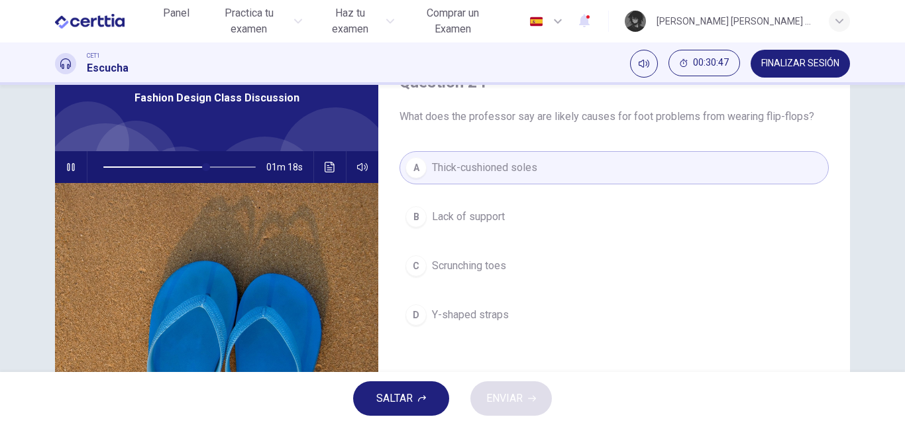
click at [71, 175] on button "button" at bounding box center [70, 167] width 21 height 32
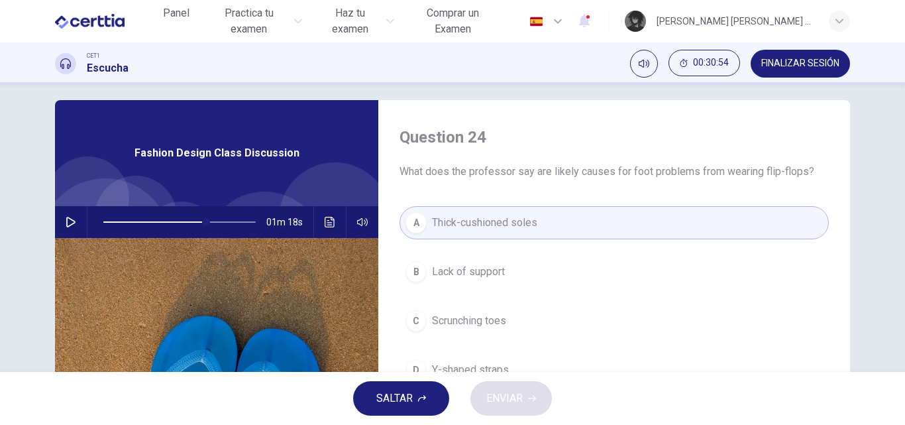
scroll to position [0, 0]
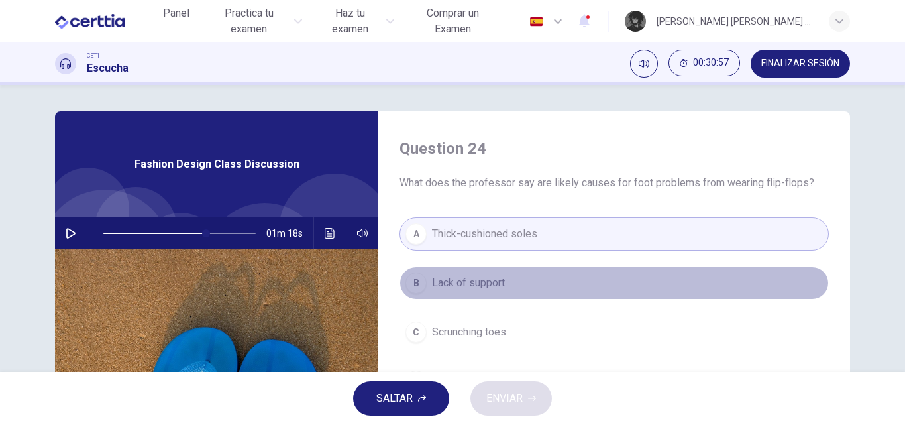
click at [505, 294] on button "B Lack of support" at bounding box center [613, 282] width 429 height 33
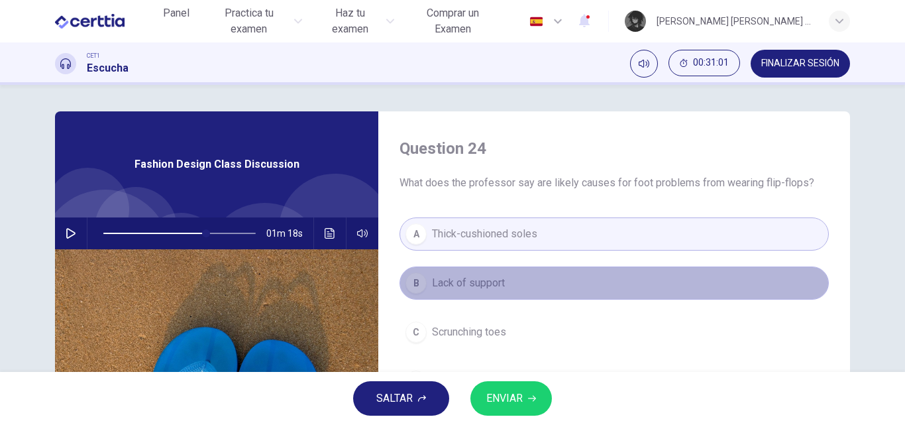
click at [515, 287] on button "B Lack of support" at bounding box center [613, 282] width 429 height 33
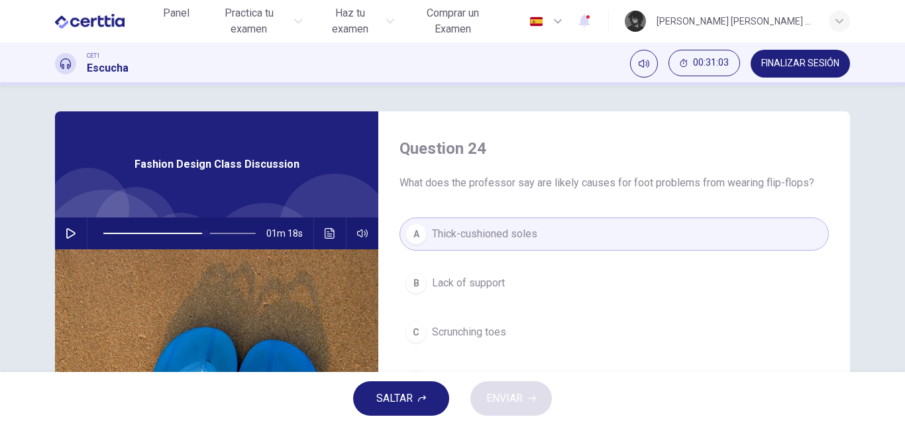
scroll to position [66, 0]
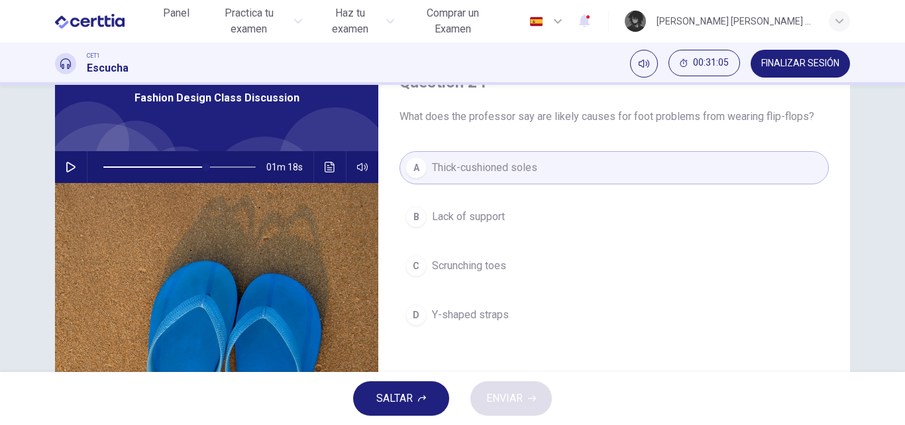
click at [513, 277] on button "C Scrunching toes" at bounding box center [613, 265] width 429 height 33
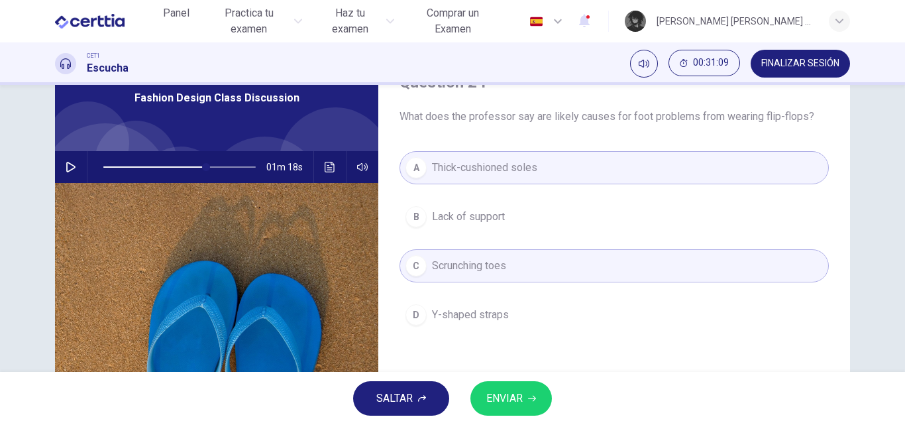
click at [530, 403] on button "ENVIAR" at bounding box center [510, 398] width 81 height 34
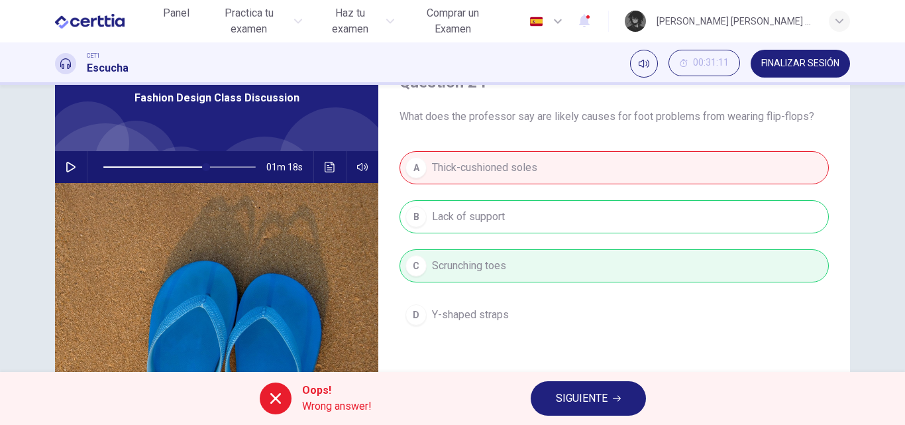
type input "**"
click at [604, 402] on span "SIGUIENTE" at bounding box center [582, 398] width 52 height 19
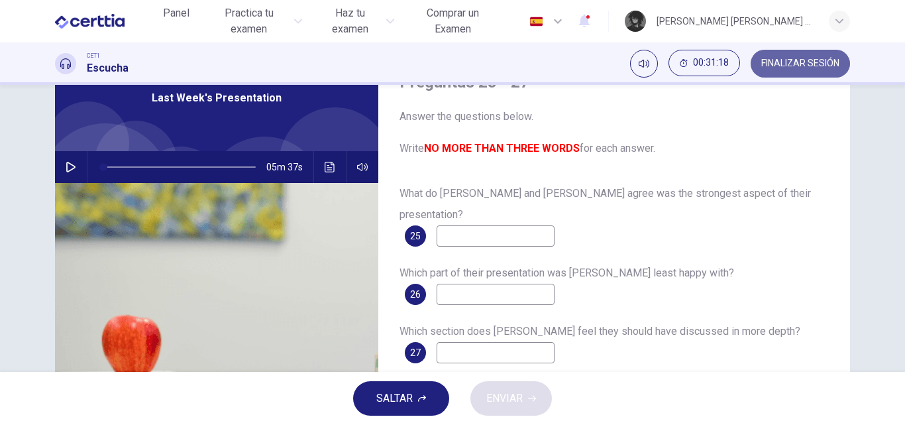
click at [829, 61] on span "FINALIZAR SESIÓN" at bounding box center [800, 63] width 78 height 11
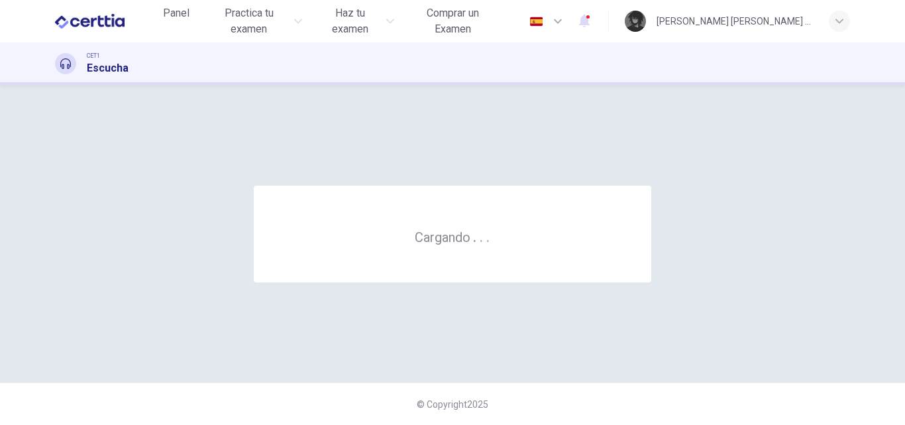
scroll to position [0, 0]
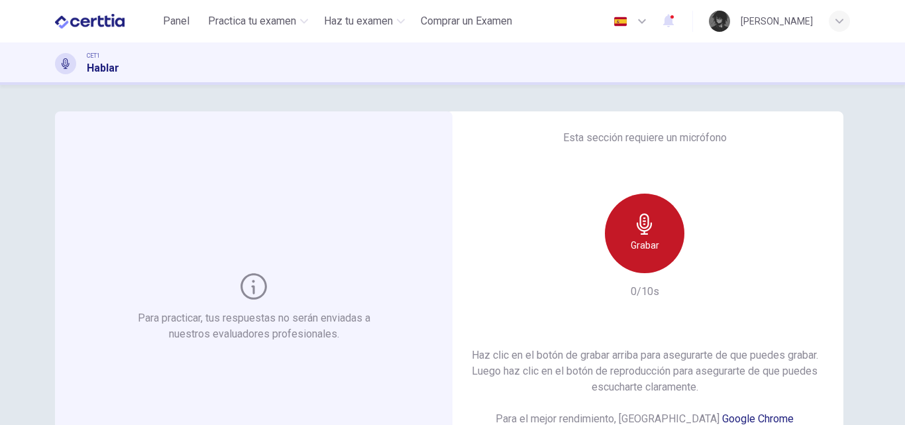
click at [660, 240] on div "Grabar" at bounding box center [644, 232] width 79 height 79
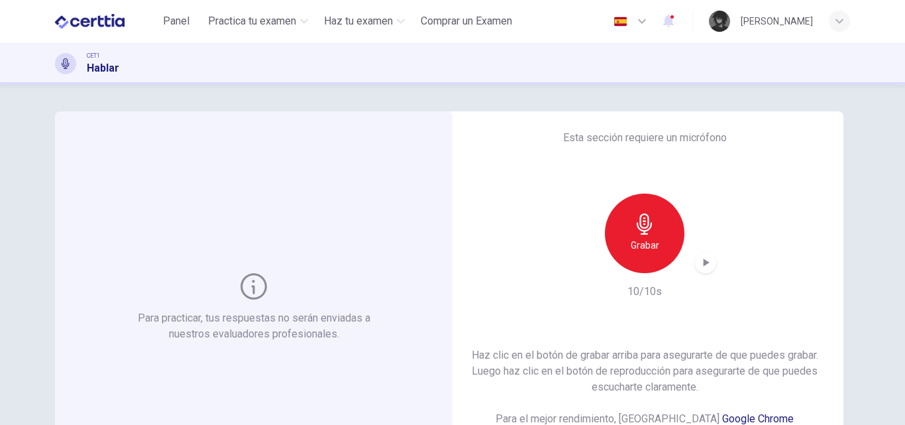
click at [699, 266] on icon "button" at bounding box center [705, 262] width 13 height 13
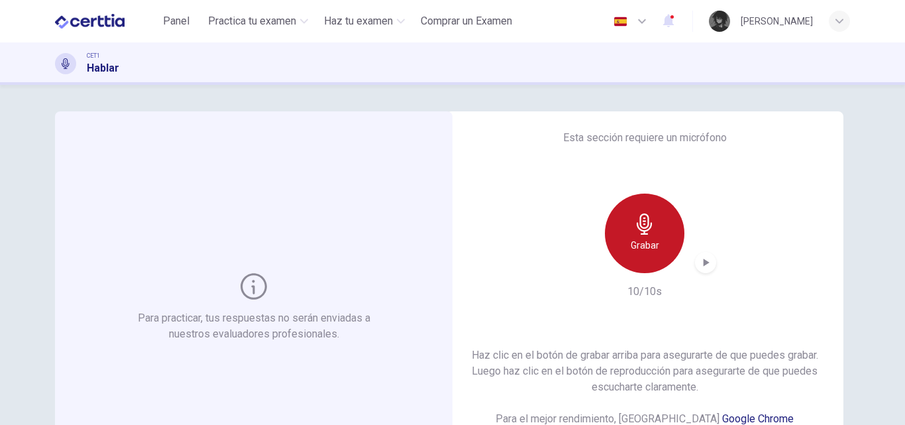
click at [658, 252] on div "Grabar" at bounding box center [644, 232] width 79 height 79
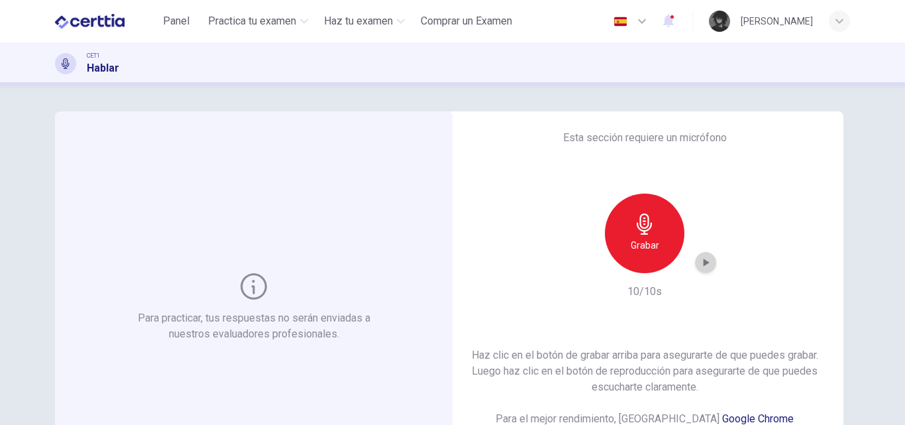
click at [705, 270] on div "button" at bounding box center [705, 262] width 21 height 21
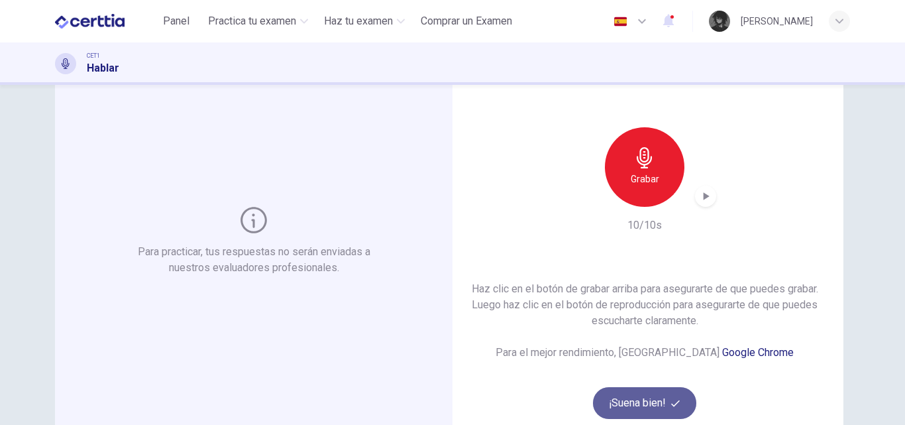
click at [664, 405] on button "¡Suena bien!" at bounding box center [644, 403] width 103 height 32
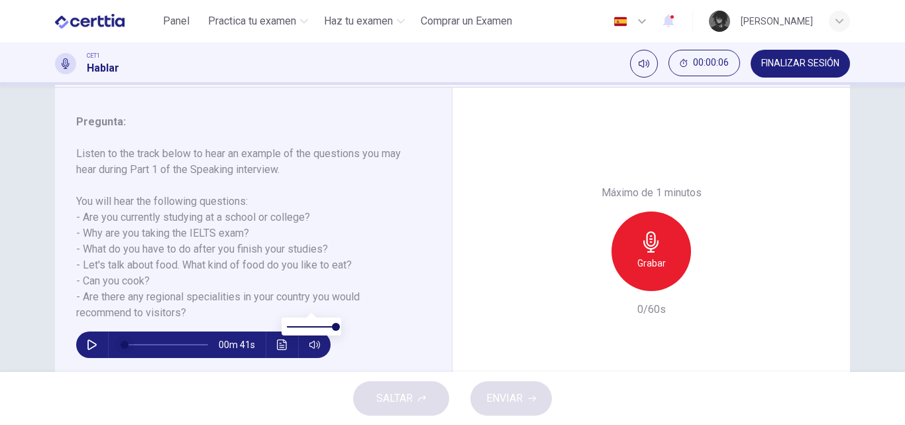
scroll to position [199, 0]
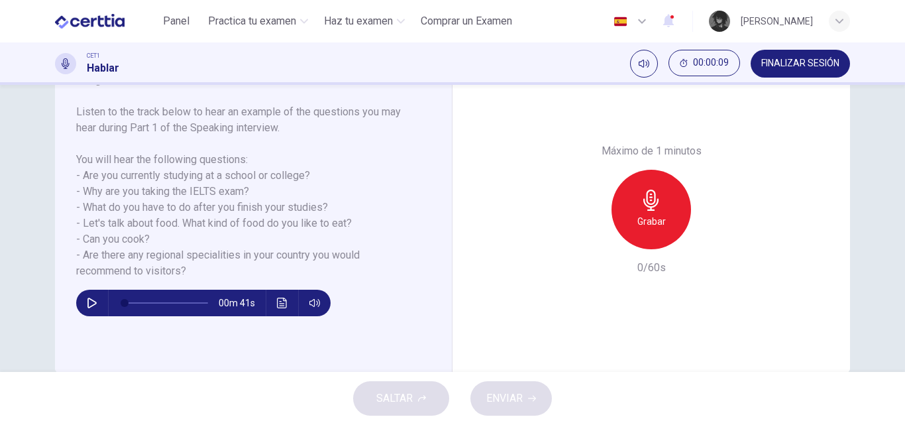
click at [89, 302] on icon "button" at bounding box center [92, 302] width 11 height 11
type input "*"
click at [649, 201] on icon "button" at bounding box center [650, 199] width 21 height 21
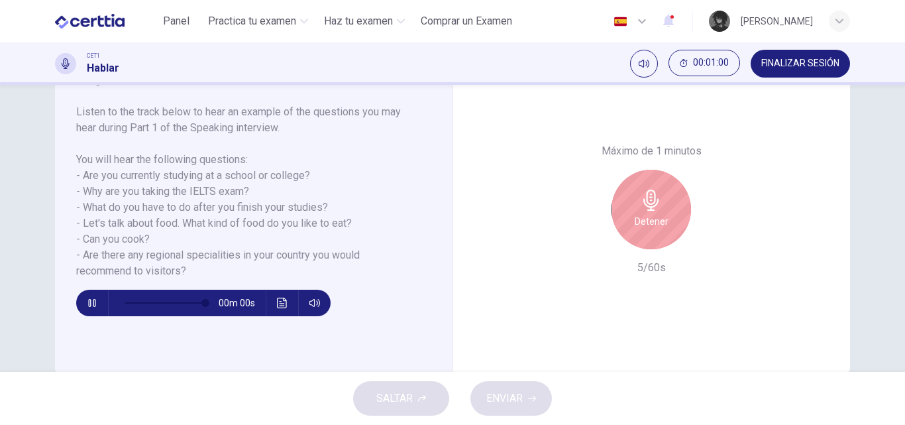
click at [651, 211] on div "Detener" at bounding box center [650, 209] width 79 height 79
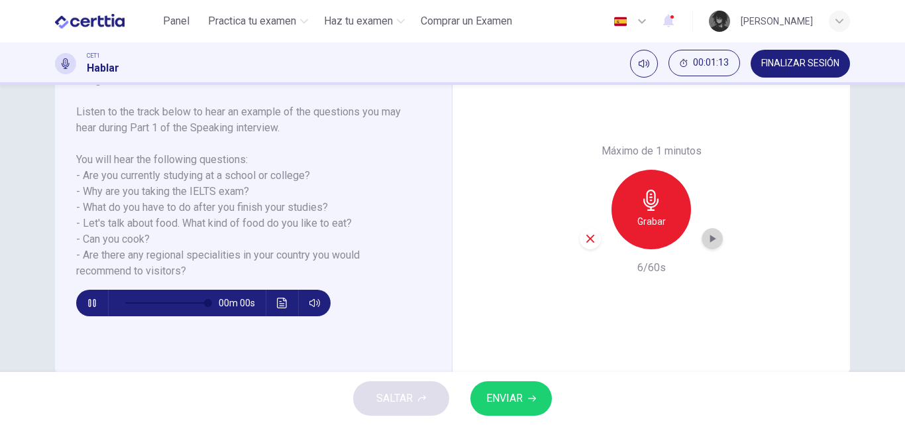
click at [710, 240] on icon "button" at bounding box center [713, 238] width 6 height 8
type input "*"
click at [529, 395] on icon "button" at bounding box center [532, 398] width 8 height 8
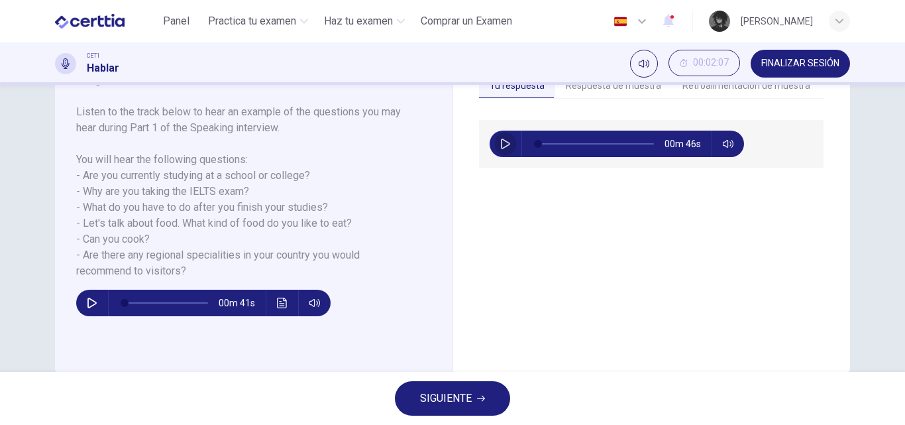
click at [506, 146] on icon "button" at bounding box center [505, 143] width 11 height 11
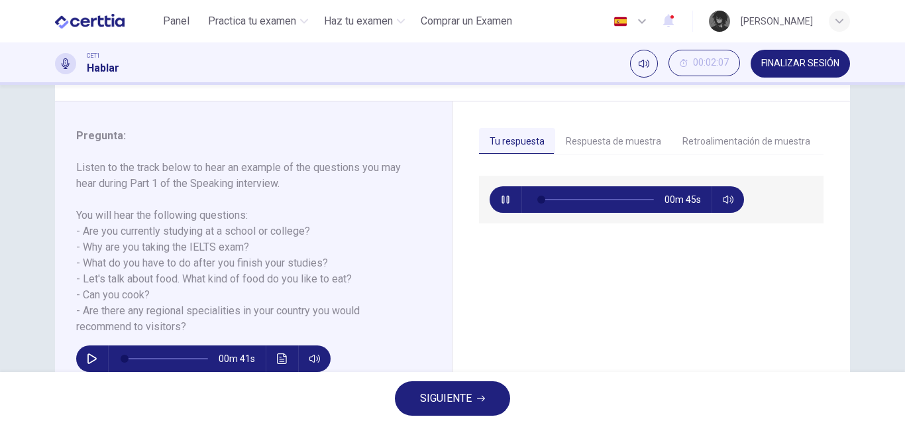
scroll to position [132, 0]
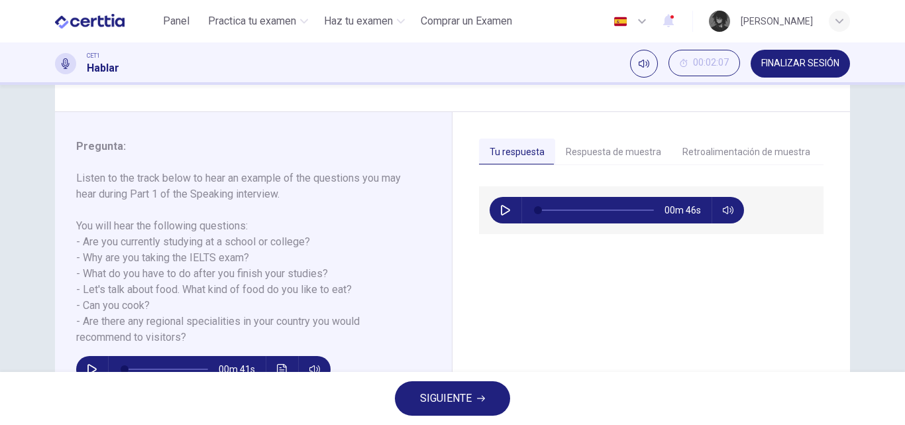
type input "*"
click at [627, 160] on button "Respuesta de muestra" at bounding box center [613, 152] width 117 height 28
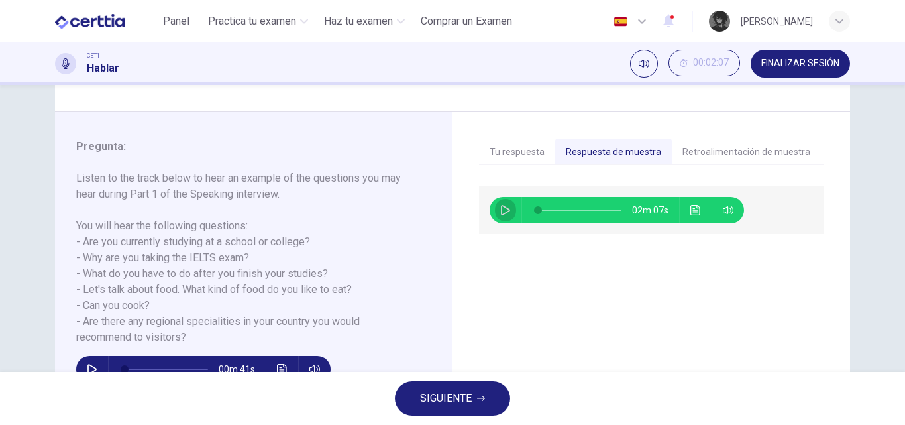
click at [500, 209] on icon "button" at bounding box center [505, 210] width 11 height 11
type input "**"
click at [508, 217] on button "button" at bounding box center [505, 210] width 21 height 26
click at [722, 159] on button "Retroalimentación de muestra" at bounding box center [746, 152] width 149 height 28
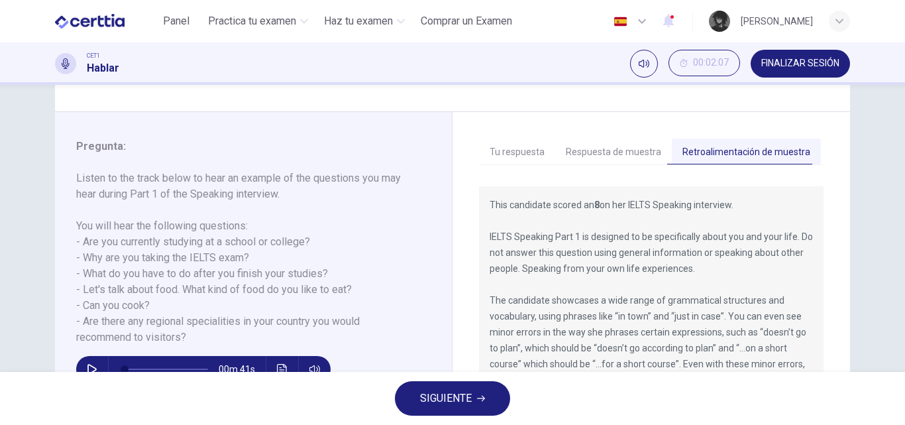
scroll to position [199, 0]
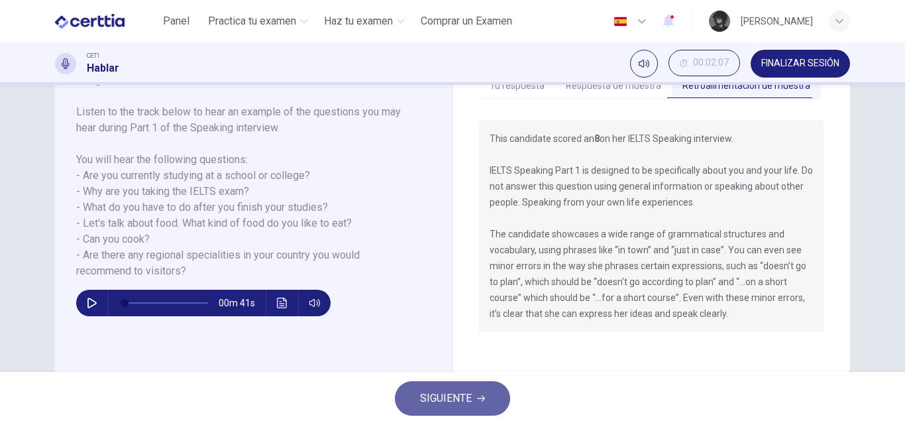
click at [470, 391] on span "SIGUIENTE" at bounding box center [446, 398] width 52 height 19
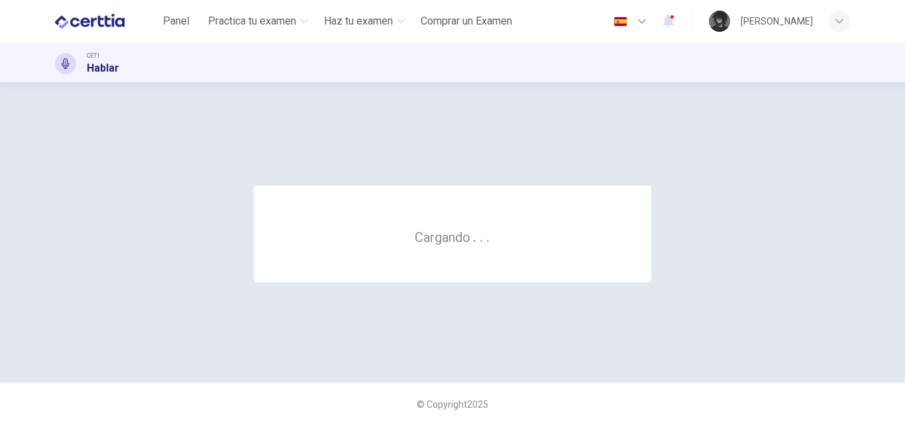
scroll to position [0, 0]
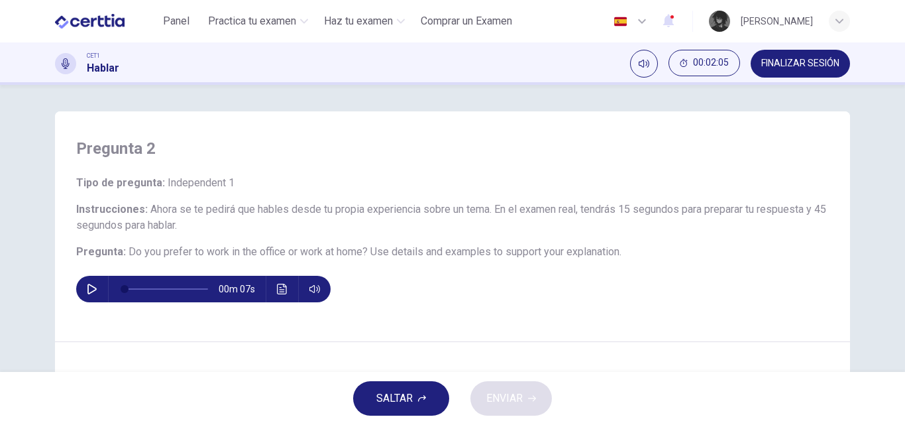
click at [85, 295] on button "button" at bounding box center [91, 289] width 21 height 26
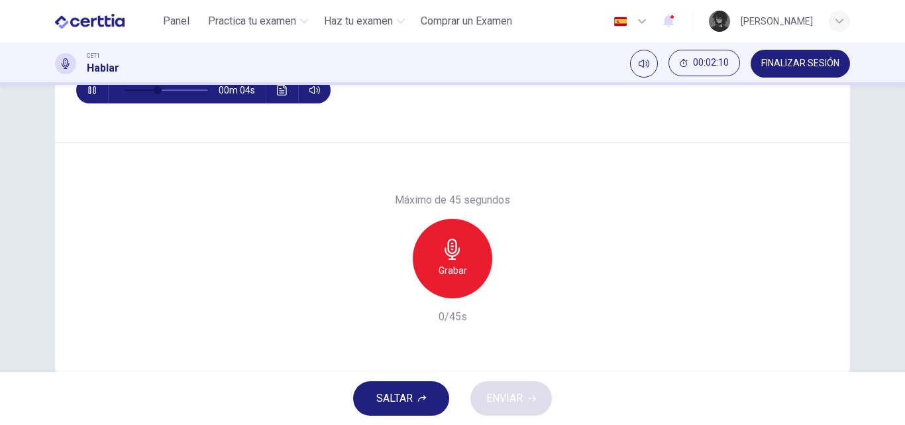
click at [466, 268] on div "Grabar" at bounding box center [452, 258] width 79 height 79
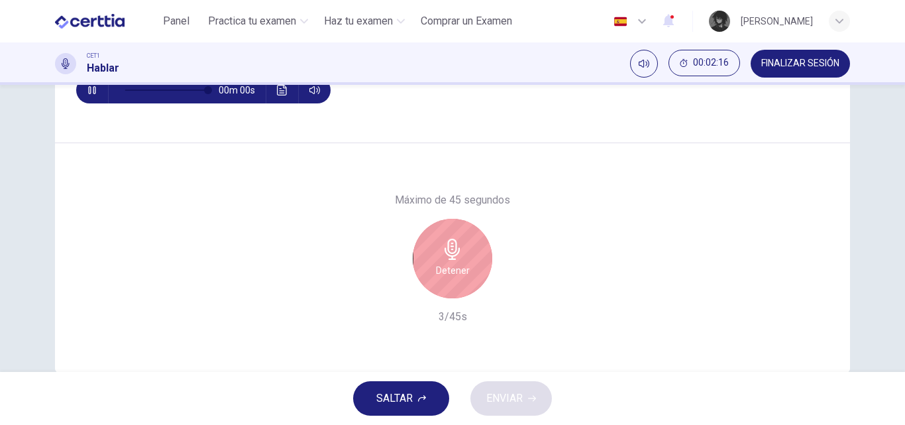
scroll to position [66, 0]
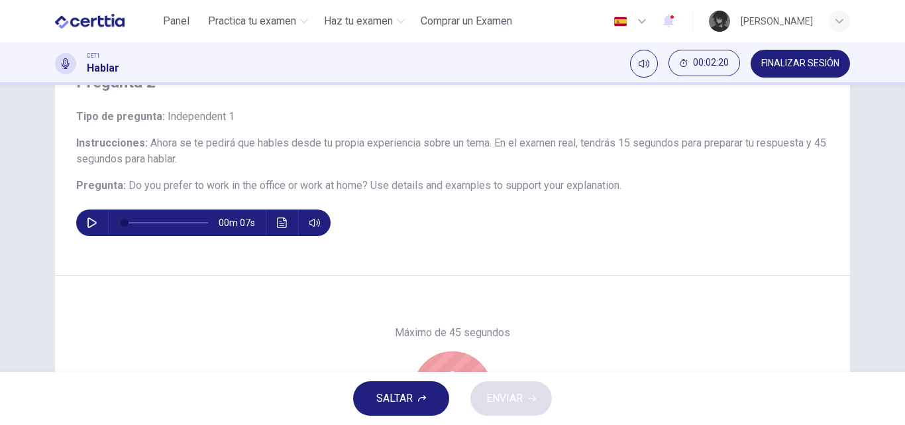
type input "*"
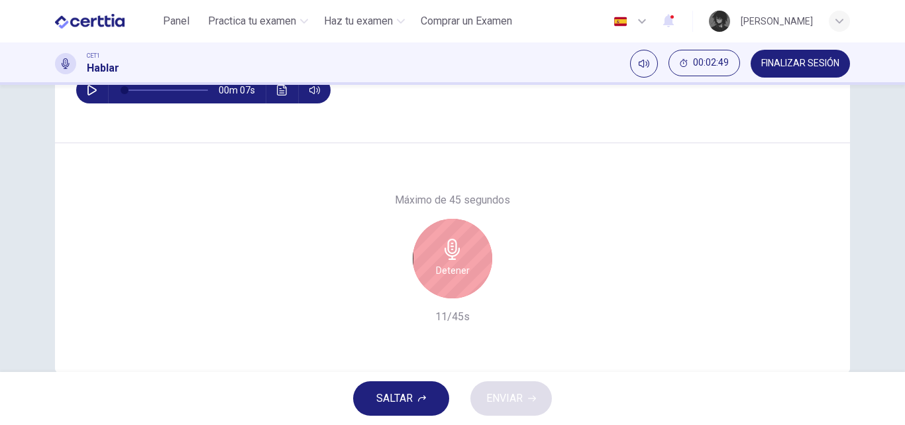
click at [445, 260] on div "Detener" at bounding box center [452, 258] width 79 height 79
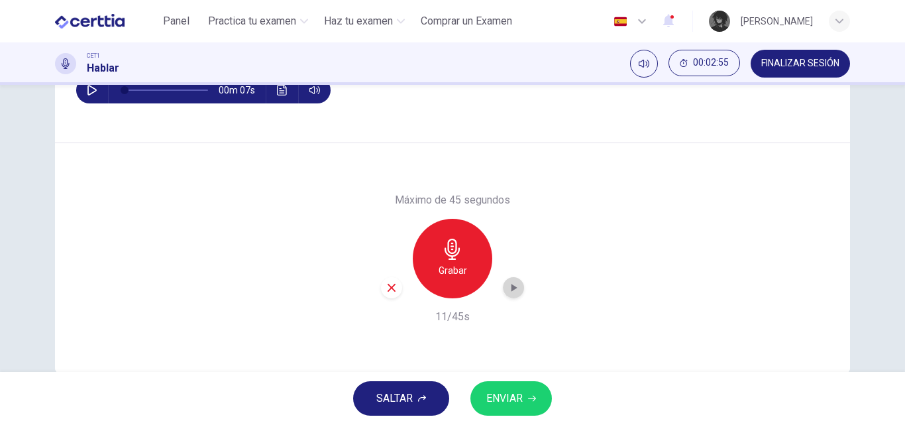
click at [512, 285] on icon "button" at bounding box center [513, 287] width 13 height 13
click at [527, 403] on button "ENVIAR" at bounding box center [510, 398] width 81 height 34
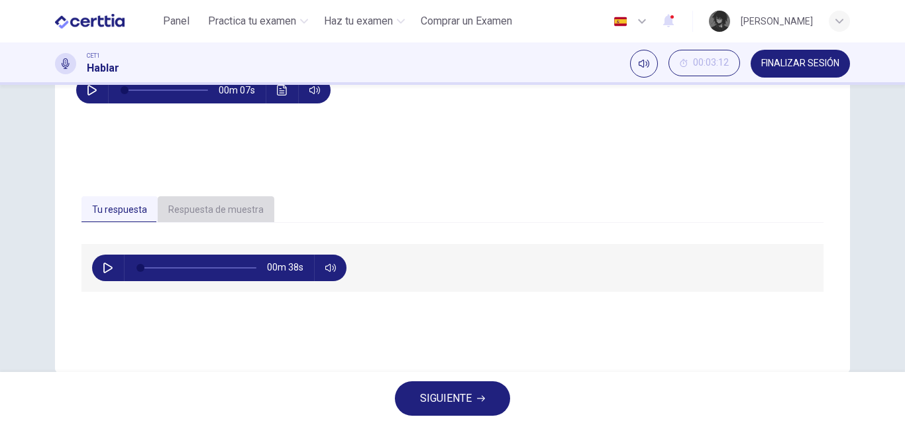
click at [215, 215] on button "Respuesta de muestra" at bounding box center [216, 210] width 117 height 28
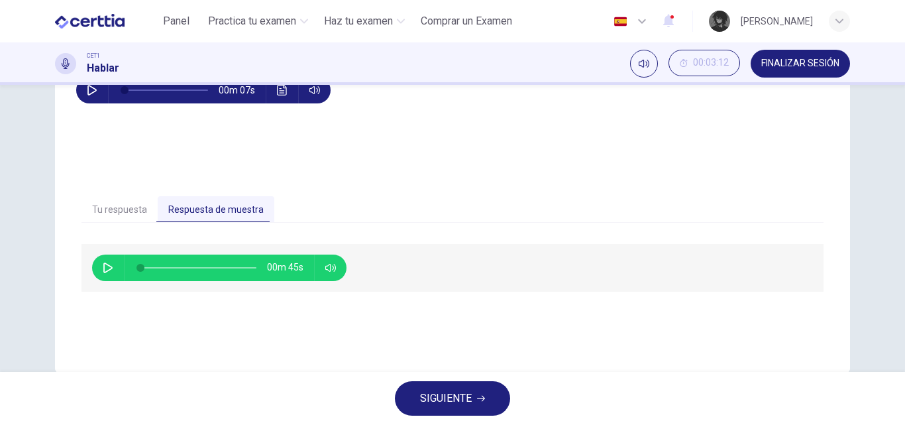
click at [103, 268] on icon "button" at bounding box center [108, 267] width 11 height 11
click at [108, 270] on icon "button" at bounding box center [107, 268] width 7 height 8
type input "**"
click at [786, 66] on span "FINALIZAR SESIÓN" at bounding box center [800, 63] width 78 height 11
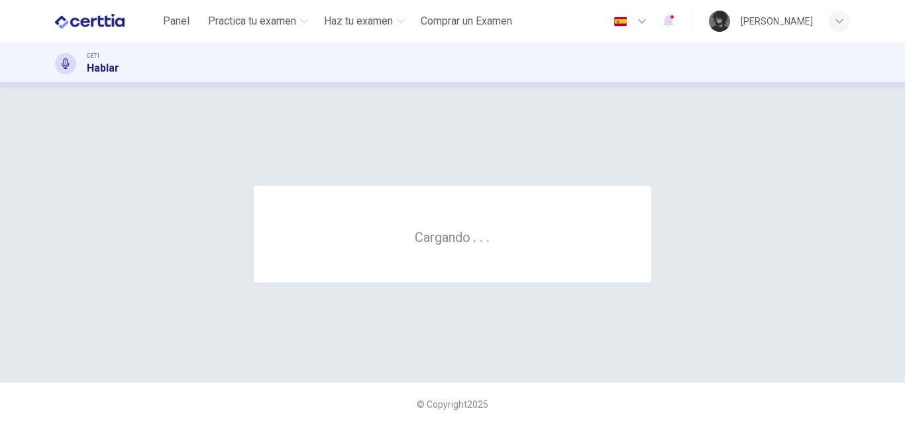
scroll to position [0, 0]
